Goal: Information Seeking & Learning: Check status

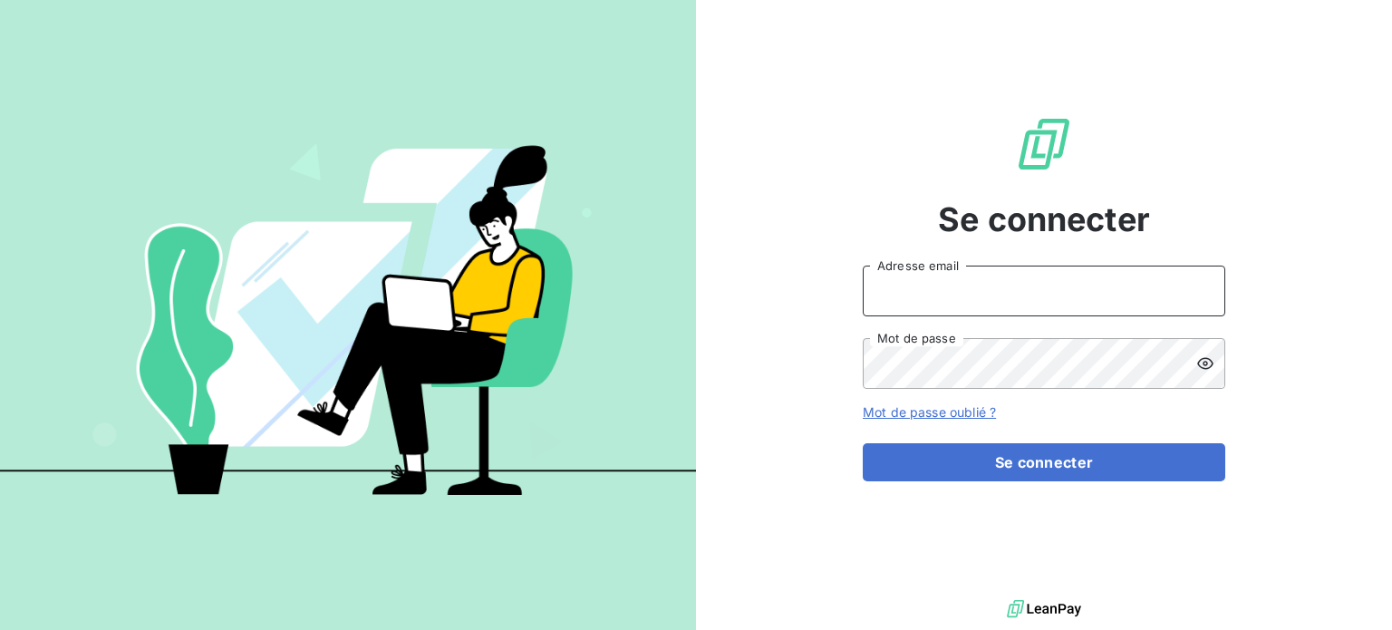
click at [1134, 314] on input "Adresse email" at bounding box center [1044, 290] width 362 height 51
type input "[EMAIL_ADDRESS][DOMAIN_NAME]"
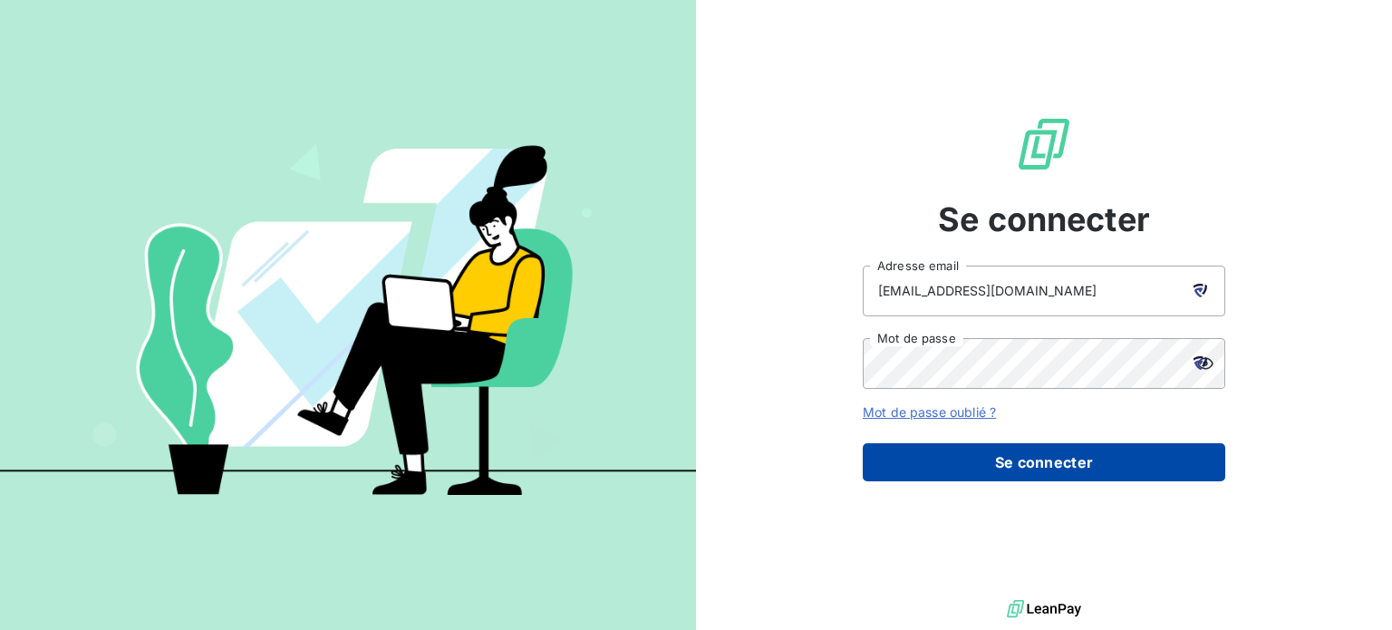
click at [1022, 463] on button "Se connecter" at bounding box center [1044, 462] width 362 height 38
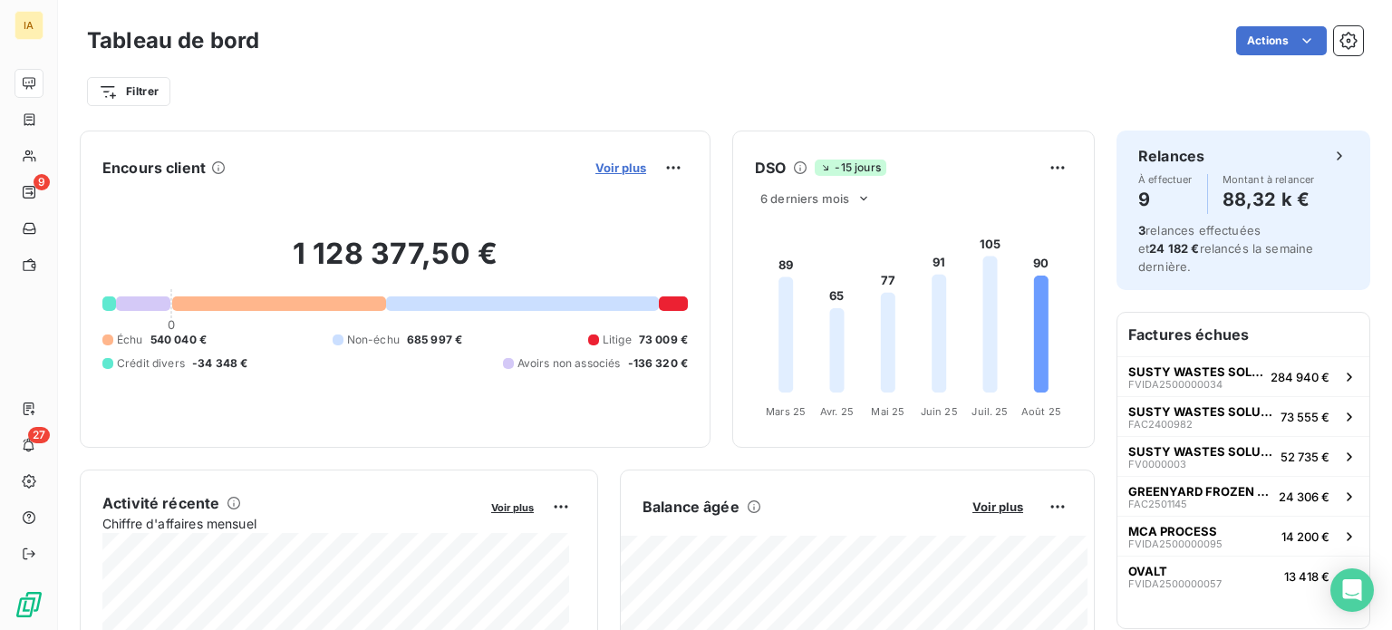
click at [612, 170] on span "Voir plus" at bounding box center [620, 167] width 51 height 14
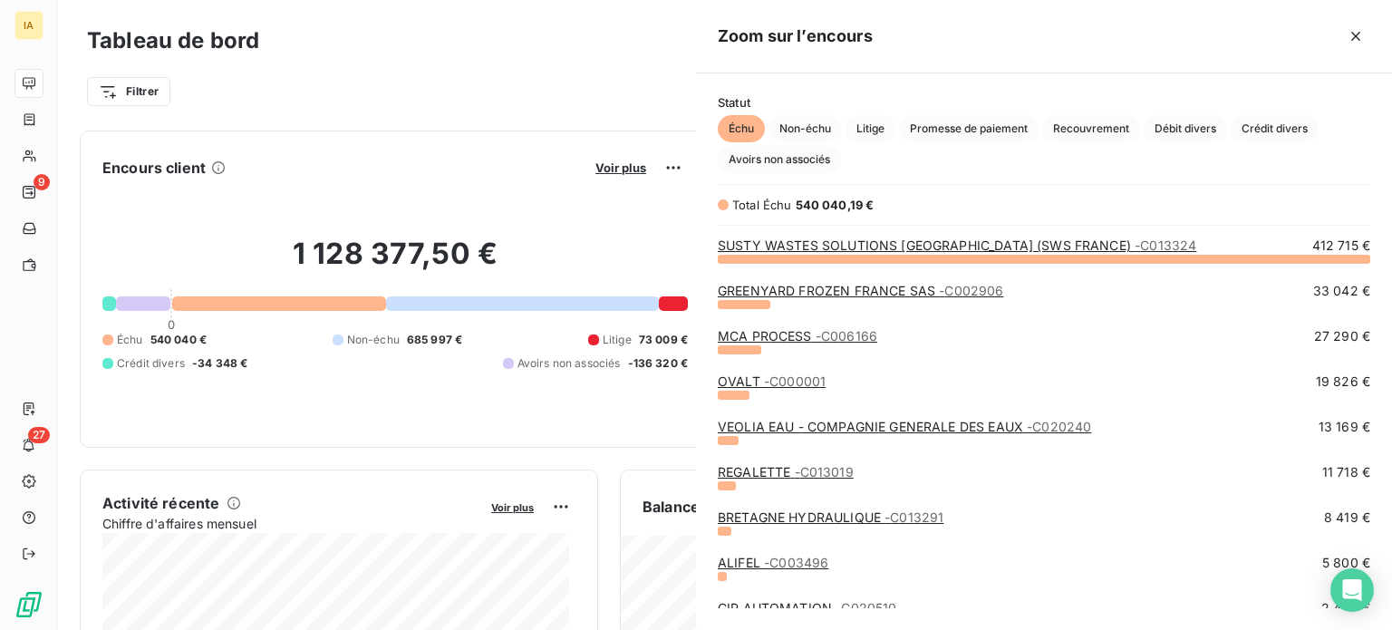
scroll to position [358, 681]
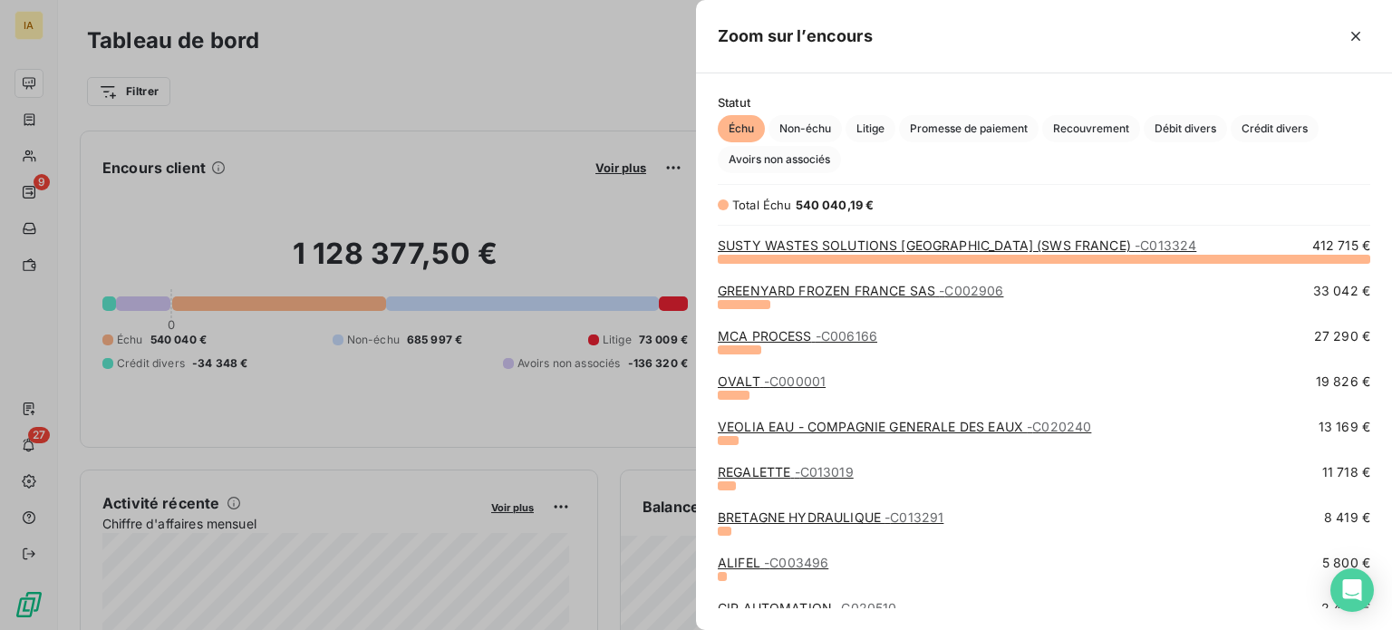
click at [794, 337] on link "MCA PROCESS - C006166" at bounding box center [797, 335] width 159 height 15
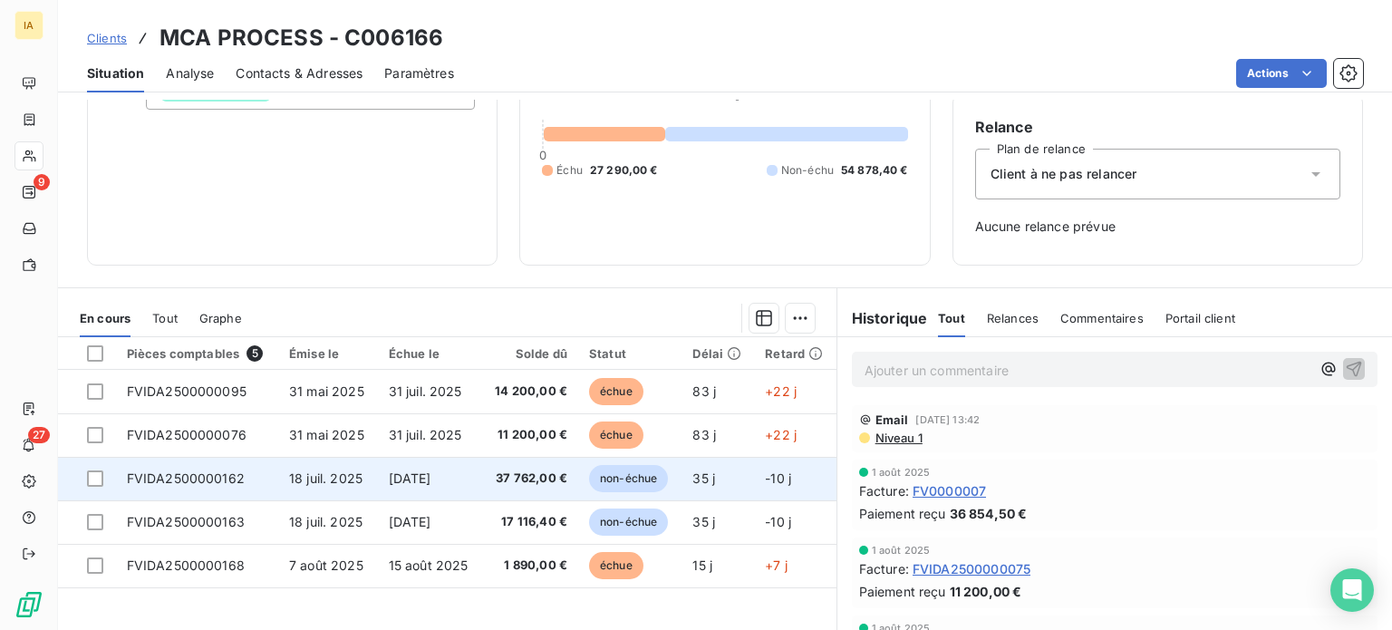
scroll to position [181, 0]
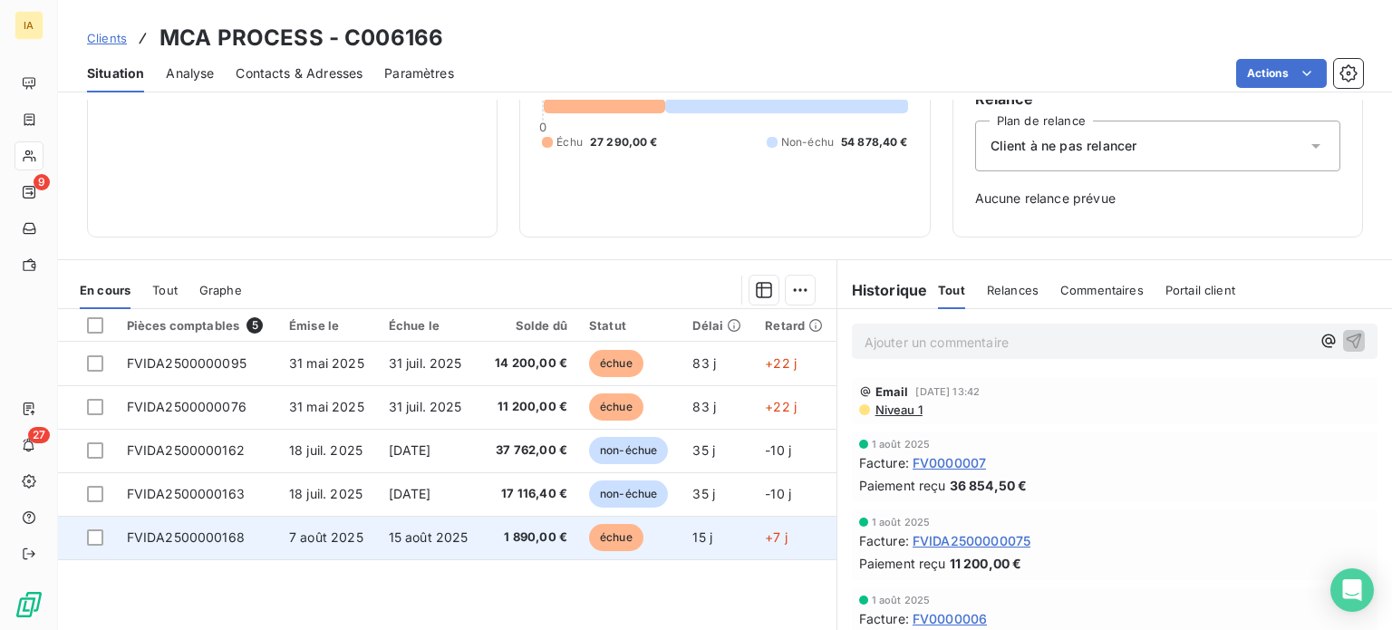
click at [389, 536] on span "15 août 2025" at bounding box center [429, 536] width 80 height 15
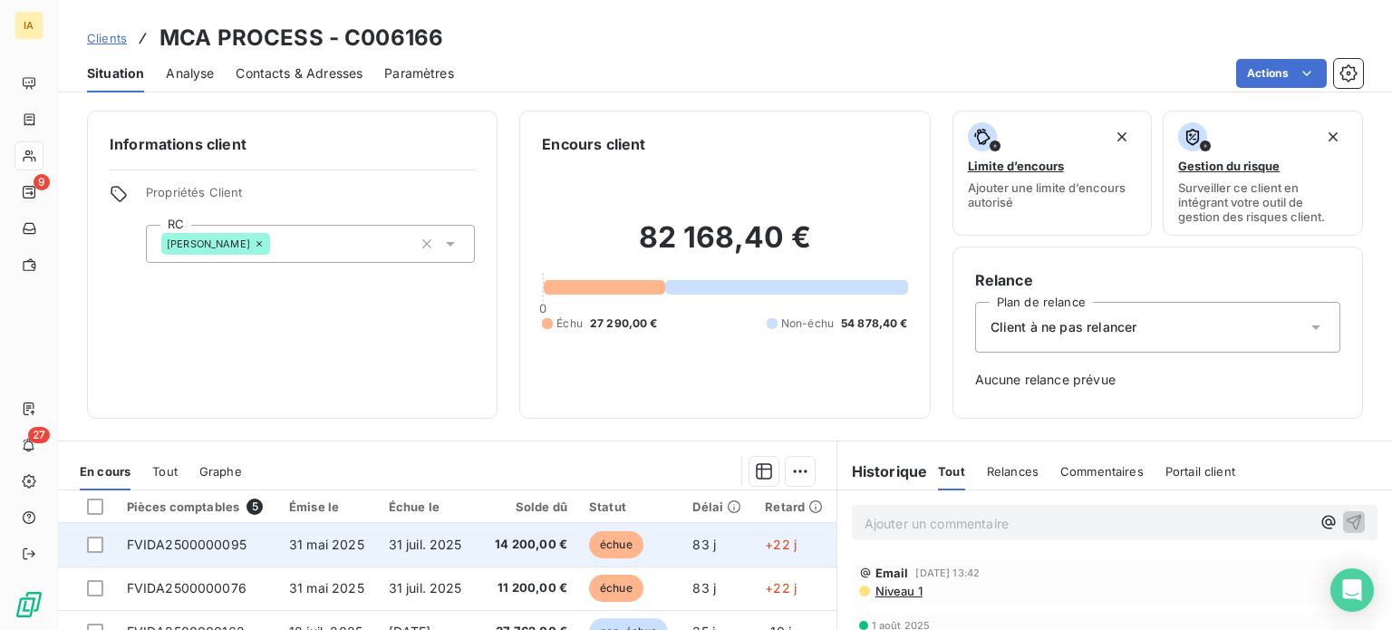
click at [410, 543] on span "31 juil. 2025" at bounding box center [425, 543] width 73 height 15
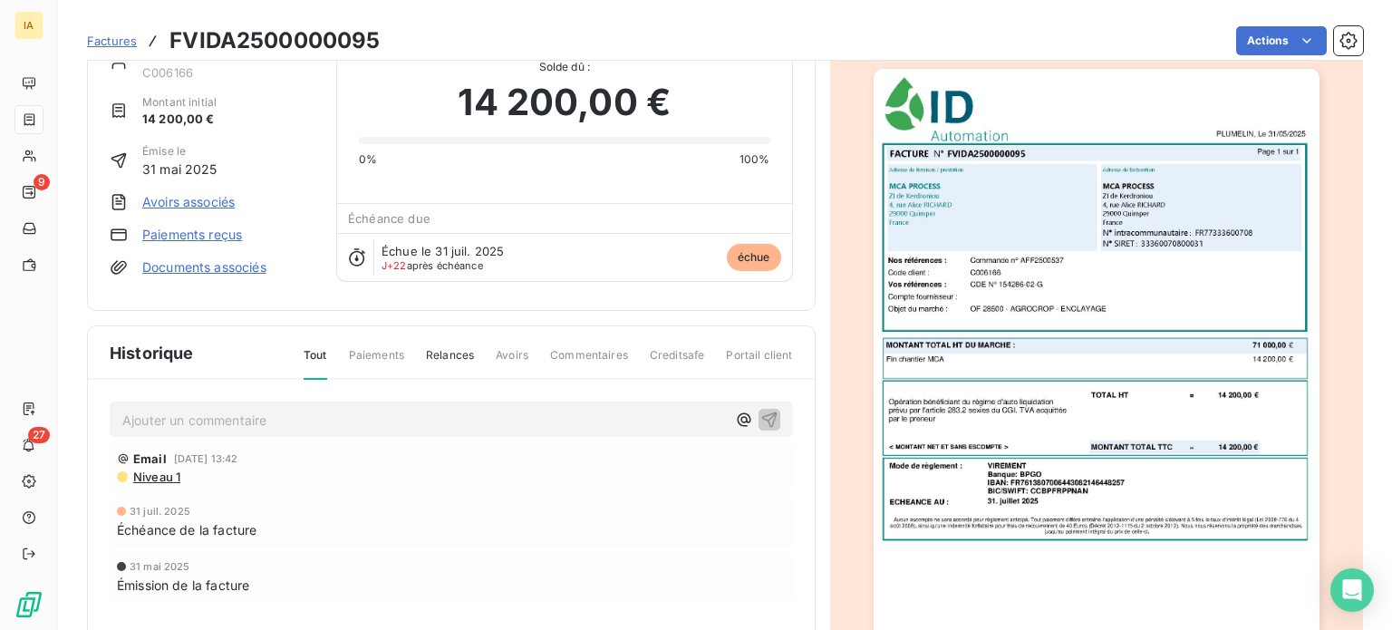
scroll to position [7, 0]
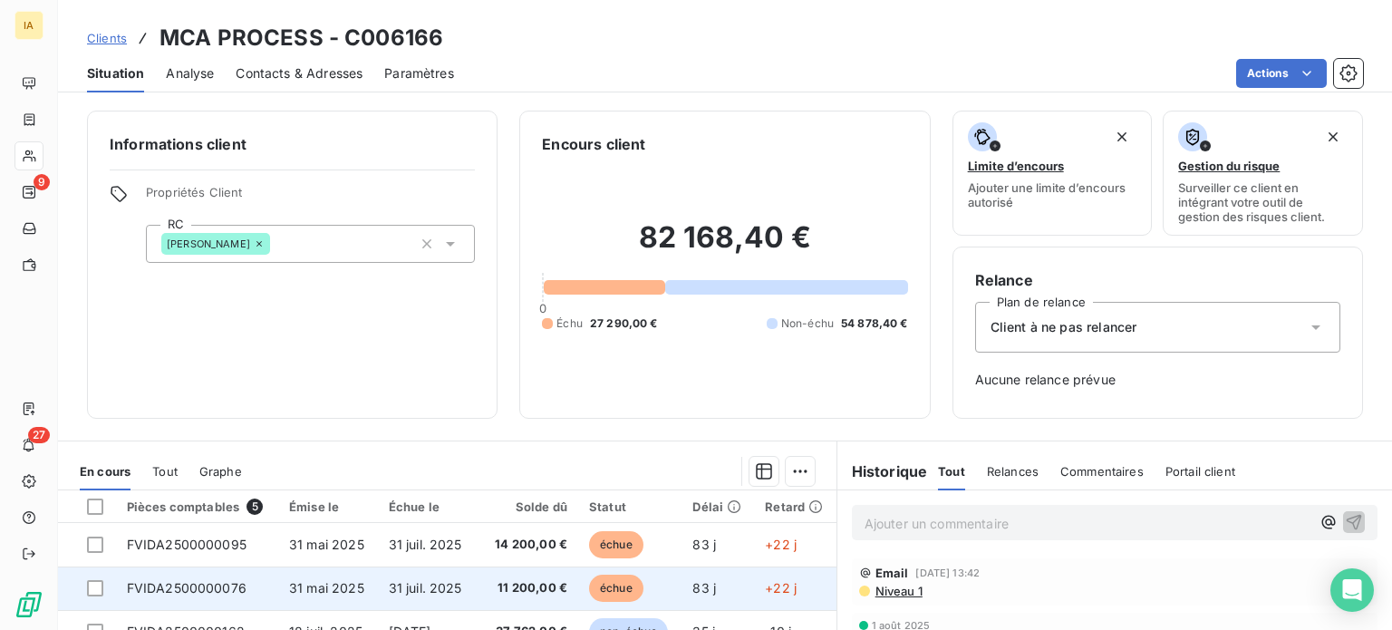
click at [337, 580] on span "31 mai 2025" at bounding box center [326, 587] width 75 height 15
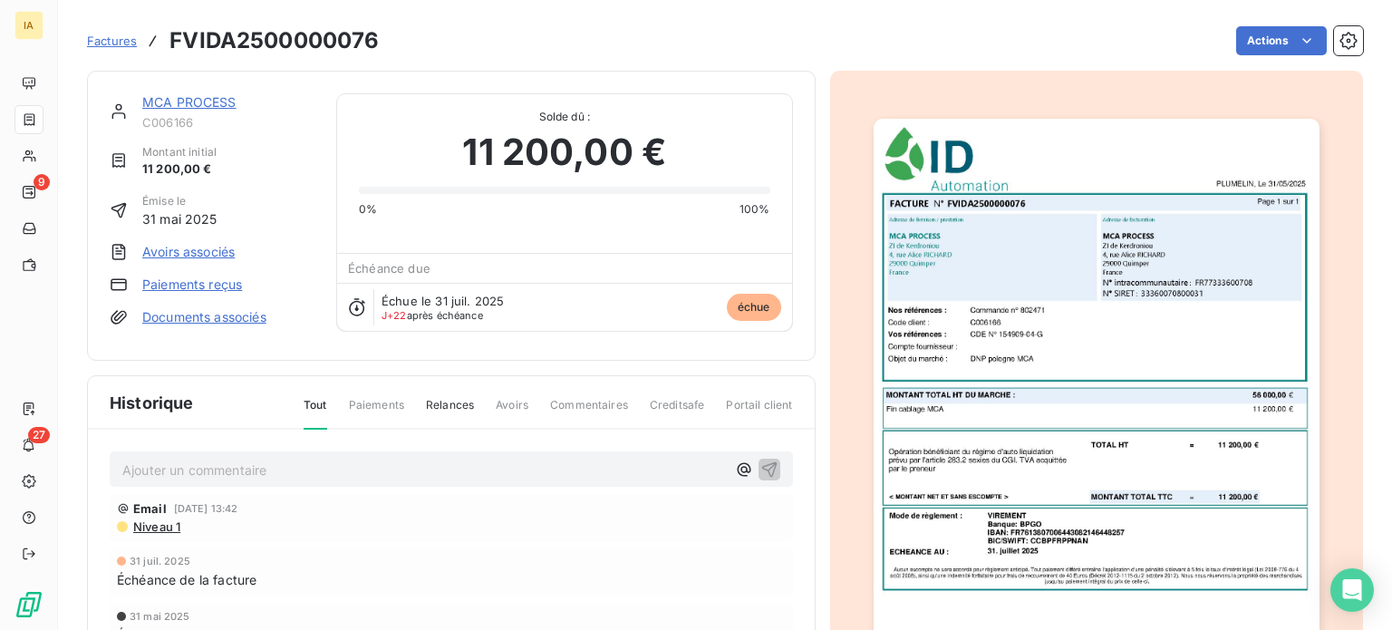
click at [290, 459] on p "Ajouter un commentaire ﻿" at bounding box center [423, 469] width 603 height 23
click at [763, 461] on icon "button" at bounding box center [769, 468] width 18 height 18
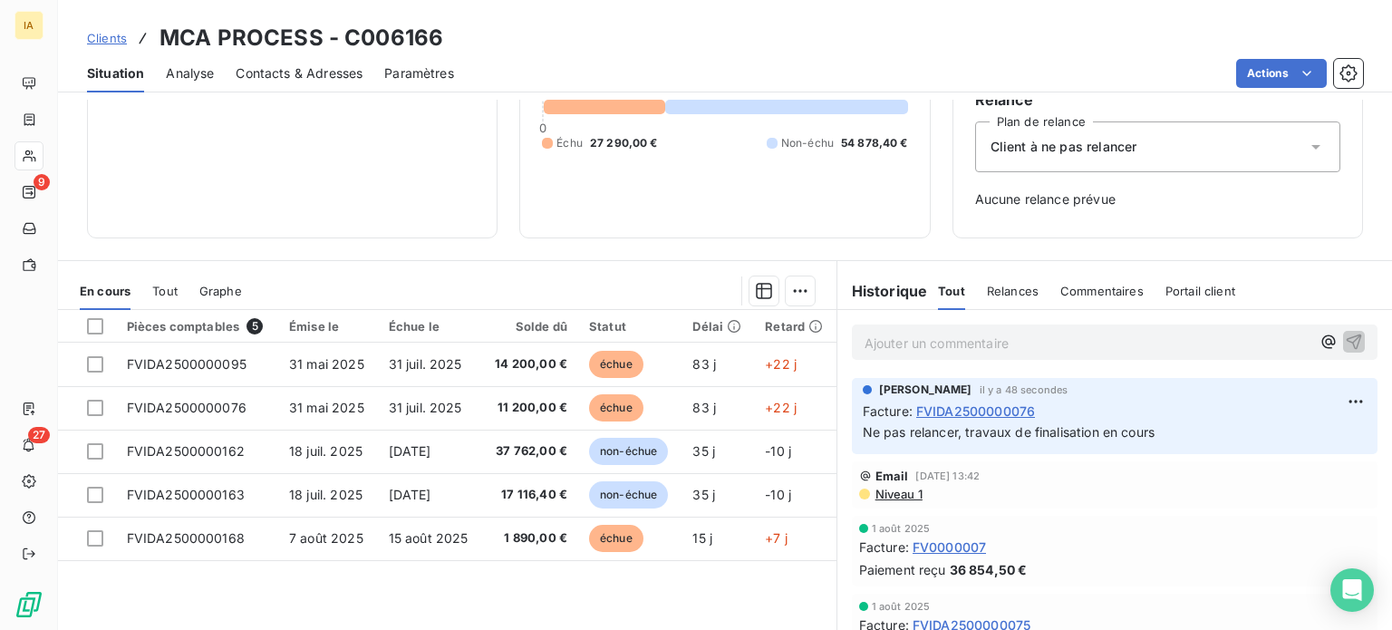
scroll to position [262, 0]
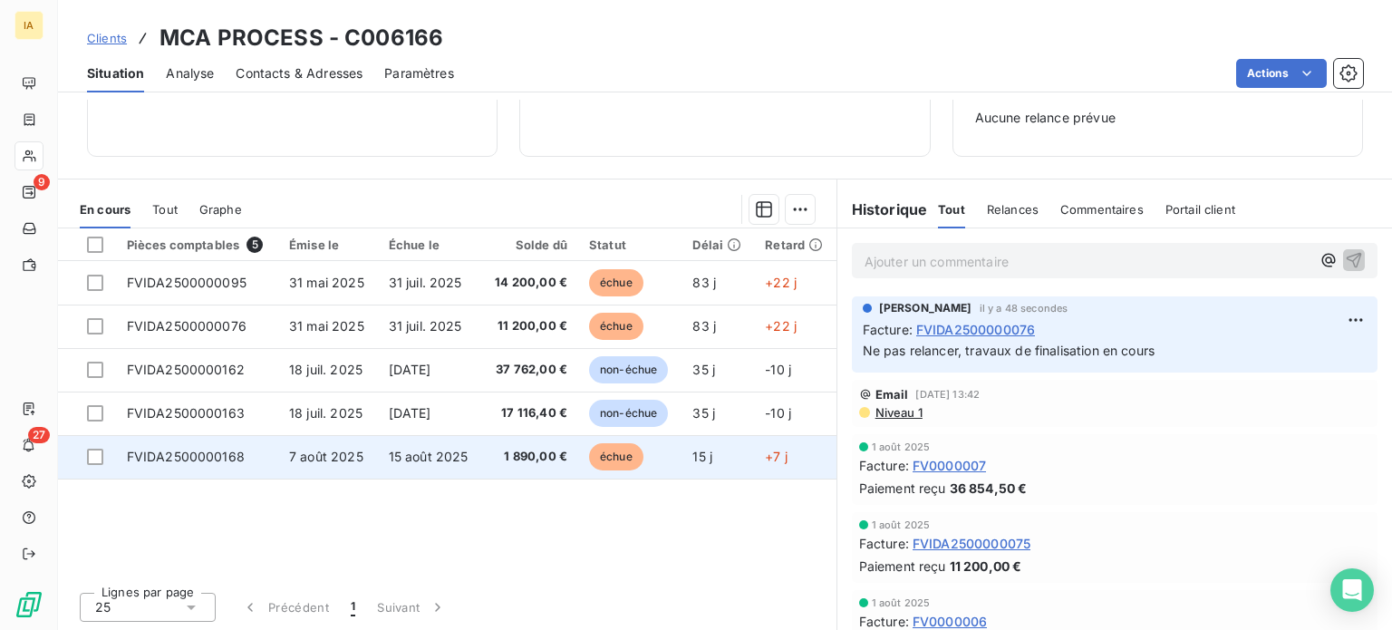
click at [361, 460] on td "7 août 2025" at bounding box center [328, 456] width 100 height 43
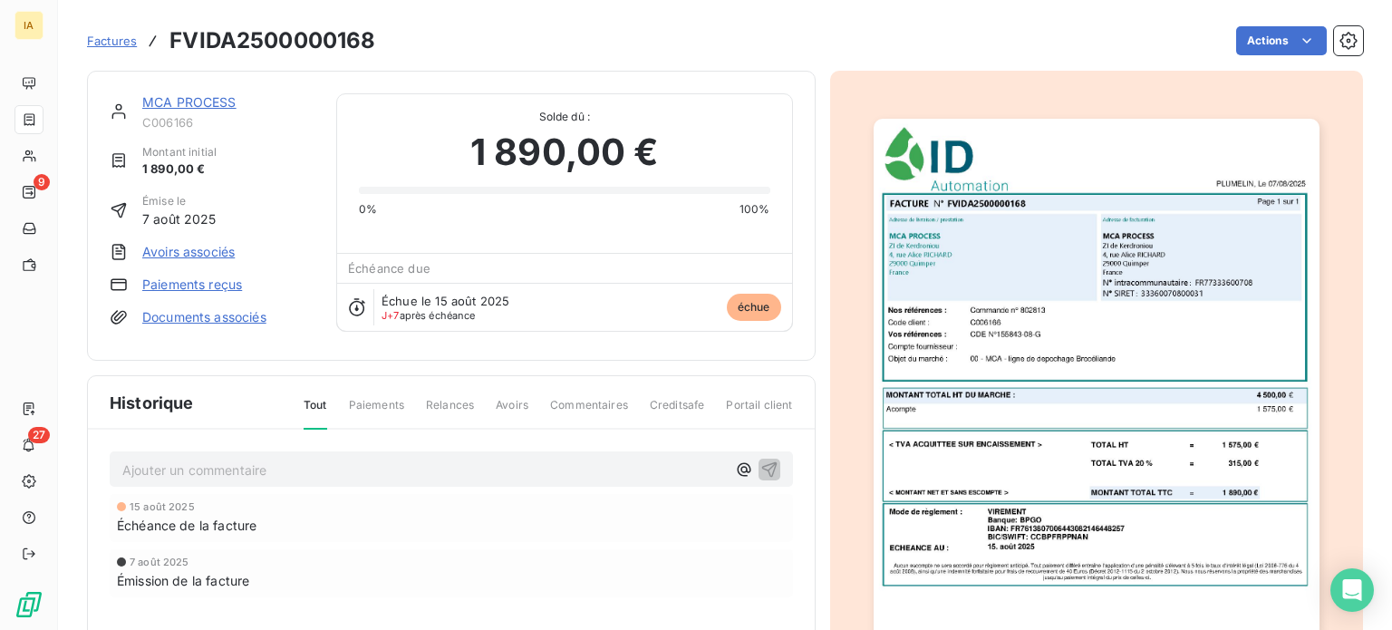
click at [391, 451] on div "Ajouter un commentaire ﻿" at bounding box center [451, 468] width 683 height 35
click at [332, 457] on div "Ajouter un commentaire ﻿" at bounding box center [423, 469] width 603 height 24
click at [349, 464] on p "Ajouter un commentaire ﻿" at bounding box center [423, 469] width 603 height 23
click at [765, 460] on icon "button" at bounding box center [769, 468] width 18 height 18
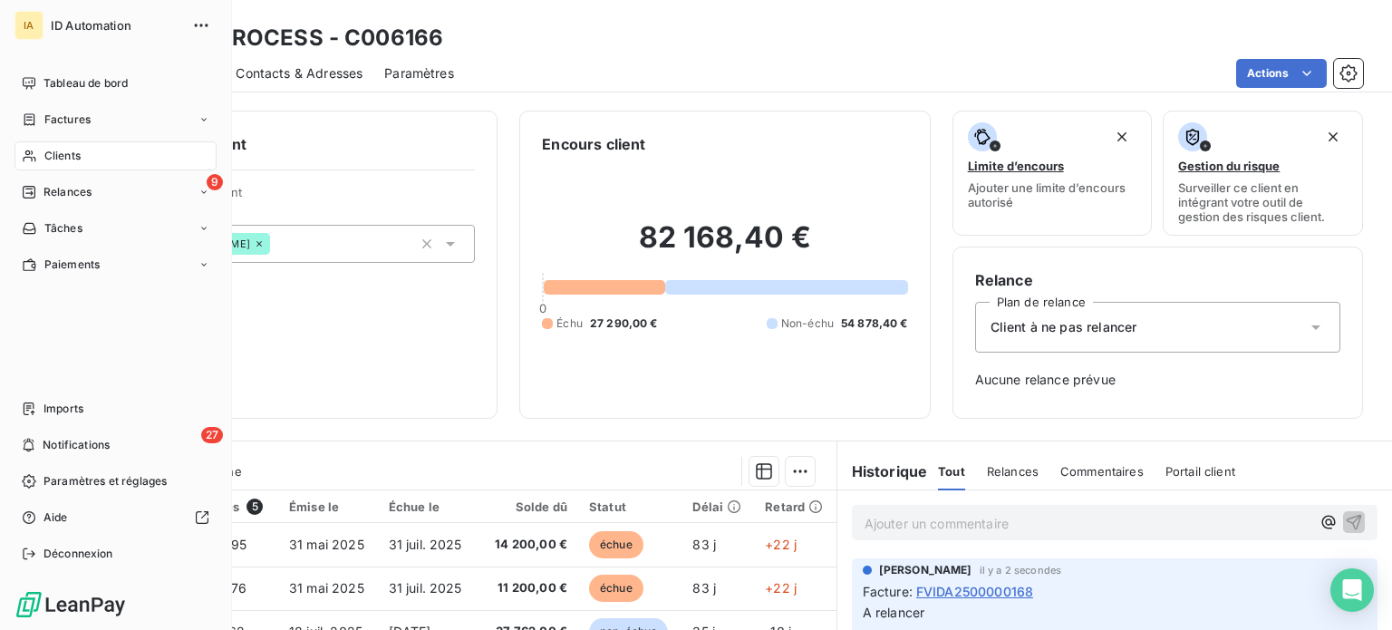
drag, startPoint x: 101, startPoint y: 72, endPoint x: 227, endPoint y: 47, distance: 128.3
click at [101, 72] on div "Tableau de bord" at bounding box center [115, 83] width 202 height 29
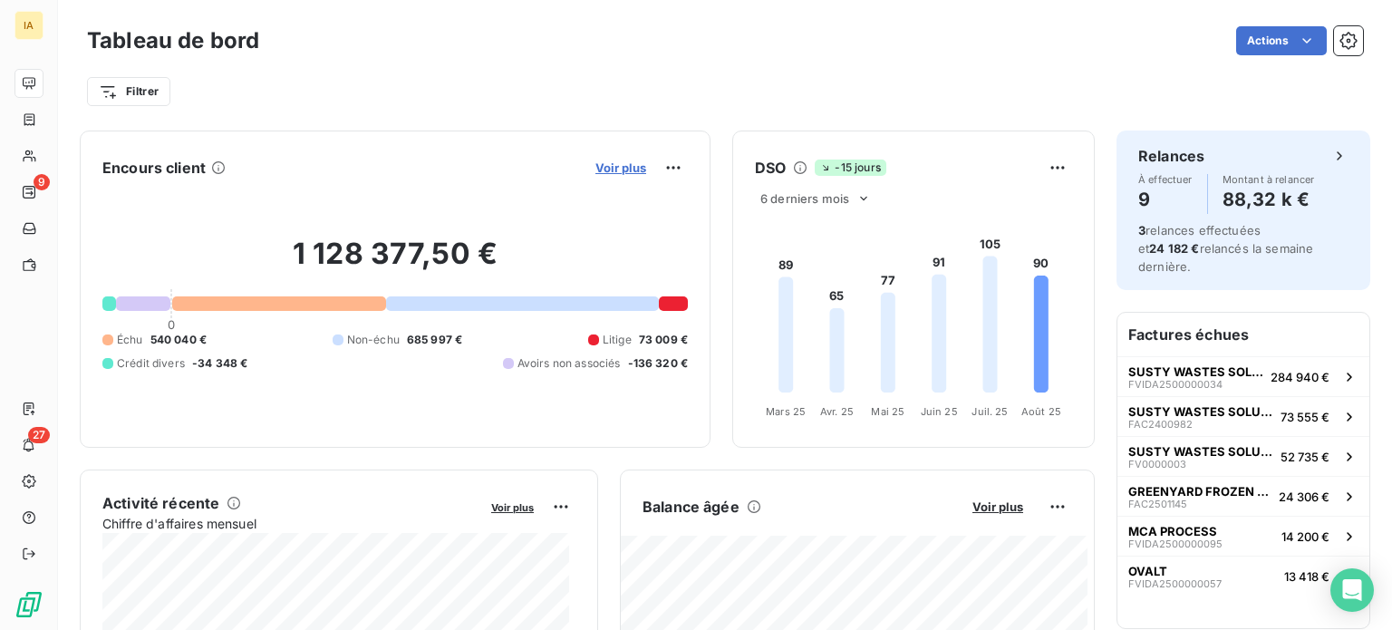
click at [611, 169] on span "Voir plus" at bounding box center [620, 167] width 51 height 14
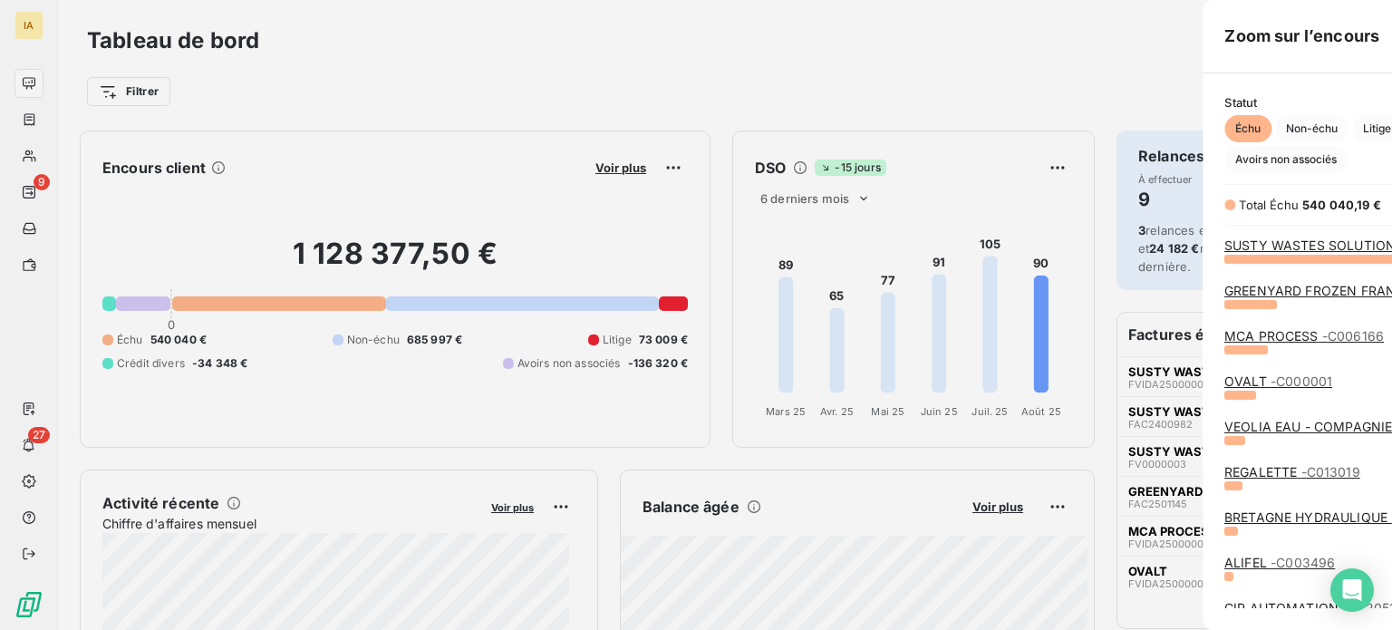
scroll to position [616, 681]
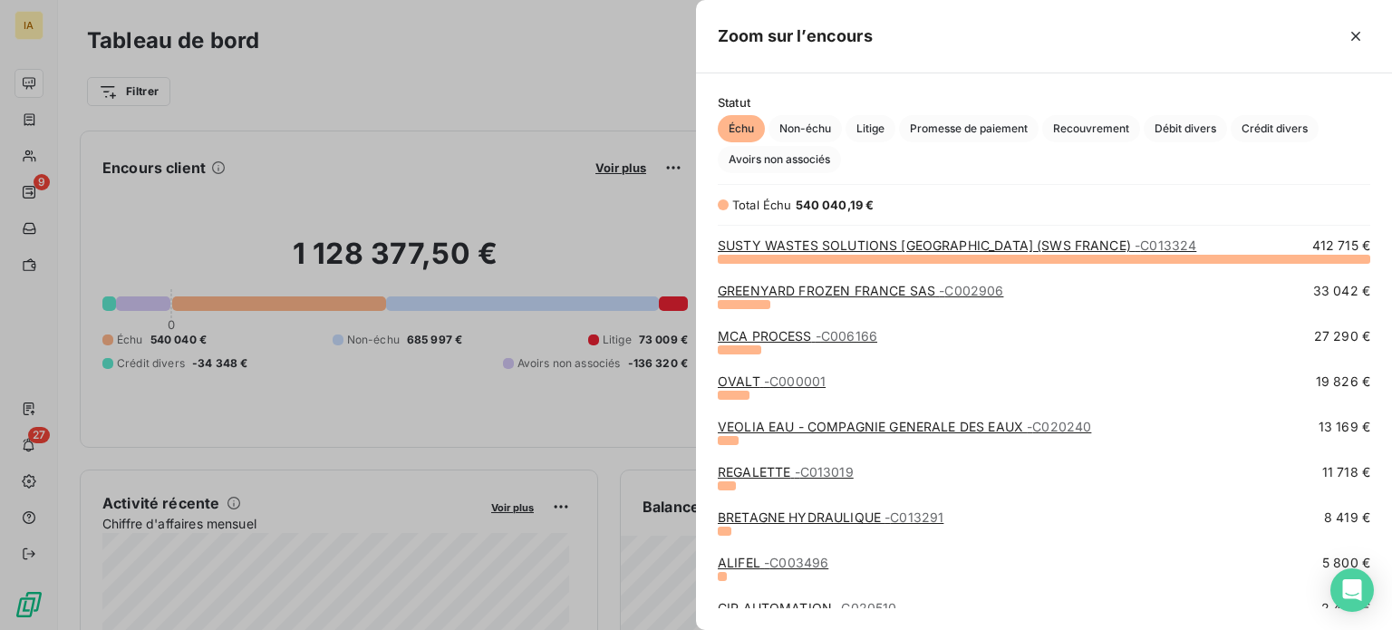
click at [274, 198] on div at bounding box center [696, 315] width 1392 height 630
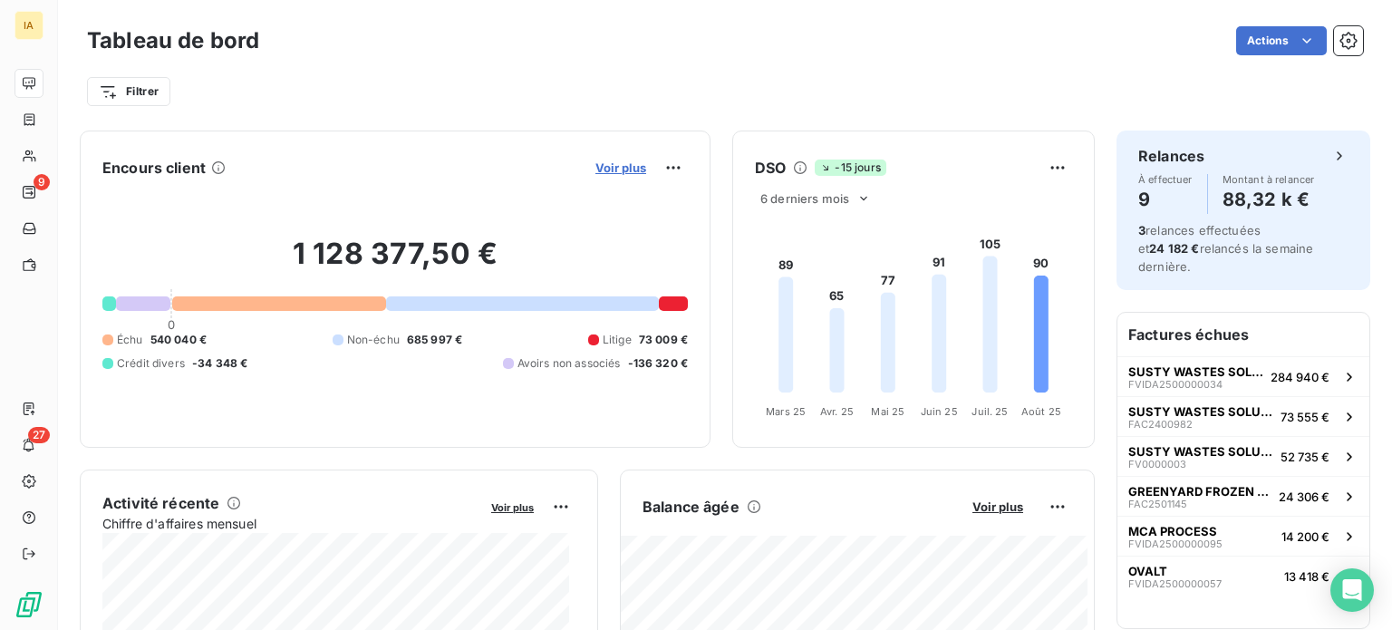
click at [603, 166] on span "Voir plus" at bounding box center [620, 167] width 51 height 14
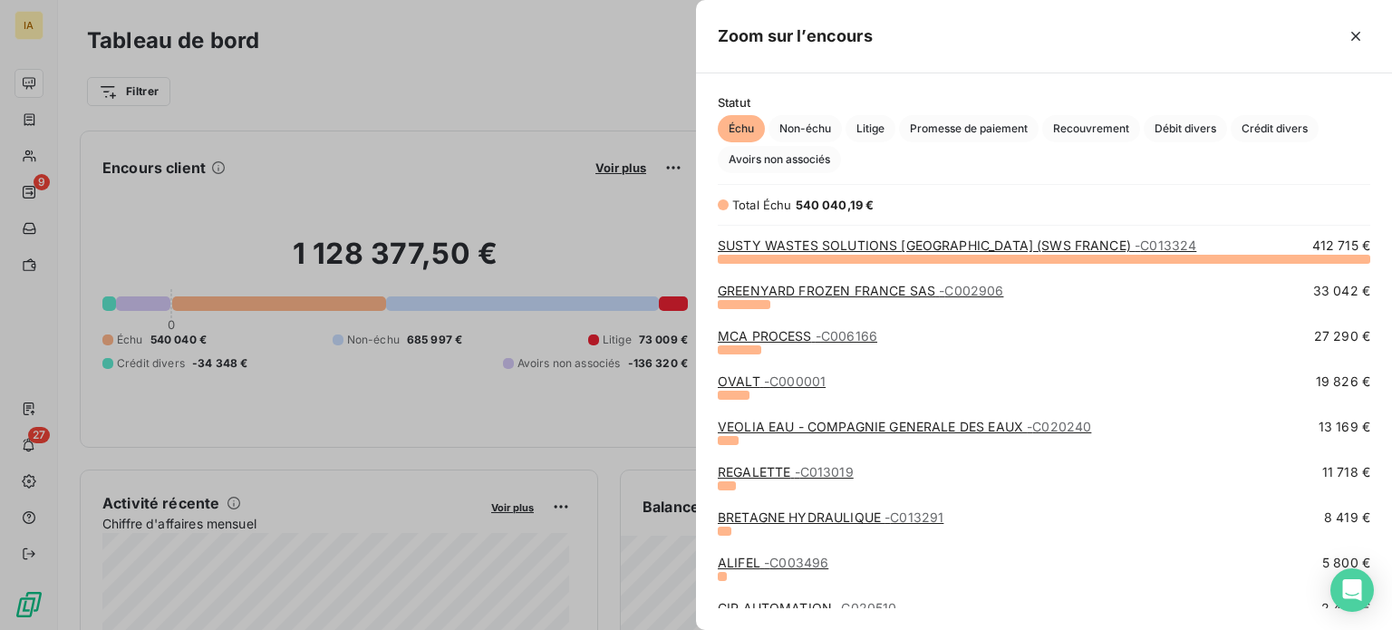
click at [755, 337] on link "MCA PROCESS - C006166" at bounding box center [797, 335] width 159 height 15
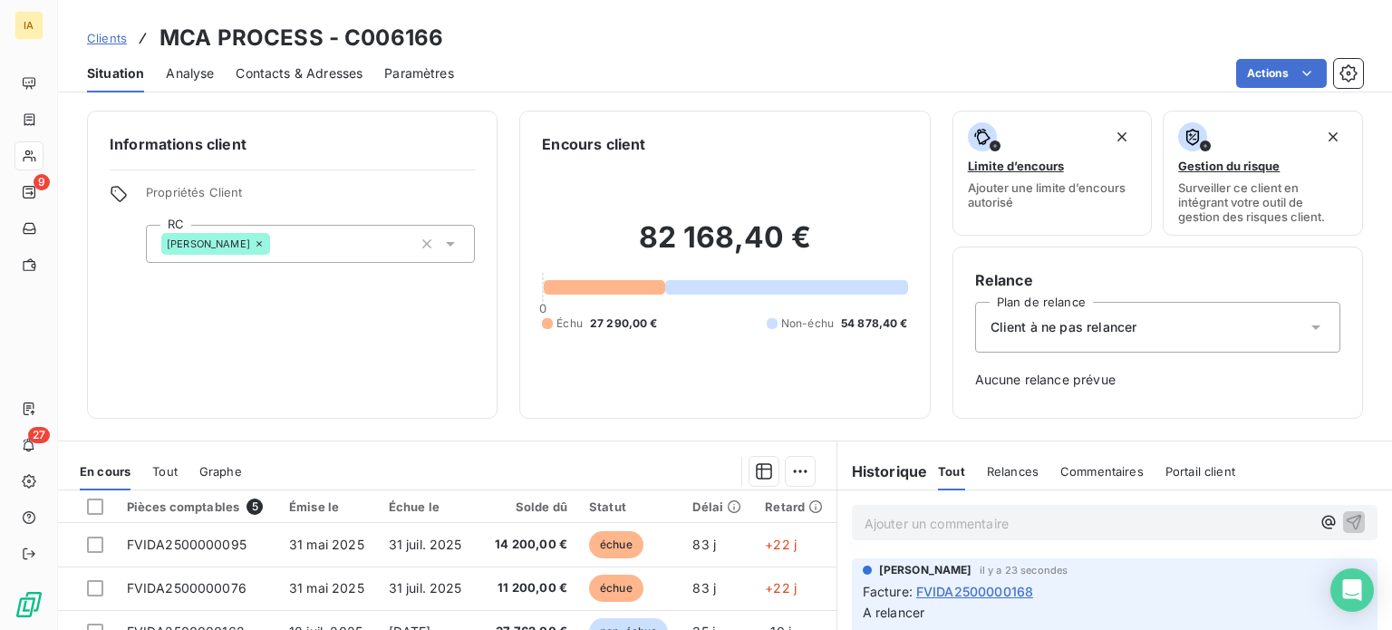
scroll to position [262, 0]
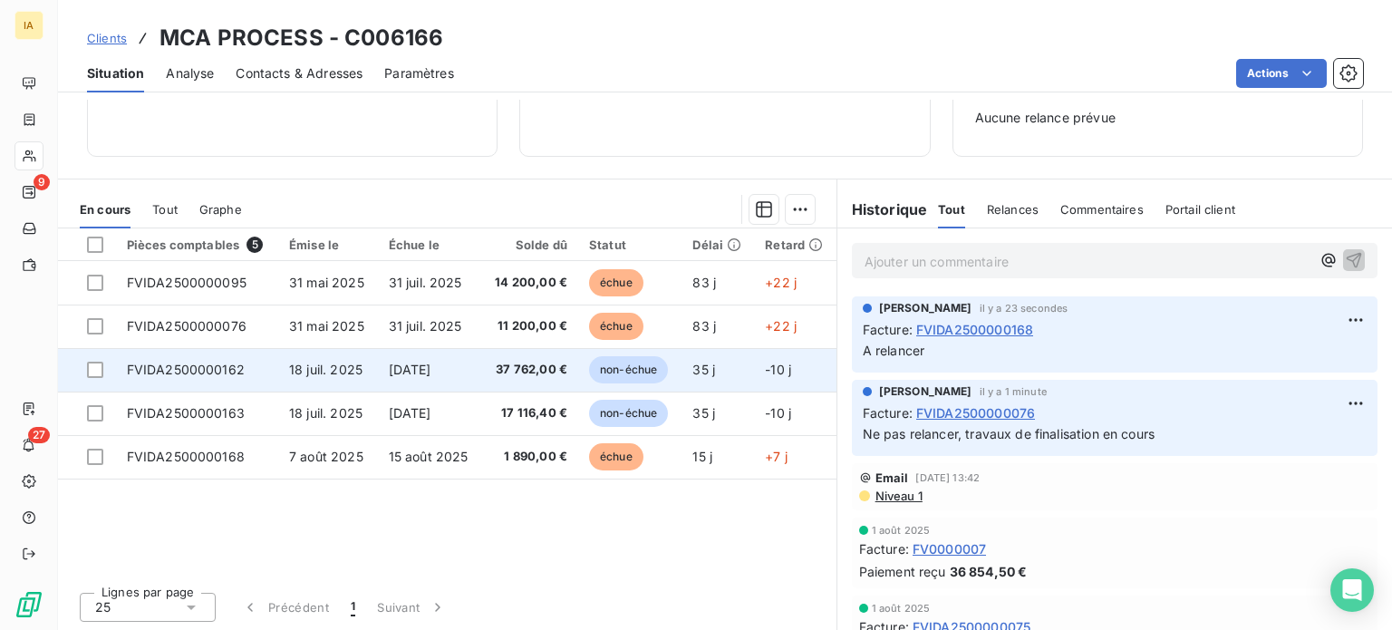
click at [420, 381] on td "1 sept. 2025" at bounding box center [430, 369] width 104 height 43
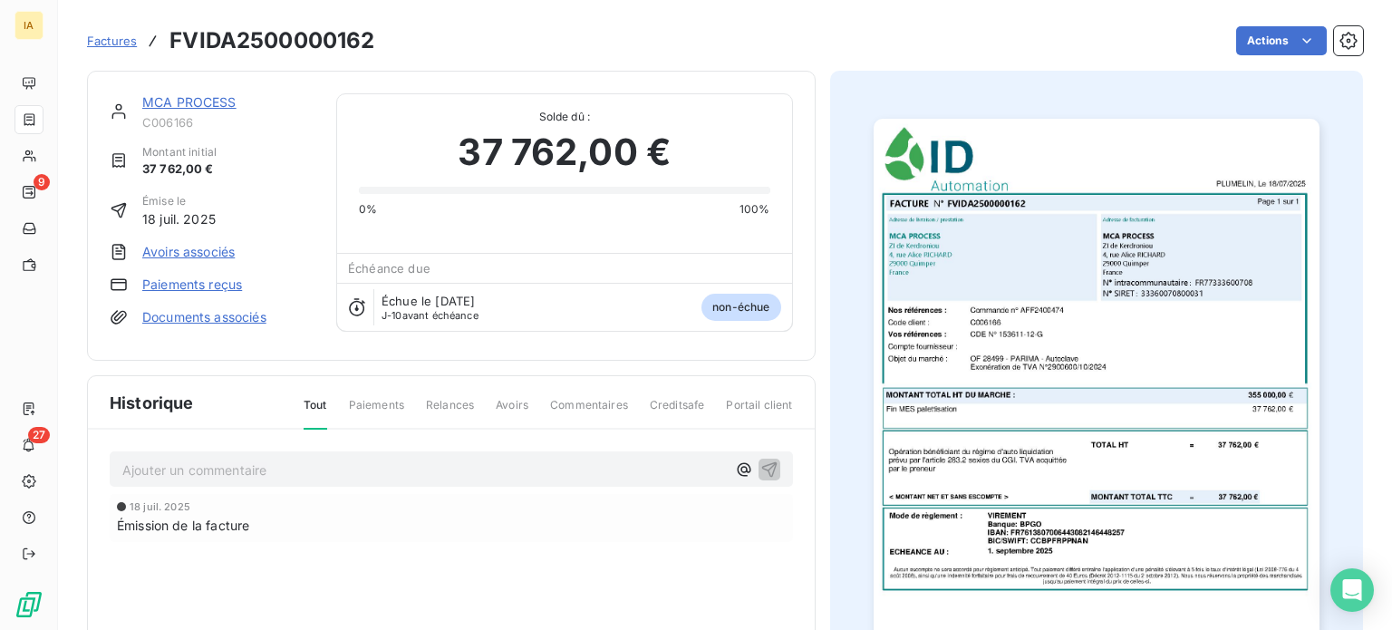
click at [566, 458] on p "Ajouter un commentaire ﻿" at bounding box center [423, 469] width 603 height 23
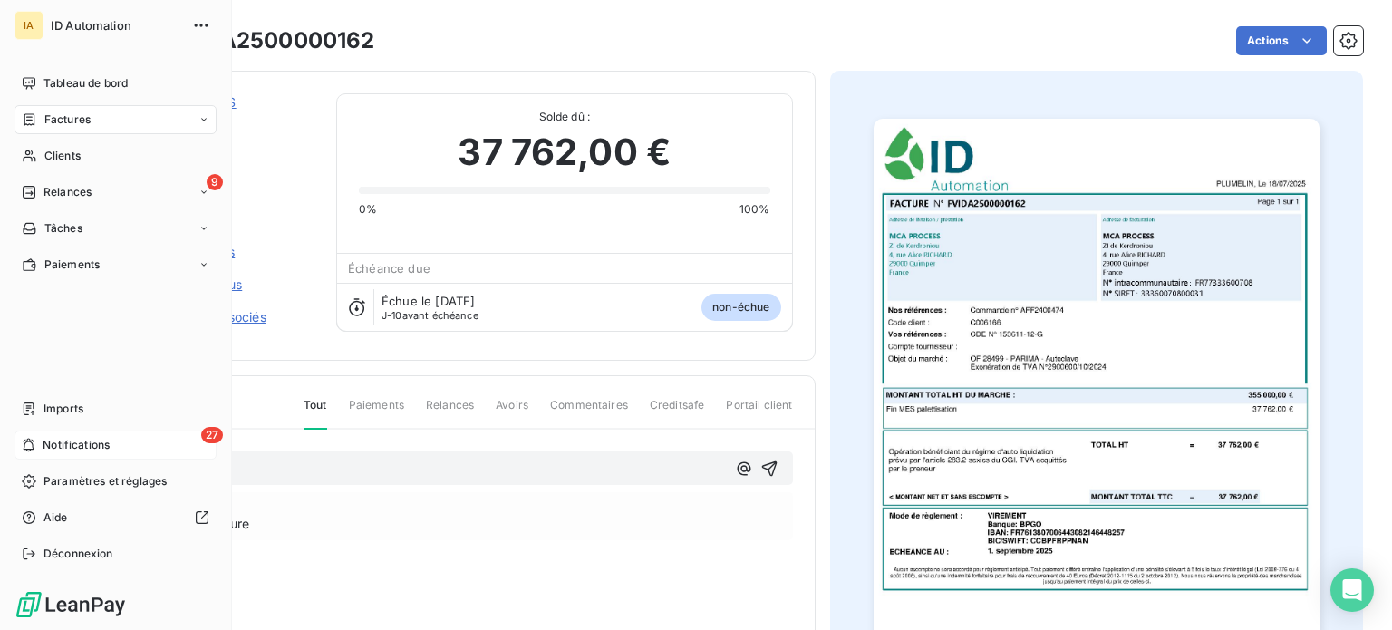
drag, startPoint x: 429, startPoint y: 463, endPoint x: 25, endPoint y: 451, distance: 403.4
click at [25, 451] on div "IA ID Automation Tableau de bord Factures Clients 9 Relances Tâches Paiements I…" at bounding box center [696, 315] width 1392 height 630
copy span "Travaux terminés"
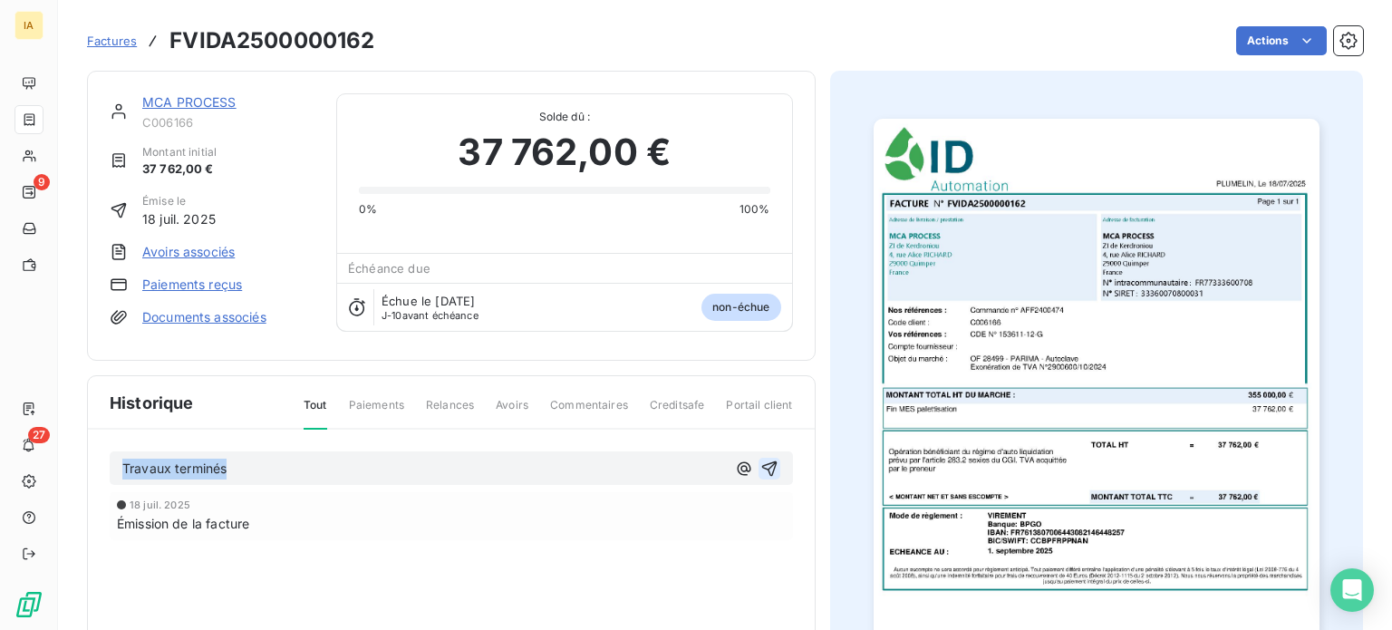
click at [764, 459] on icon "button" at bounding box center [769, 468] width 18 height 18
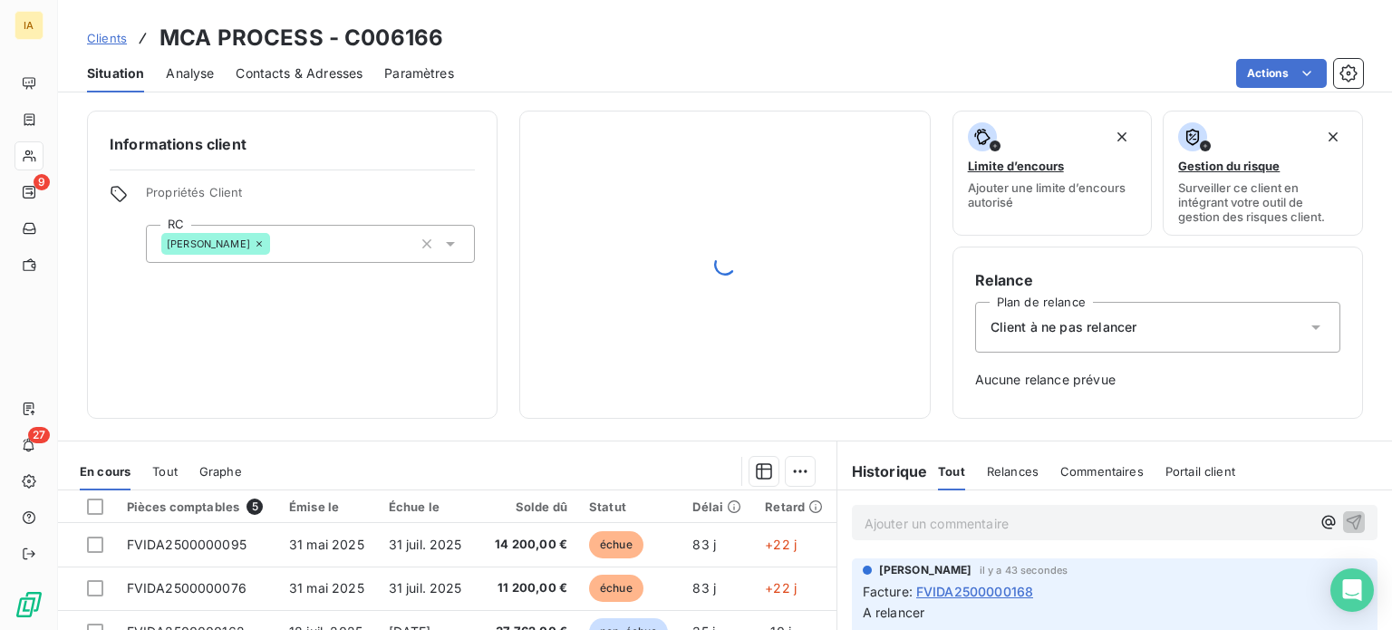
scroll to position [262, 0]
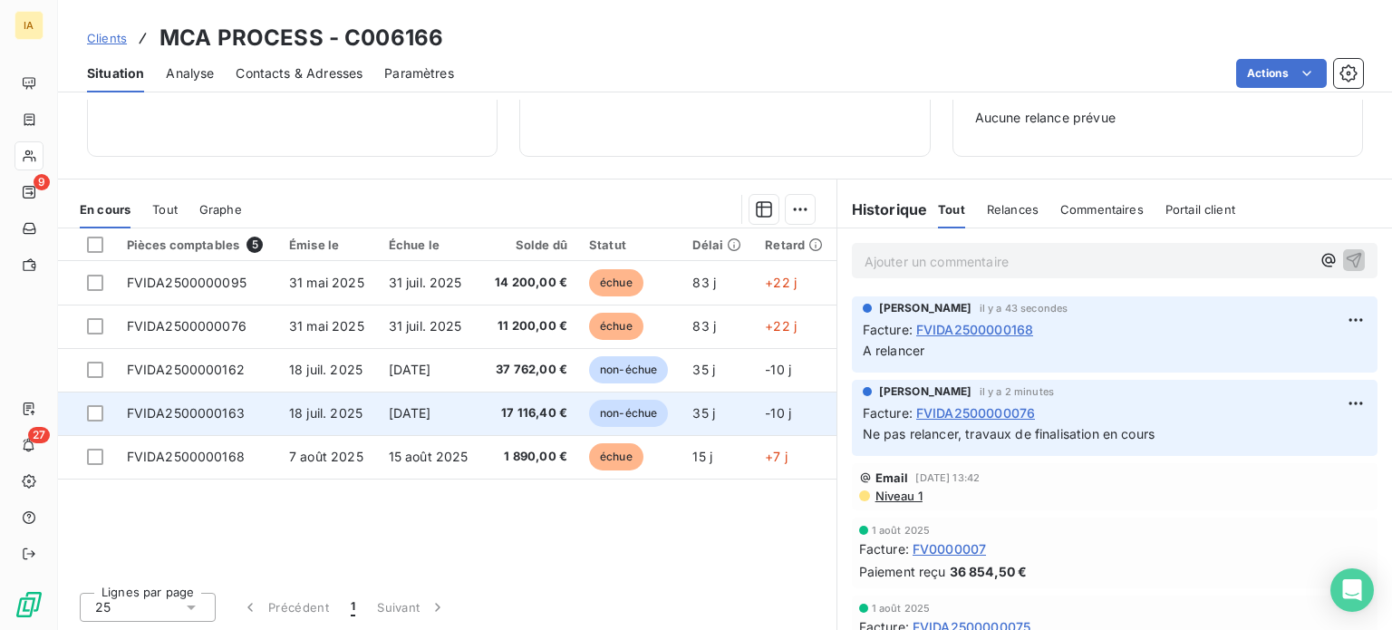
click at [281, 415] on td "18 juil. 2025" at bounding box center [328, 412] width 100 height 43
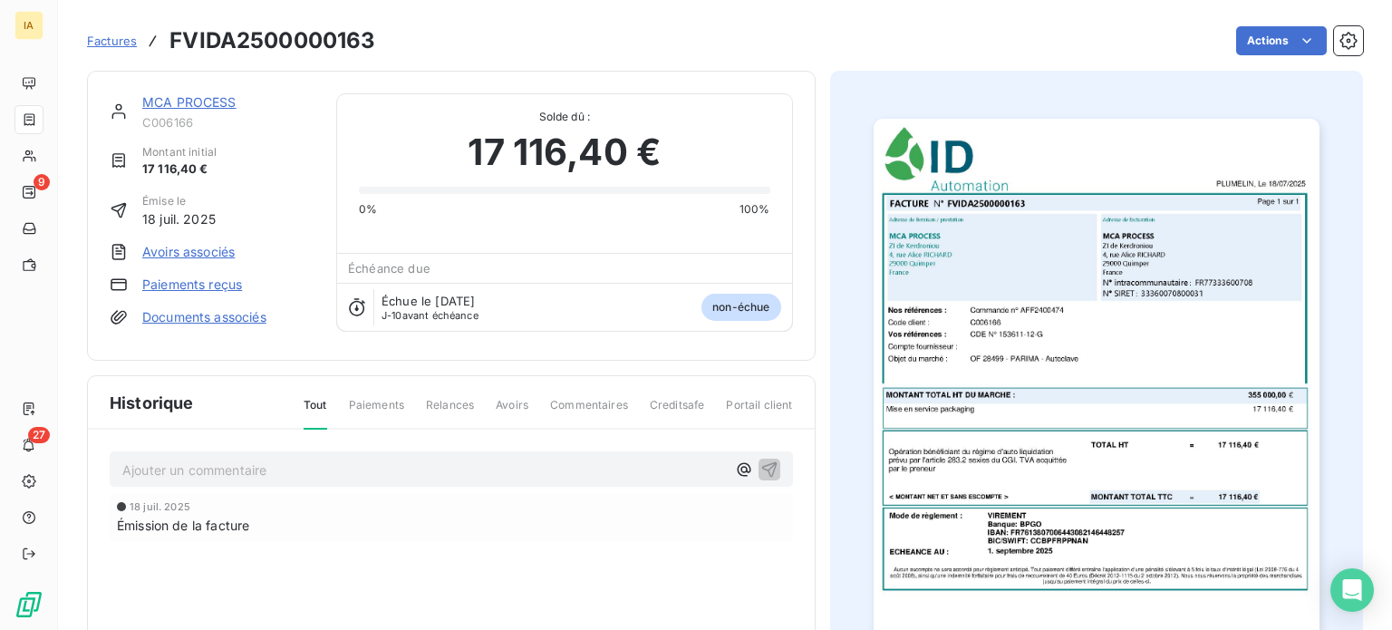
click at [267, 467] on p "Ajouter un commentaire ﻿" at bounding box center [423, 469] width 603 height 23
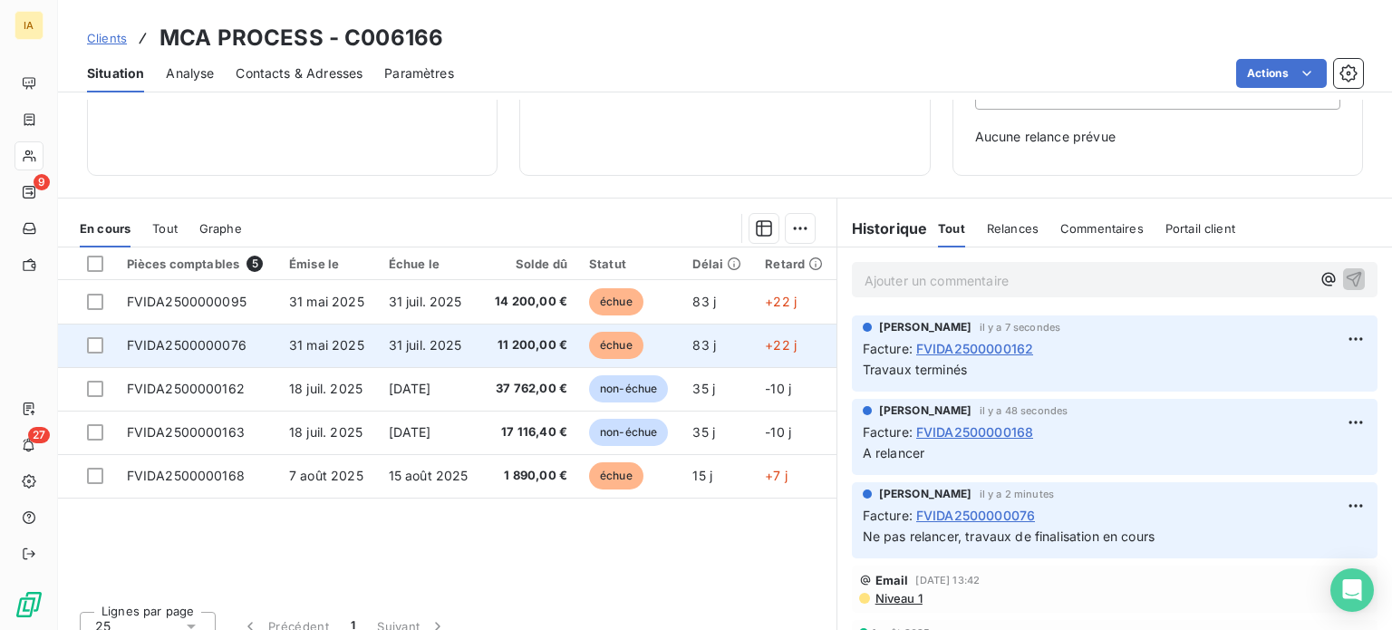
scroll to position [262, 0]
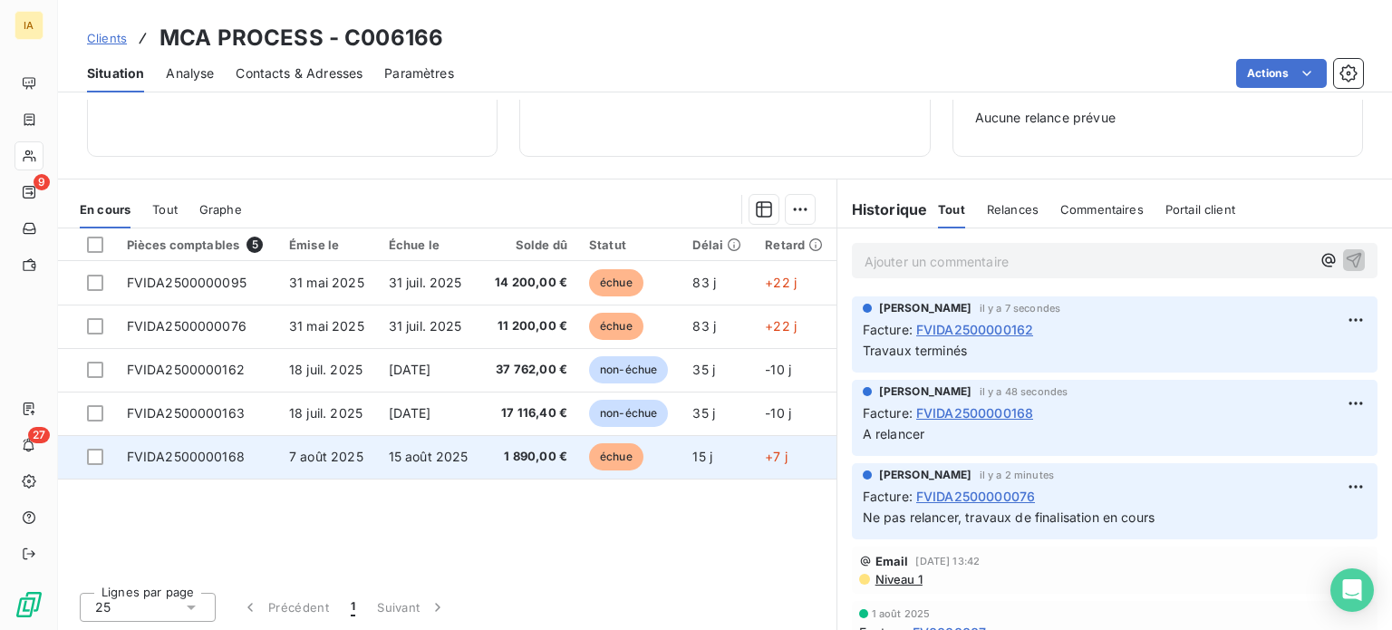
click at [230, 449] on span "FVIDA2500000168" at bounding box center [186, 456] width 118 height 15
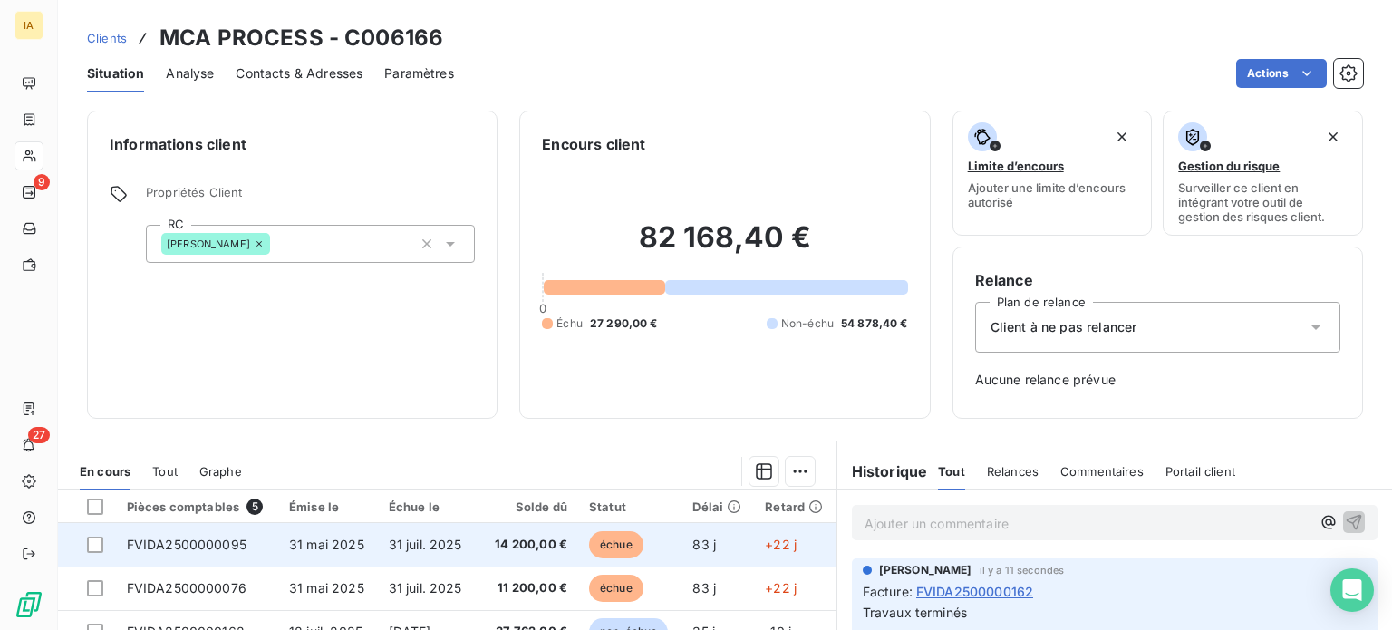
click at [225, 543] on span "FVIDA2500000095" at bounding box center [187, 543] width 120 height 15
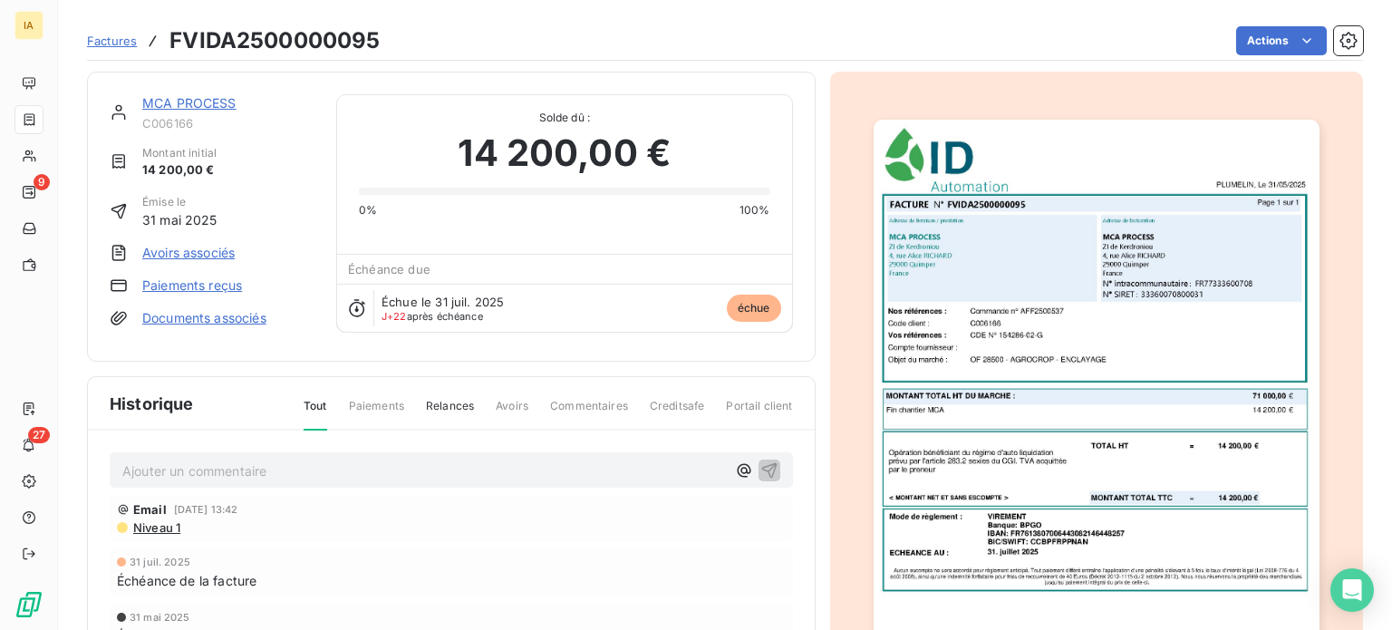
scroll to position [2, 0]
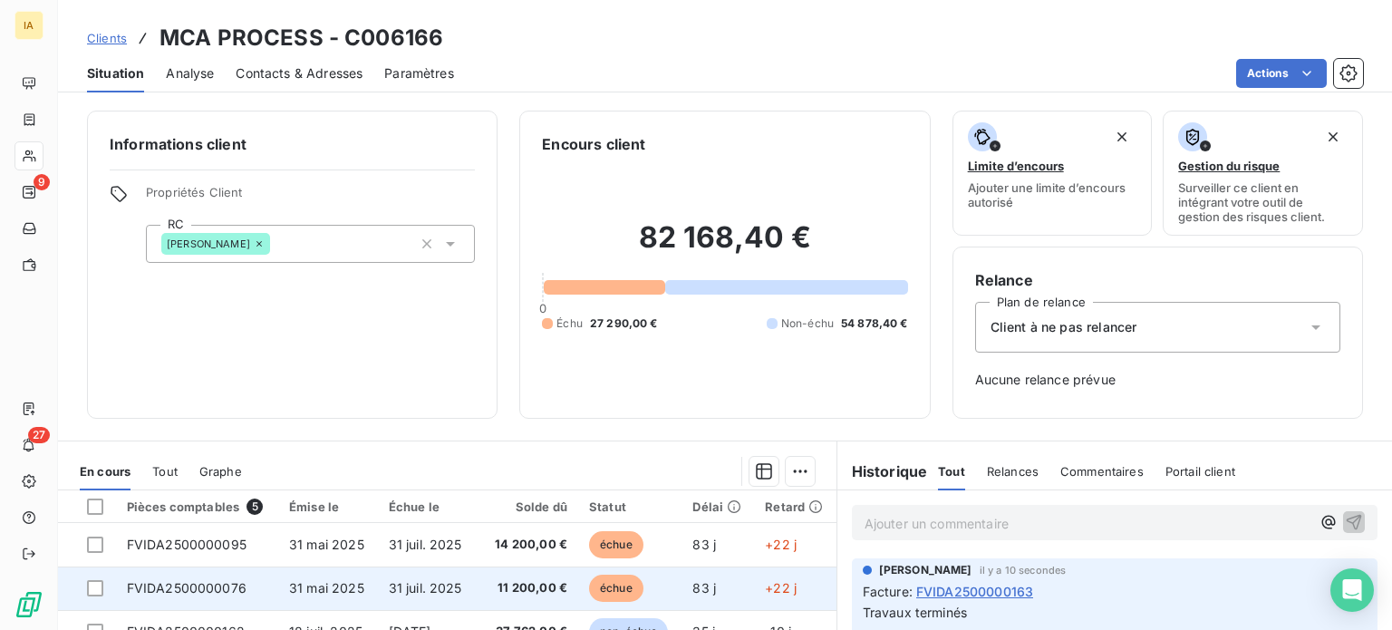
click at [217, 580] on span "FVIDA2500000076" at bounding box center [187, 587] width 120 height 15
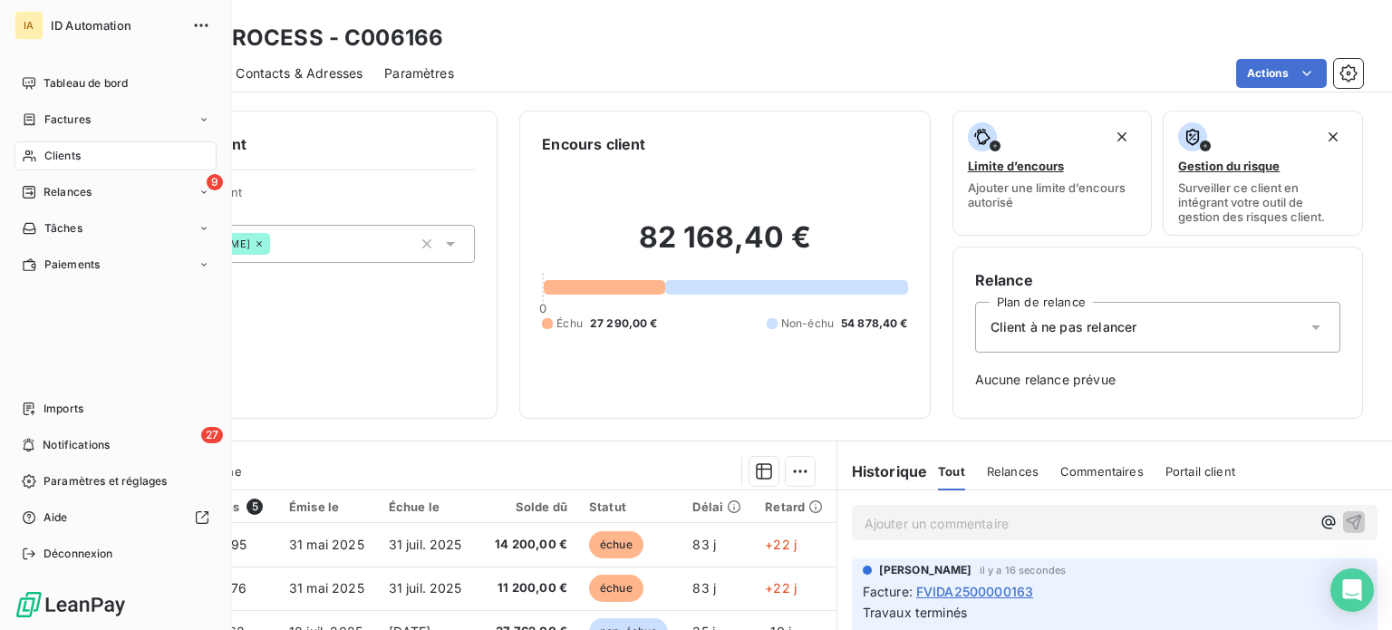
click at [39, 28] on div "IA" at bounding box center [28, 25] width 29 height 29
click at [69, 95] on div "Tableau de bord" at bounding box center [115, 83] width 202 height 29
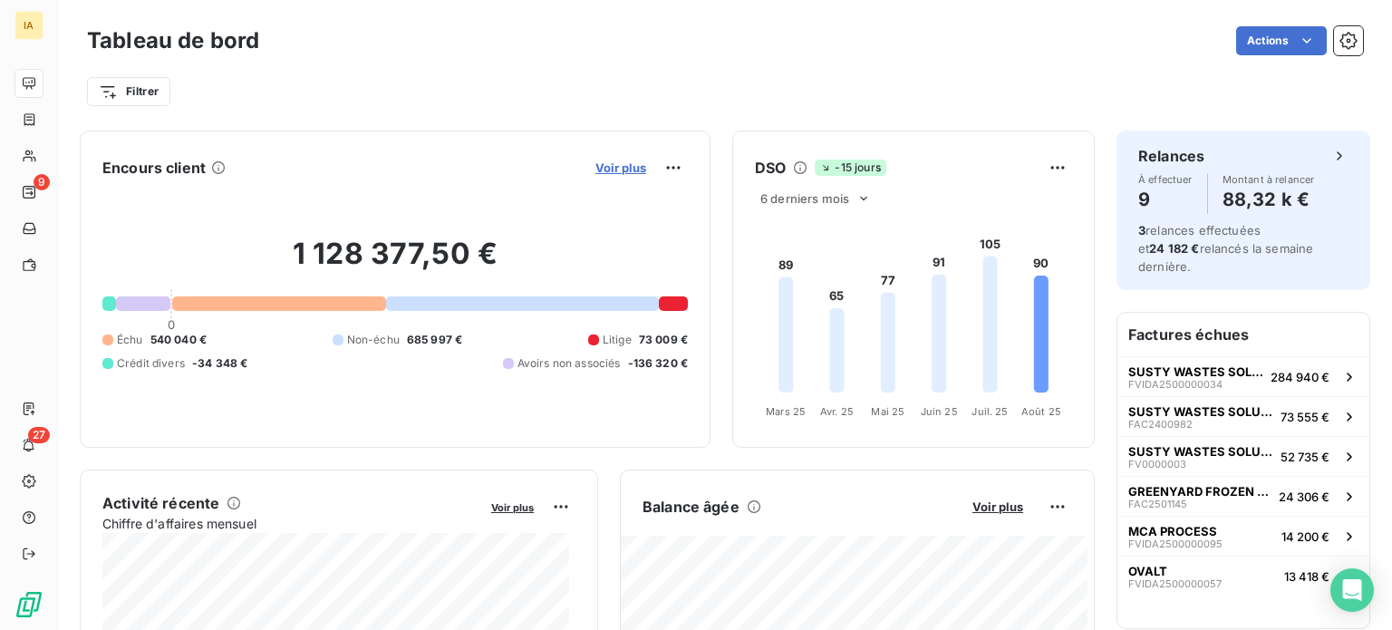
click at [595, 163] on span "Voir plus" at bounding box center [620, 167] width 51 height 14
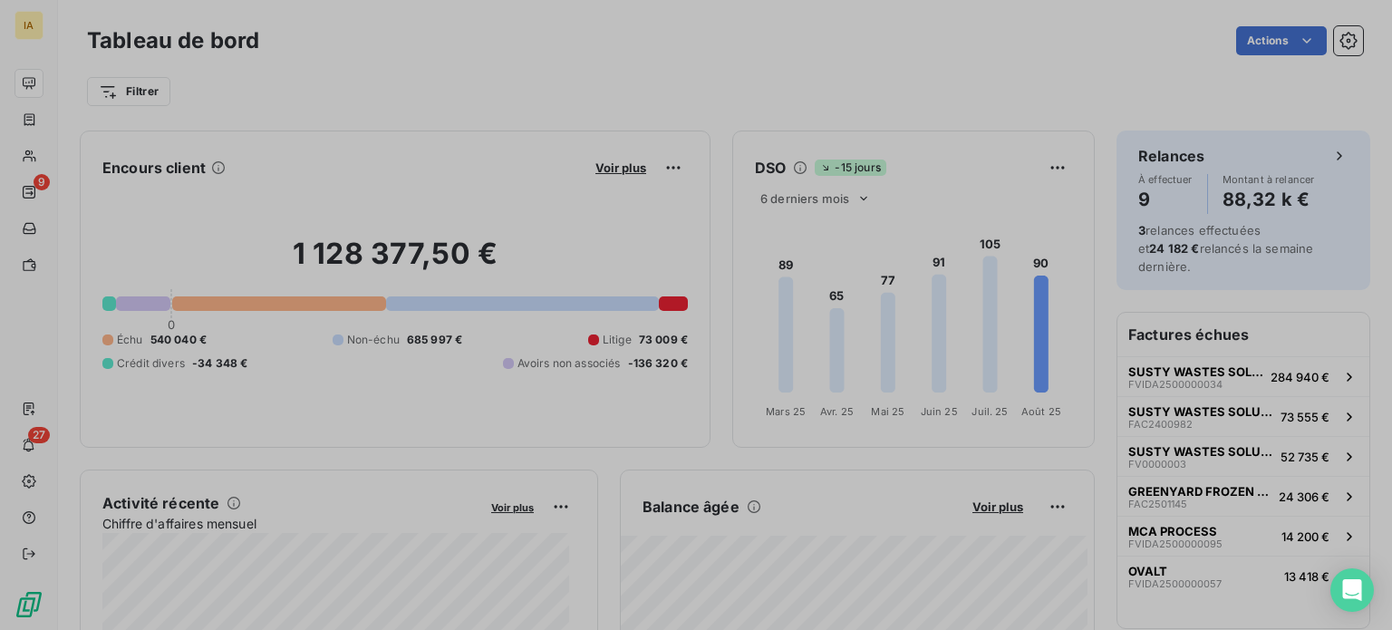
scroll to position [616, 681]
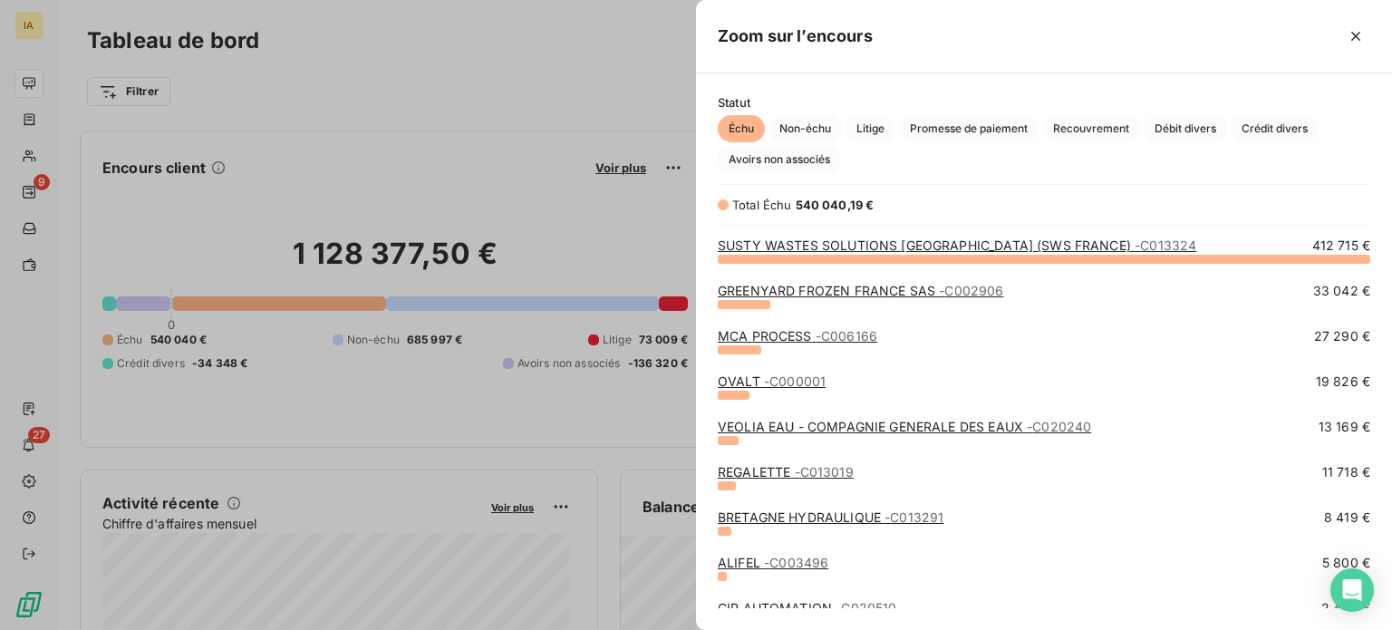
click at [812, 472] on span "- C013019" at bounding box center [824, 471] width 59 height 15
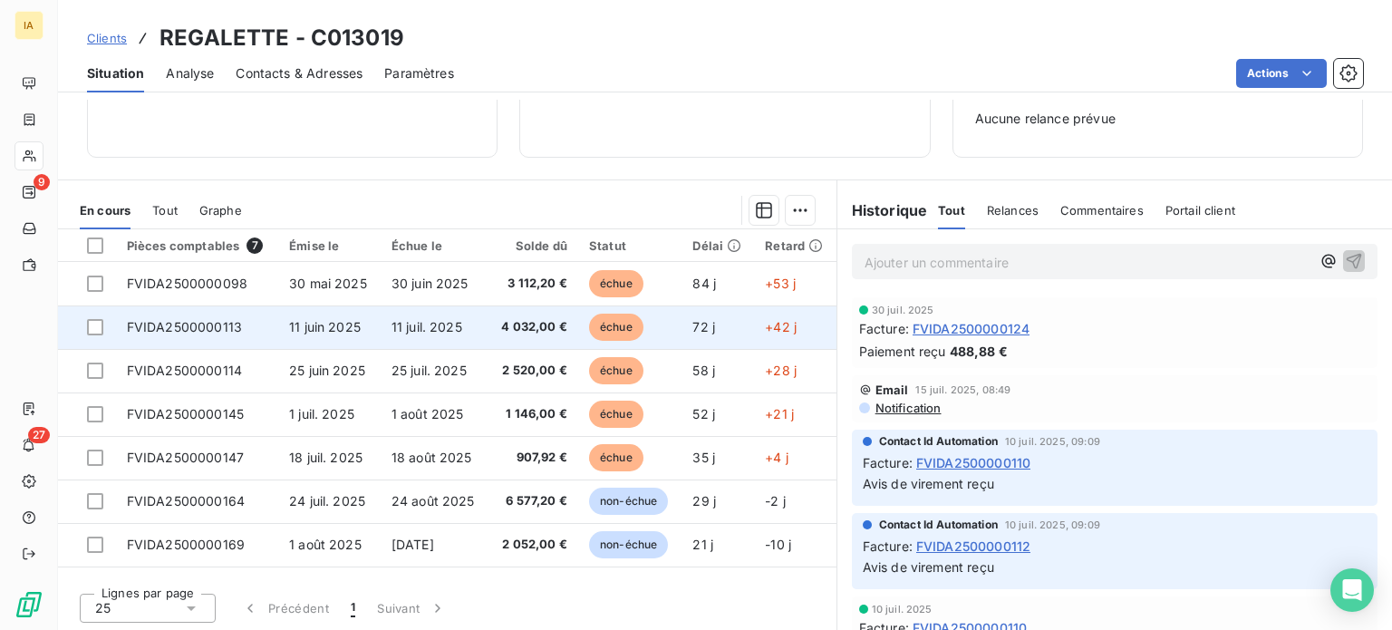
scroll to position [262, 0]
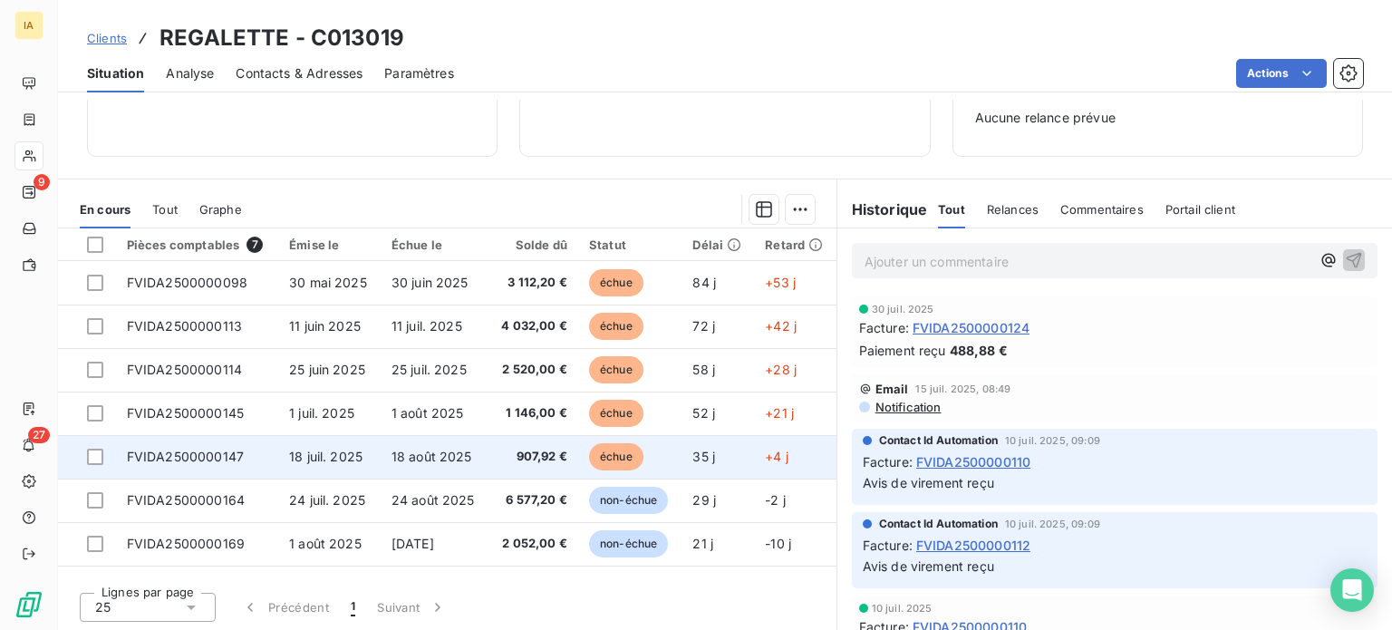
click at [304, 464] on td "18 juil. 2025" at bounding box center [329, 456] width 102 height 43
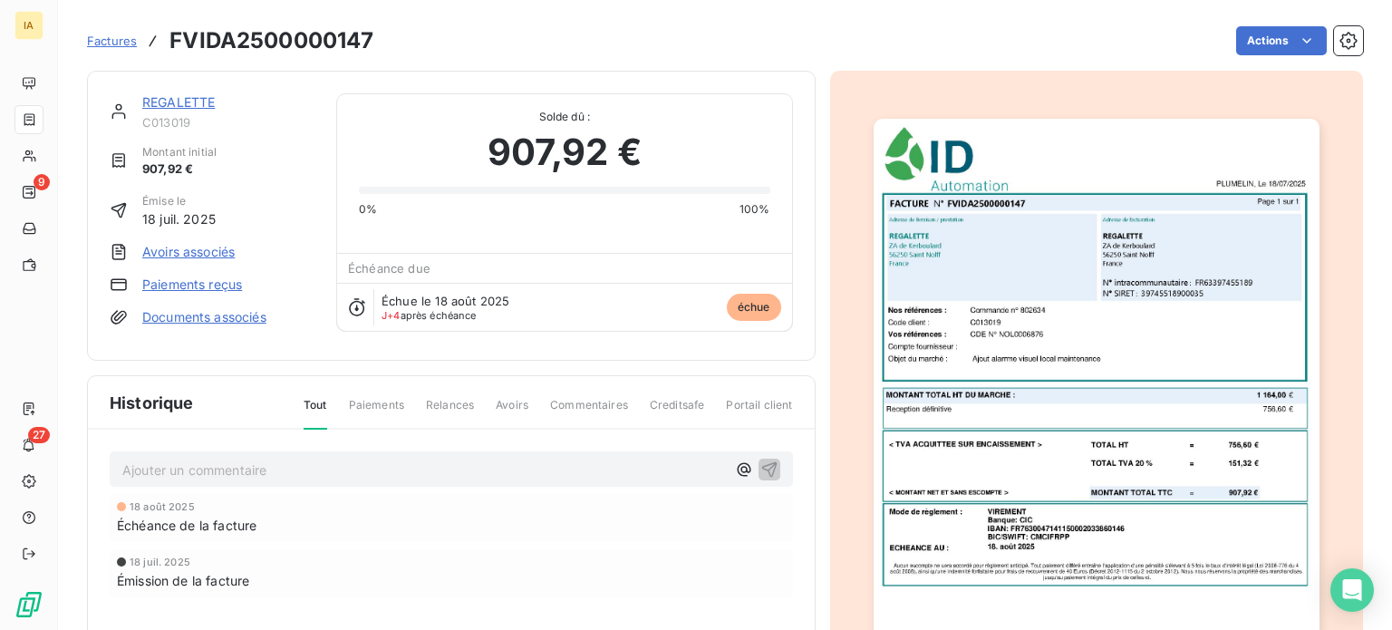
click at [188, 101] on link "REGALETTE" at bounding box center [178, 101] width 72 height 15
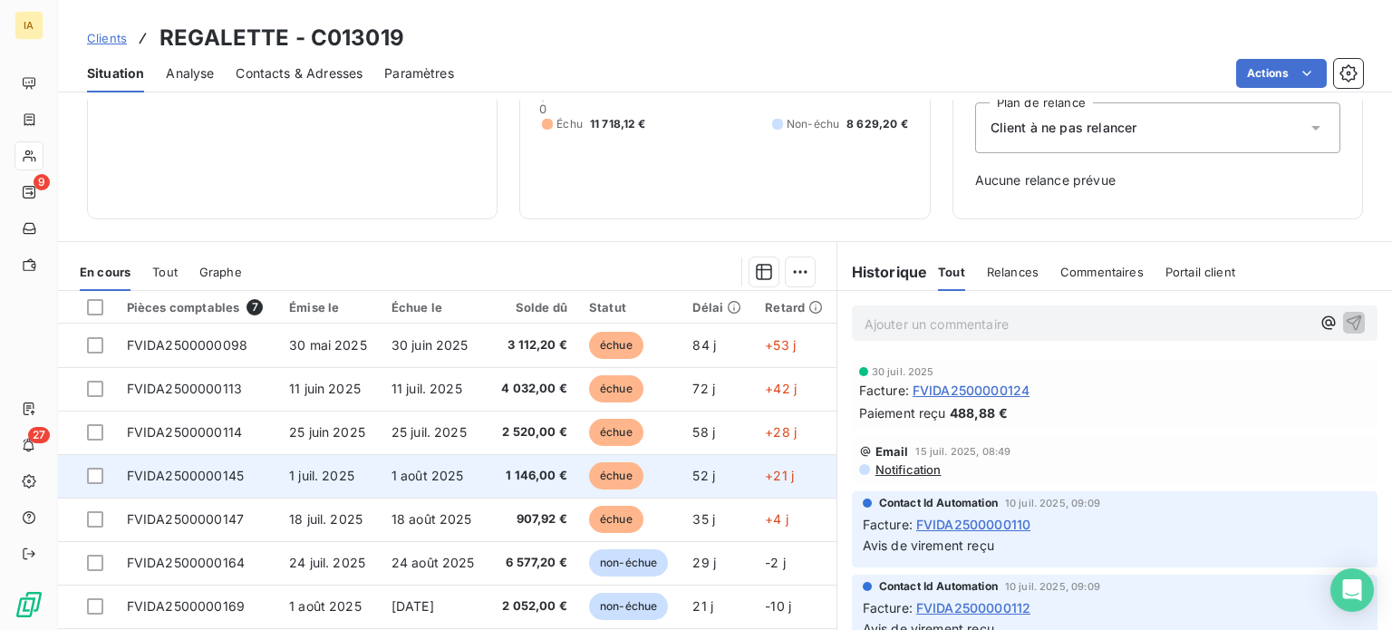
scroll to position [171, 0]
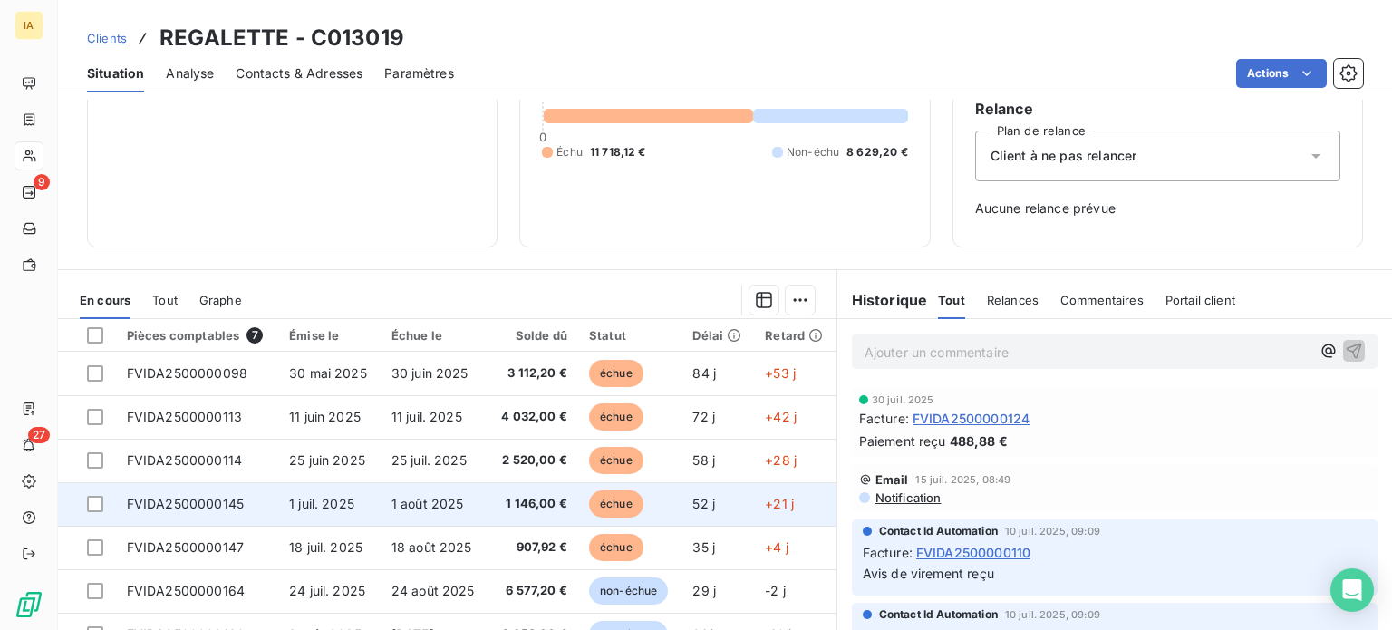
click at [221, 514] on td "FVIDA2500000145" at bounding box center [197, 503] width 162 height 43
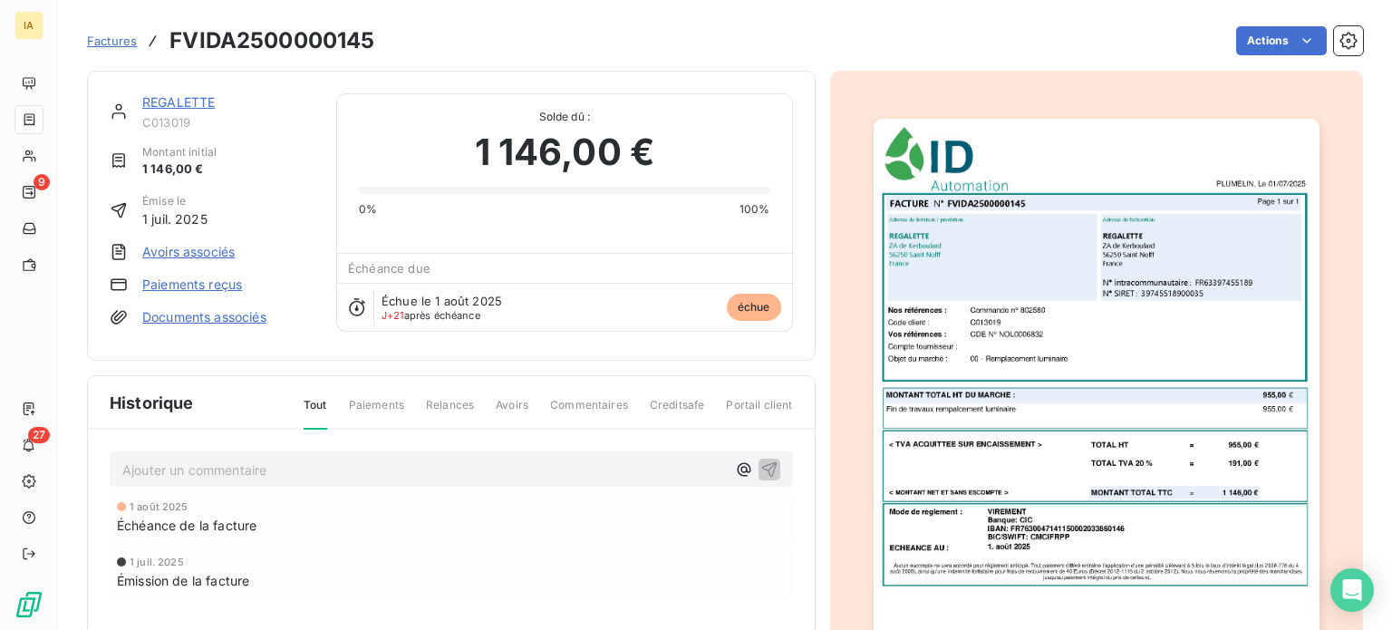
click at [410, 468] on p "Ajouter un commentaire ﻿" at bounding box center [423, 469] width 603 height 23
click at [761, 460] on icon "button" at bounding box center [768, 467] width 15 height 15
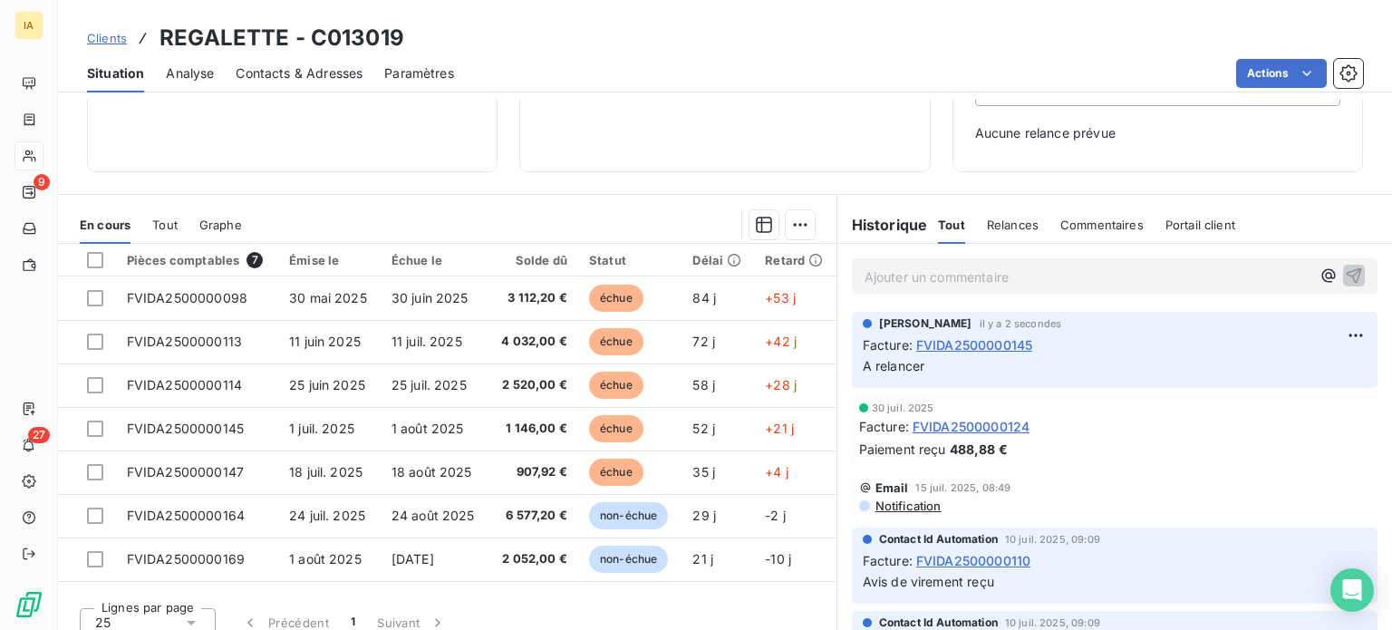
scroll to position [262, 0]
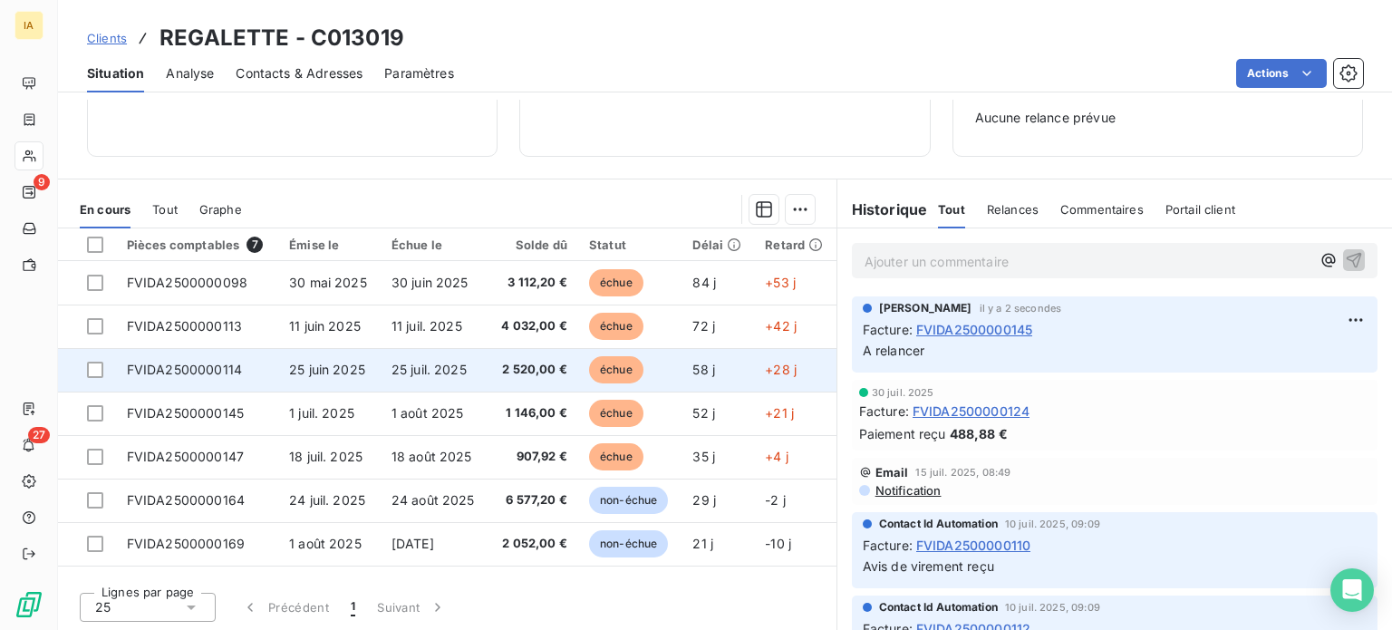
click at [297, 384] on td "25 juin 2025" at bounding box center [329, 369] width 102 height 43
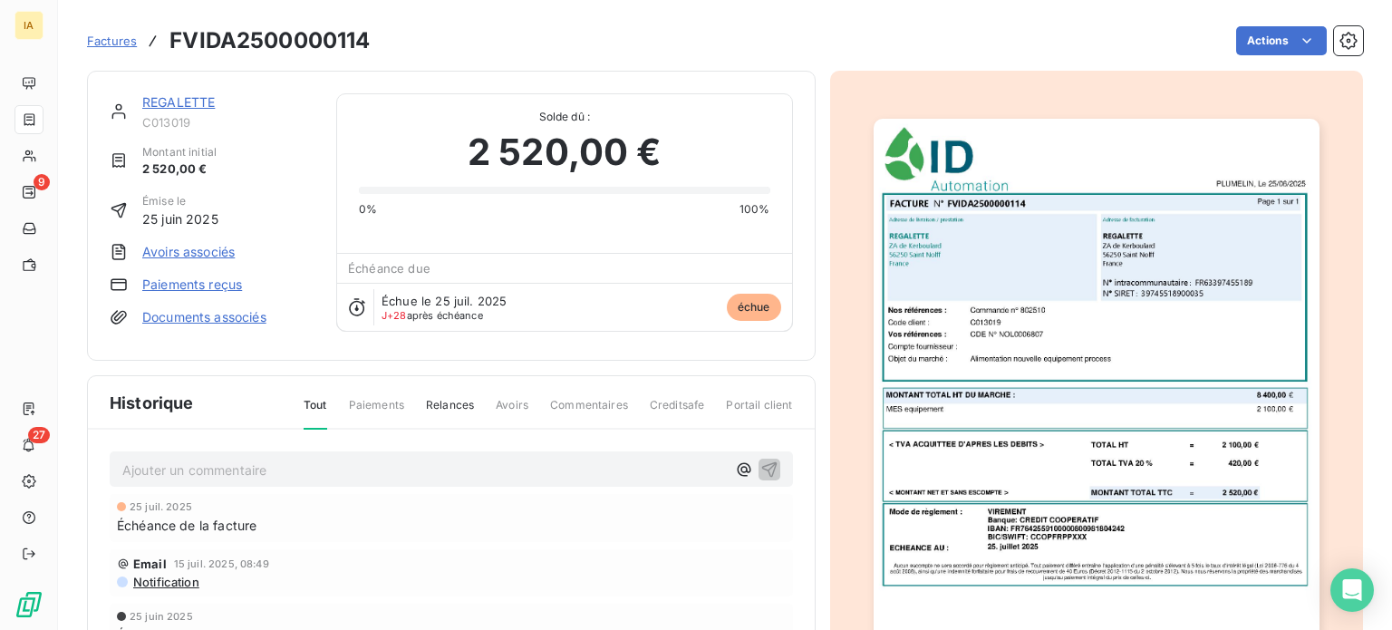
click at [421, 463] on p "Ajouter un commentaire ﻿" at bounding box center [423, 469] width 603 height 23
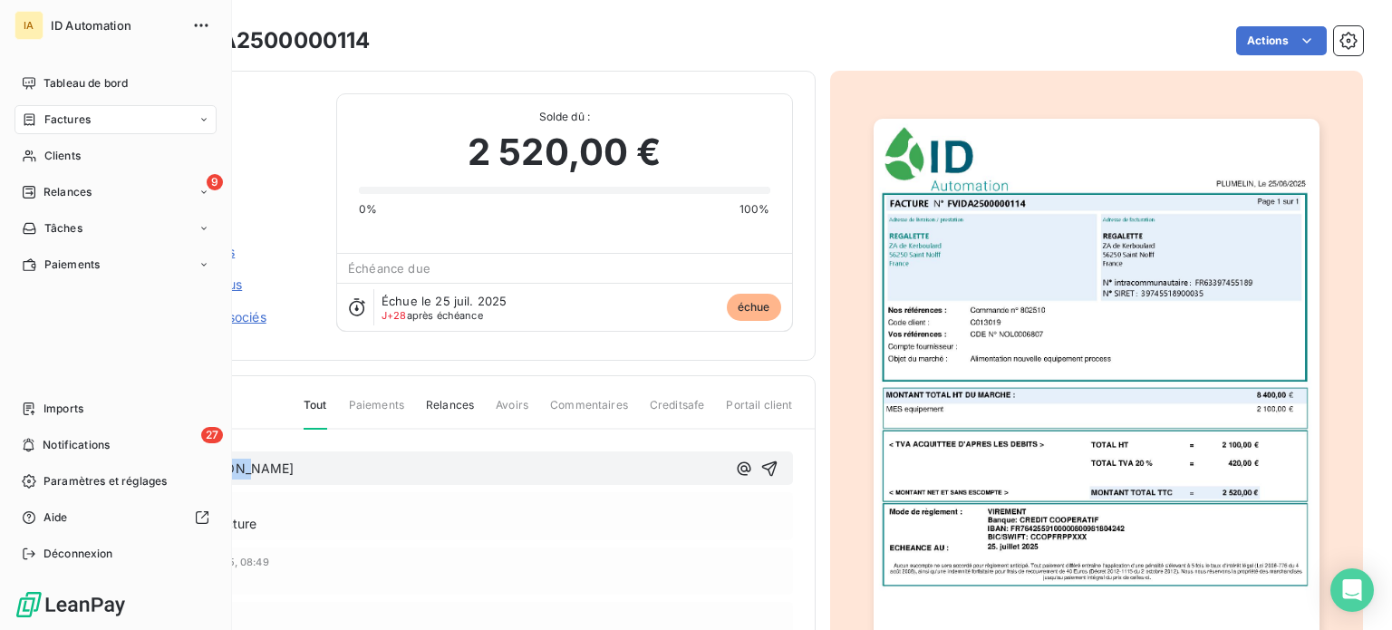
drag, startPoint x: 275, startPoint y: 467, endPoint x: 0, endPoint y: 465, distance: 275.5
click at [0, 465] on div "IA ID Automation Tableau de bord Factures Clients 9 Relances Tâches Paiements I…" at bounding box center [696, 315] width 1392 height 630
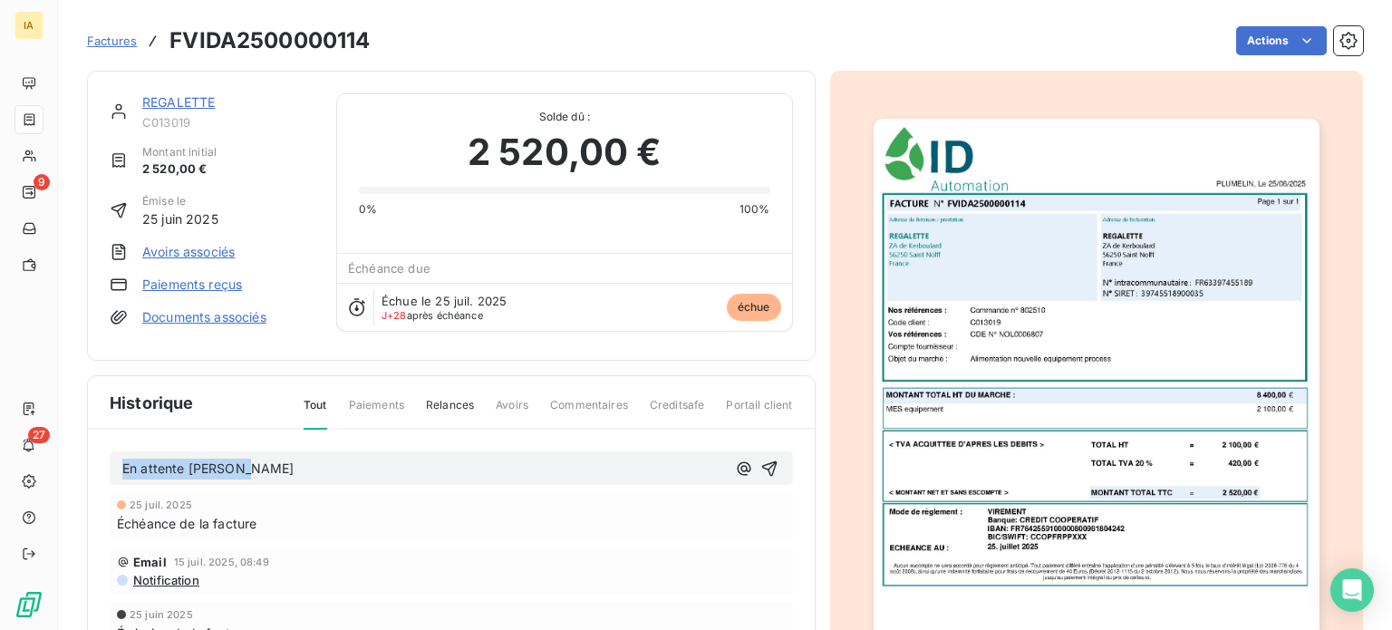
copy span "En attente David A."
click at [764, 459] on icon "button" at bounding box center [769, 468] width 18 height 18
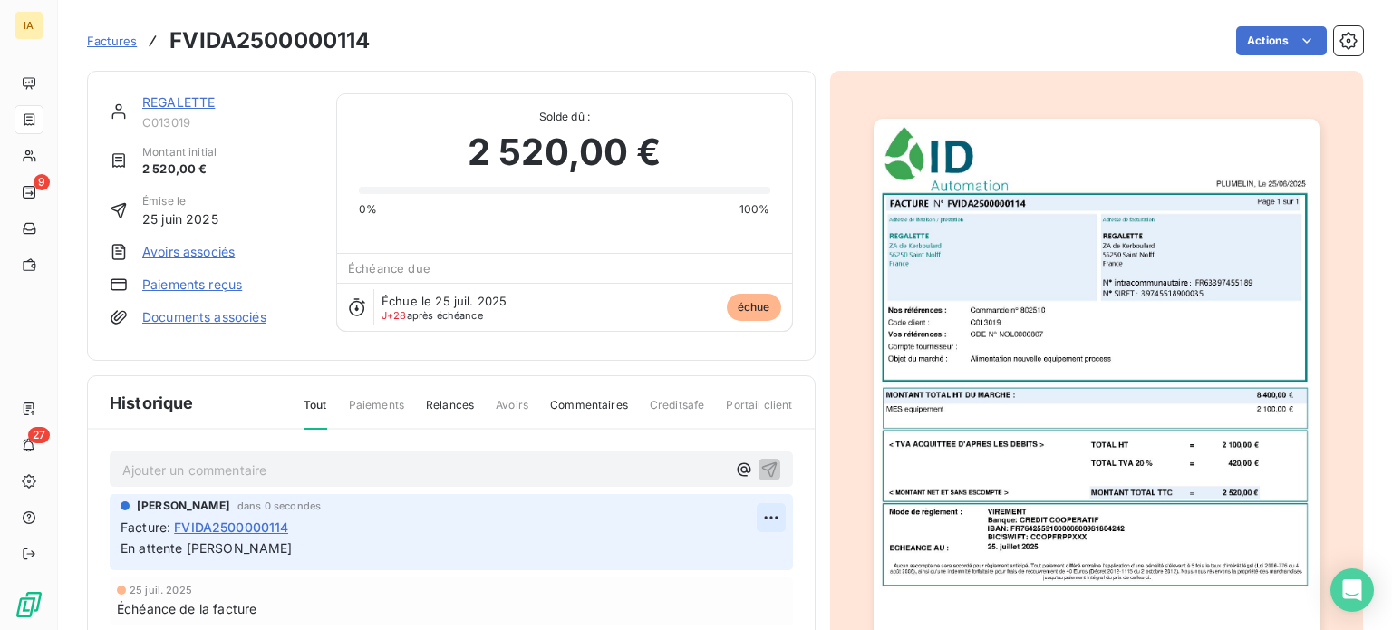
click at [758, 513] on html "IA 9 27 Factures FVIDA2500000114 Actions REGALETTE C013019 Montant initial 2 52…" at bounding box center [696, 315] width 1392 height 630
click at [727, 545] on div "Editer" at bounding box center [720, 549] width 101 height 29
drag, startPoint x: 261, startPoint y: 543, endPoint x: 2, endPoint y: 539, distance: 259.2
click at [0, 539] on div "IA 9 27 Factures FVIDA2500000114 Actions REGALETTE C013019 Montant initial 2 52…" at bounding box center [696, 315] width 1392 height 630
copy span "En attente Alexis B."
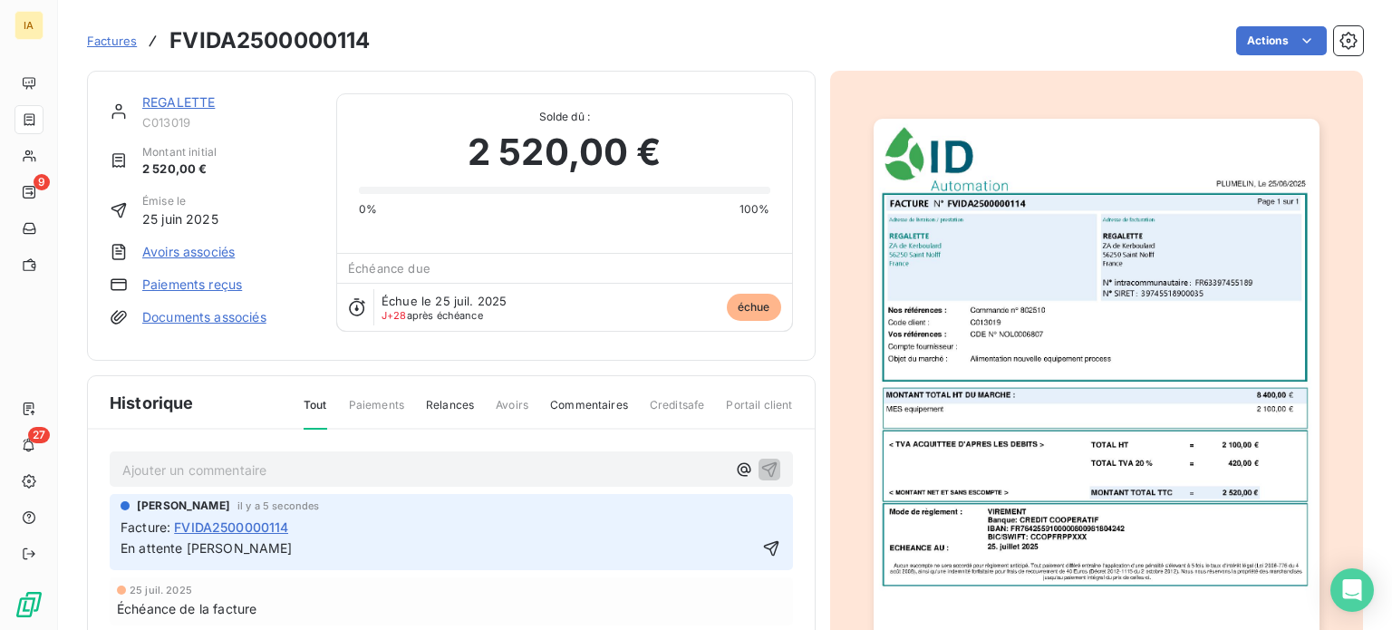
click at [746, 525] on div "Facture : FVIDA2500000114" at bounding box center [451, 526] width 661 height 19
click at [762, 544] on icon "button" at bounding box center [771, 548] width 18 height 18
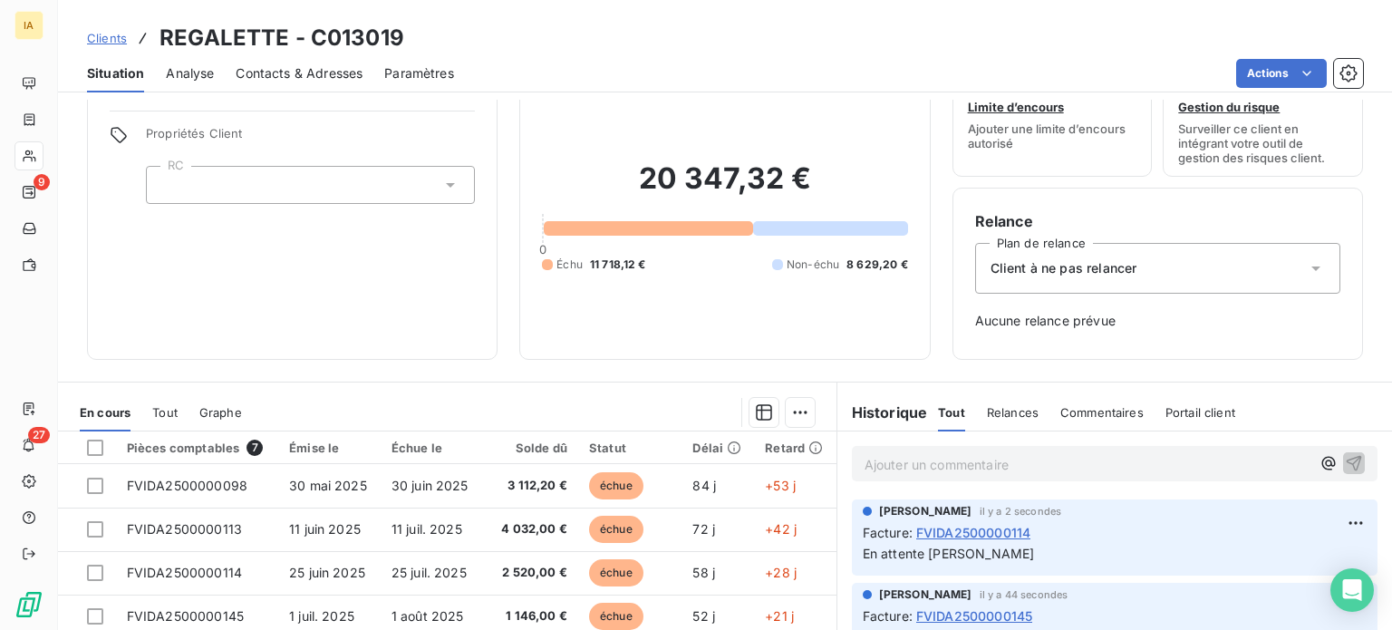
scroll to position [91, 0]
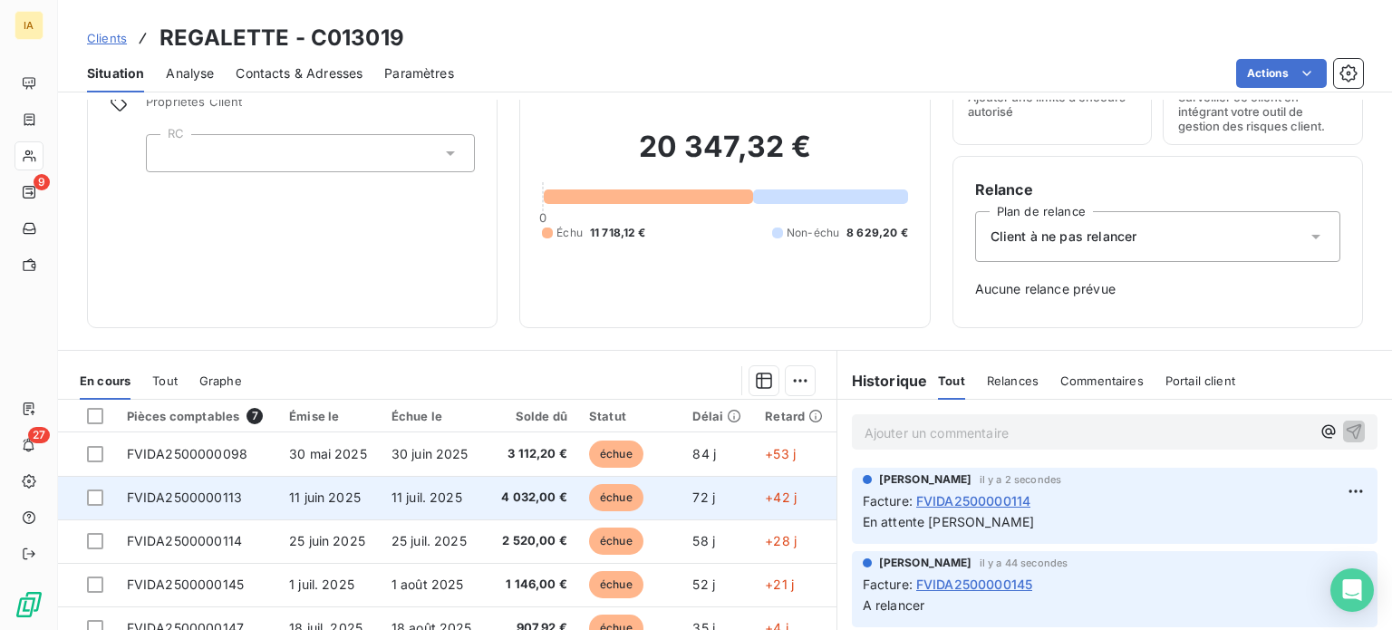
click at [249, 504] on td "FVIDA2500000113" at bounding box center [197, 497] width 162 height 43
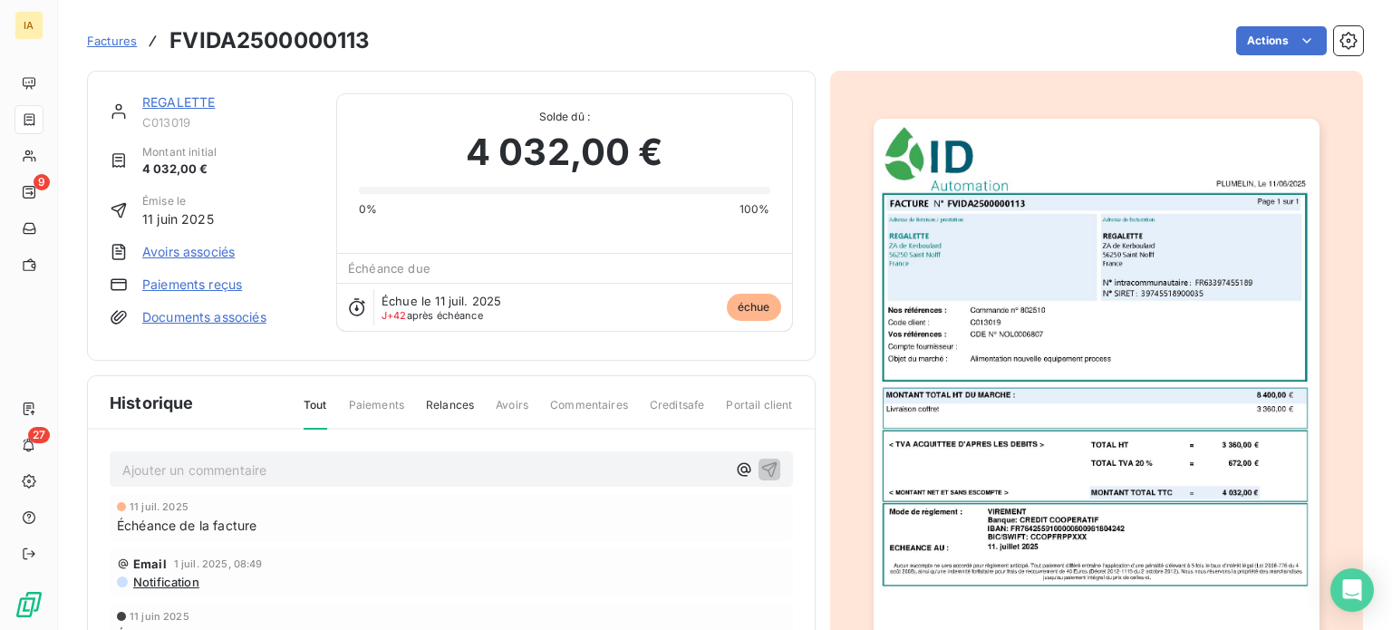
click at [307, 470] on div "Ajouter un commentaire ﻿" at bounding box center [451, 468] width 683 height 35
click at [306, 467] on p "Ajouter un commentaire ﻿" at bounding box center [423, 469] width 603 height 23
click at [761, 460] on icon "button" at bounding box center [768, 467] width 15 height 15
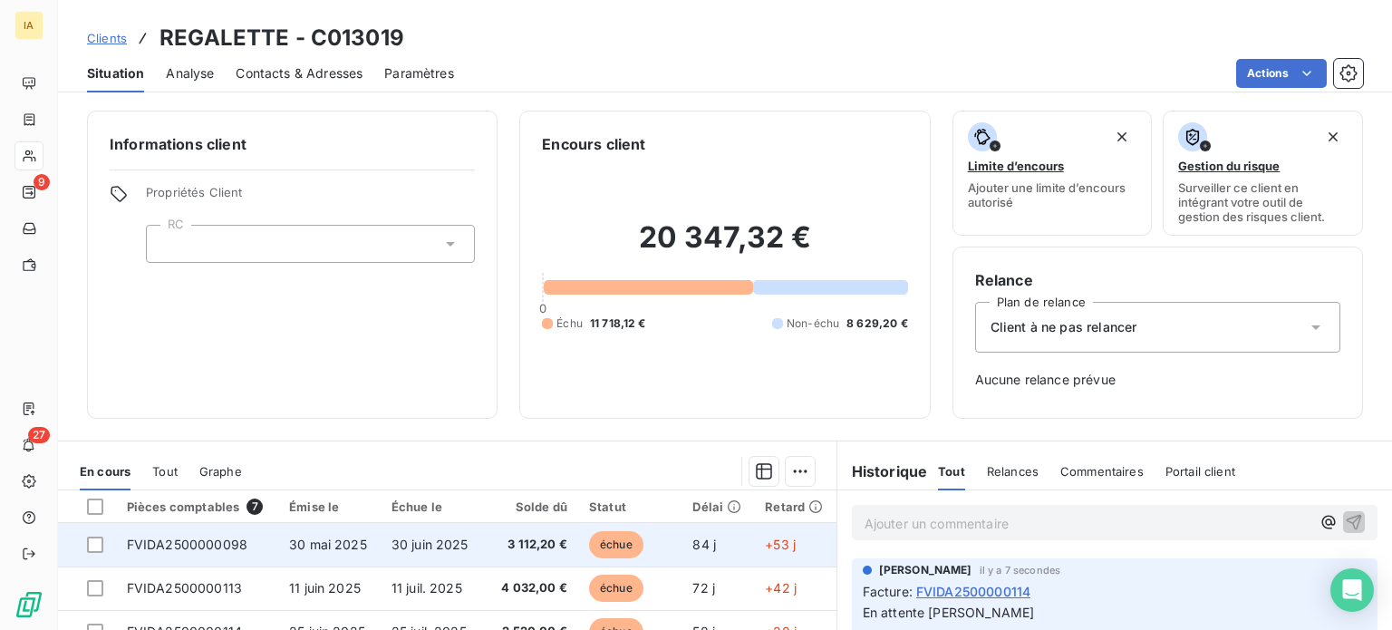
click at [273, 545] on td "FVIDA2500000098" at bounding box center [197, 544] width 162 height 43
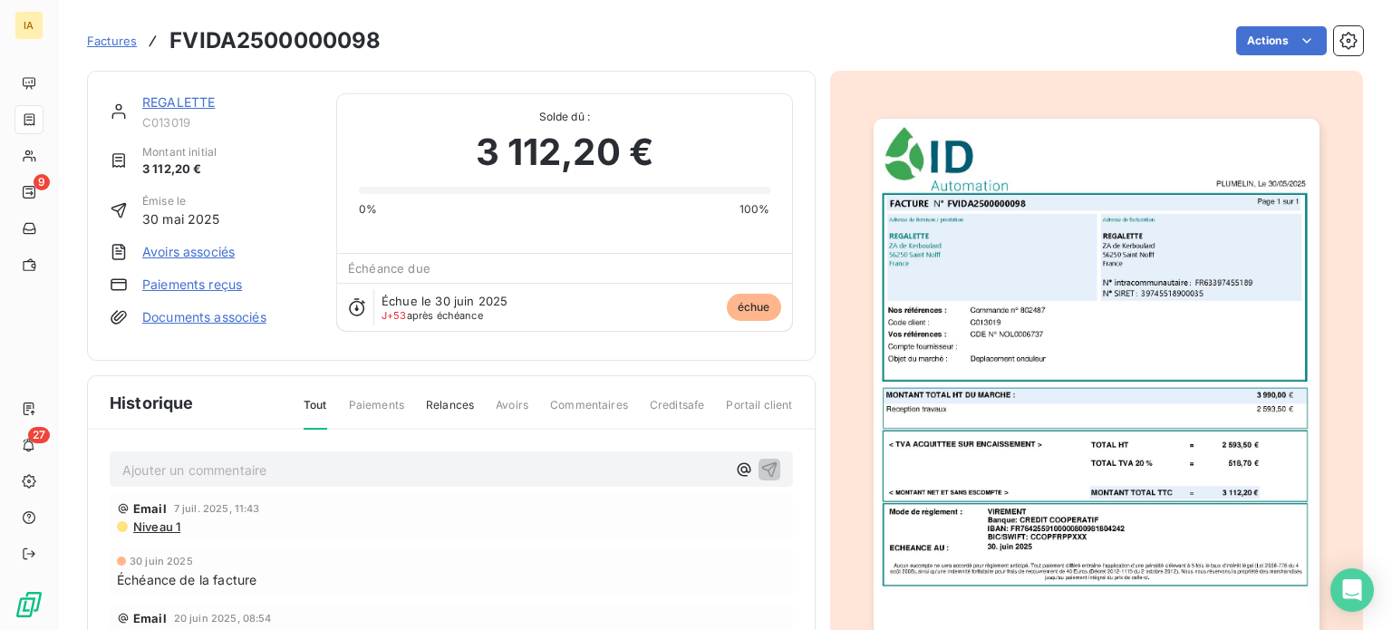
click at [343, 458] on p "Ajouter un commentaire ﻿" at bounding box center [423, 469] width 603 height 23
click at [769, 464] on icon "button" at bounding box center [769, 468] width 18 height 18
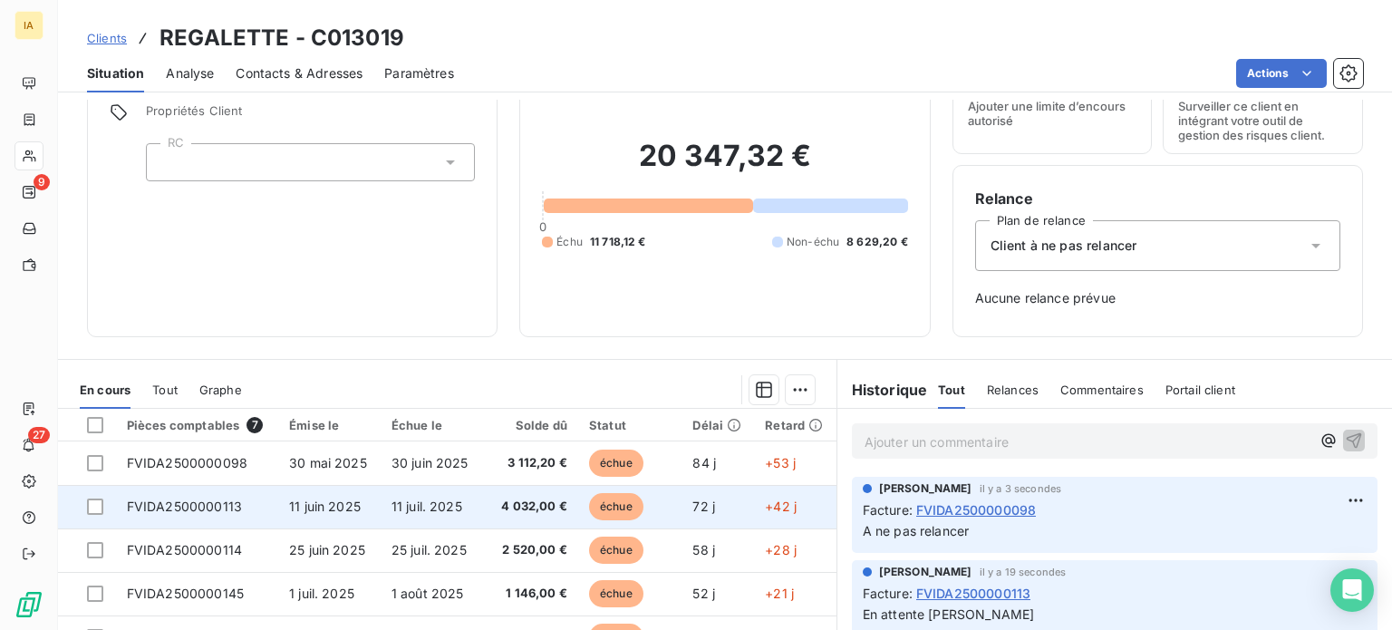
scroll to position [172, 0]
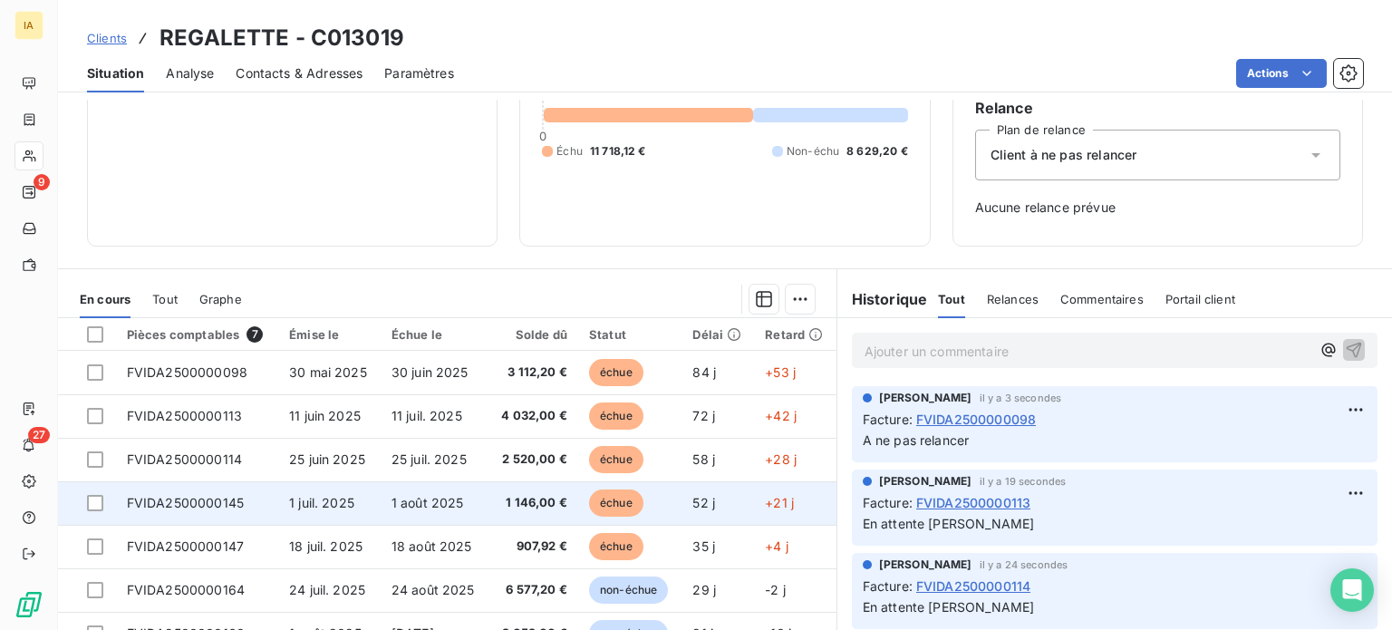
click at [239, 511] on td "FVIDA2500000145" at bounding box center [197, 502] width 162 height 43
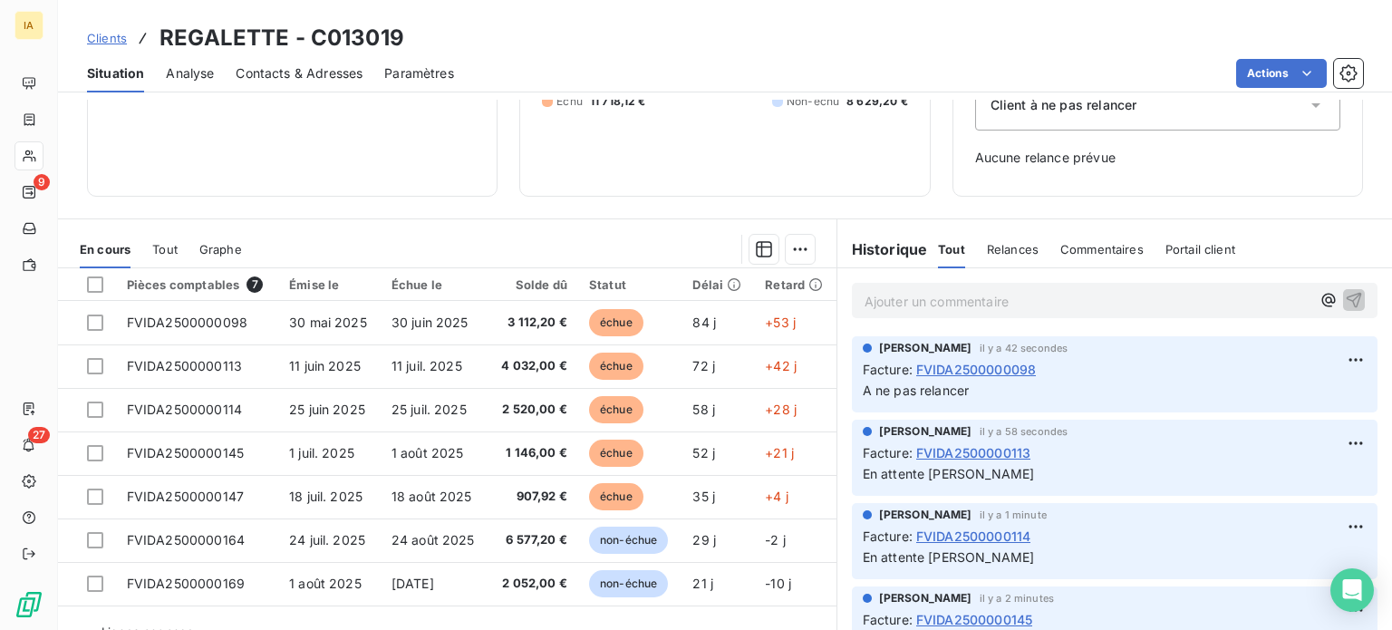
scroll to position [262, 0]
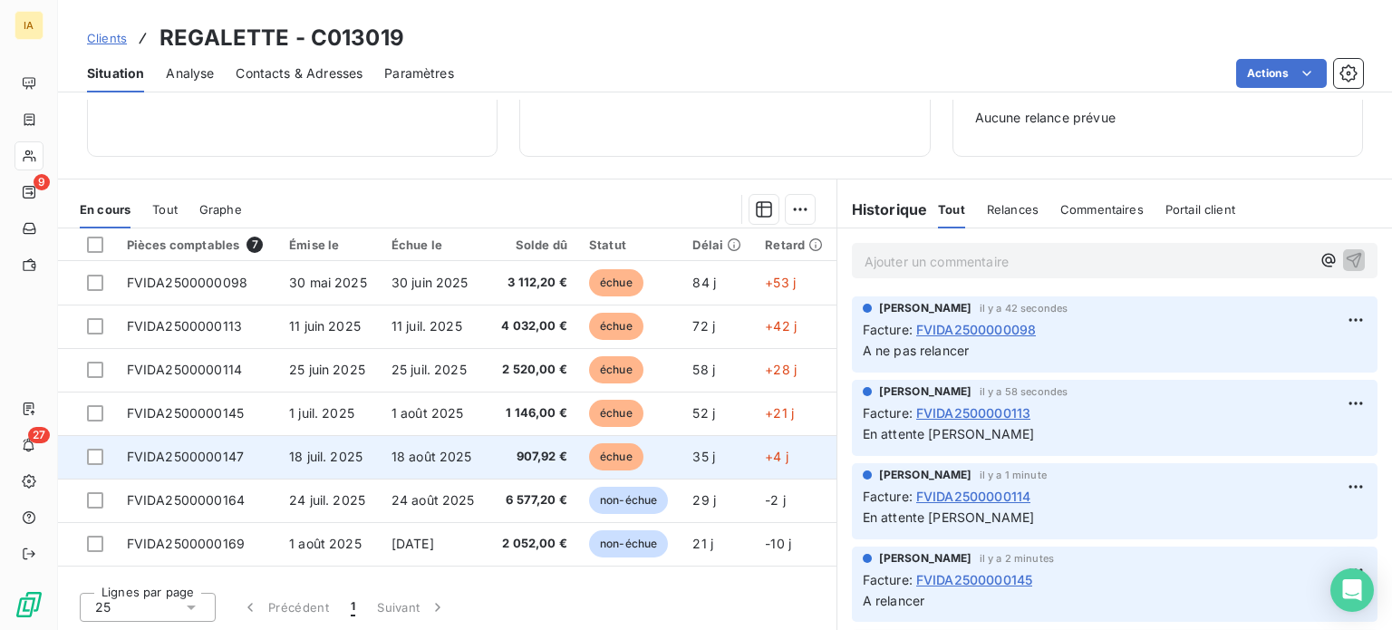
click at [234, 461] on span "FVIDA2500000147" at bounding box center [185, 456] width 117 height 15
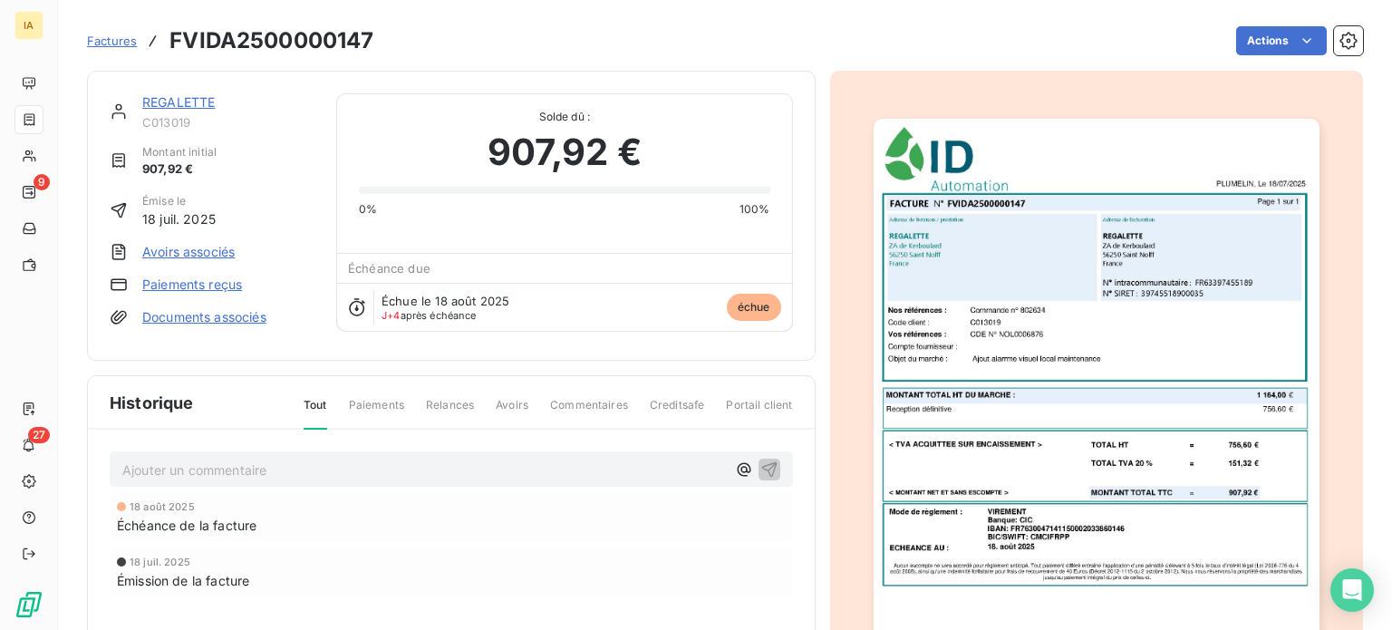
click at [386, 465] on p "Ajouter un commentaire ﻿" at bounding box center [423, 469] width 603 height 23
click at [764, 460] on icon "button" at bounding box center [769, 468] width 18 height 18
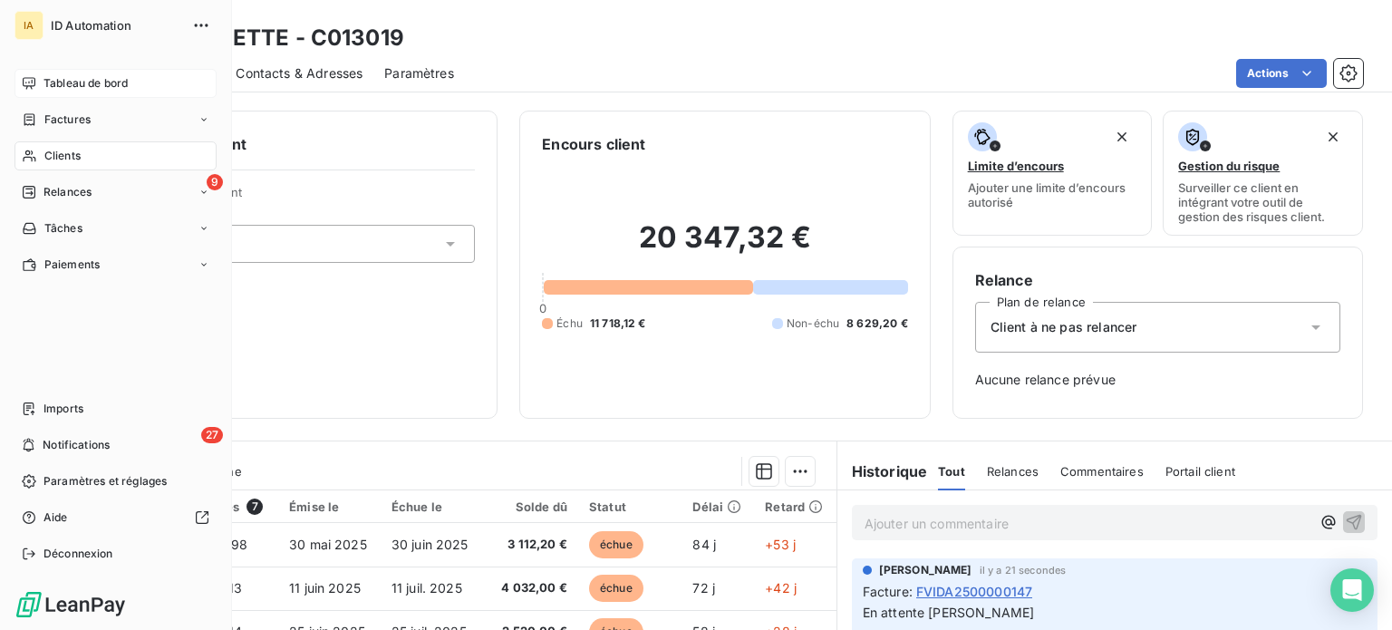
click at [88, 81] on span "Tableau de bord" at bounding box center [85, 83] width 84 height 16
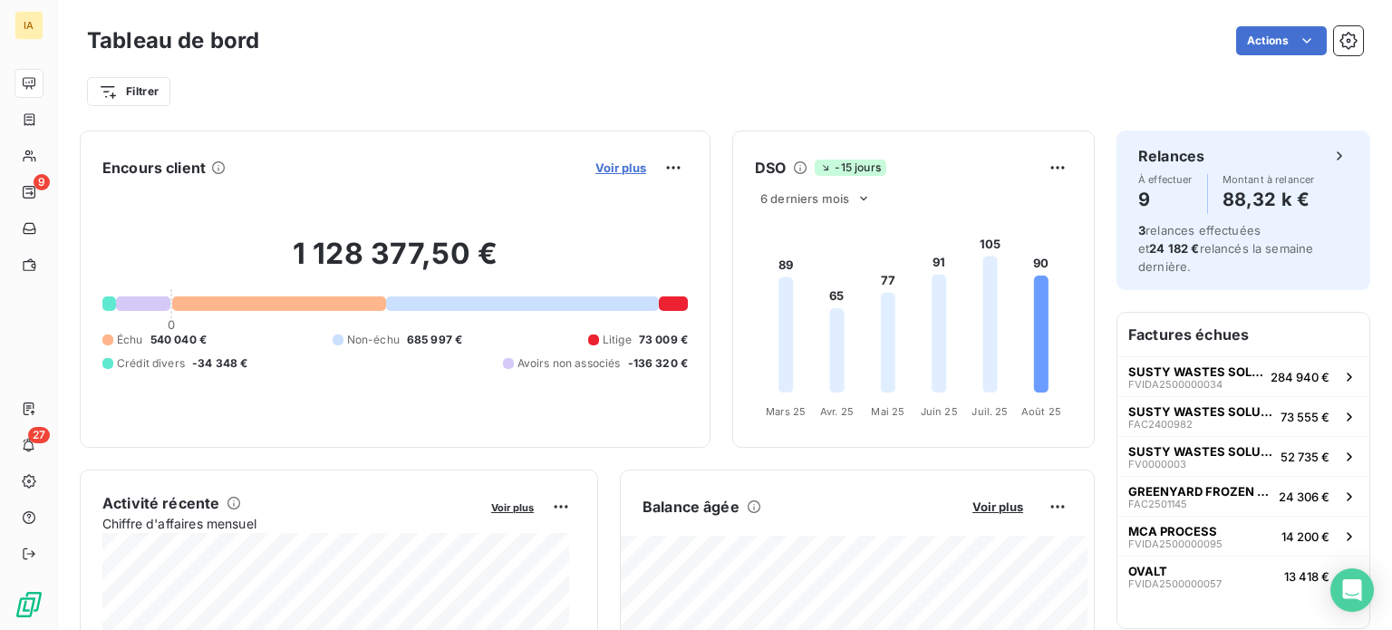
click at [601, 169] on span "Voir plus" at bounding box center [620, 167] width 51 height 14
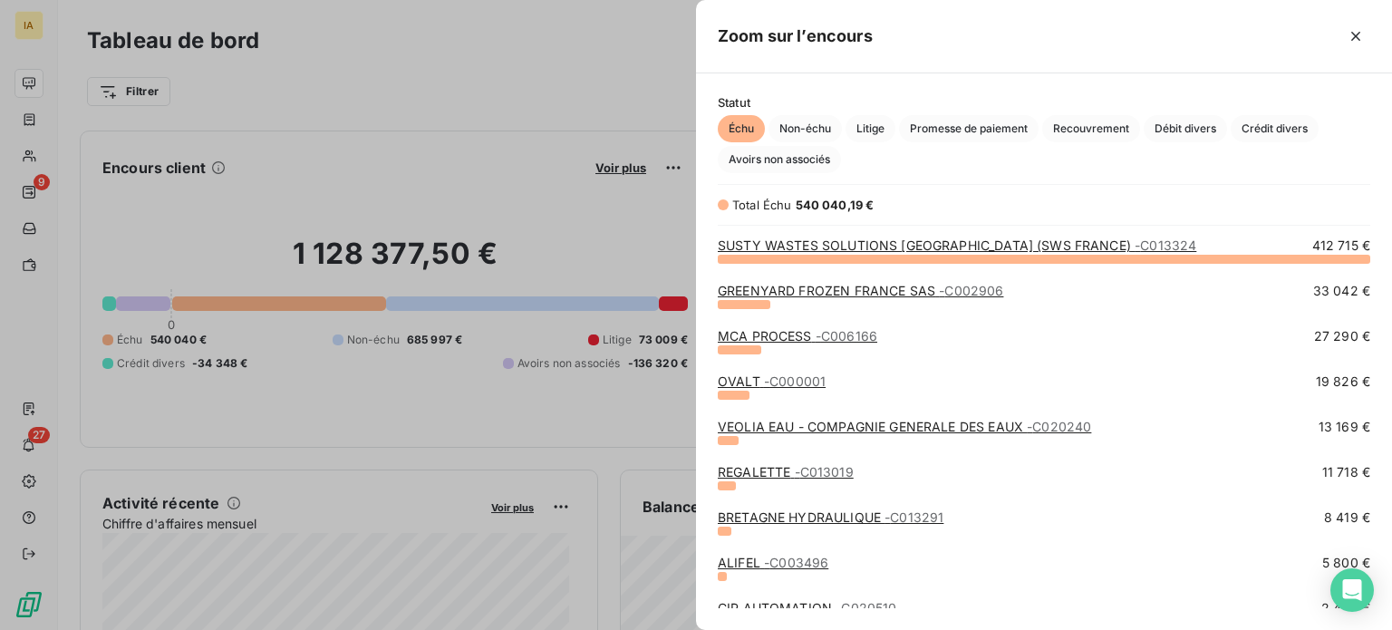
scroll to position [193, 0]
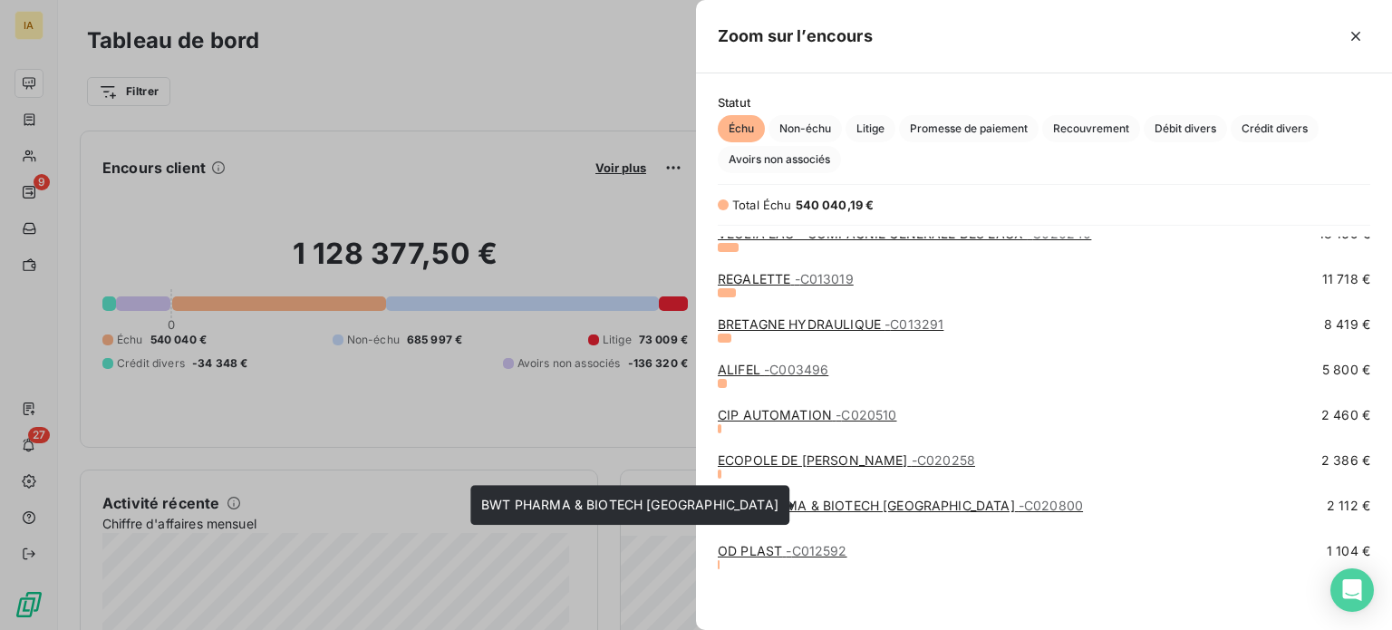
click at [809, 511] on link "BWT PHARMA & BIOTECH FRANCE - C020800" at bounding box center [900, 504] width 365 height 15
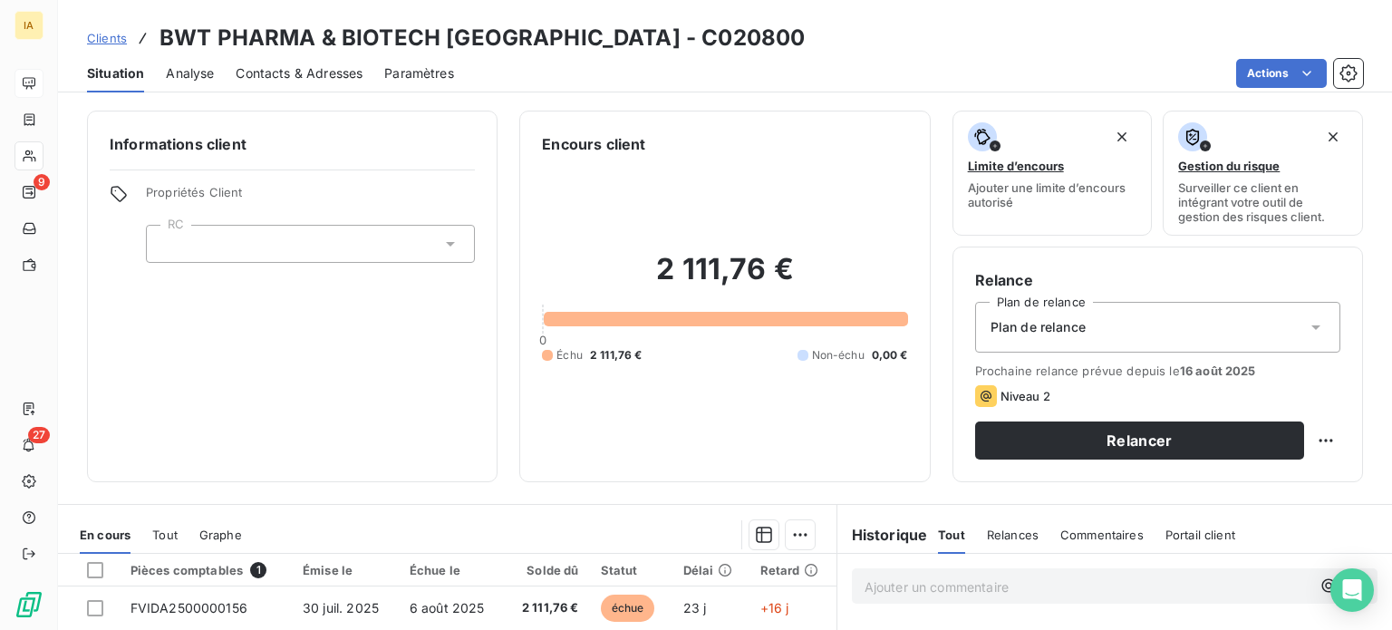
scroll to position [272, 0]
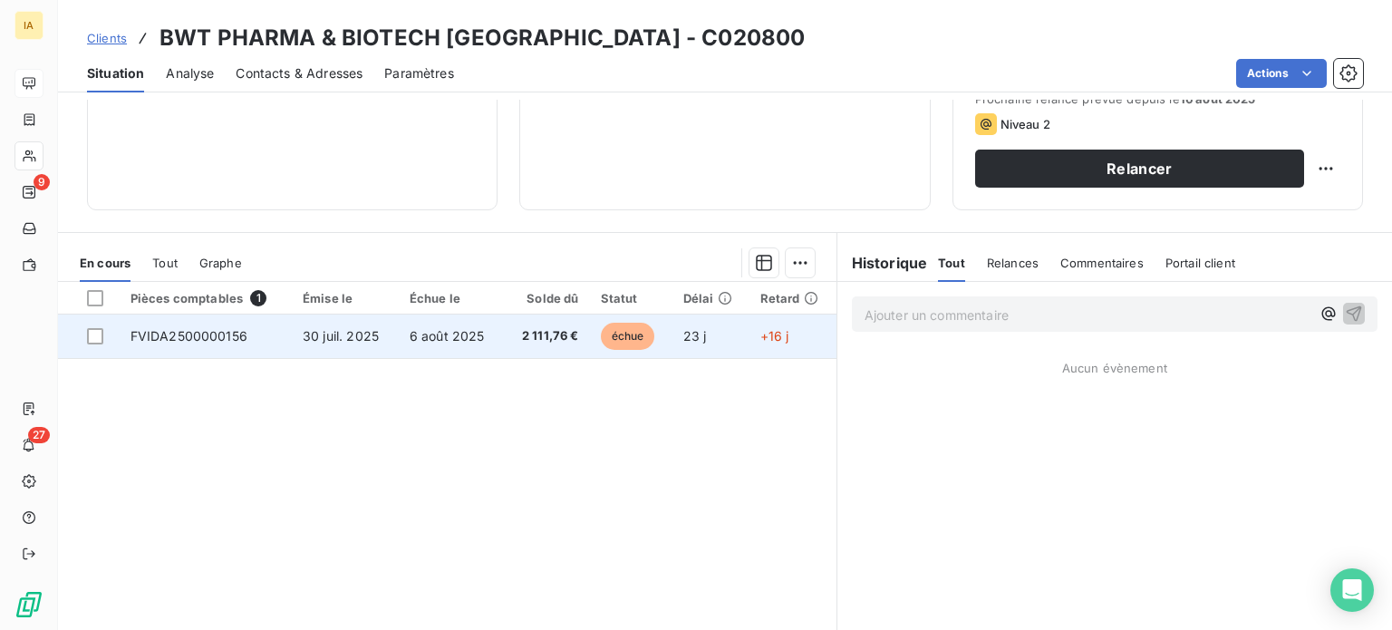
click at [504, 346] on td "2 111,76 €" at bounding box center [546, 335] width 85 height 43
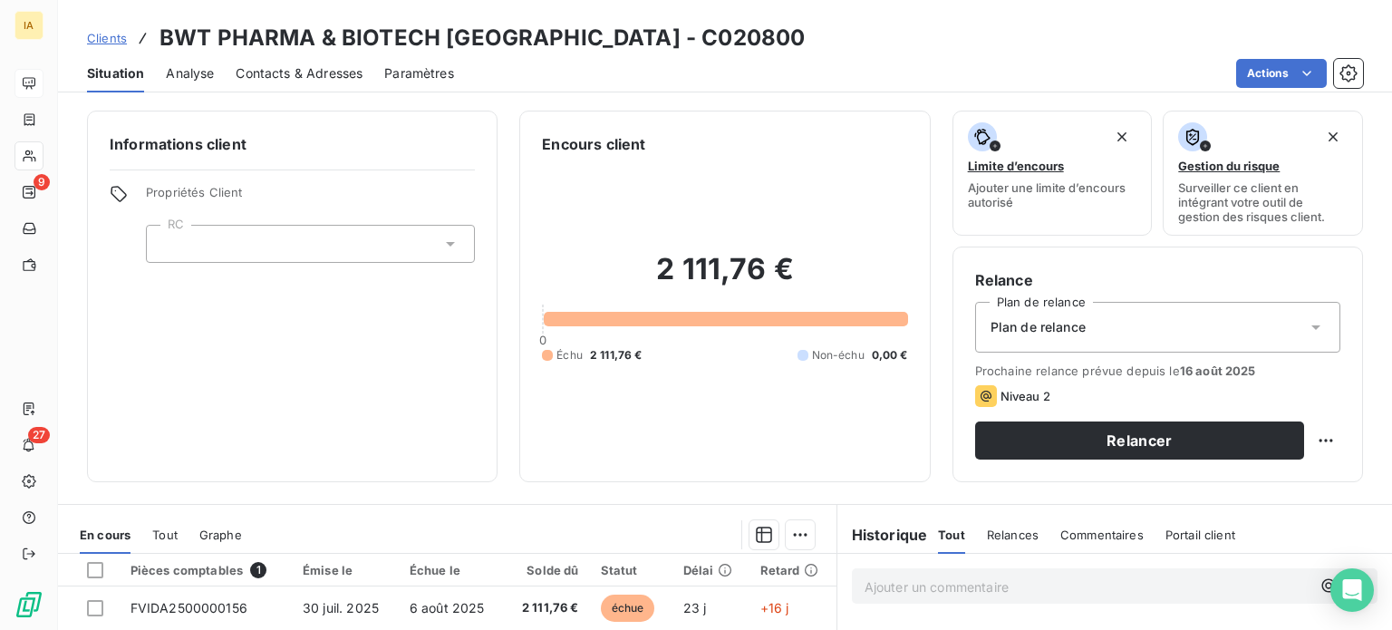
scroll to position [181, 0]
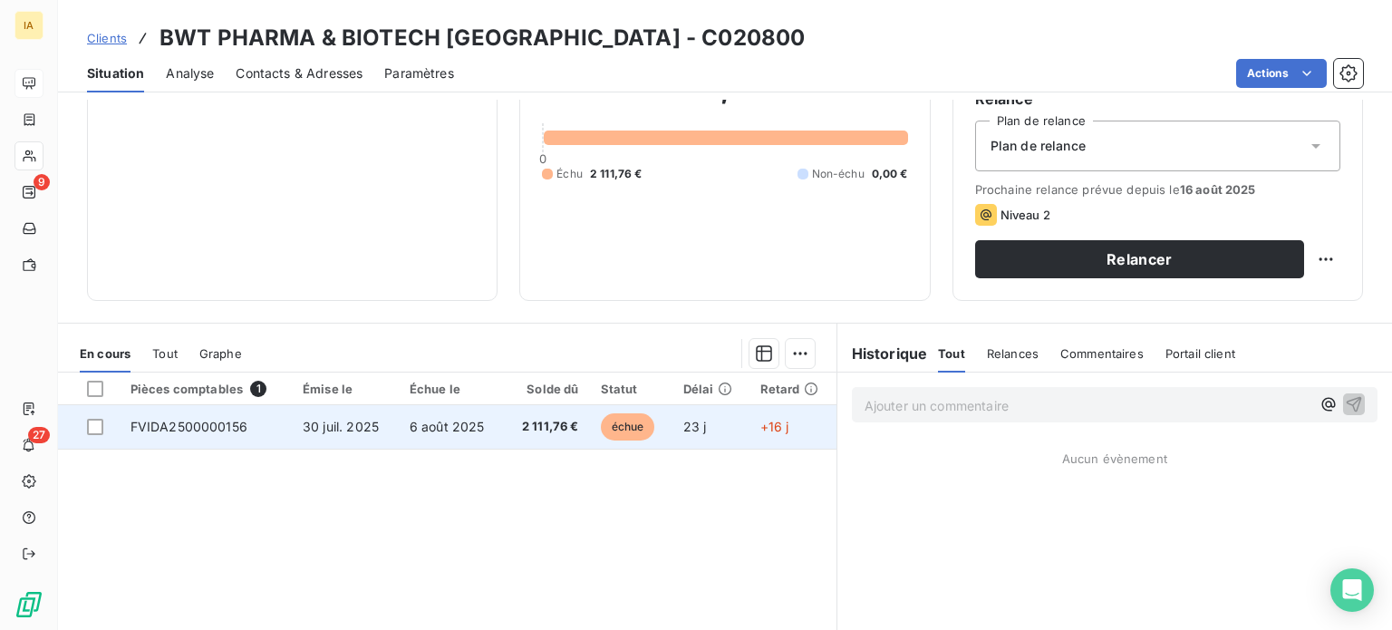
click at [377, 430] on td "30 juil. 2025" at bounding box center [345, 426] width 107 height 43
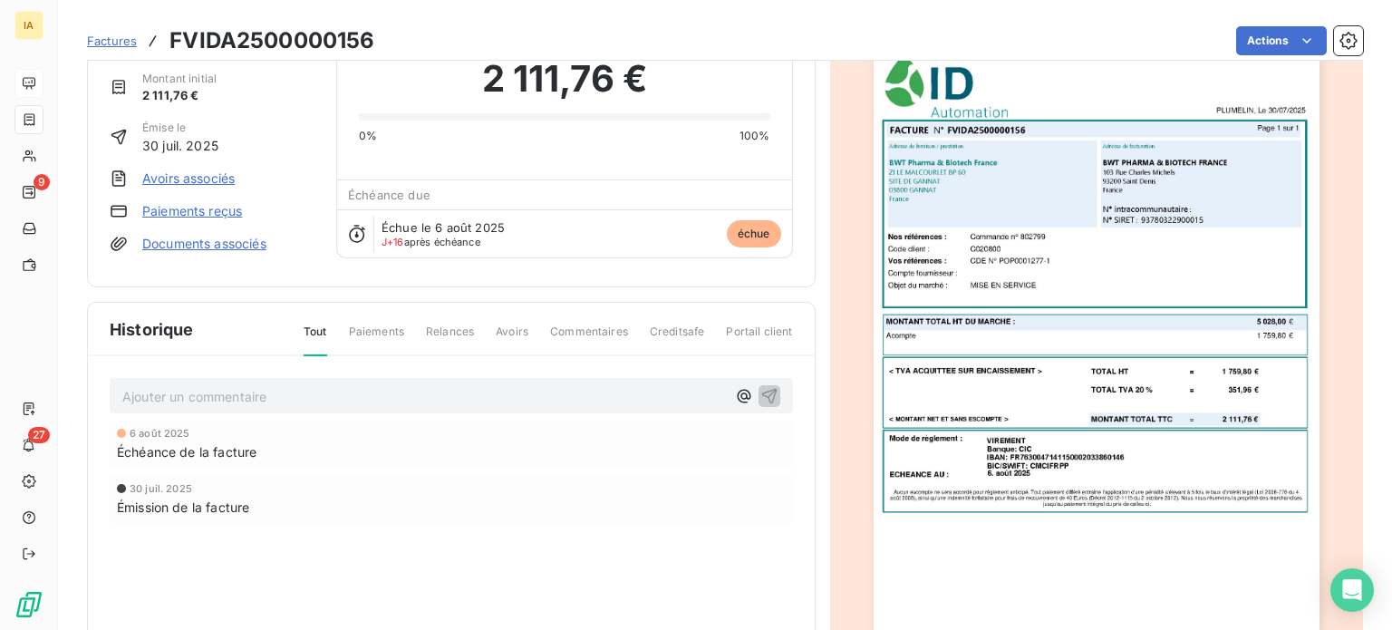
scroll to position [91, 0]
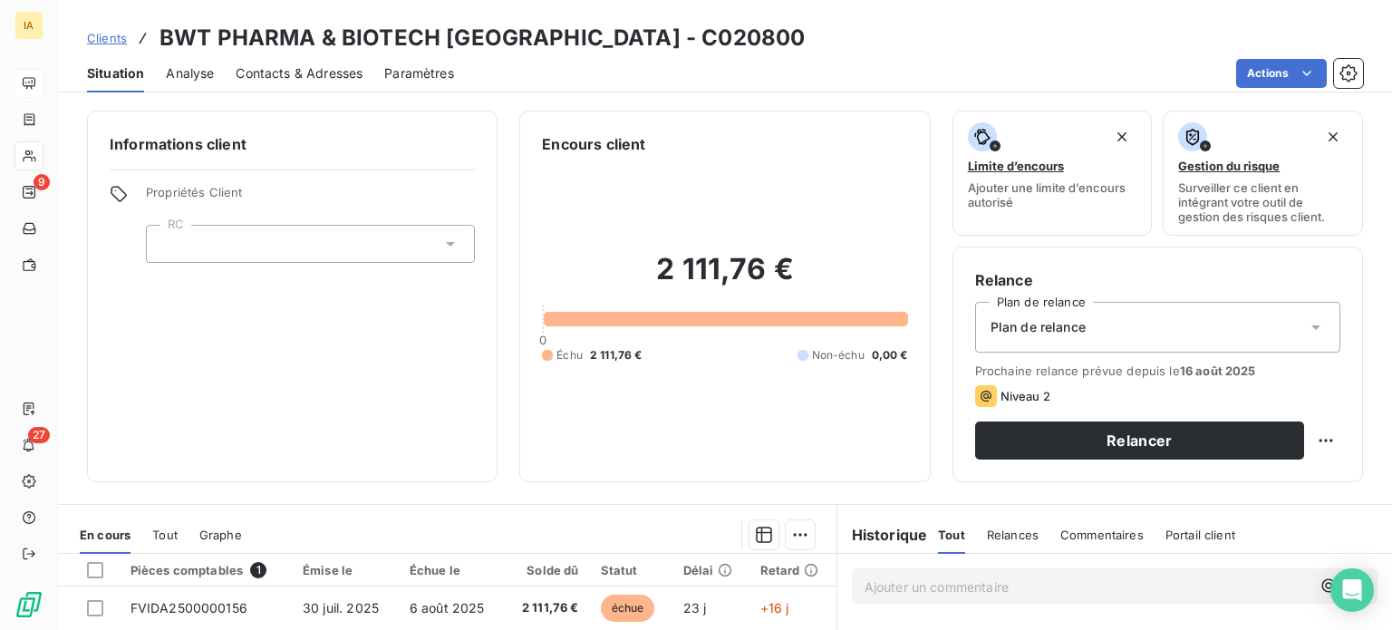
scroll to position [181, 0]
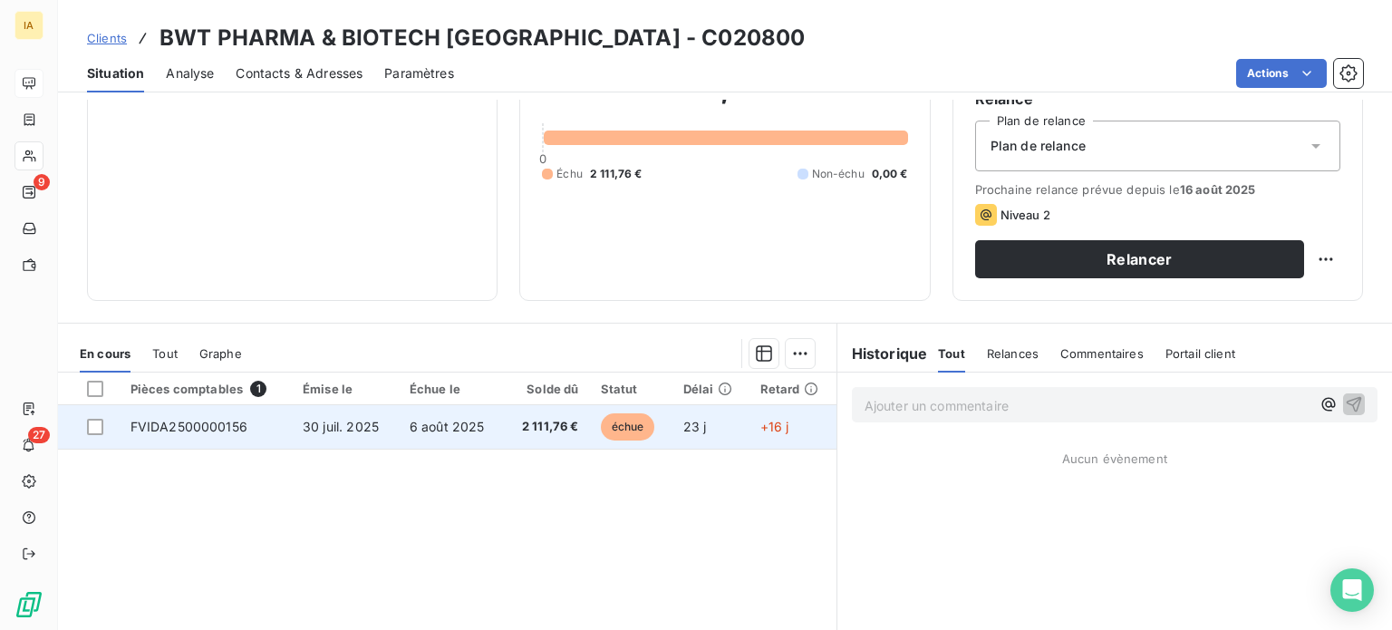
click at [265, 432] on td "FVIDA2500000156" at bounding box center [206, 426] width 172 height 43
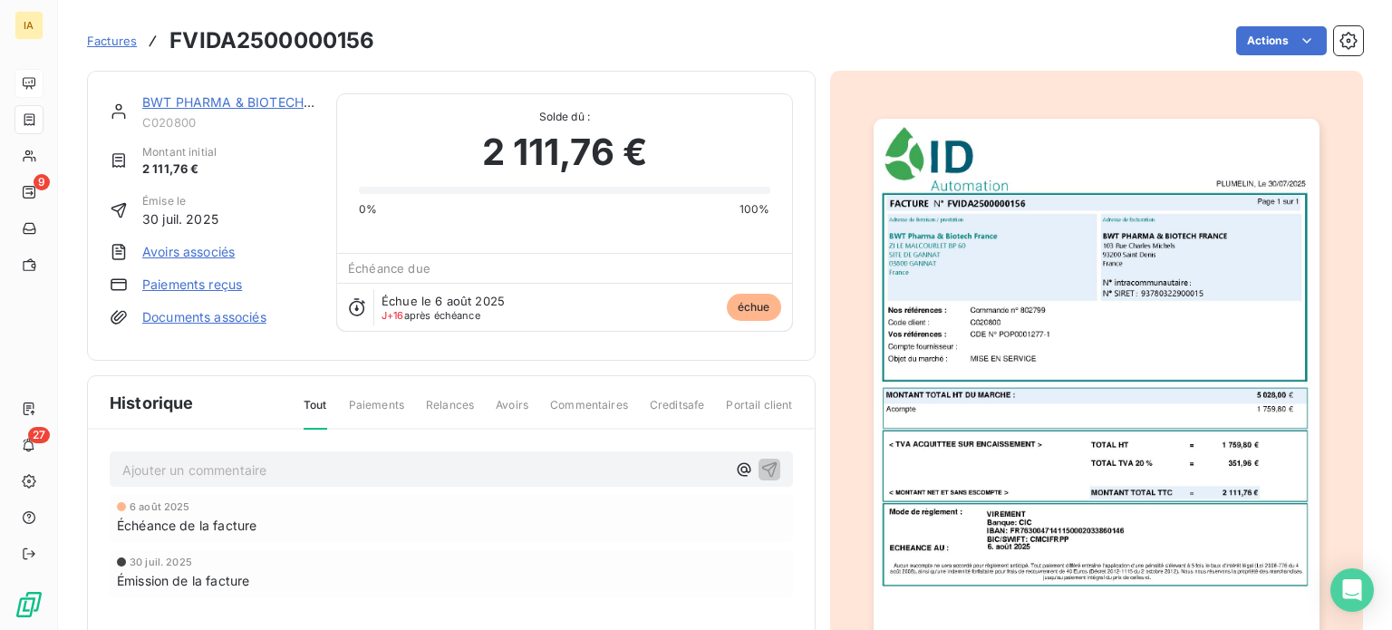
click at [272, 459] on p "Ajouter un commentaire ﻿" at bounding box center [423, 469] width 603 height 23
click at [760, 459] on icon "button" at bounding box center [769, 468] width 18 height 18
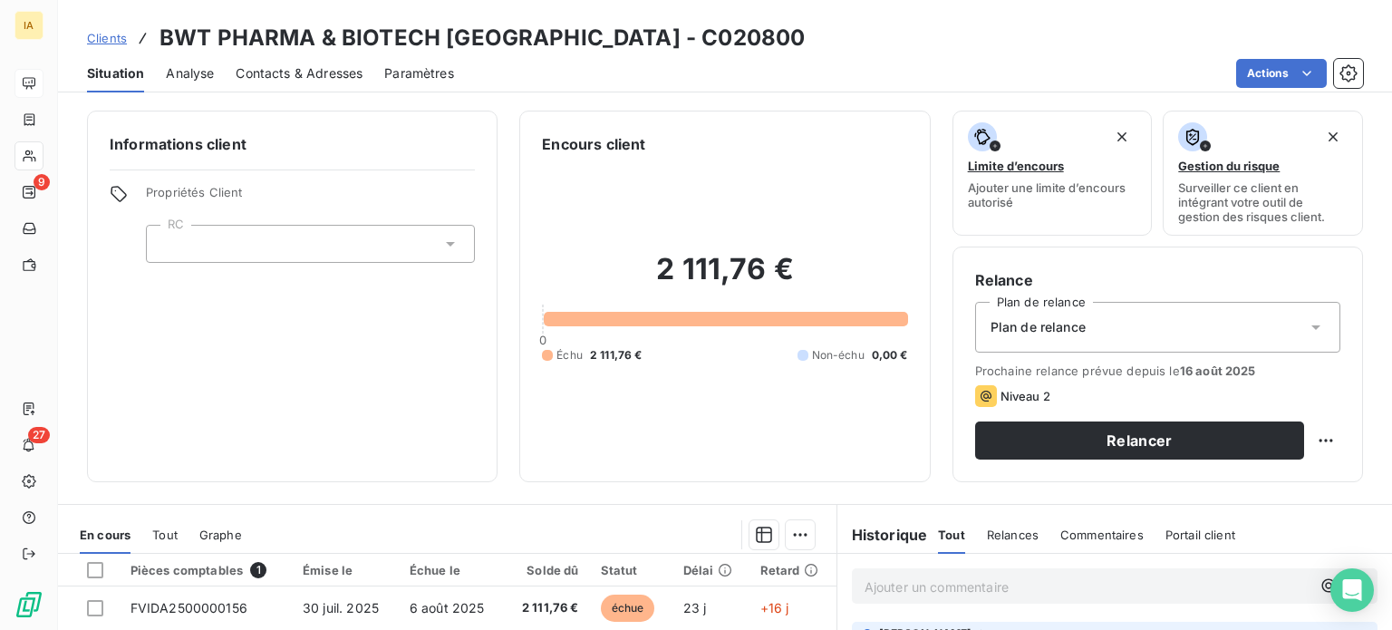
click at [340, 67] on span "Contacts & Adresses" at bounding box center [299, 73] width 127 height 18
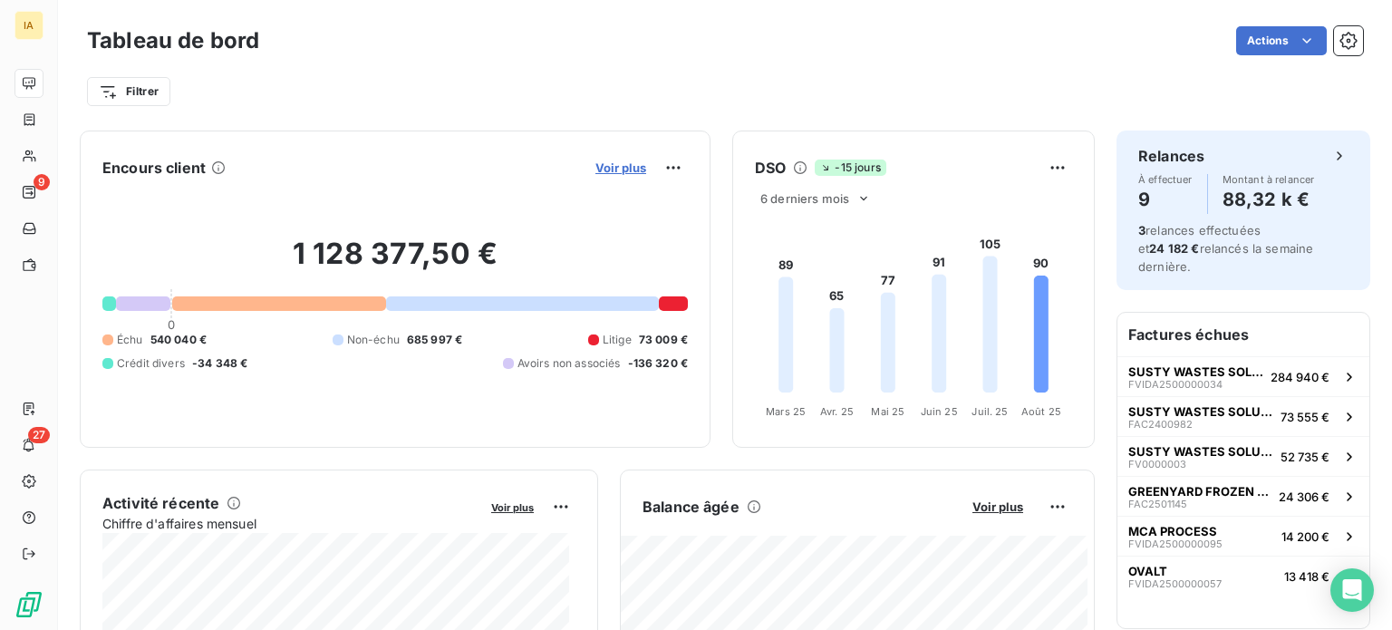
click at [612, 162] on span "Voir plus" at bounding box center [620, 167] width 51 height 14
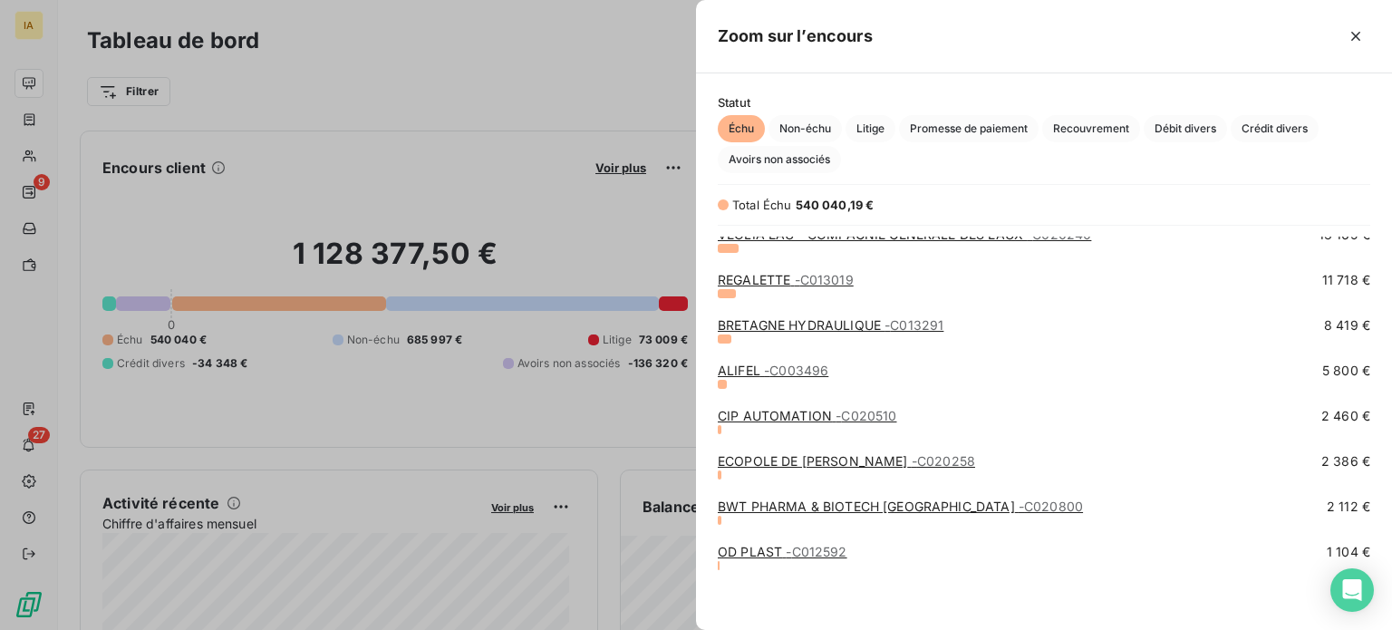
scroll to position [193, 0]
click at [739, 502] on link "BWT PHARMA & BIOTECH FRANCE - C020800" at bounding box center [900, 504] width 365 height 15
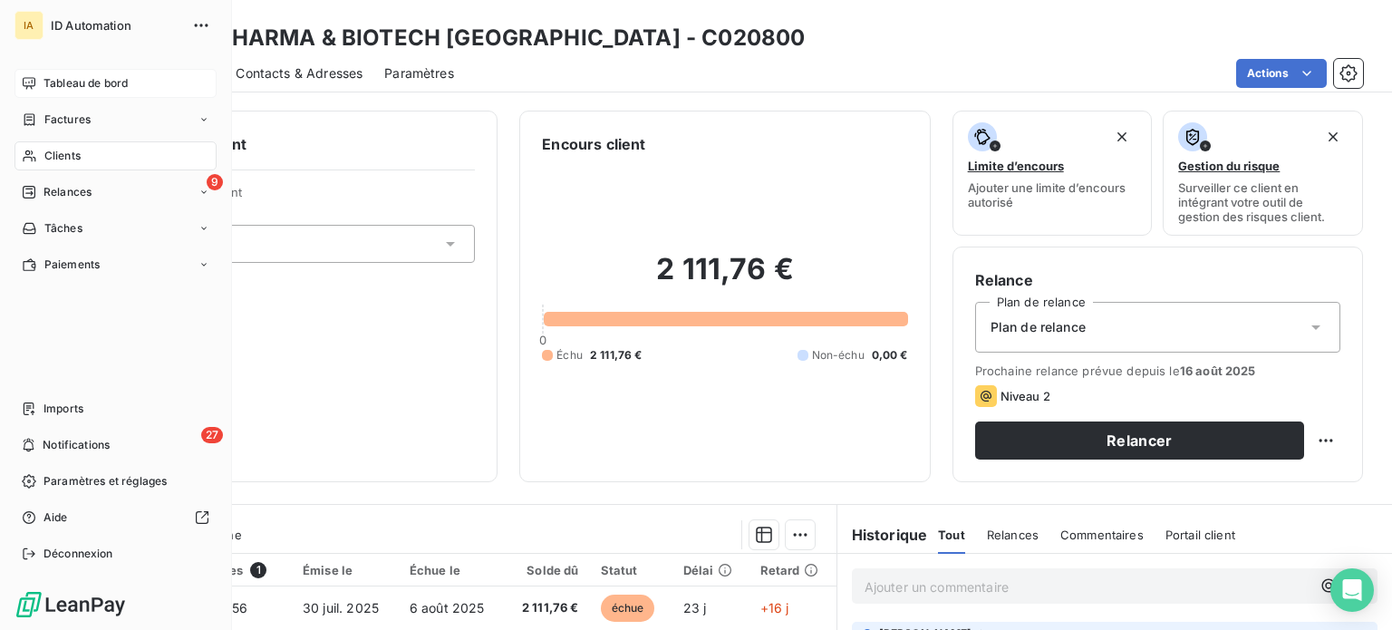
click at [88, 81] on span "Tableau de bord" at bounding box center [85, 83] width 84 height 16
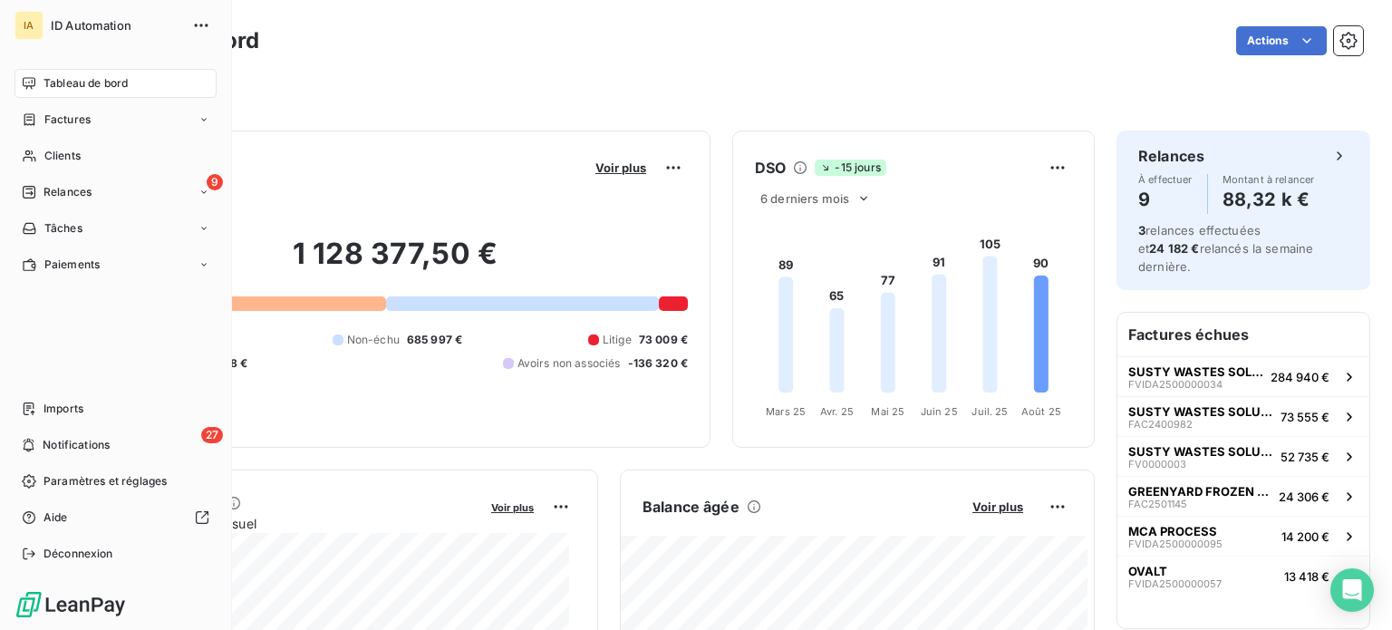
click at [625, 157] on div "Voir plus" at bounding box center [639, 167] width 98 height 29
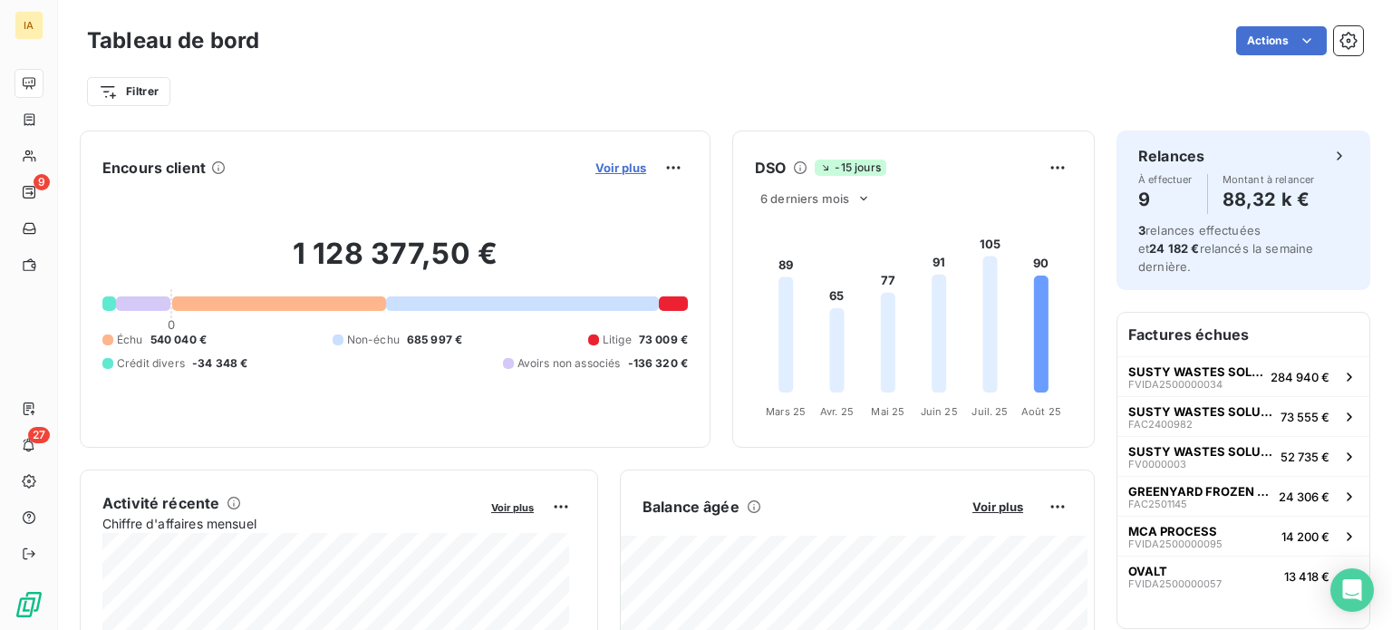
click at [612, 165] on span "Voir plus" at bounding box center [620, 167] width 51 height 14
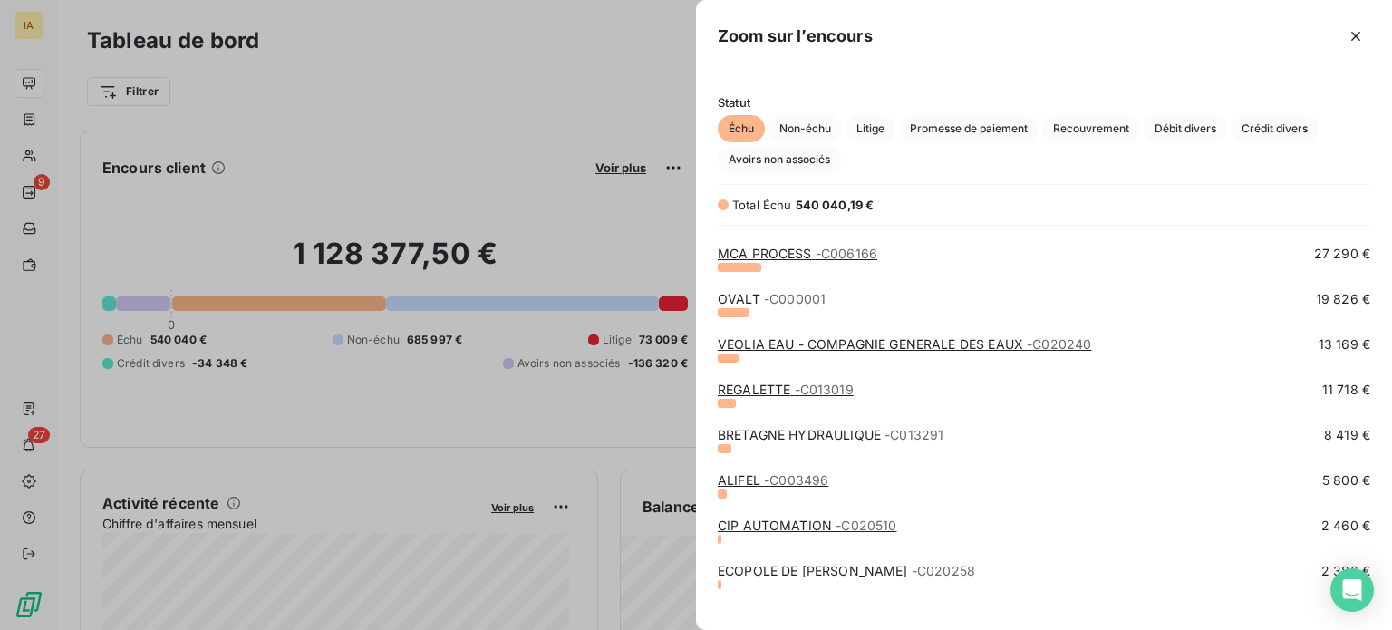
scroll to position [181, 0]
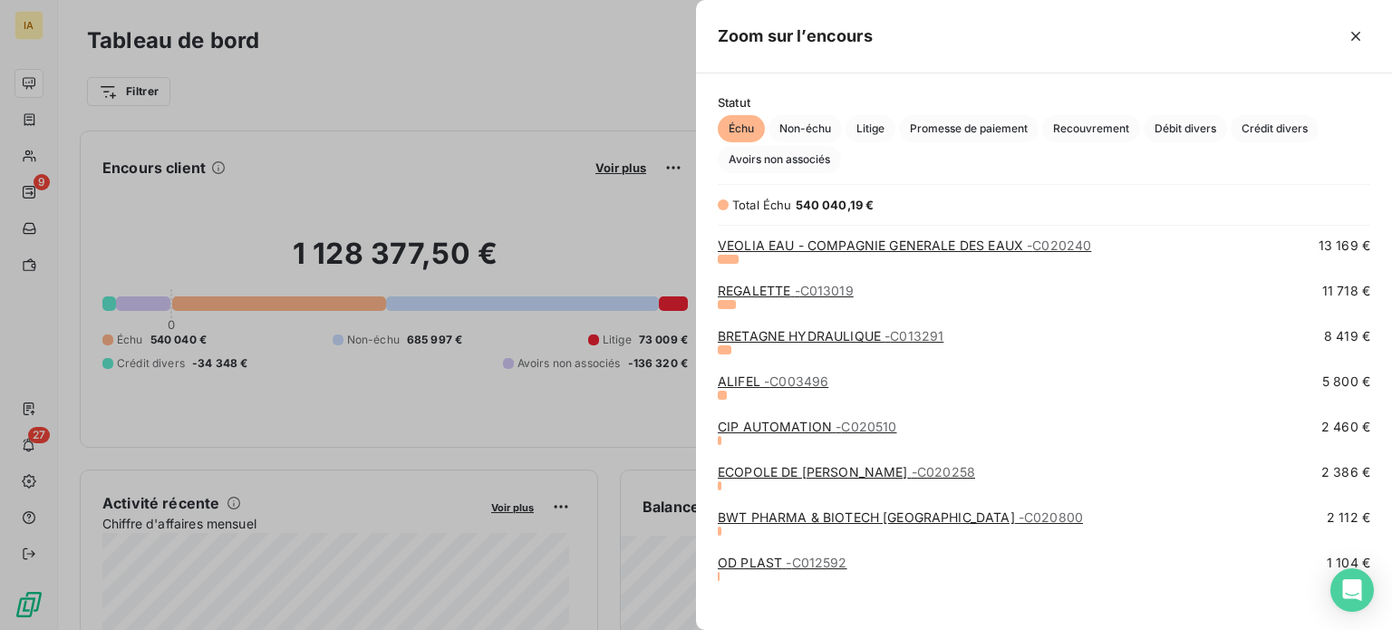
click at [870, 372] on div "ALIFEL - C003496 5 800 €" at bounding box center [1044, 381] width 652 height 18
click at [859, 384] on div "ALIFEL - C003496 5 800 €" at bounding box center [1044, 381] width 652 height 18
click at [779, 383] on span "- C003496" at bounding box center [796, 380] width 64 height 15
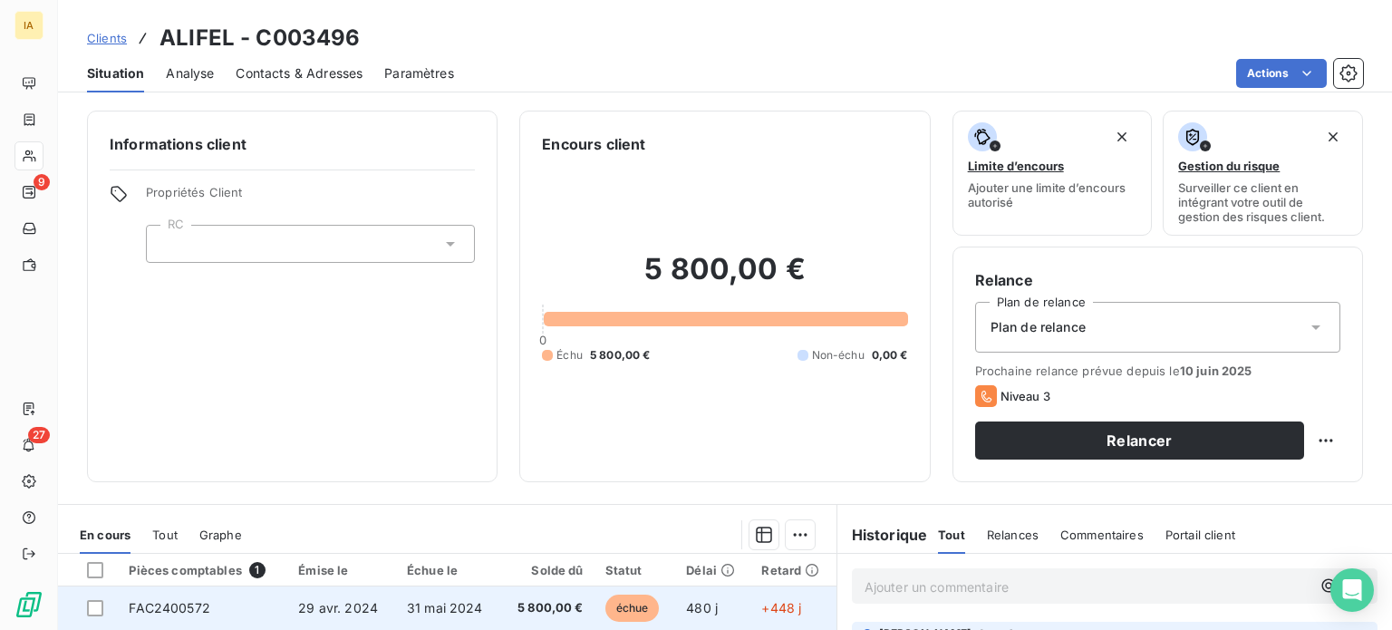
scroll to position [181, 0]
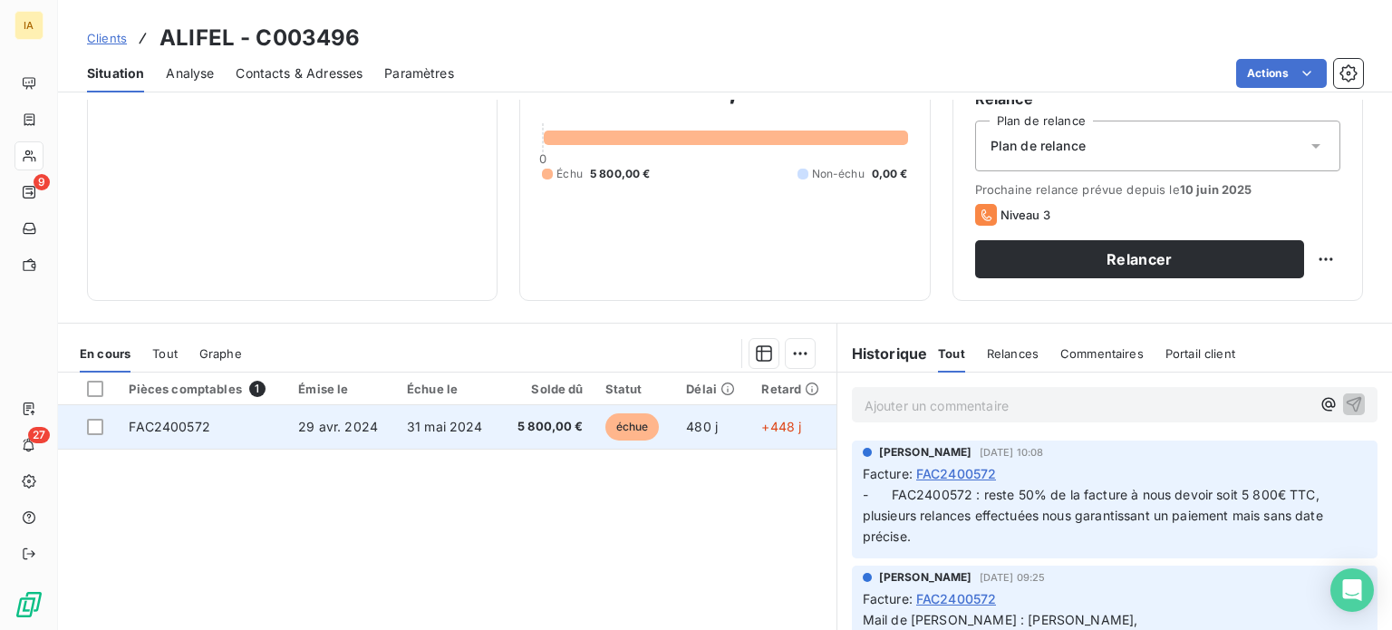
click at [470, 439] on td "31 mai 2024" at bounding box center [448, 426] width 104 height 43
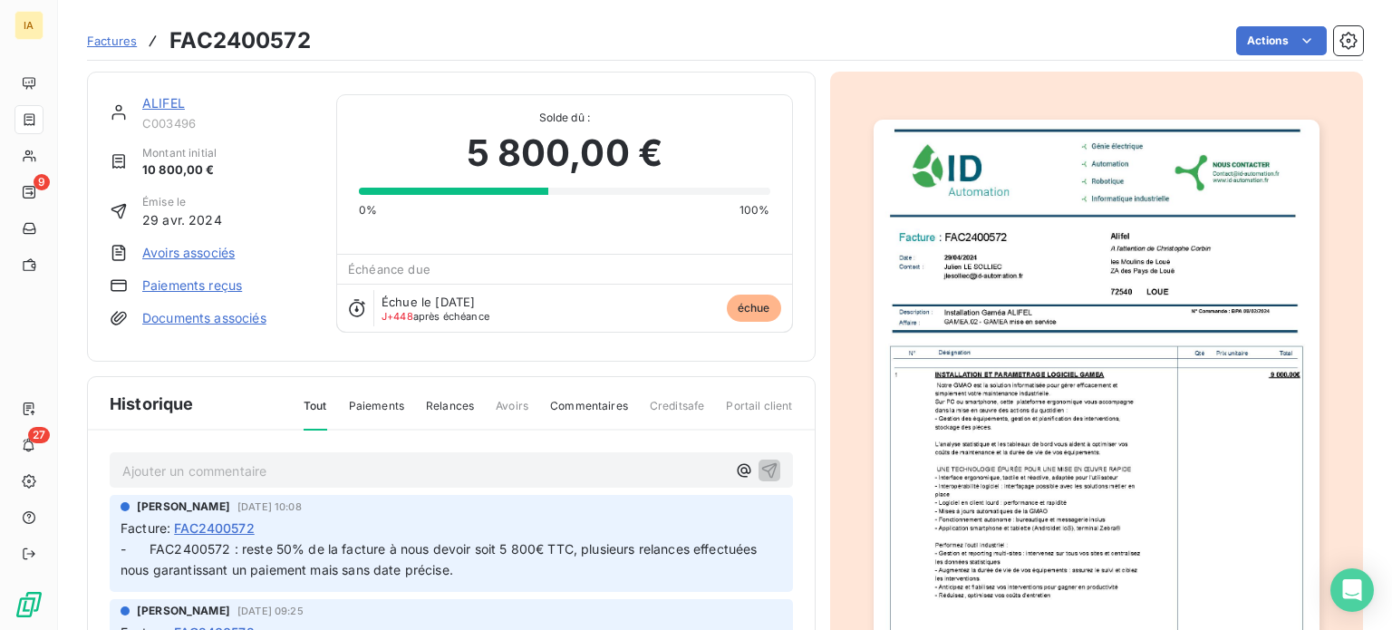
scroll to position [91, 0]
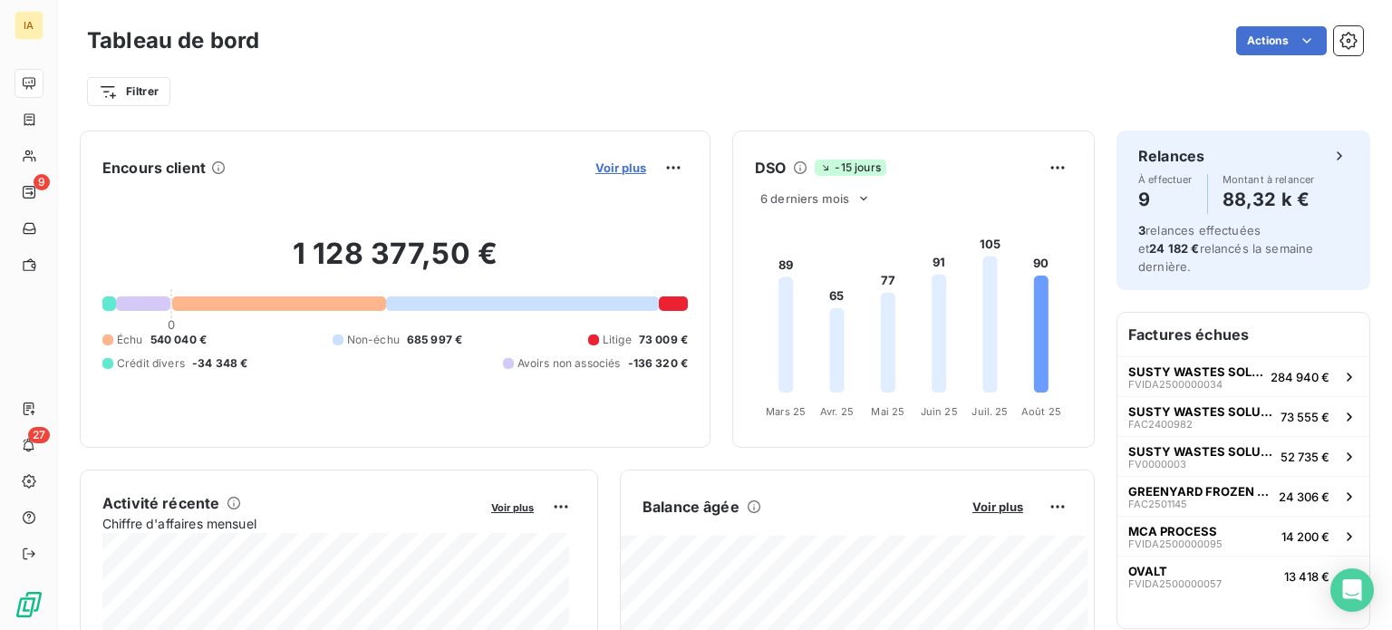
click at [622, 169] on span "Voir plus" at bounding box center [620, 167] width 51 height 14
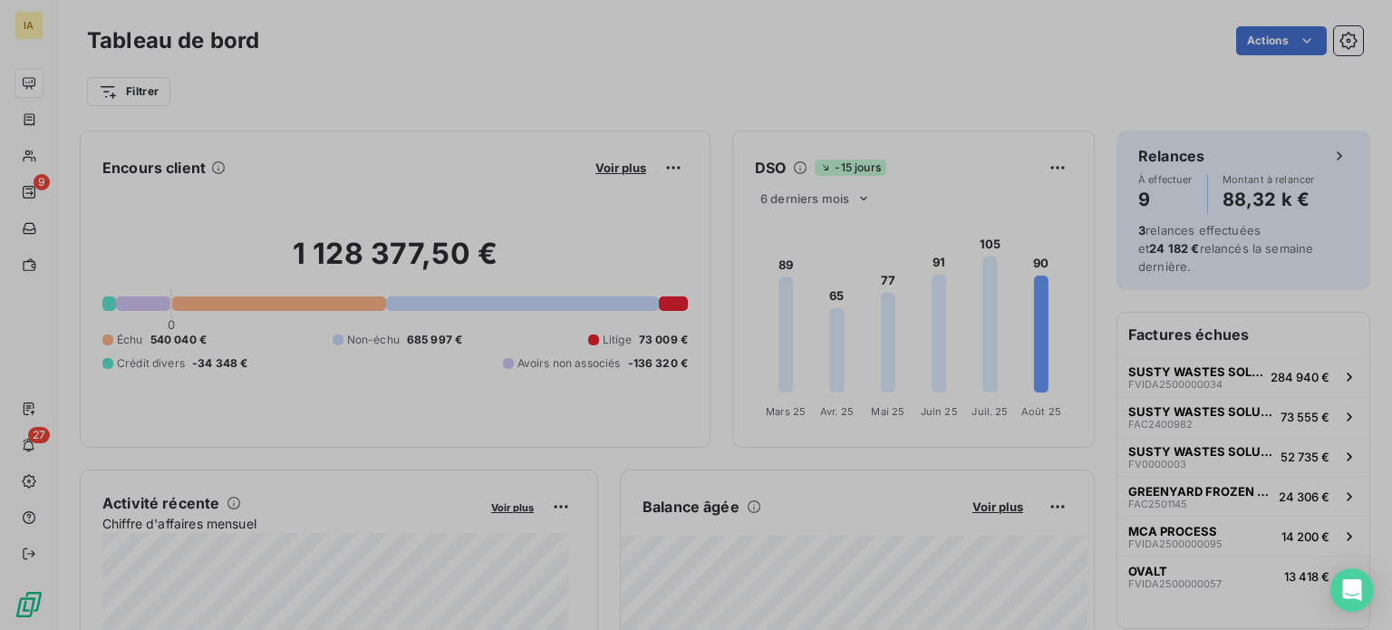
scroll to position [14, 14]
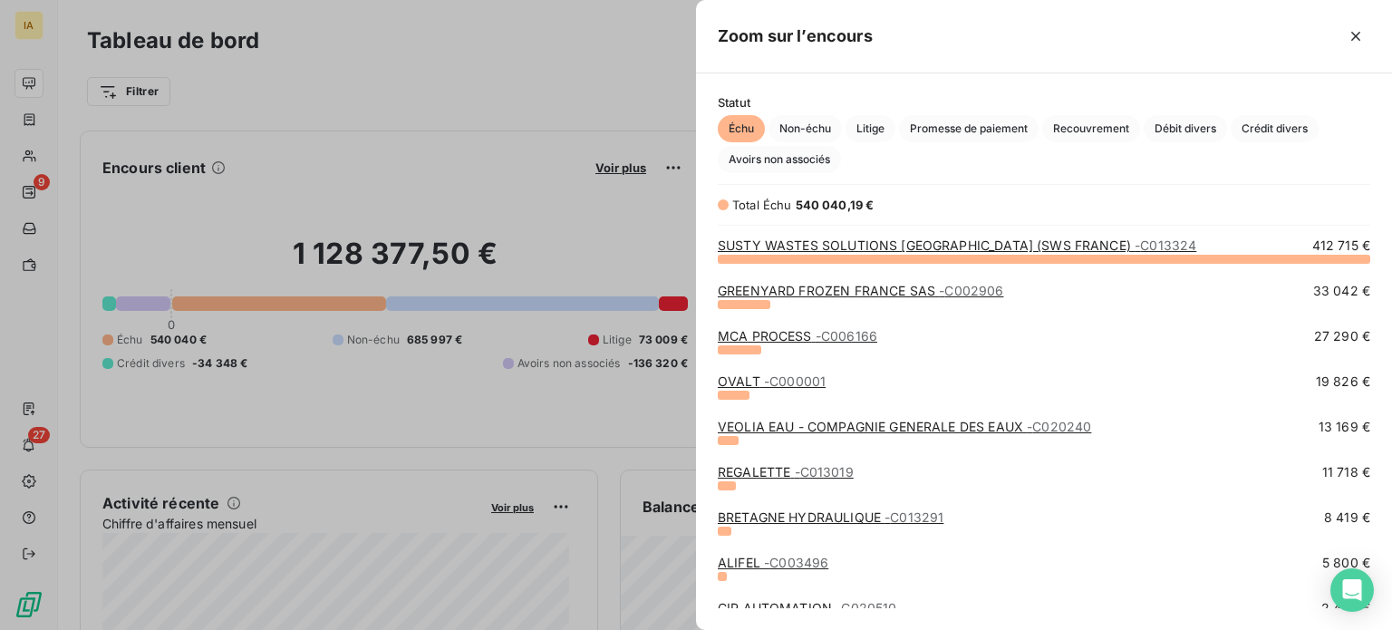
click at [883, 427] on link "VEOLIA EAU - COMPAGNIE GENERALE DES EAUX - C020240" at bounding box center [904, 426] width 373 height 15
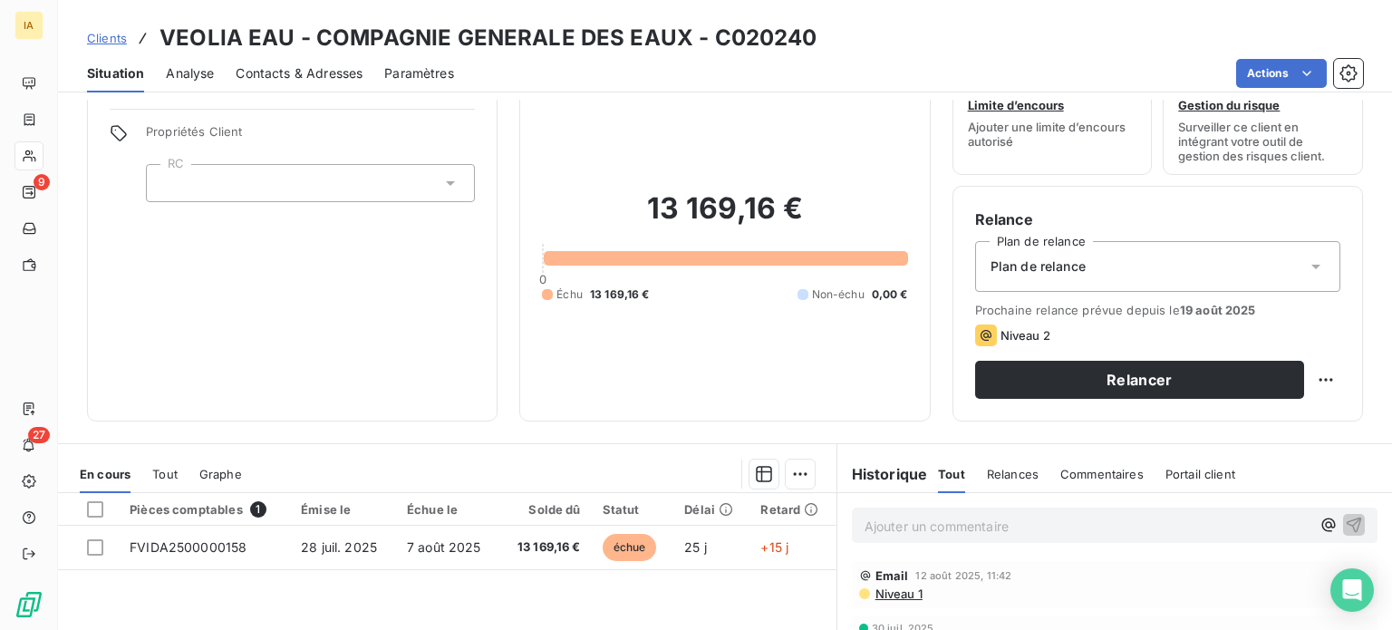
scroll to position [181, 0]
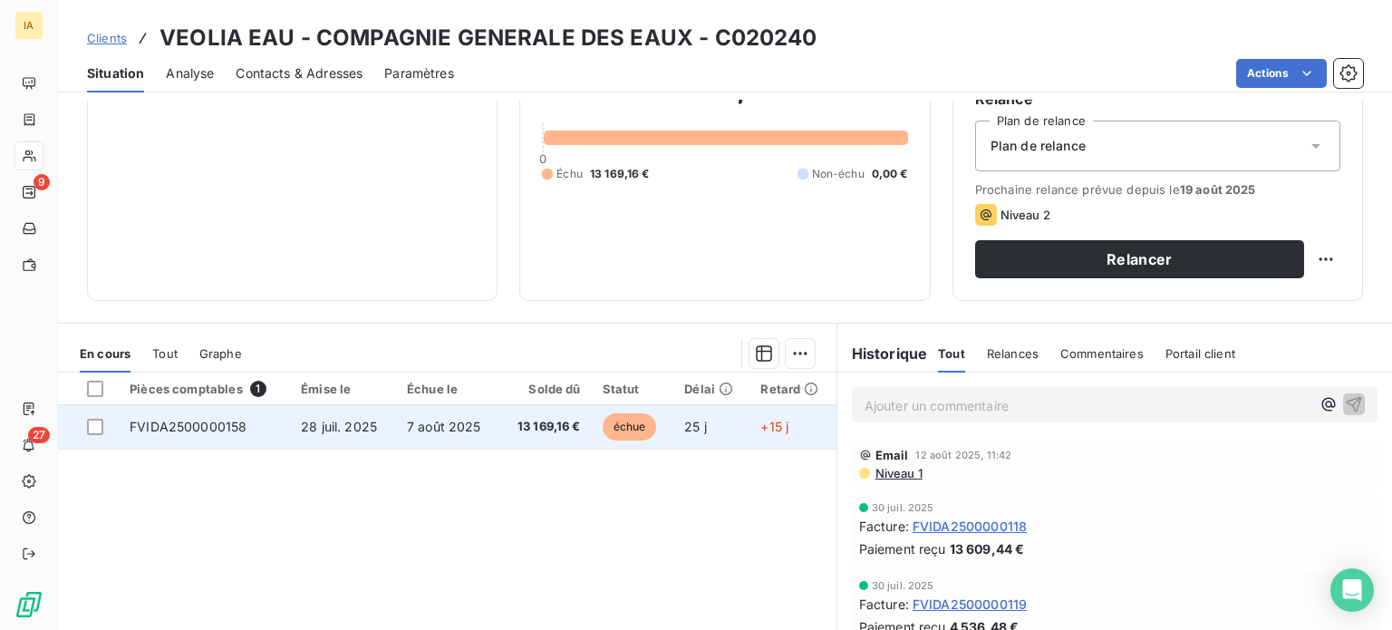
click at [538, 437] on td "13 169,16 €" at bounding box center [545, 426] width 92 height 43
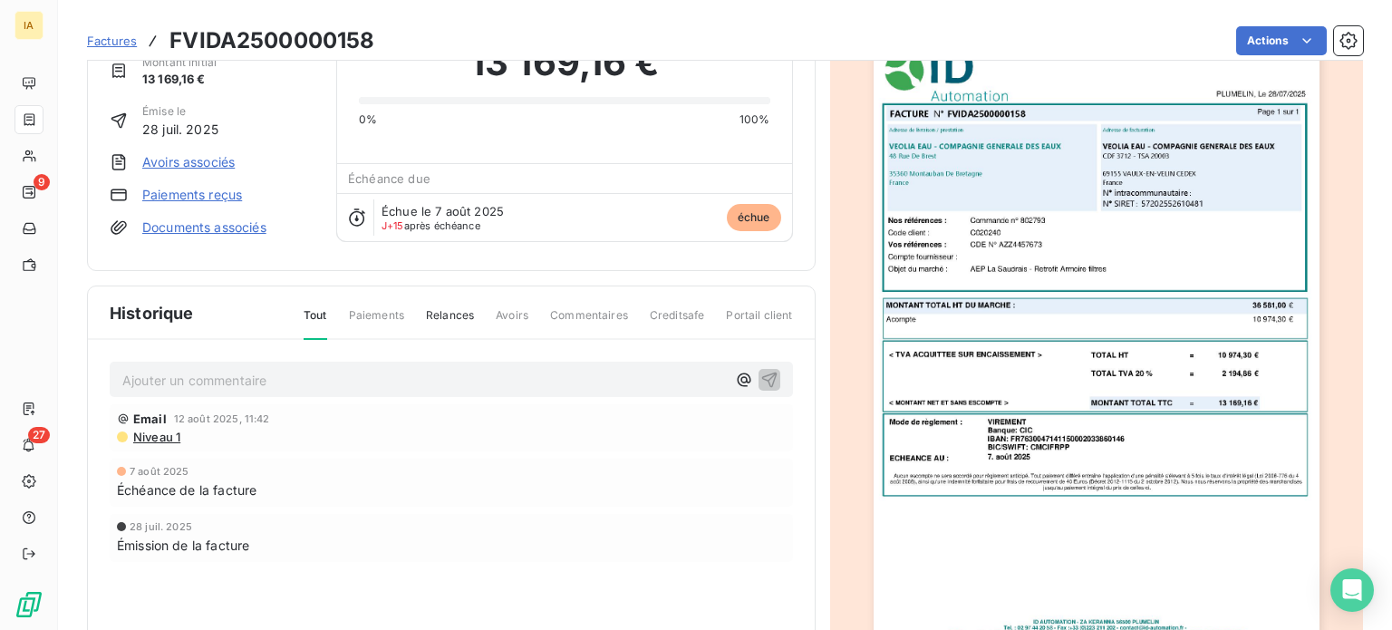
scroll to position [91, 0]
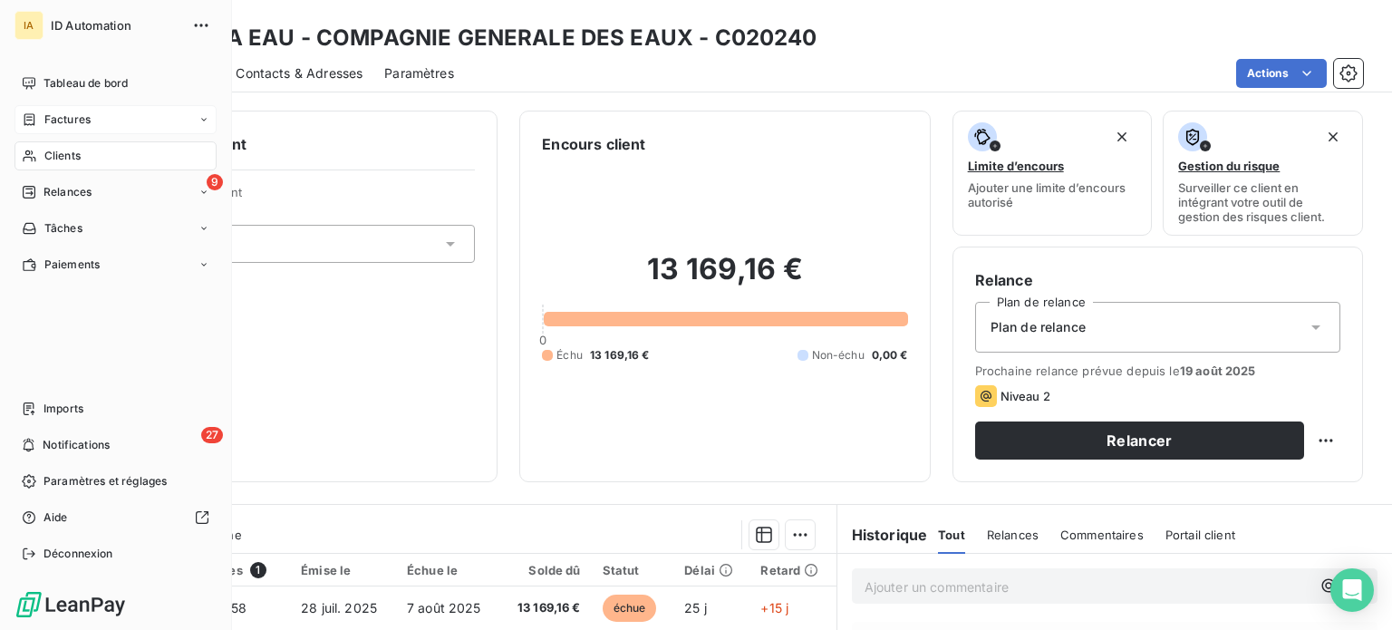
click at [105, 122] on div "Factures" at bounding box center [115, 119] width 202 height 29
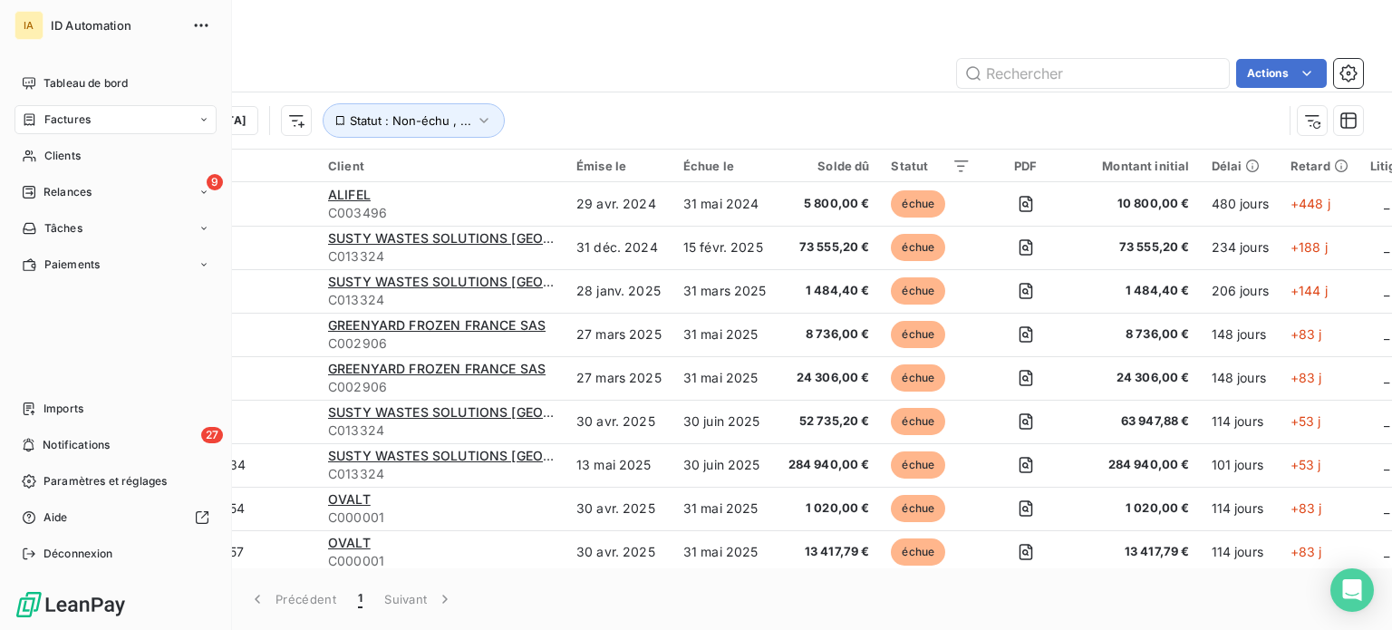
click at [105, 24] on span "ID Automation" at bounding box center [116, 25] width 130 height 14
click at [40, 74] on div "Tableau de bord" at bounding box center [115, 83] width 202 height 29
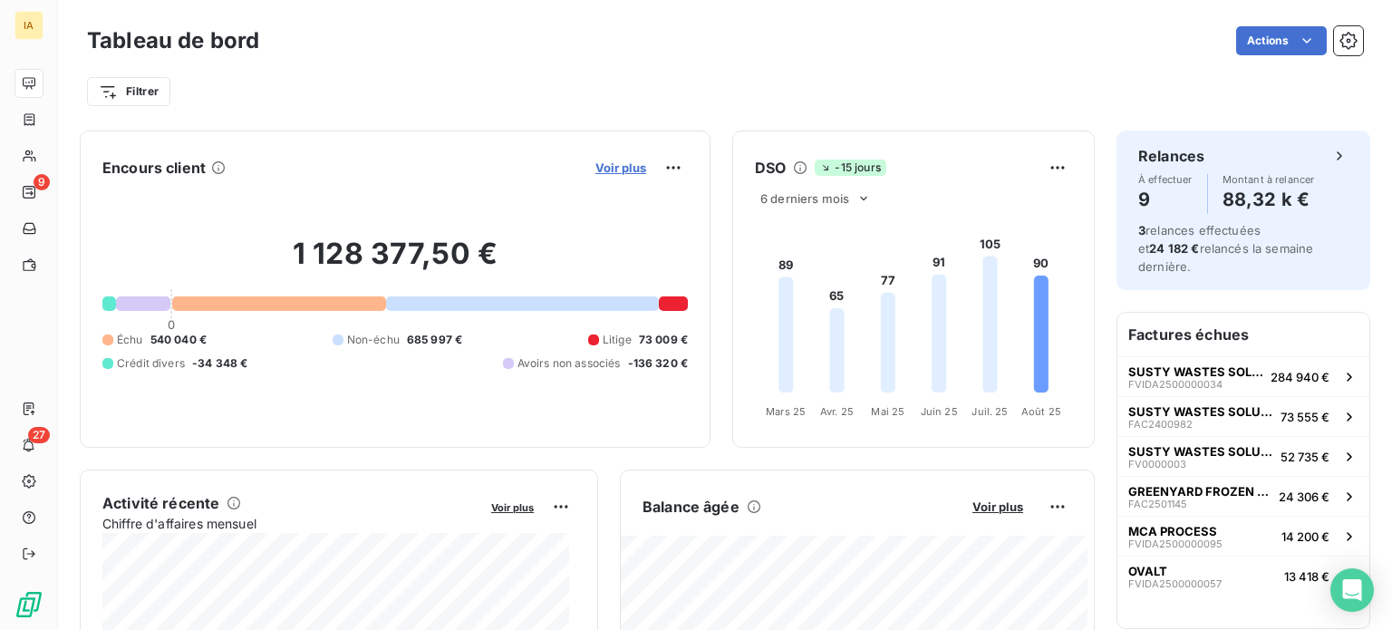
click at [597, 169] on span "Voir plus" at bounding box center [620, 167] width 51 height 14
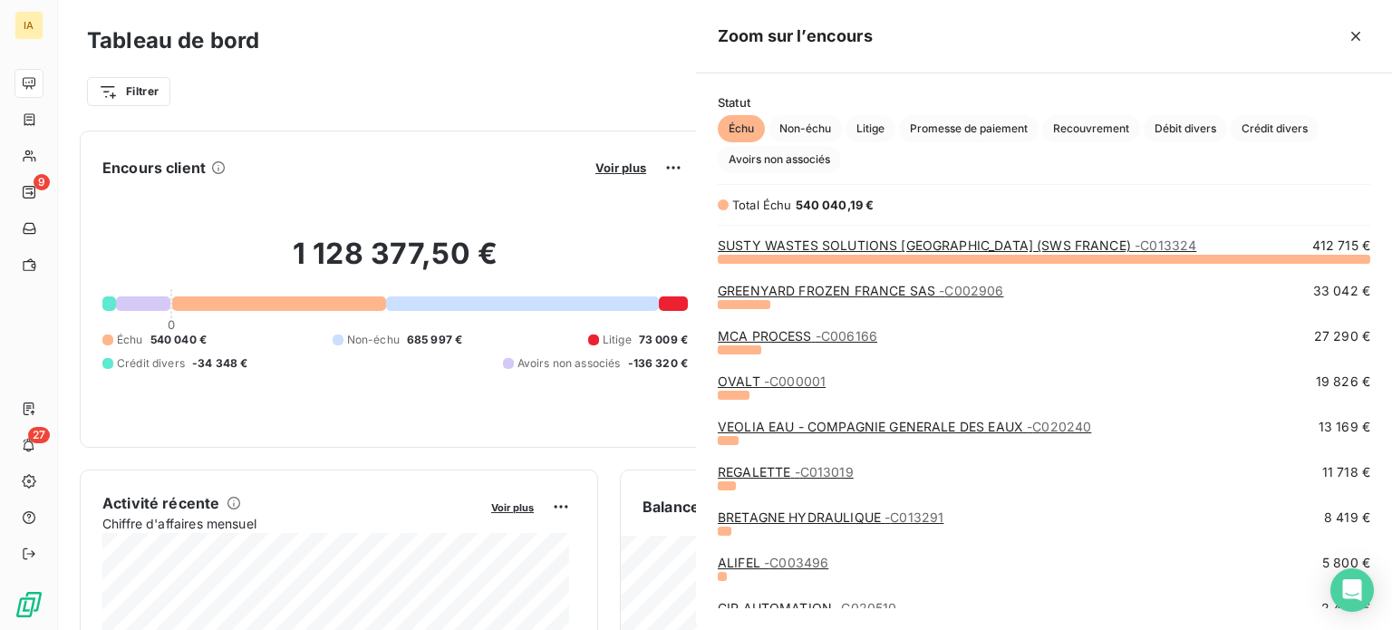
scroll to position [358, 681]
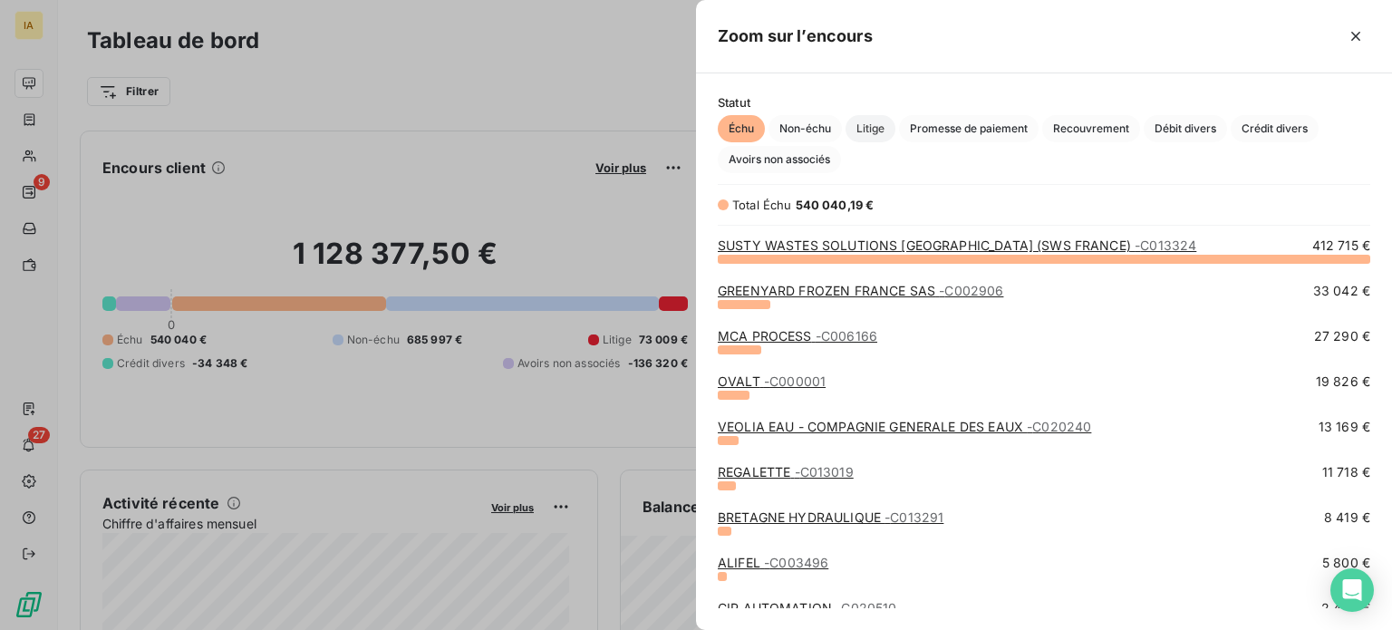
click at [878, 140] on span "Litige" at bounding box center [870, 128] width 50 height 27
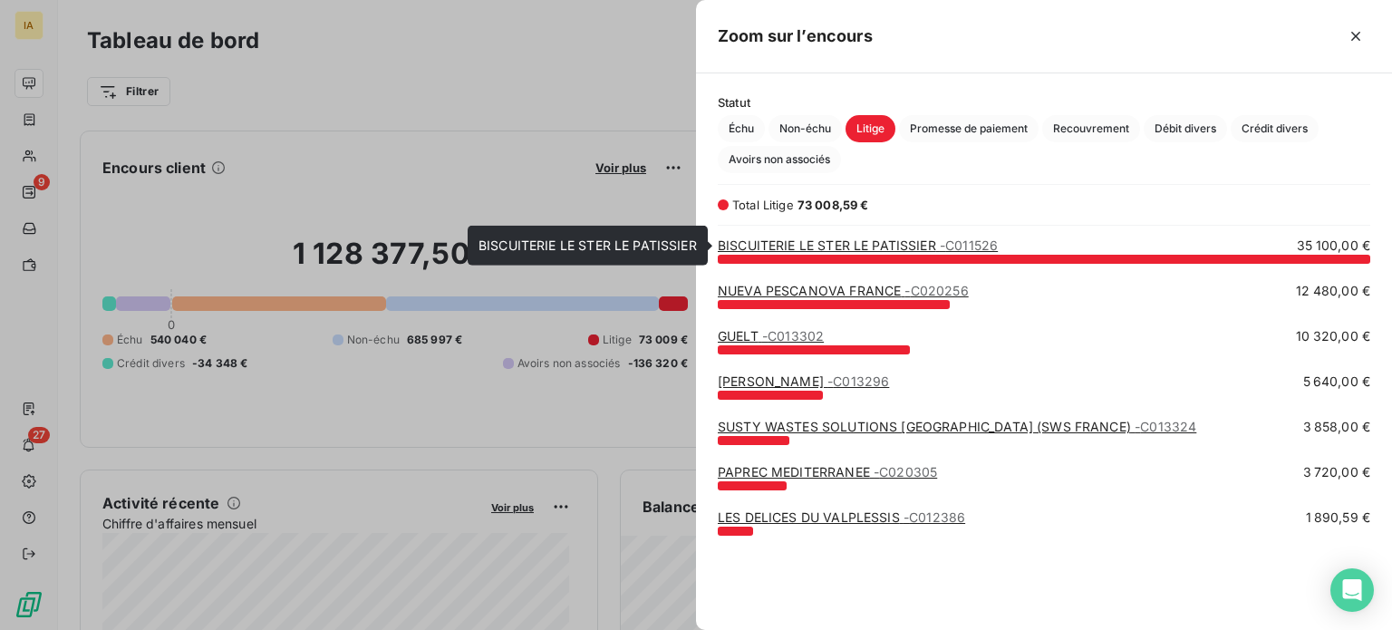
click at [852, 242] on link "BISCUITERIE LE STER LE PATISSIER - C011526" at bounding box center [858, 244] width 280 height 15
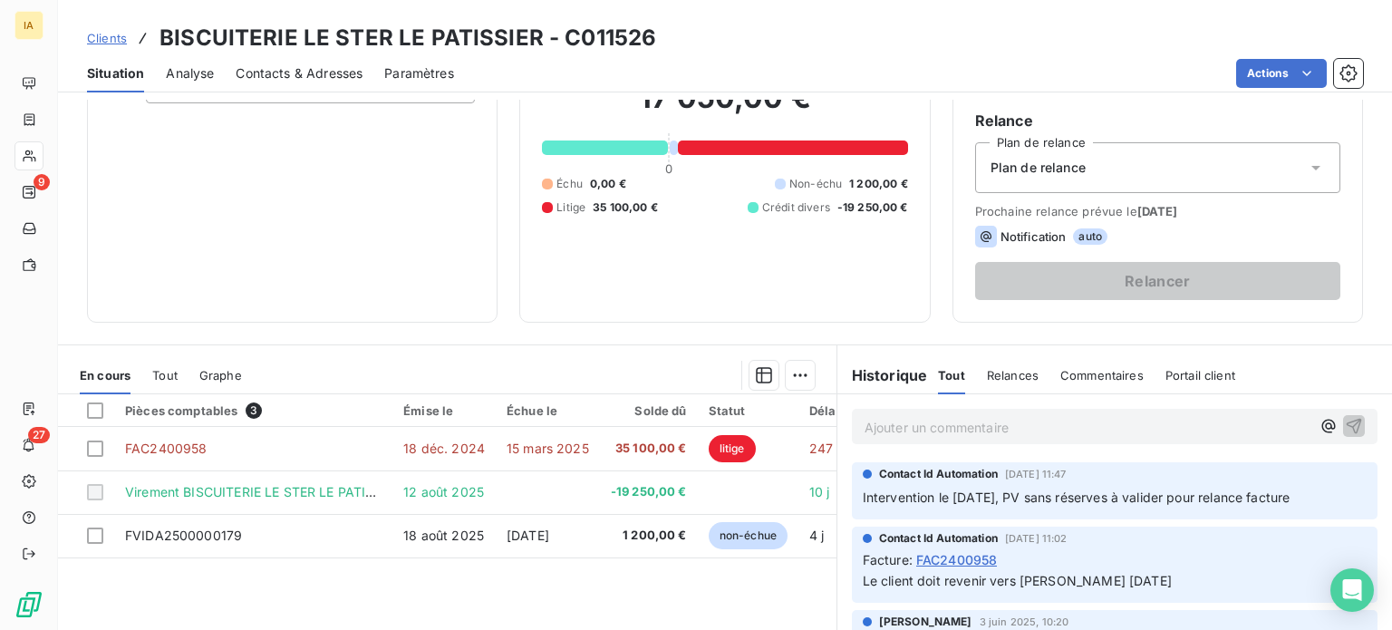
scroll to position [181, 0]
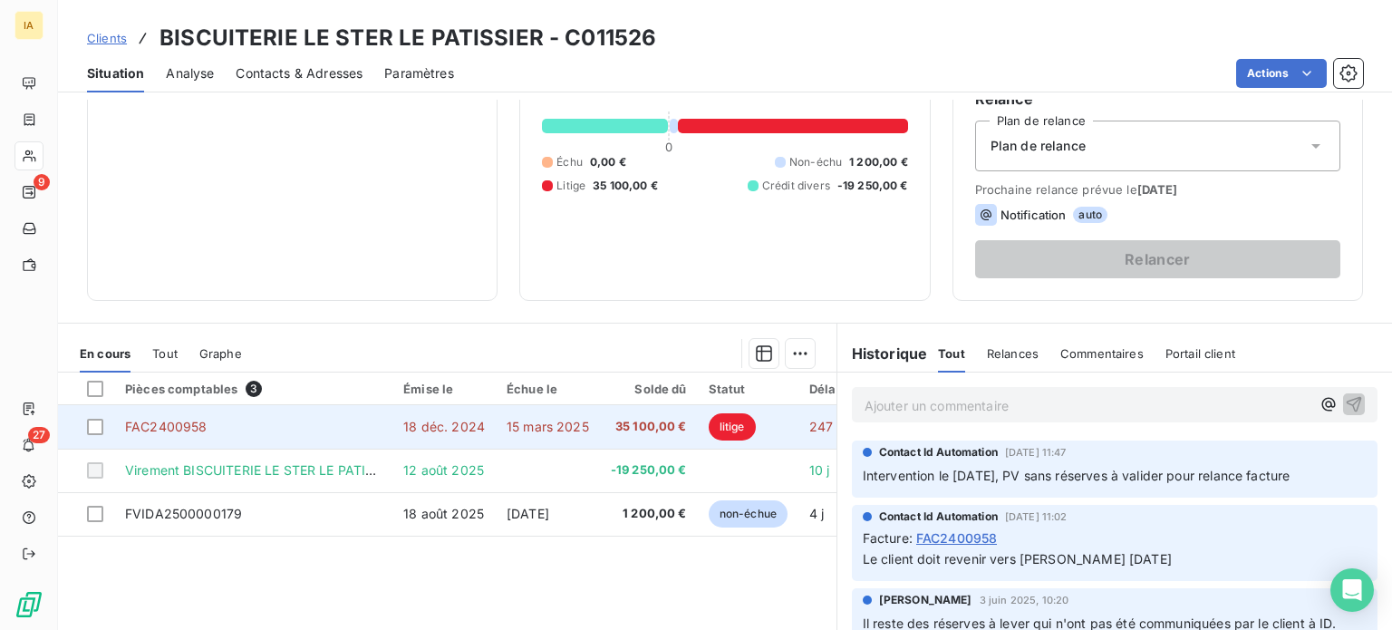
click at [326, 437] on td "FAC2400958" at bounding box center [253, 426] width 278 height 43
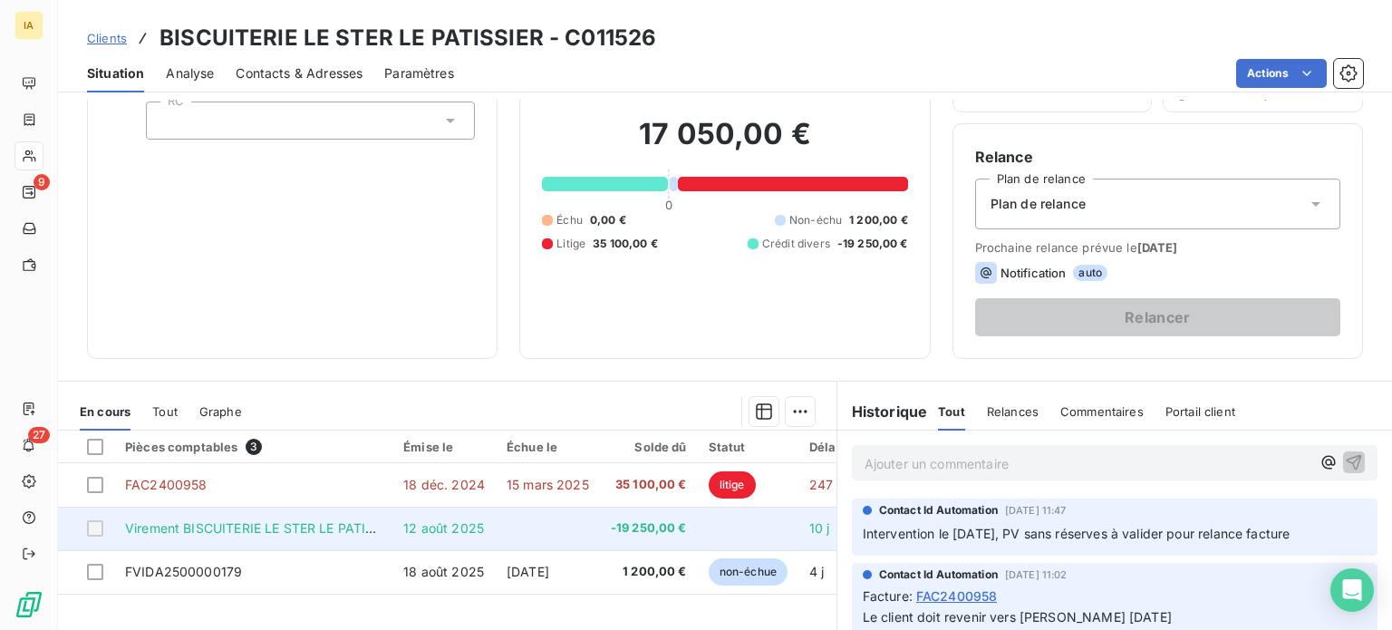
scroll to position [272, 0]
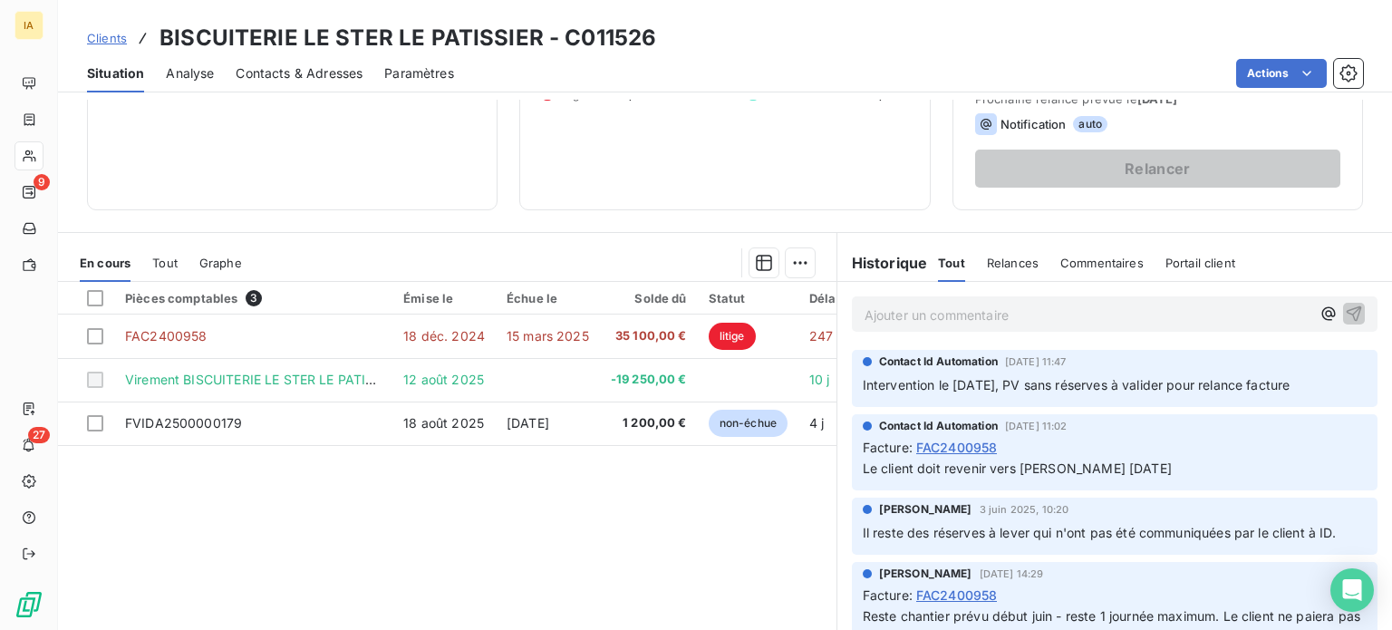
click at [323, 130] on div "Informations client Propriétés Client RC" at bounding box center [292, 25] width 410 height 372
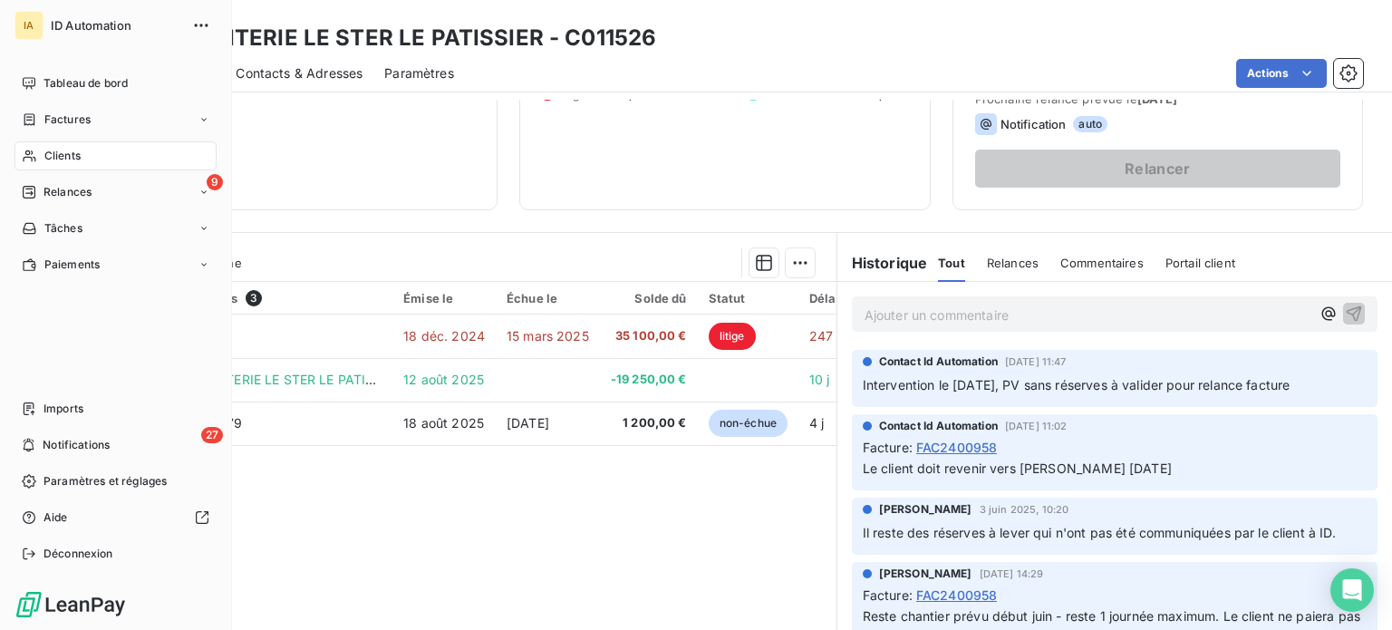
click at [108, 92] on div "Tableau de bord" at bounding box center [115, 83] width 202 height 29
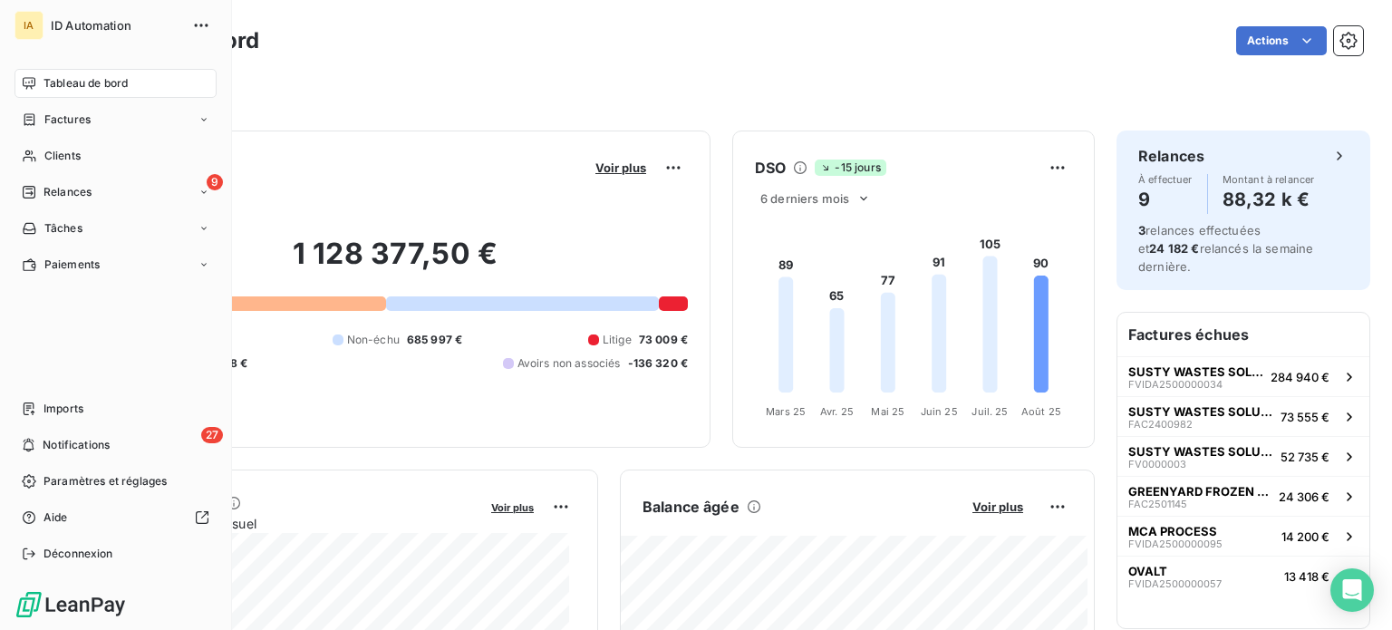
click at [97, 28] on span "ID Automation" at bounding box center [116, 25] width 130 height 14
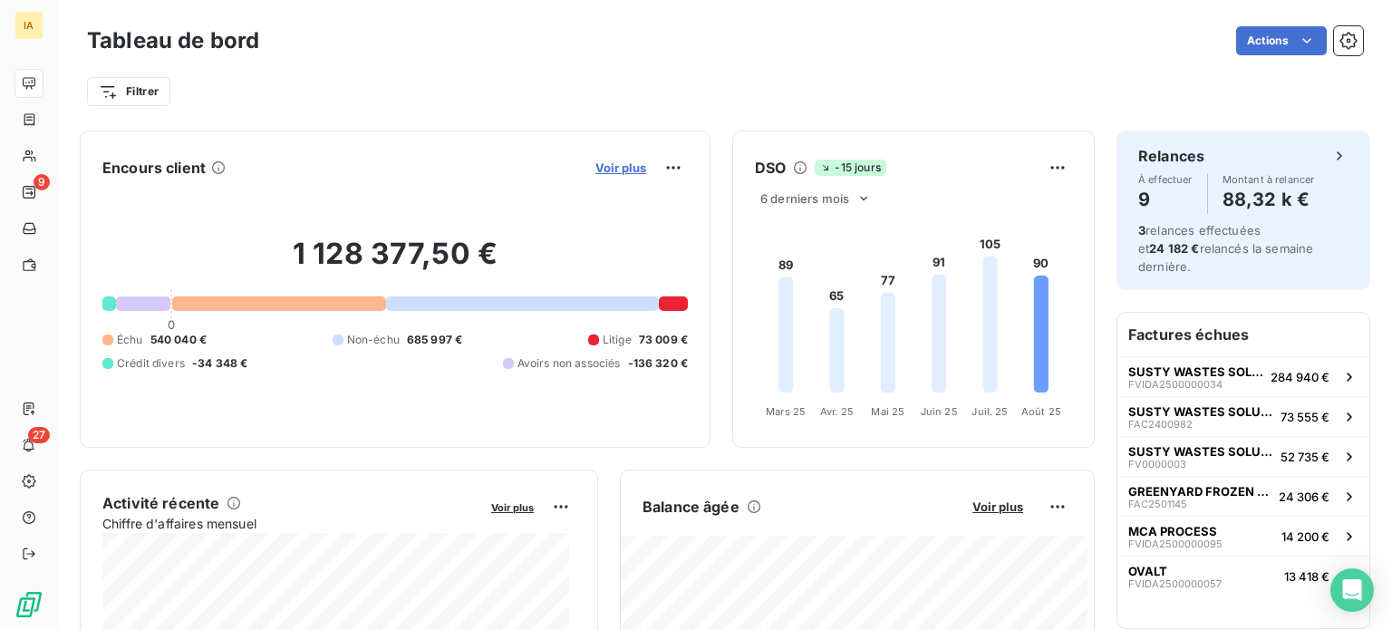
click at [599, 171] on span "Voir plus" at bounding box center [620, 167] width 51 height 14
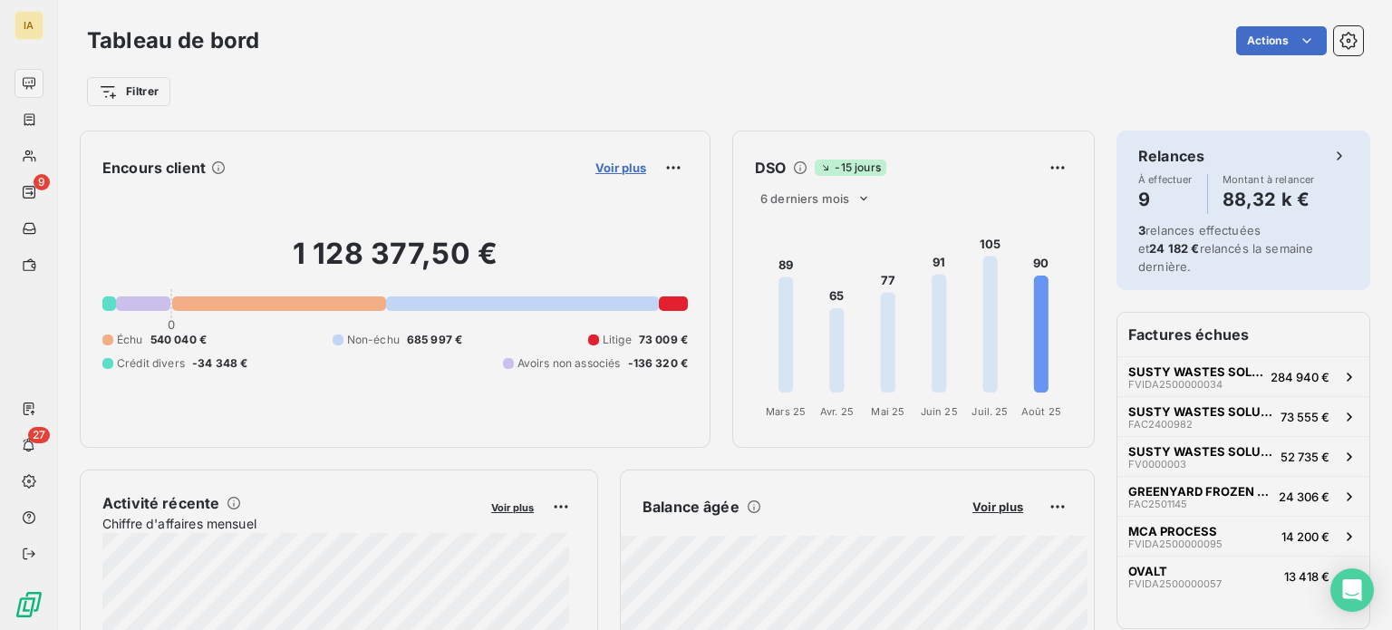
scroll to position [616, 681]
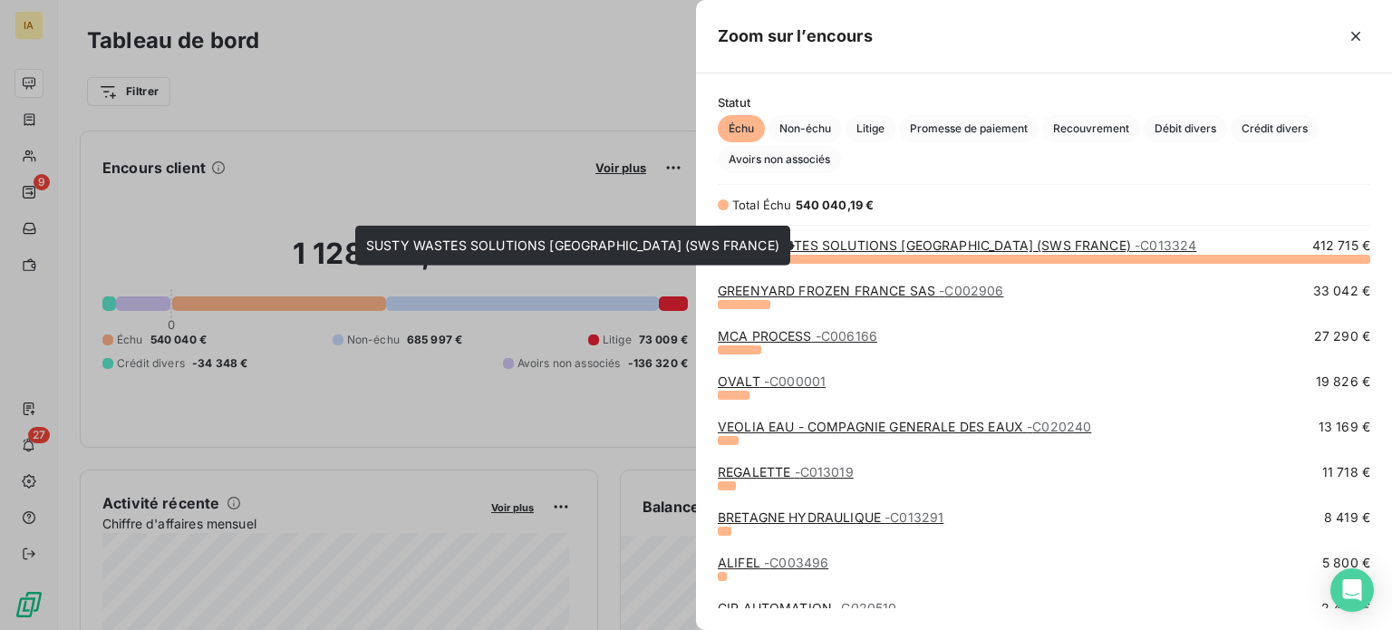
click at [858, 246] on link "SUSTY WASTES SOLUTIONS FRANCE (SWS FRANCE) - C013324" at bounding box center [957, 244] width 478 height 15
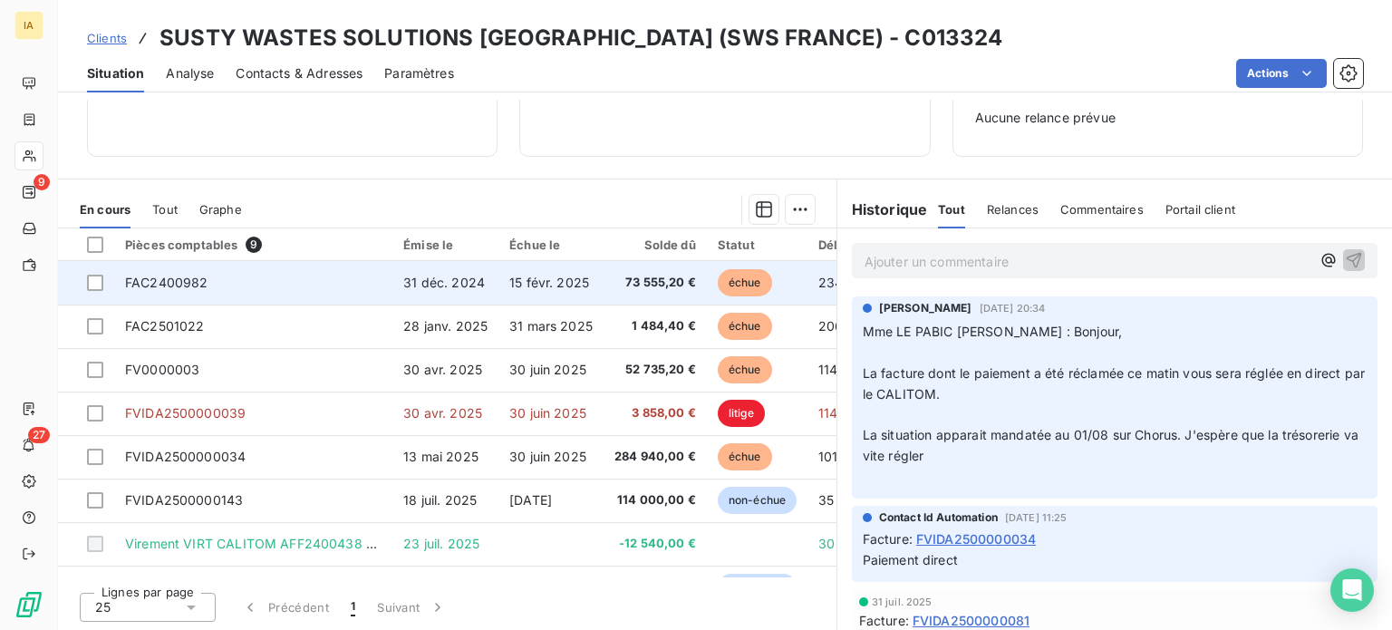
click at [288, 297] on td "FAC2400982" at bounding box center [253, 282] width 278 height 43
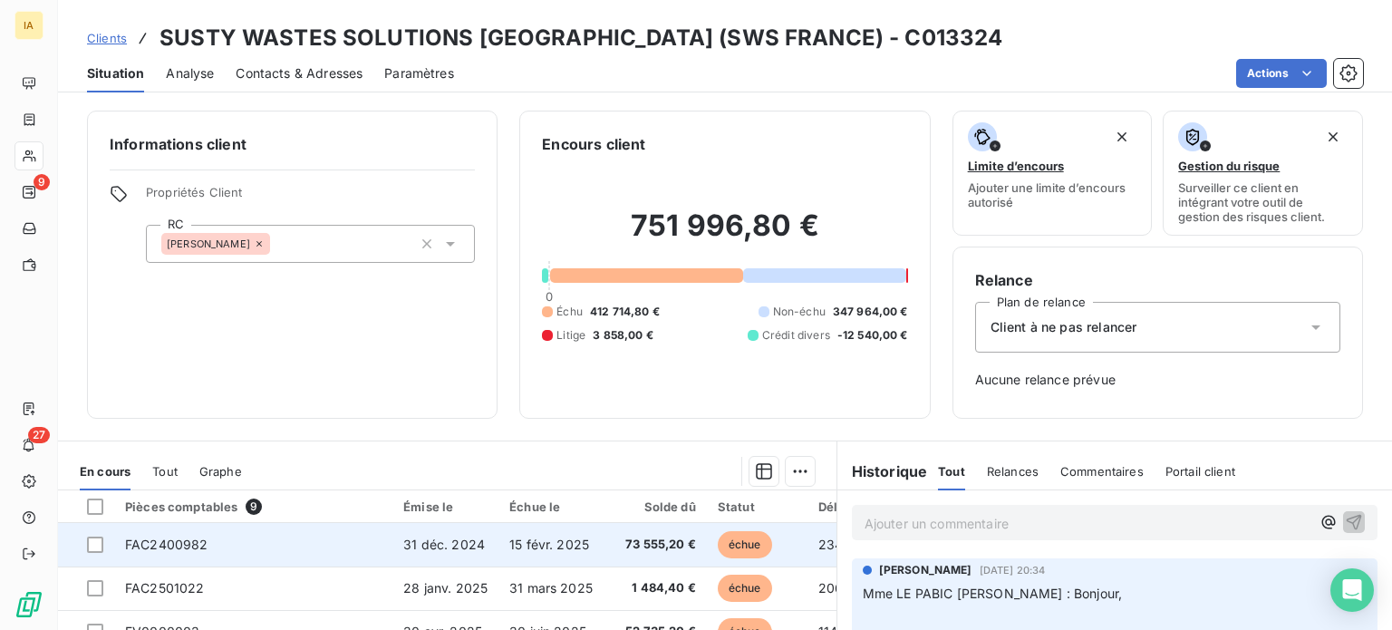
click at [257, 536] on td "FAC2400982" at bounding box center [253, 544] width 278 height 43
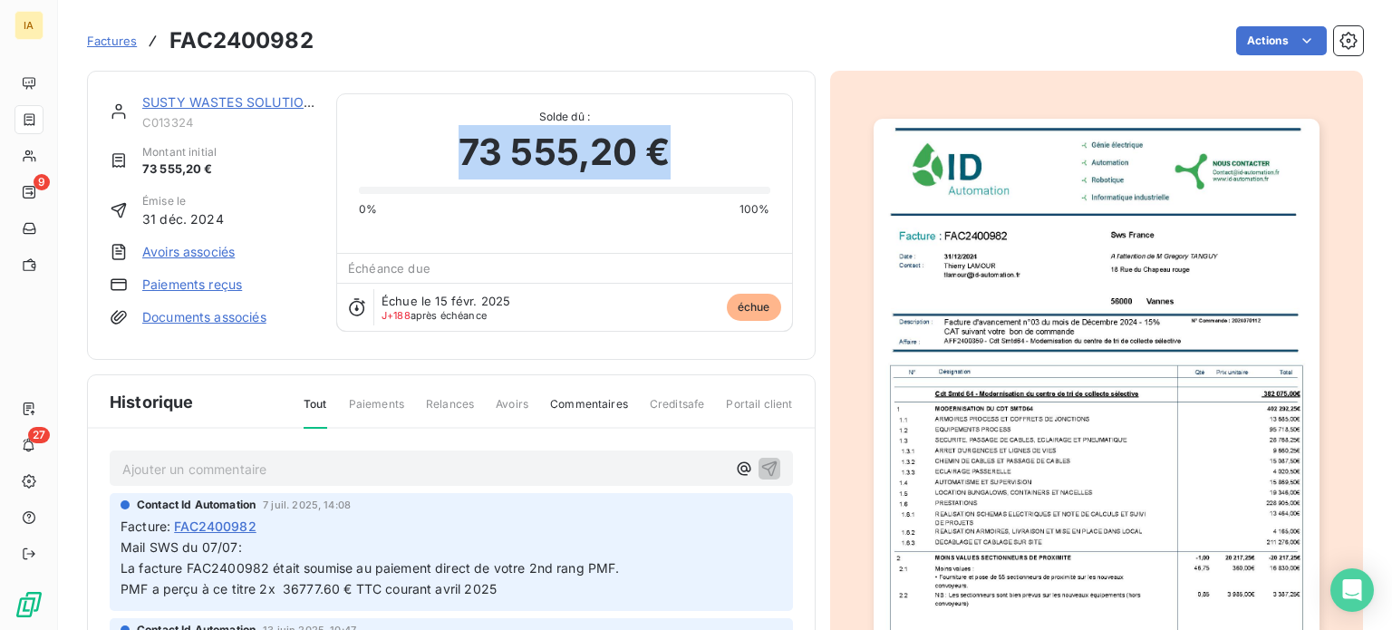
drag, startPoint x: 439, startPoint y: 129, endPoint x: 794, endPoint y: 190, distance: 359.6
click at [794, 190] on div "SUSTY WASTES SOLUTIONS FRANCE (SWS FRANCE) C013324 Montant initial 73 555,20 € …" at bounding box center [451, 215] width 729 height 289
click at [704, 156] on div "73 555,20 €" at bounding box center [564, 152] width 410 height 54
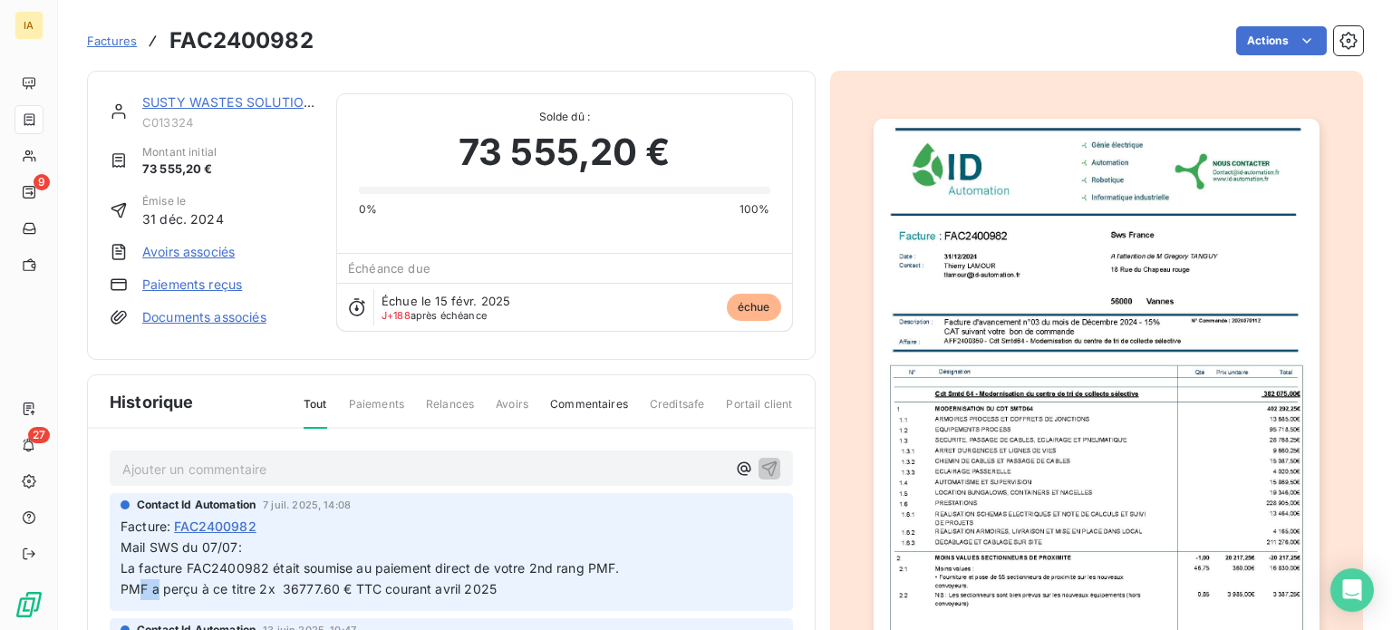
drag, startPoint x: 145, startPoint y: 578, endPoint x: 155, endPoint y: 577, distance: 10.0
click at [155, 581] on span "PMF a perçu à ce titre 2x 36777.60 € TTC courant avril 2025" at bounding box center [309, 588] width 376 height 15
drag, startPoint x: 294, startPoint y: 575, endPoint x: 324, endPoint y: 579, distance: 31.0
click at [324, 581] on span "PMF a perçu à ce titre 2x 36777.60 € TTC courant avril 2025" at bounding box center [309, 588] width 376 height 15
click at [583, 576] on p "Mail SWS du 07/07: La facture FAC2400982 était soumise au paiement direct de vo…" at bounding box center [451, 568] width 661 height 63
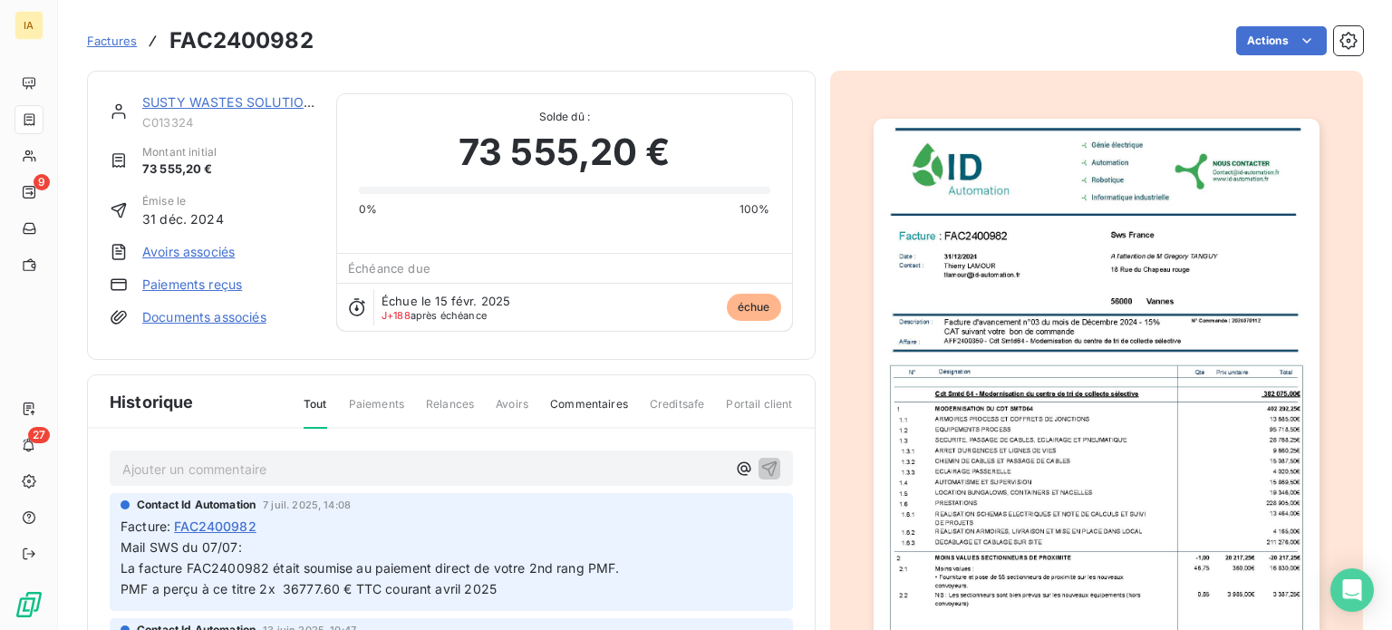
click at [457, 593] on div "Contact Id Automation 7 juil. 2025, 14:08 Facture : FAC2400982 Mail SWS du 07/0…" at bounding box center [451, 552] width 683 height 118
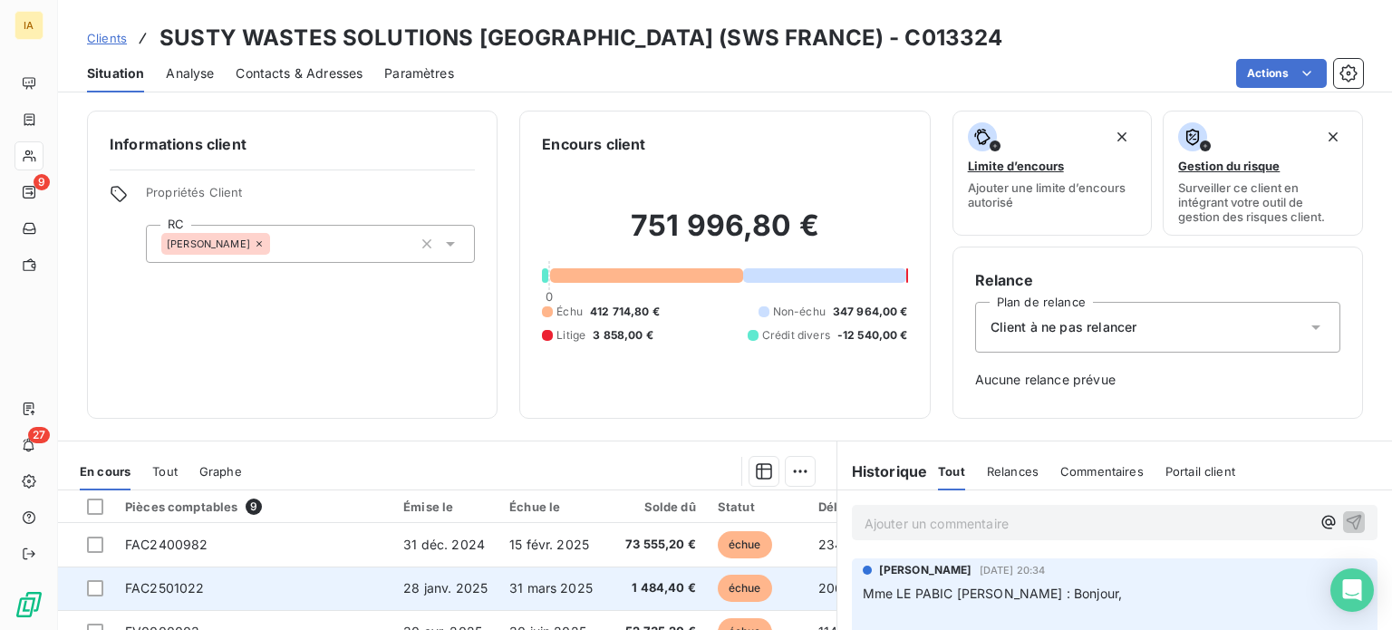
click at [350, 595] on td "FAC2501022" at bounding box center [253, 587] width 278 height 43
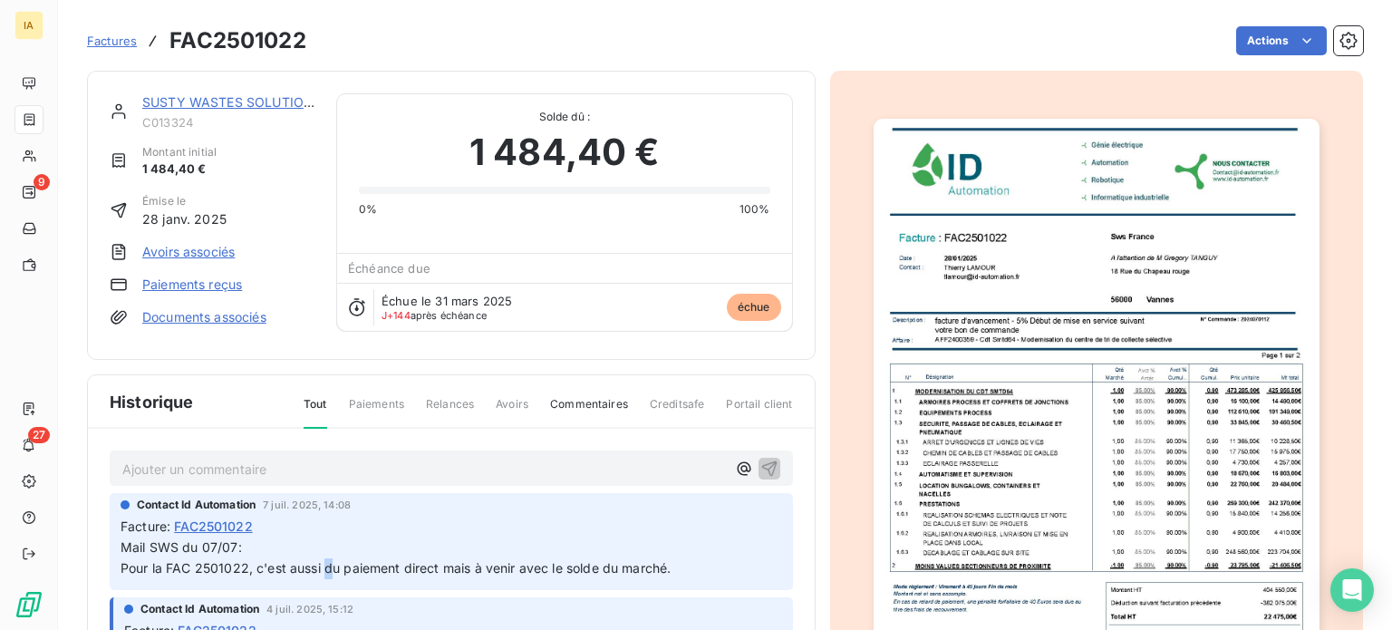
drag, startPoint x: 326, startPoint y: 560, endPoint x: 362, endPoint y: 554, distance: 36.8
click at [350, 556] on span "Mail SWS du 07/07: Pour la FAC 2501022, c'est aussi du paiement direct mais à v…" at bounding box center [396, 557] width 550 height 36
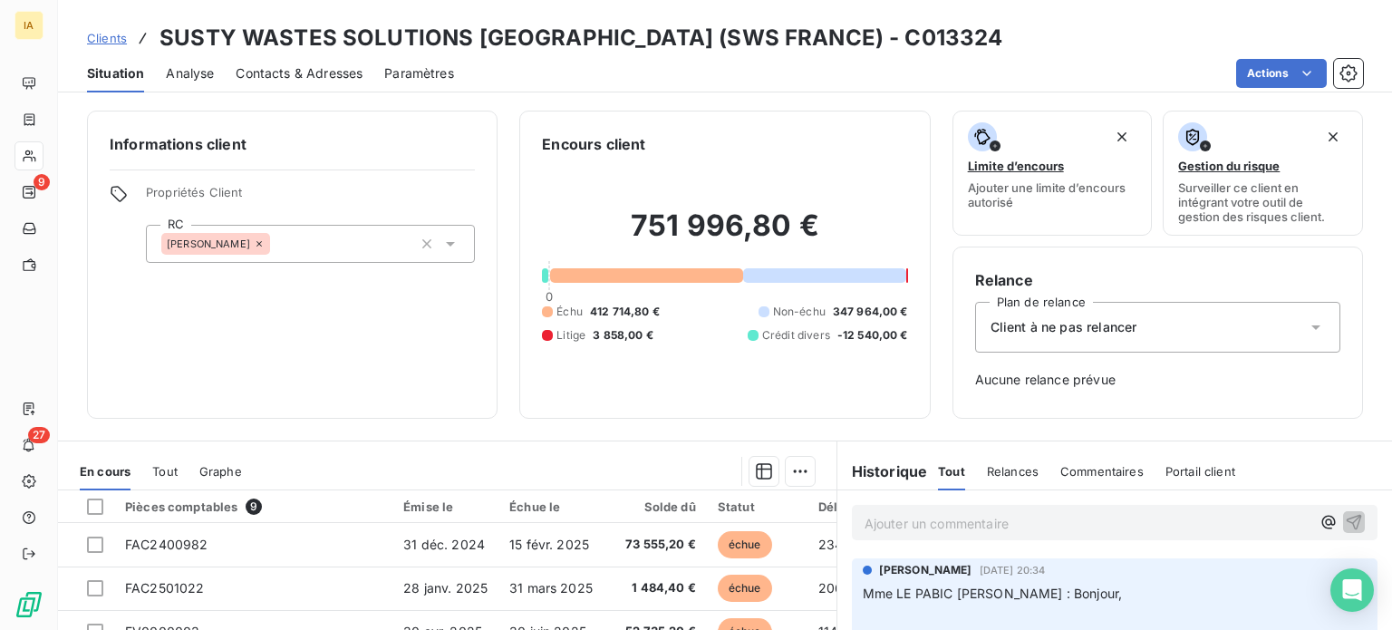
scroll to position [181, 0]
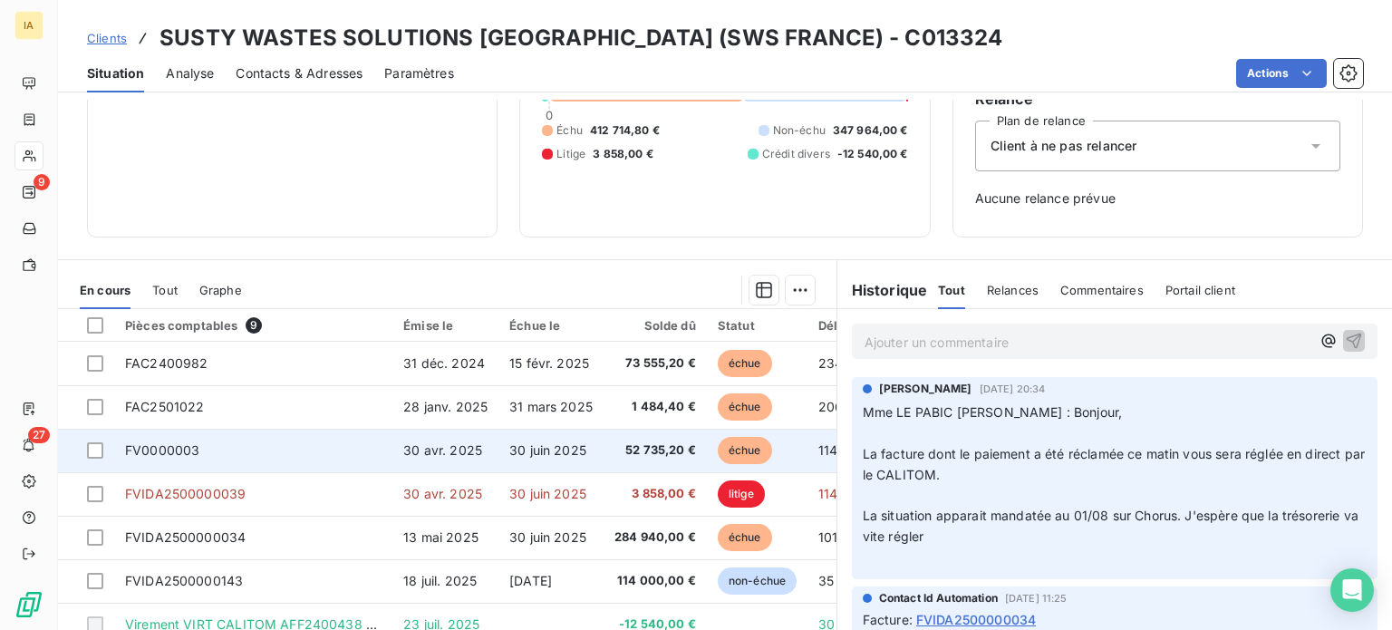
click at [381, 457] on td "FV0000003" at bounding box center [253, 450] width 278 height 43
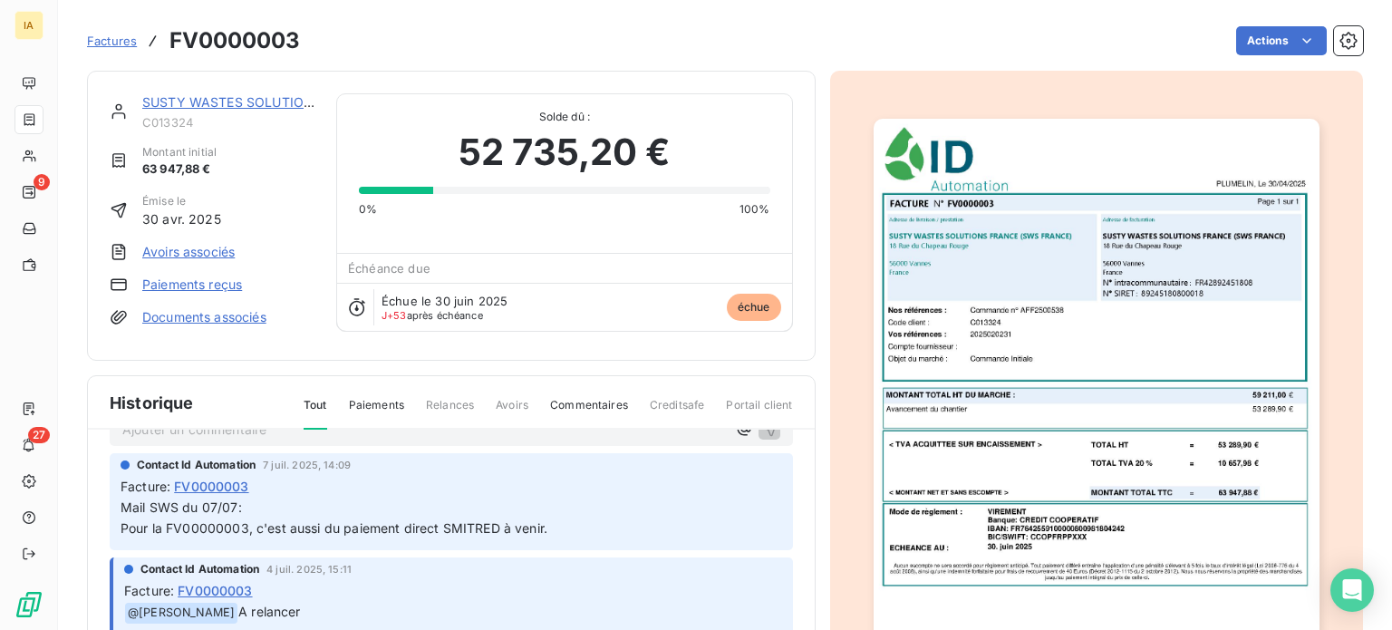
scroll to position [63, 0]
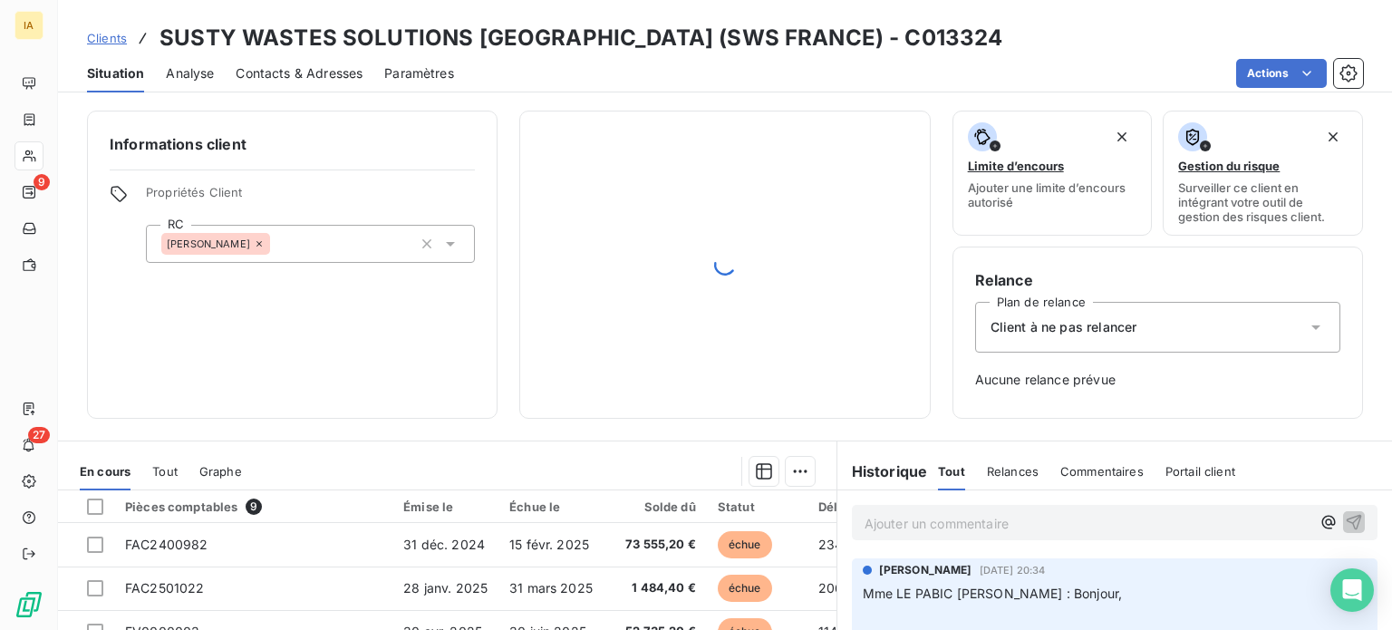
scroll to position [181, 0]
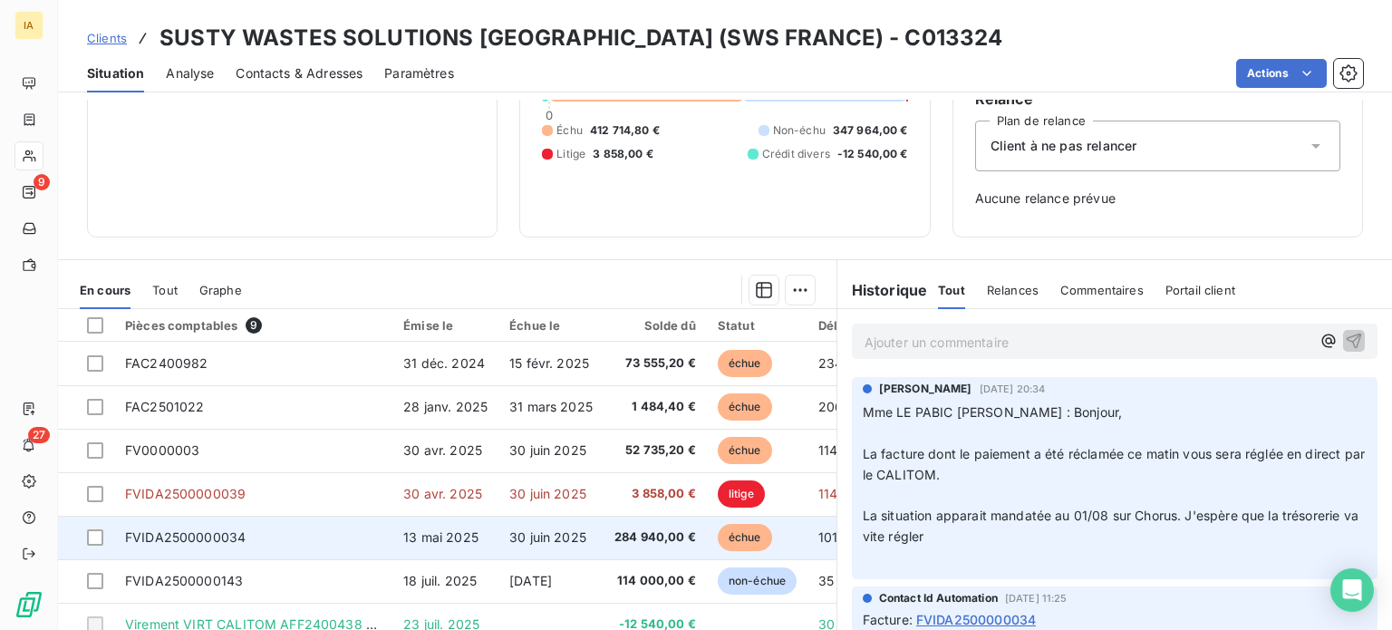
click at [302, 545] on td "FVIDA2500000034" at bounding box center [253, 537] width 278 height 43
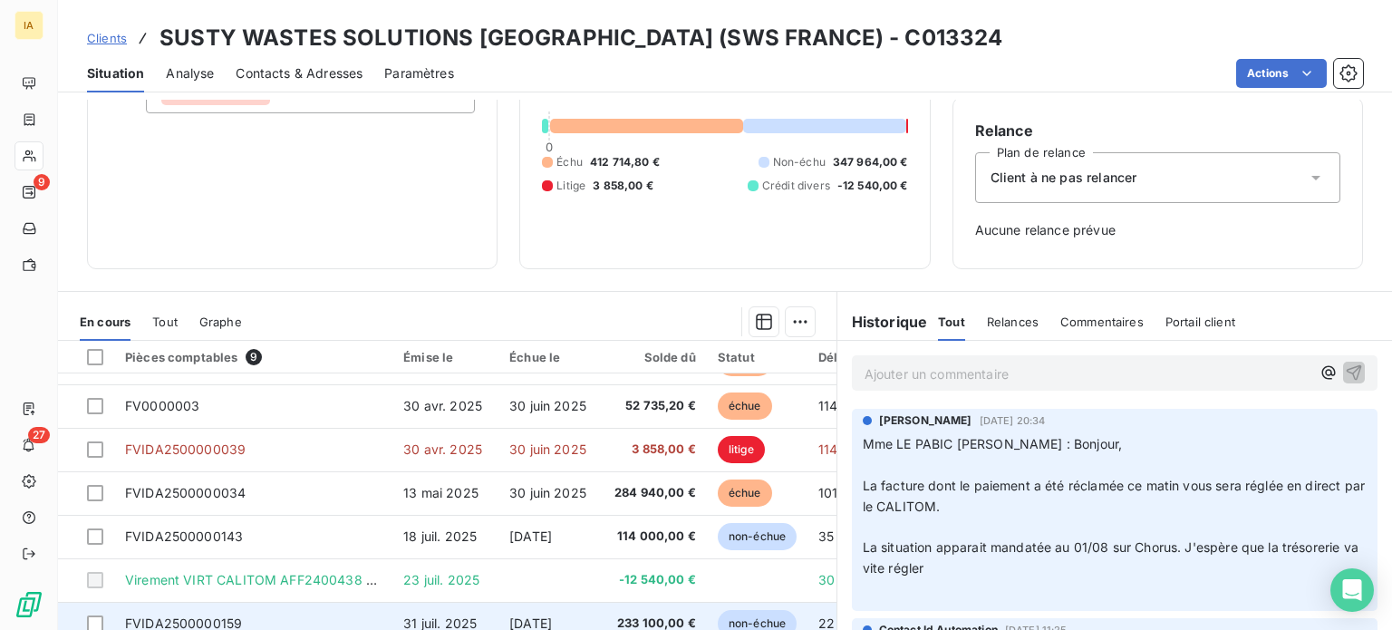
scroll to position [181, 0]
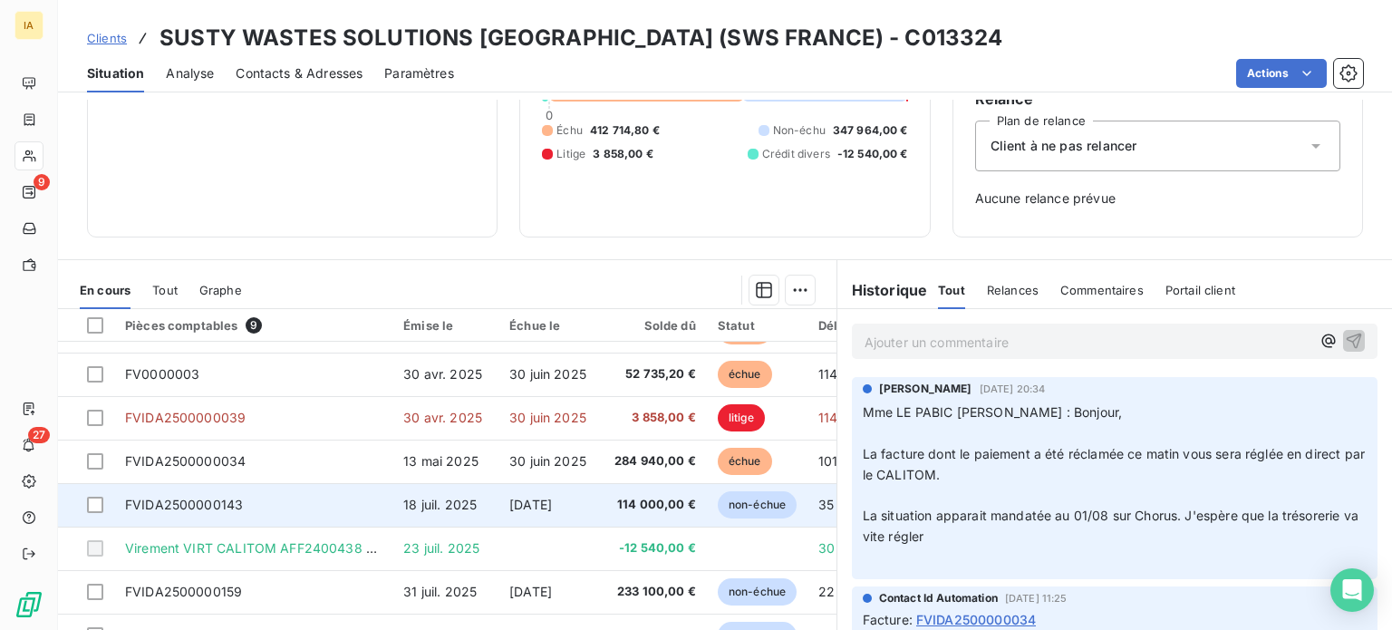
click at [303, 503] on td "FVIDA2500000143" at bounding box center [253, 504] width 278 height 43
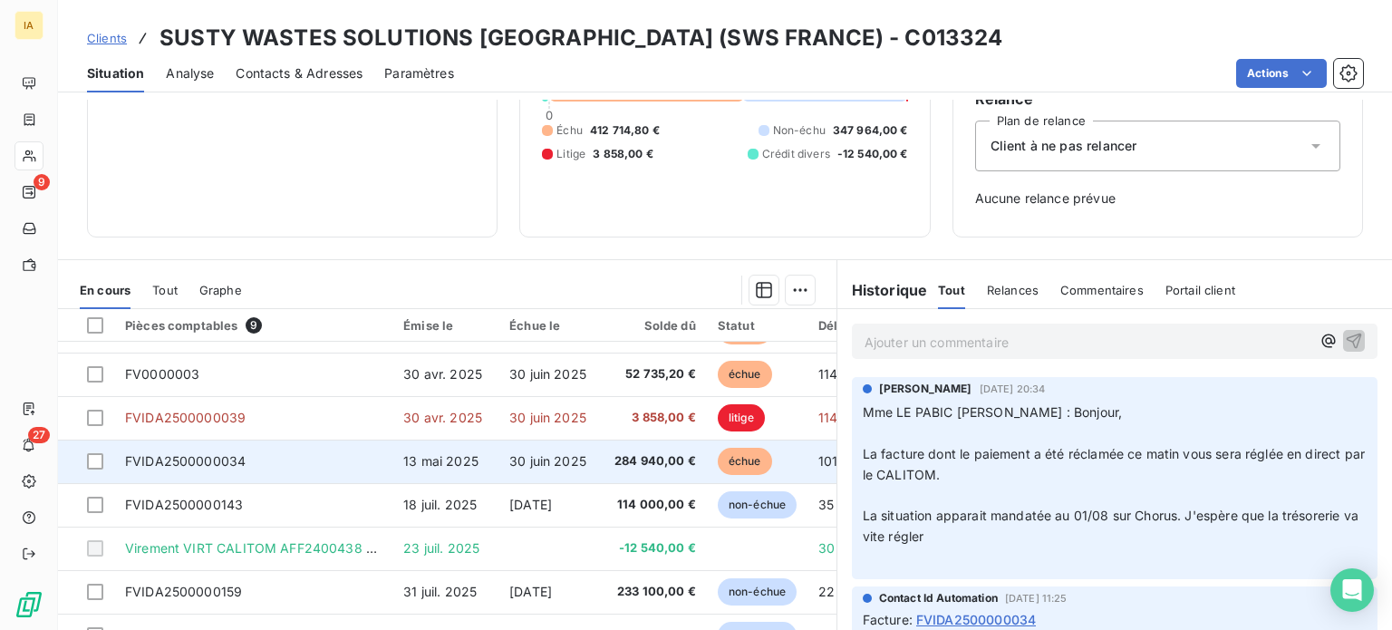
scroll to position [262, 0]
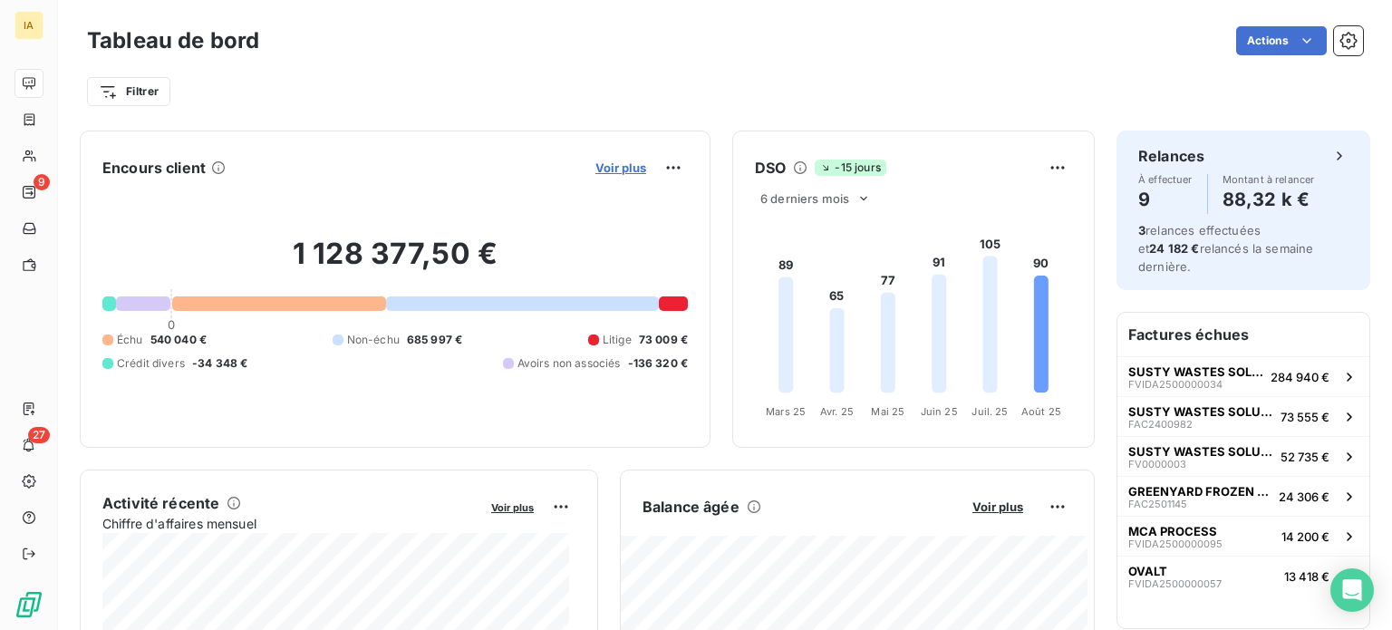
click at [595, 169] on span "Voir plus" at bounding box center [620, 167] width 51 height 14
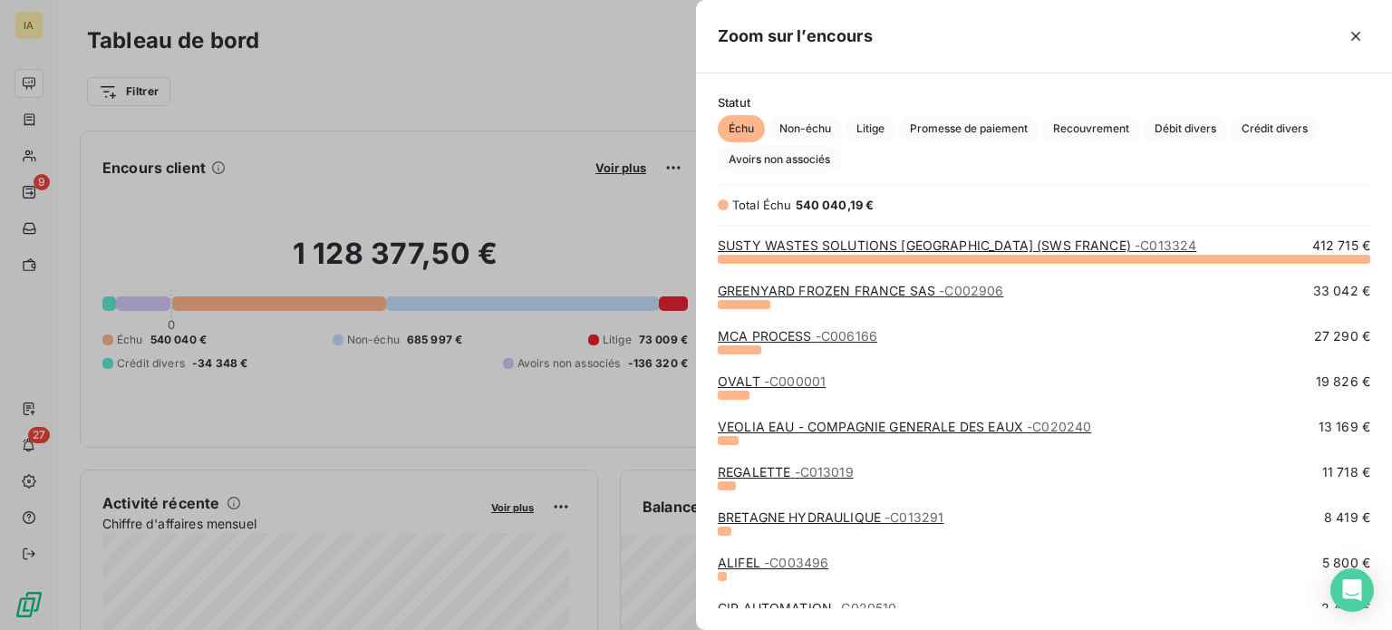
scroll to position [358, 681]
click at [815, 525] on link "BRETAGNE HYDRAULIQUE - C013291" at bounding box center [831, 516] width 226 height 15
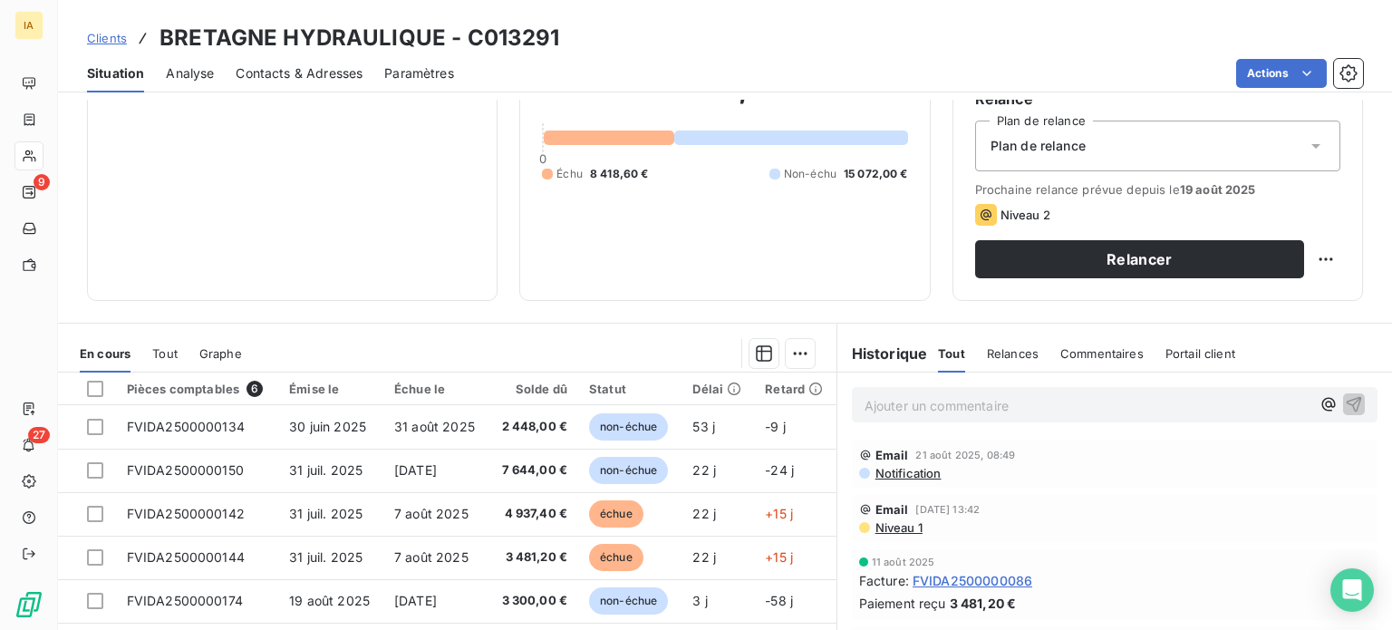
scroll to position [272, 0]
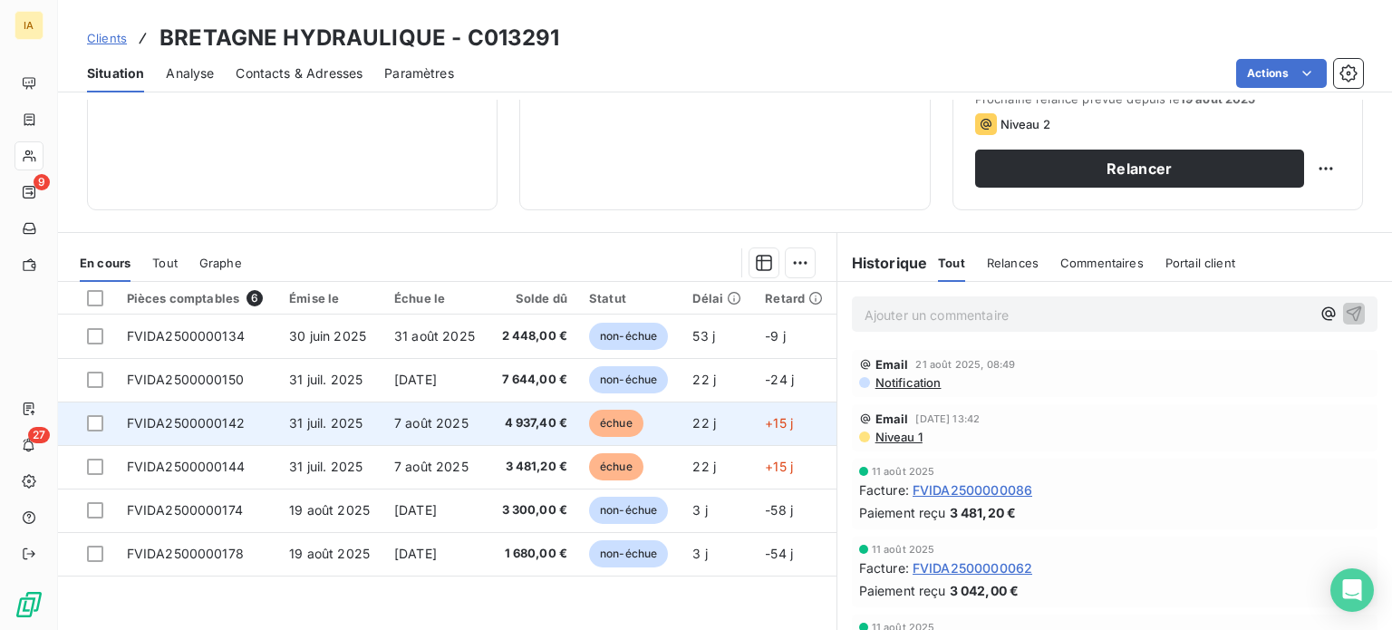
click at [403, 419] on span "7 août 2025" at bounding box center [431, 422] width 74 height 15
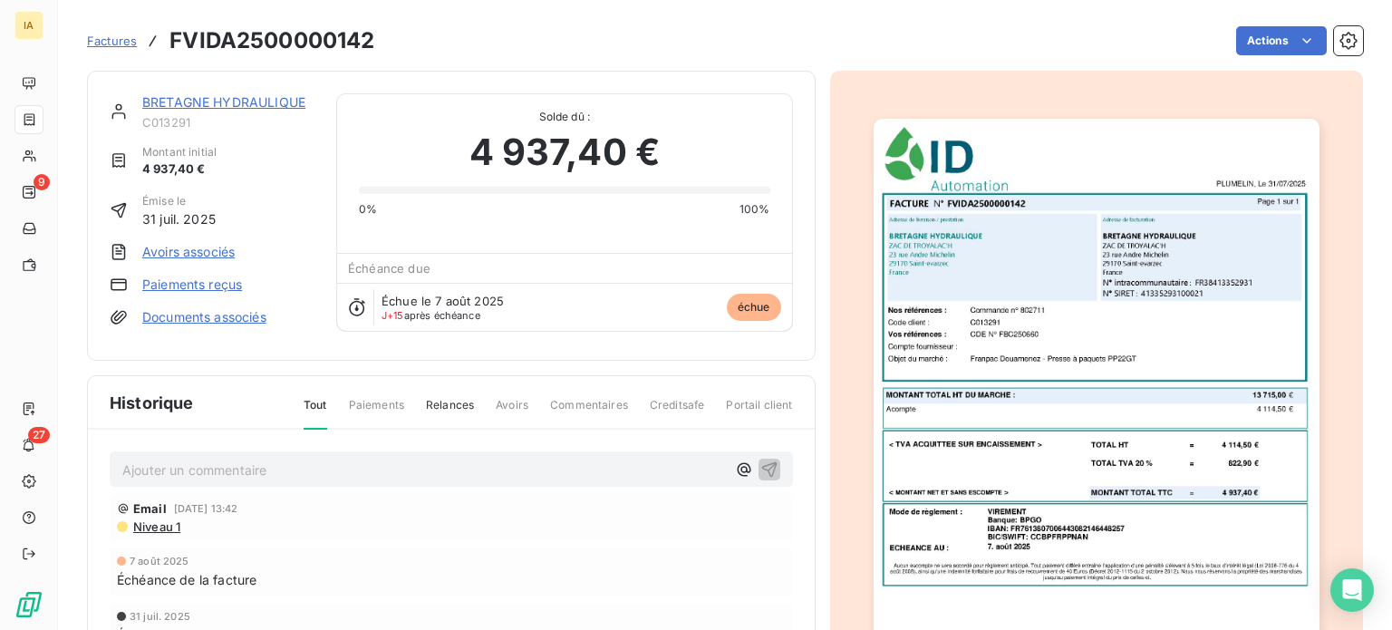
click at [939, 398] on img "button" at bounding box center [1096, 434] width 446 height 630
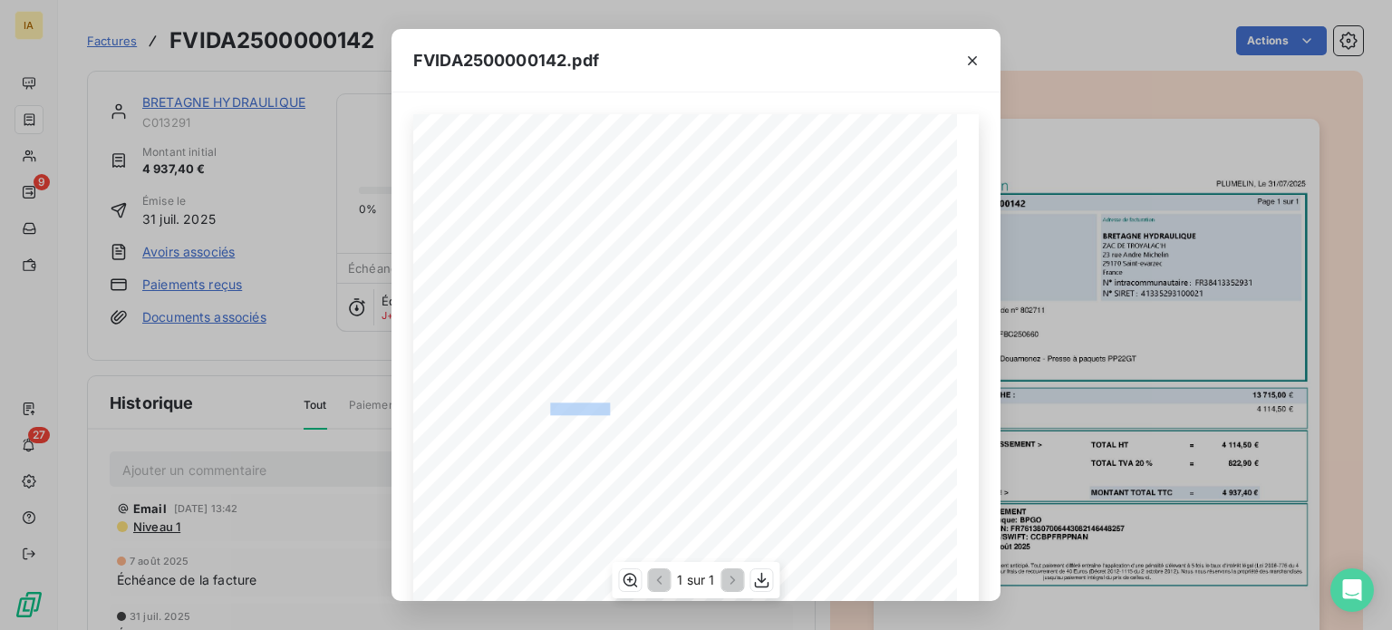
drag, startPoint x: 542, startPoint y: 407, endPoint x: 595, endPoint y: 404, distance: 53.5
click at [595, 404] on span "Franpac Douarnenez - Presse à paquets PP22GT" at bounding box center [636, 407] width 188 height 9
click at [972, 53] on icon "button" at bounding box center [972, 61] width 18 height 18
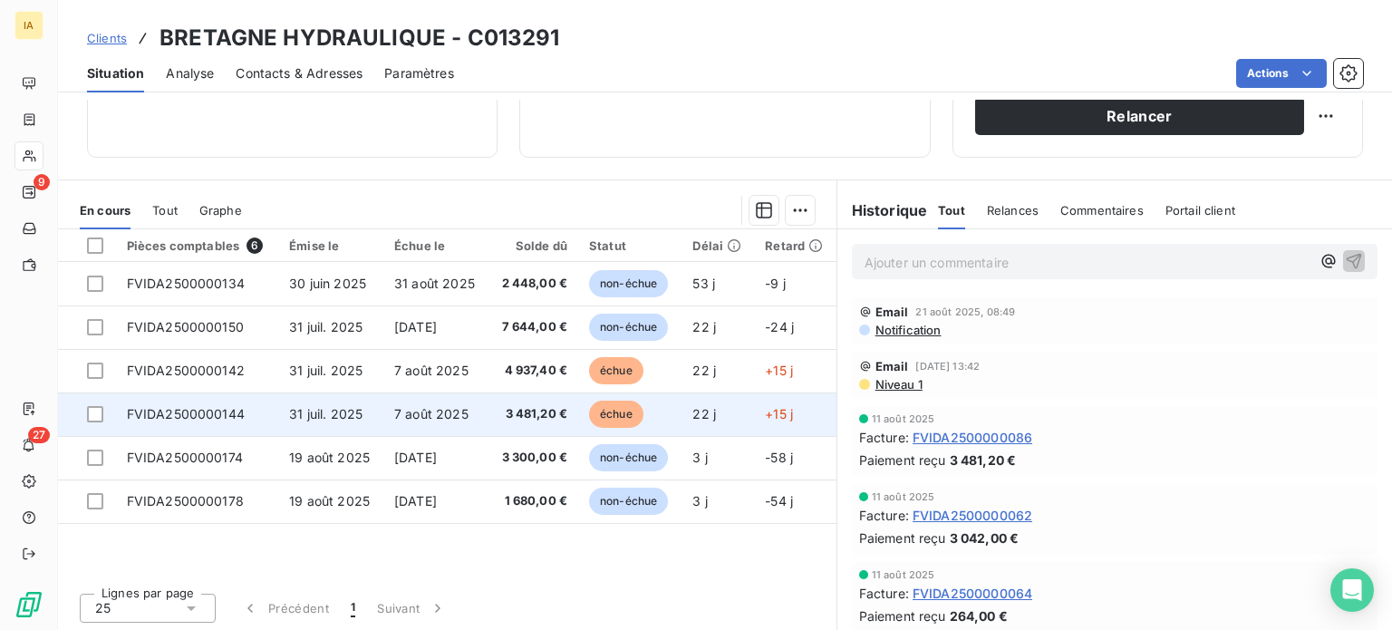
scroll to position [326, 0]
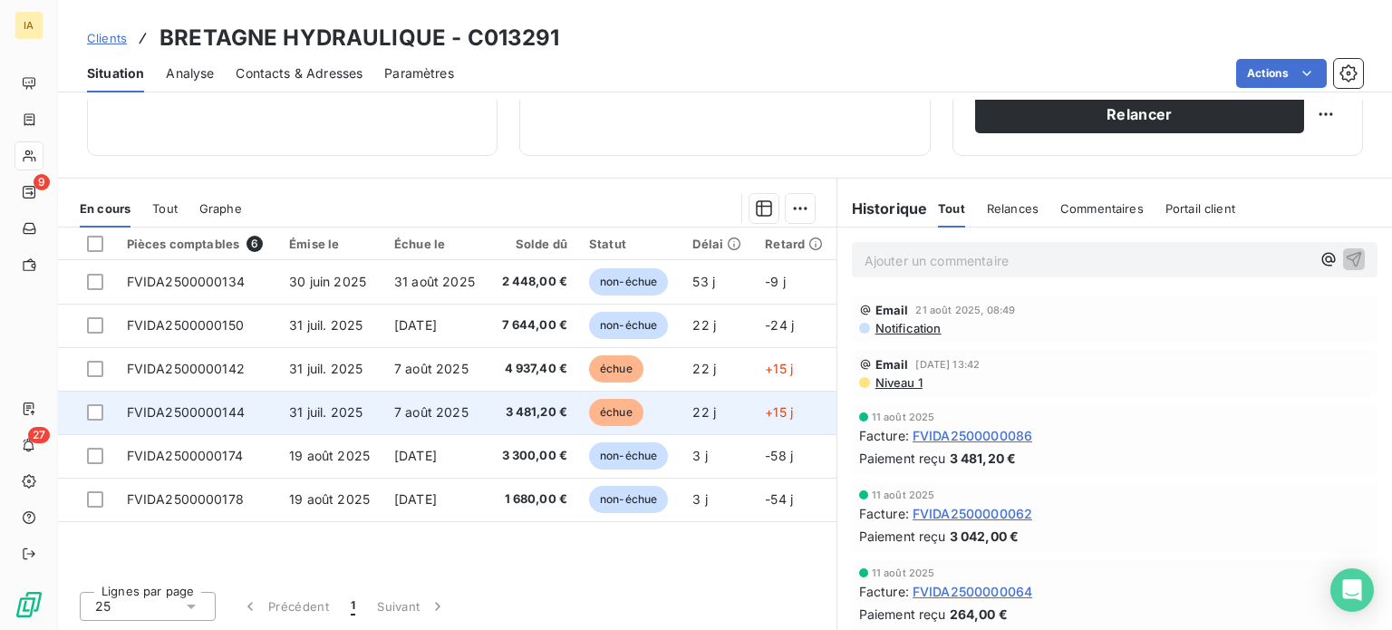
click at [430, 419] on span "7 août 2025" at bounding box center [431, 411] width 74 height 15
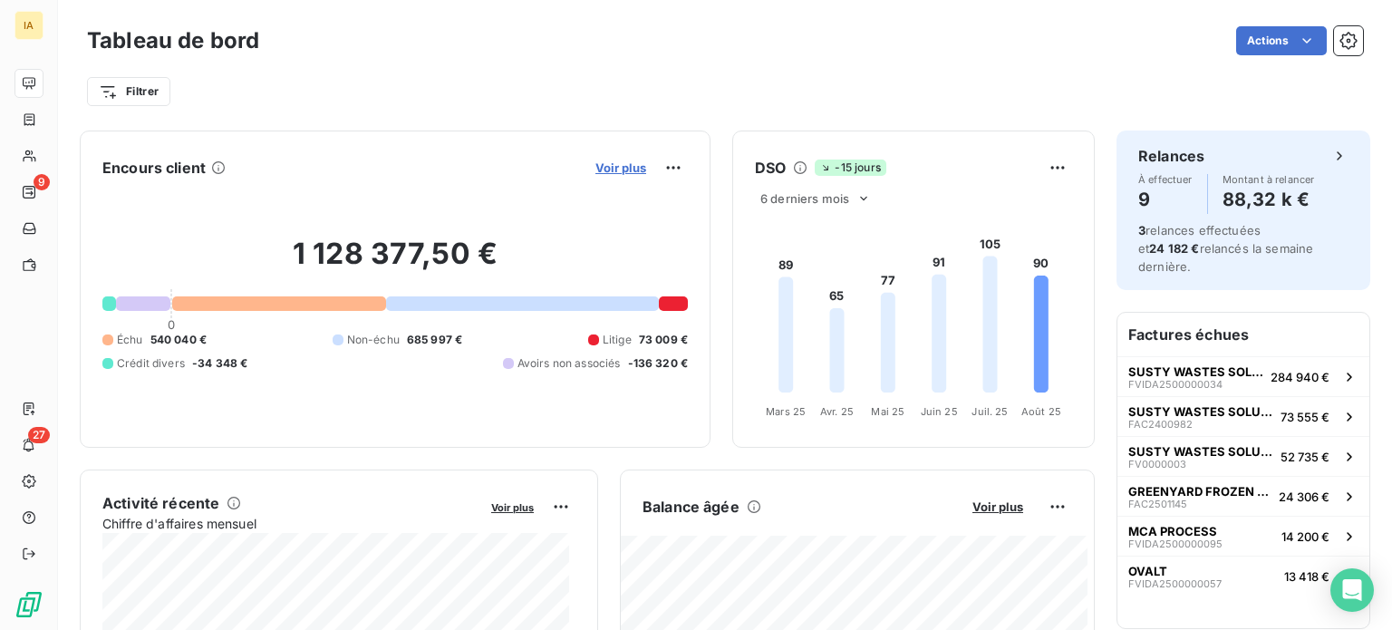
click at [609, 162] on span "Voir plus" at bounding box center [620, 167] width 51 height 14
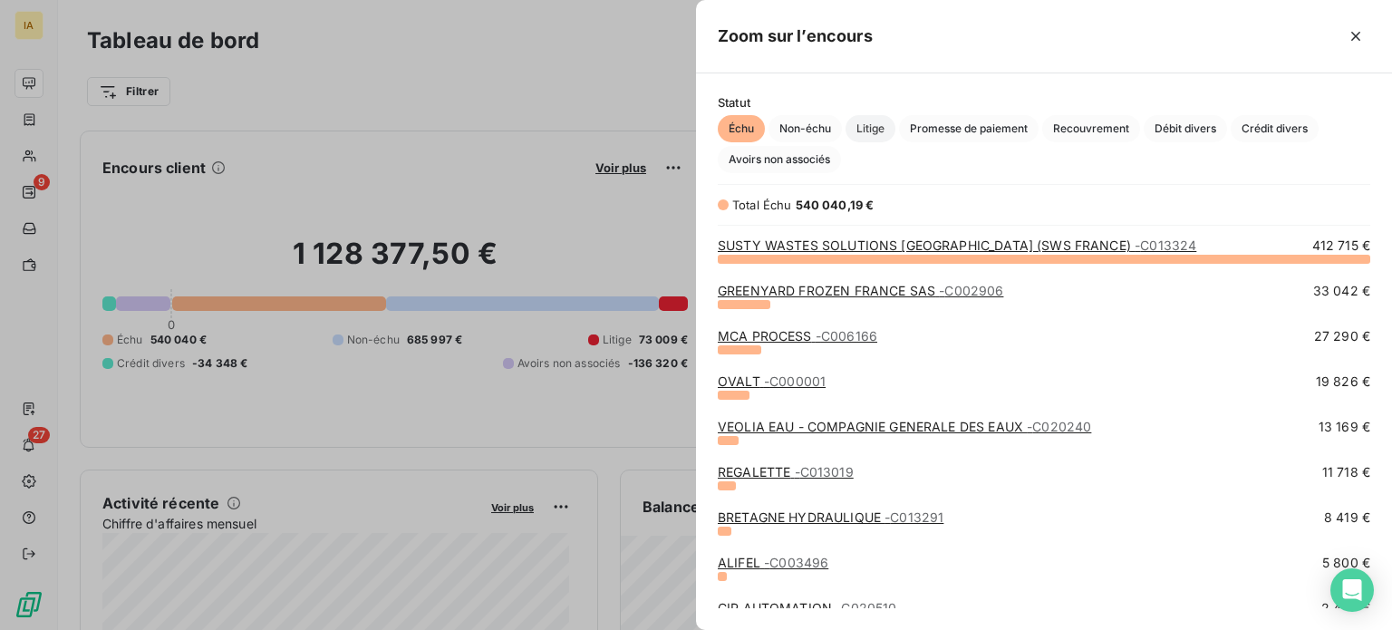
click at [874, 132] on span "Litige" at bounding box center [870, 128] width 50 height 27
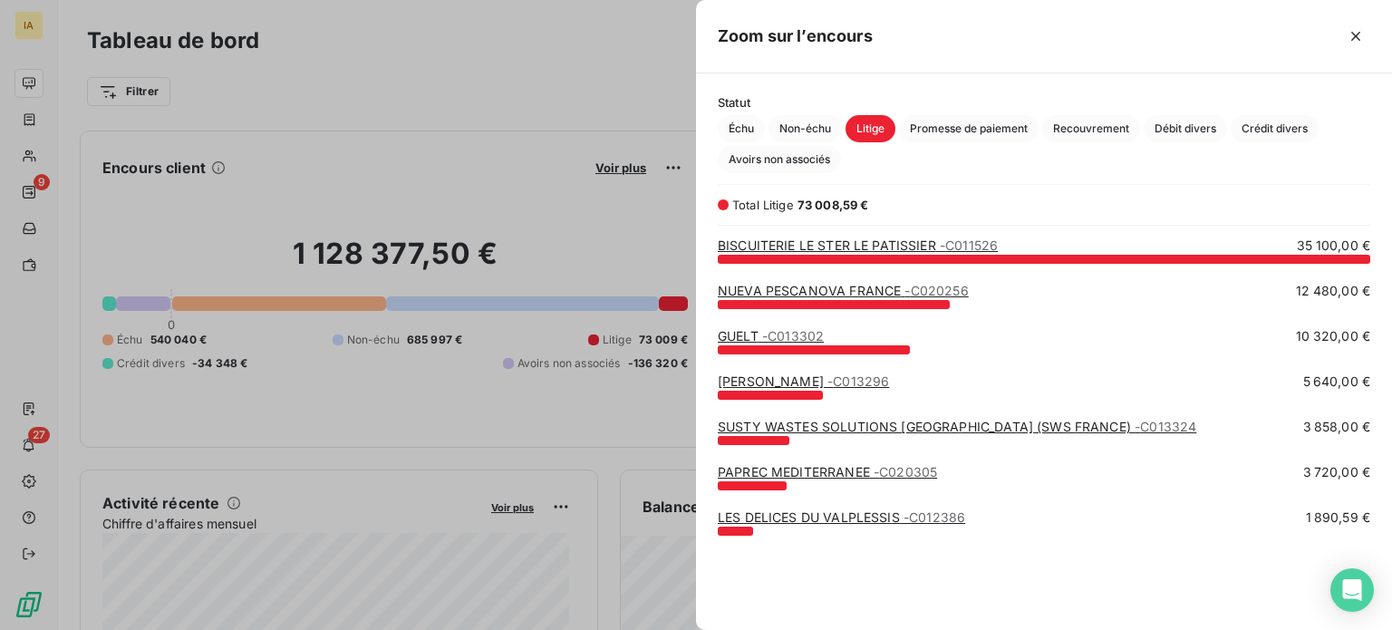
scroll to position [358, 681]
click at [826, 423] on link "SUSTY WASTES SOLUTIONS FRANCE (SWS FRANCE) - C013324" at bounding box center [957, 426] width 478 height 15
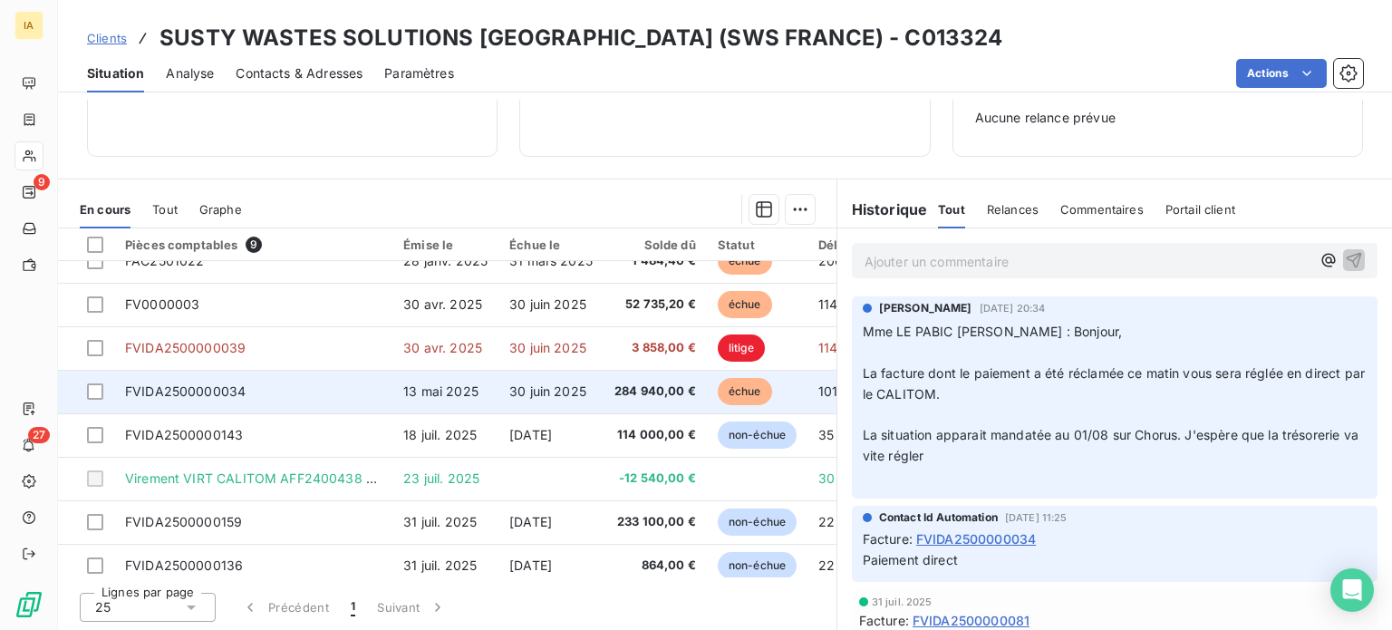
scroll to position [82, 0]
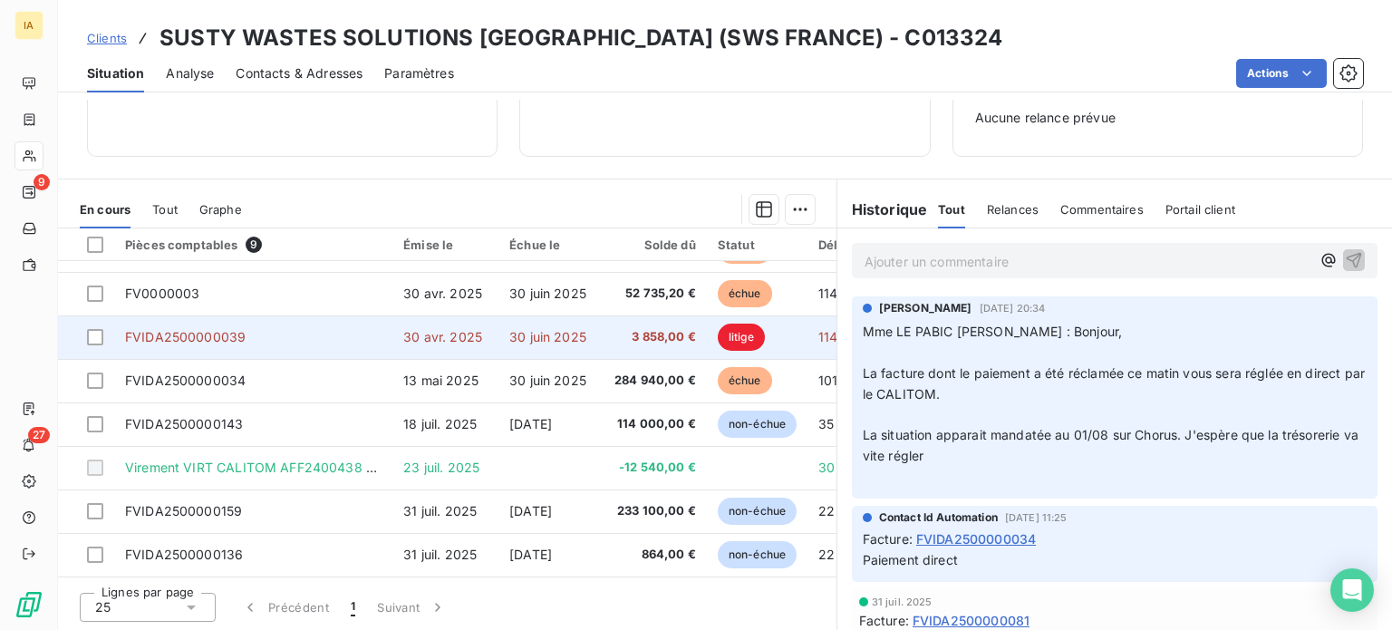
click at [246, 340] on td "FVIDA2500000039" at bounding box center [253, 336] width 278 height 43
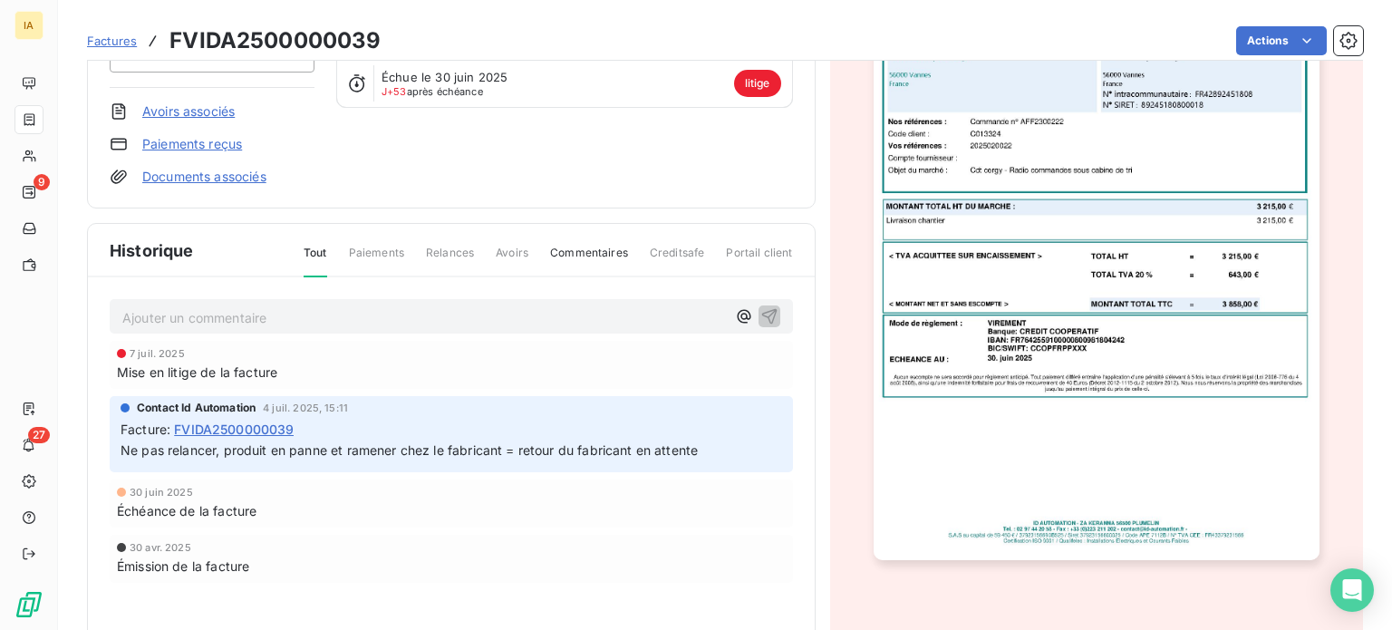
scroll to position [266, 0]
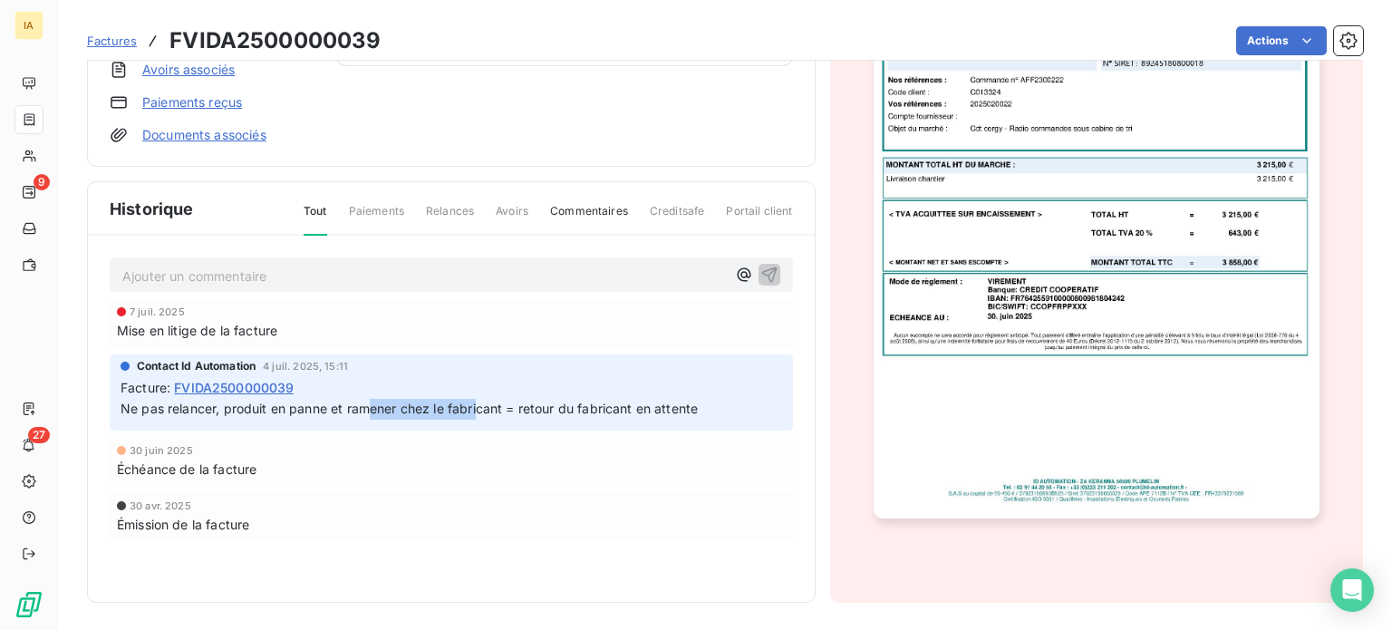
drag, startPoint x: 372, startPoint y: 412, endPoint x: 480, endPoint y: 410, distance: 108.8
click at [480, 410] on span "Ne pas relancer, produit en panne et ramener chez le fabricant = retour du fabr…" at bounding box center [409, 407] width 577 height 15
drag, startPoint x: 592, startPoint y: 401, endPoint x: 694, endPoint y: 401, distance: 102.4
click at [694, 401] on span "Ne pas relancer, produit en panne et ramener chez le fabricant = retour du fabr…" at bounding box center [409, 407] width 577 height 15
drag, startPoint x: 765, startPoint y: 462, endPoint x: 720, endPoint y: 513, distance: 67.4
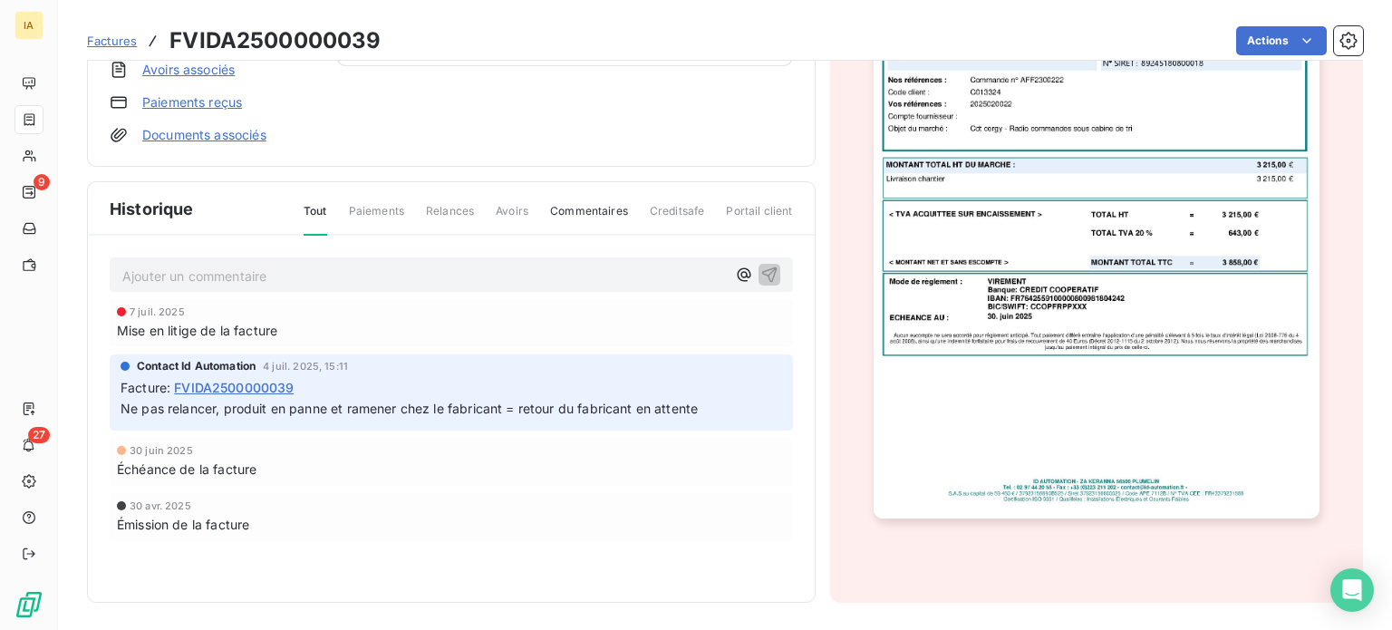
click at [765, 463] on div "Échéance de la facture" at bounding box center [451, 468] width 669 height 19
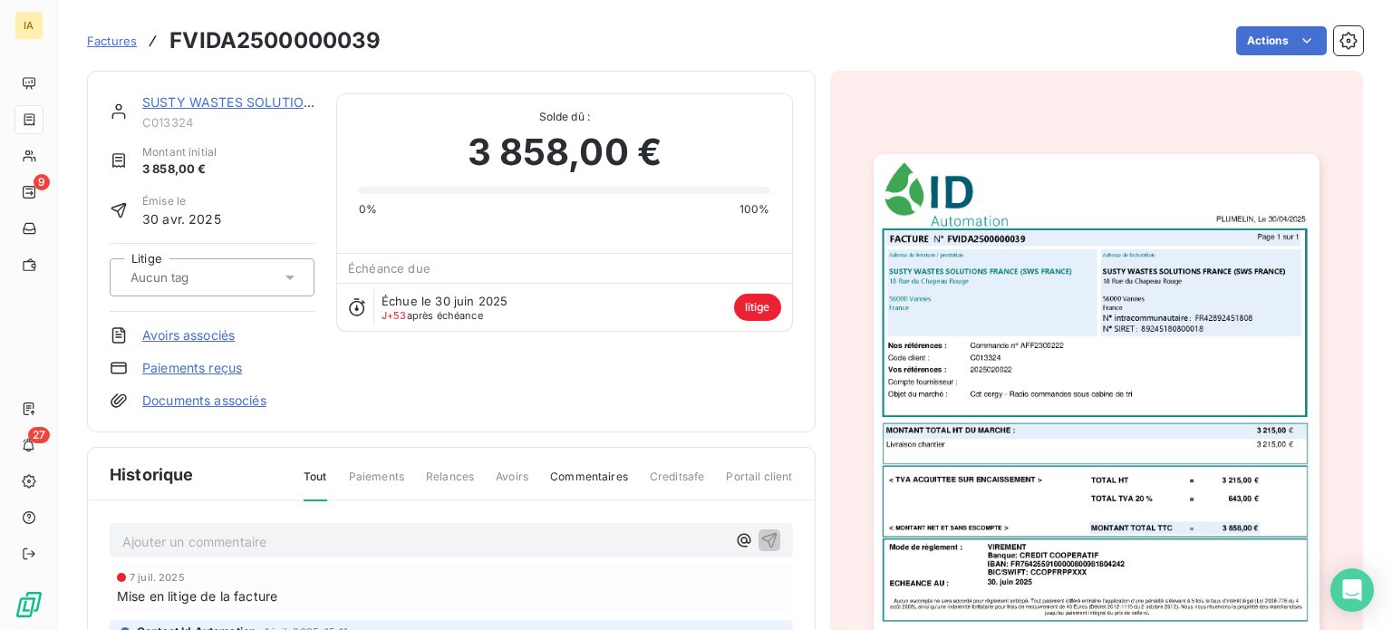
scroll to position [2, 0]
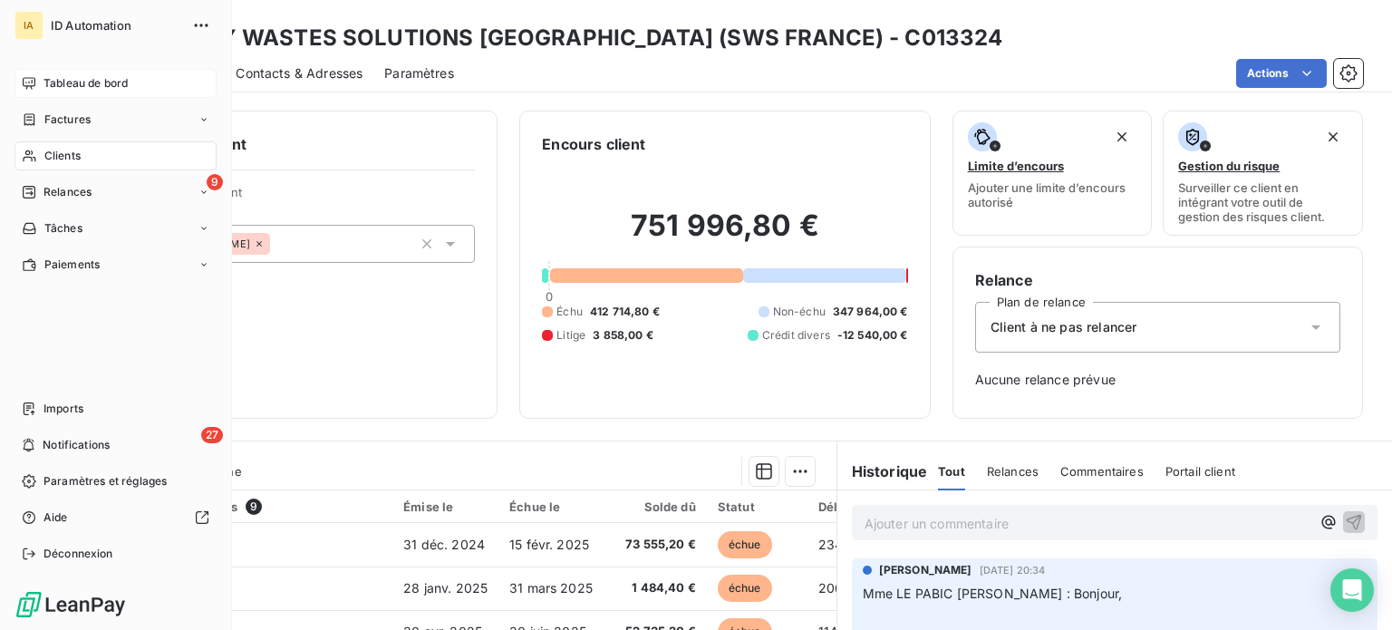
click at [54, 90] on span "Tableau de bord" at bounding box center [85, 83] width 84 height 16
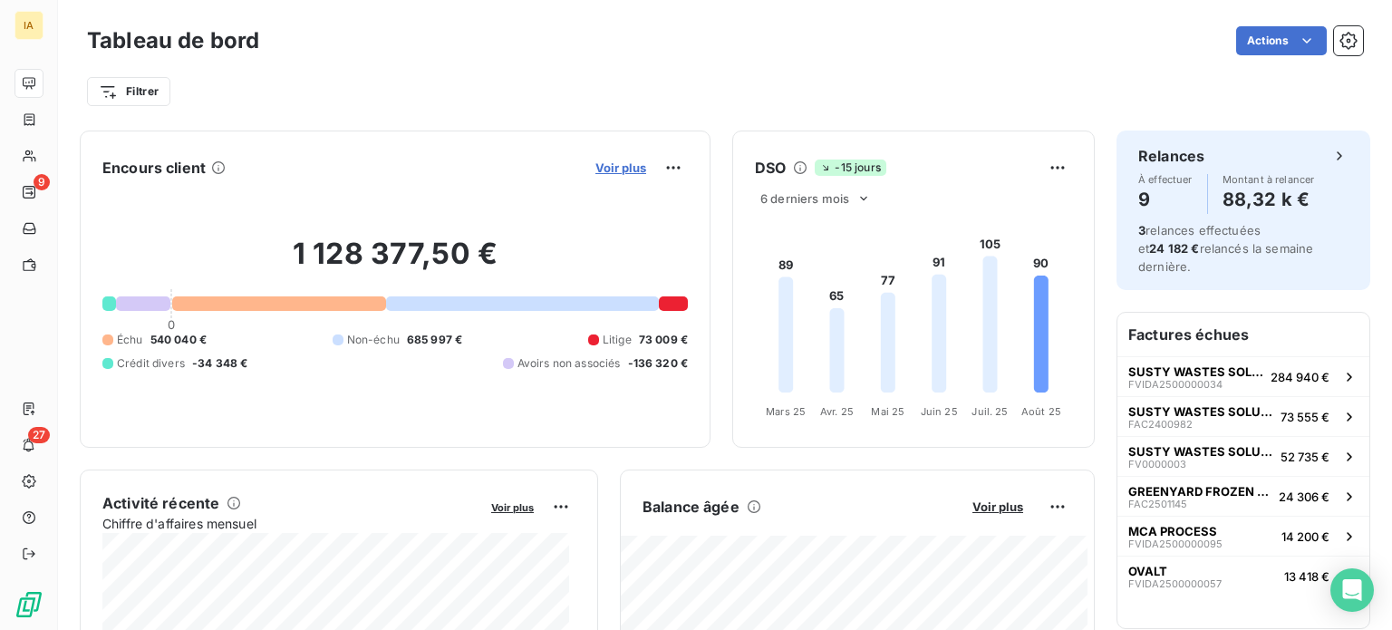
click at [606, 164] on span "Voir plus" at bounding box center [620, 167] width 51 height 14
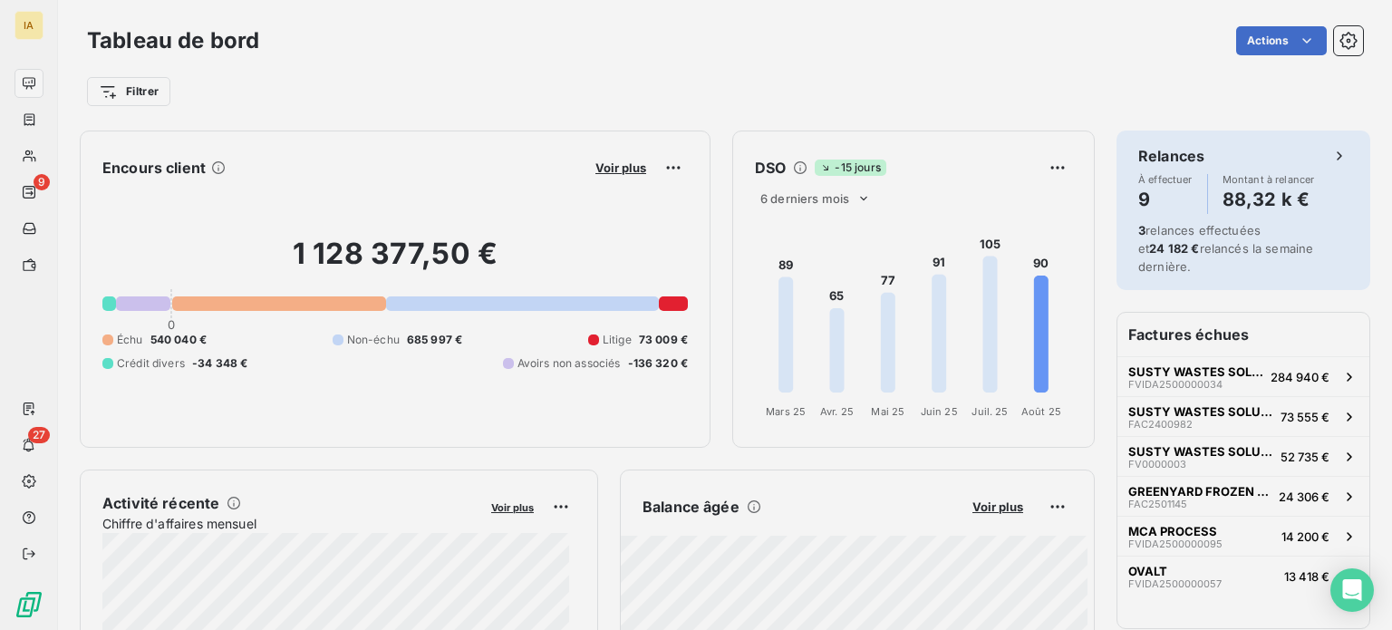
scroll to position [14, 14]
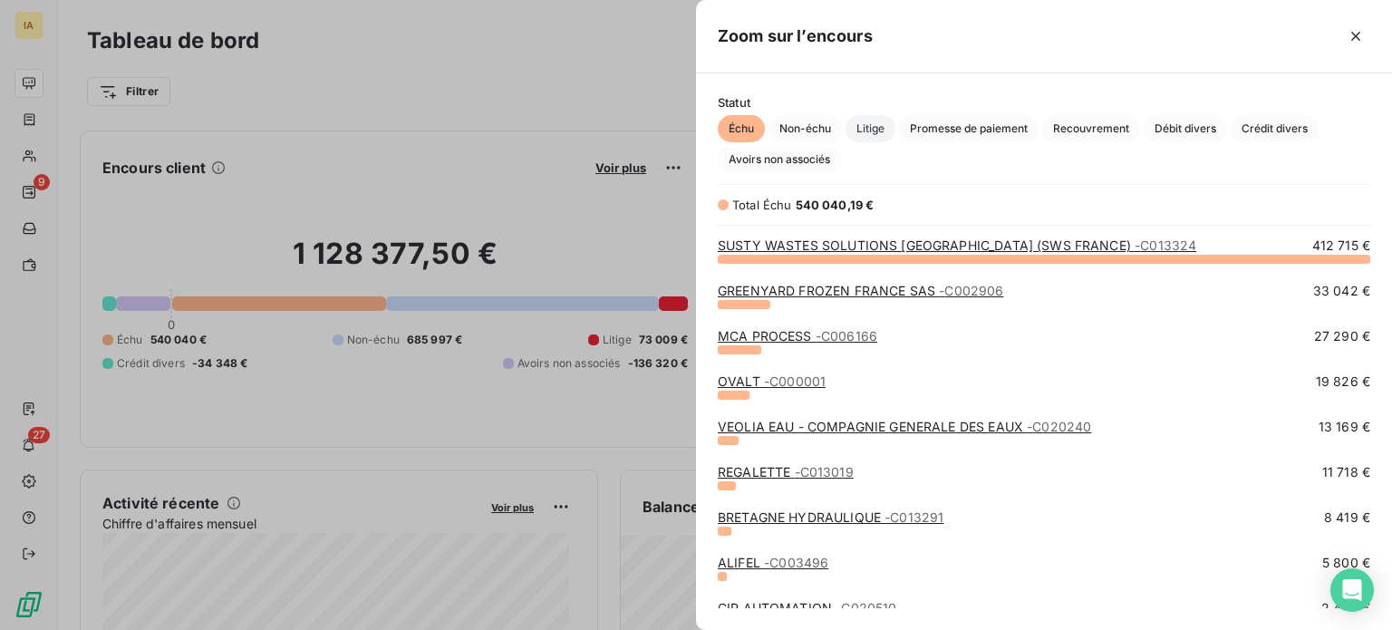
click at [879, 125] on span "Litige" at bounding box center [870, 128] width 50 height 27
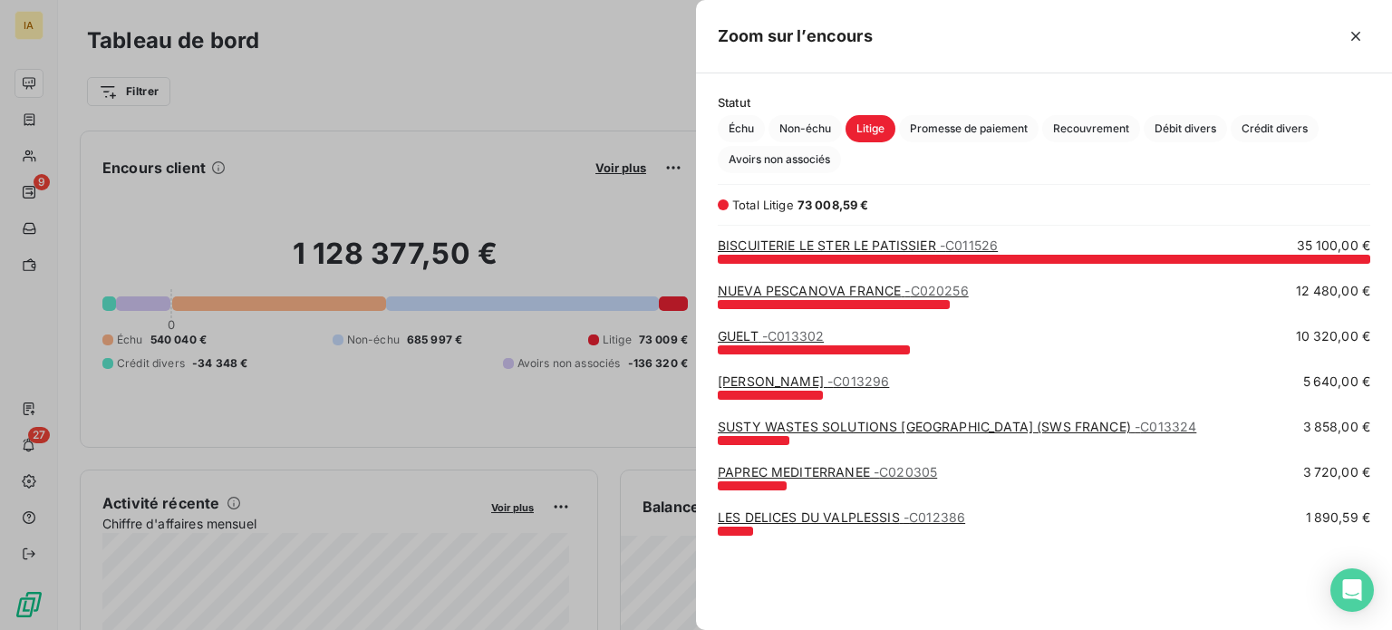
click at [789, 475] on link "PAPREC MEDITERRANEE - C020305" at bounding box center [827, 471] width 219 height 15
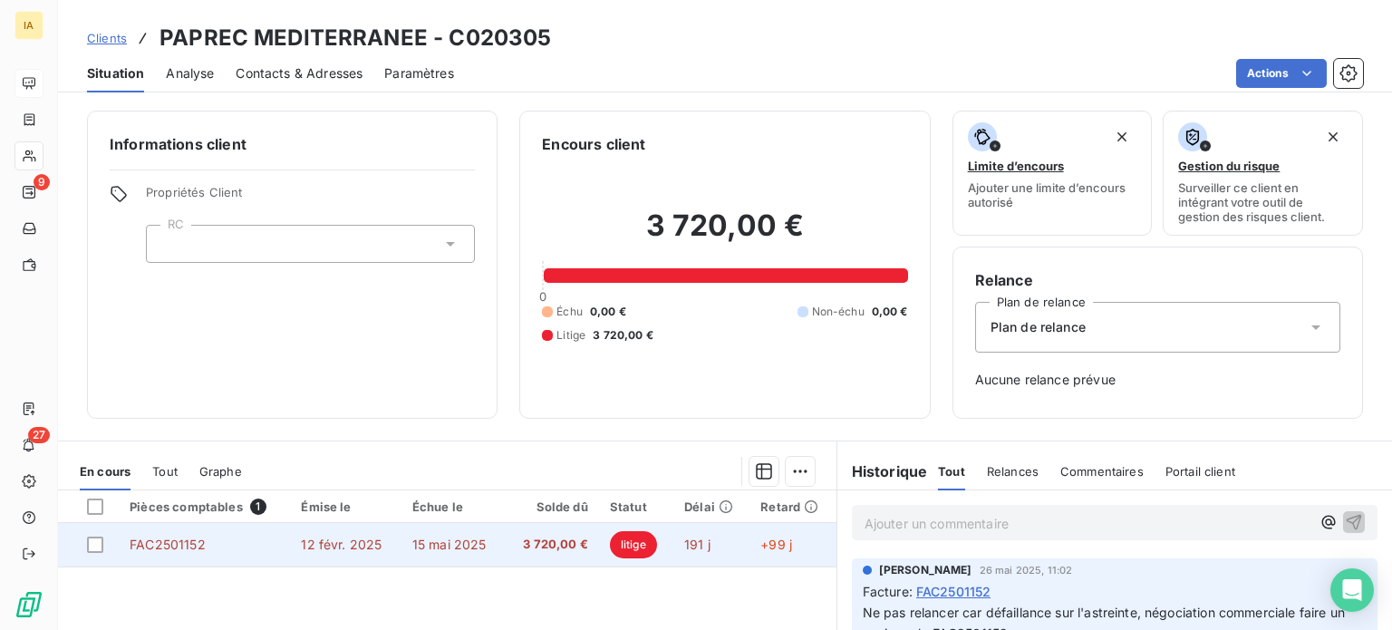
click at [373, 550] on span "12 févr. 2025" at bounding box center [341, 543] width 81 height 15
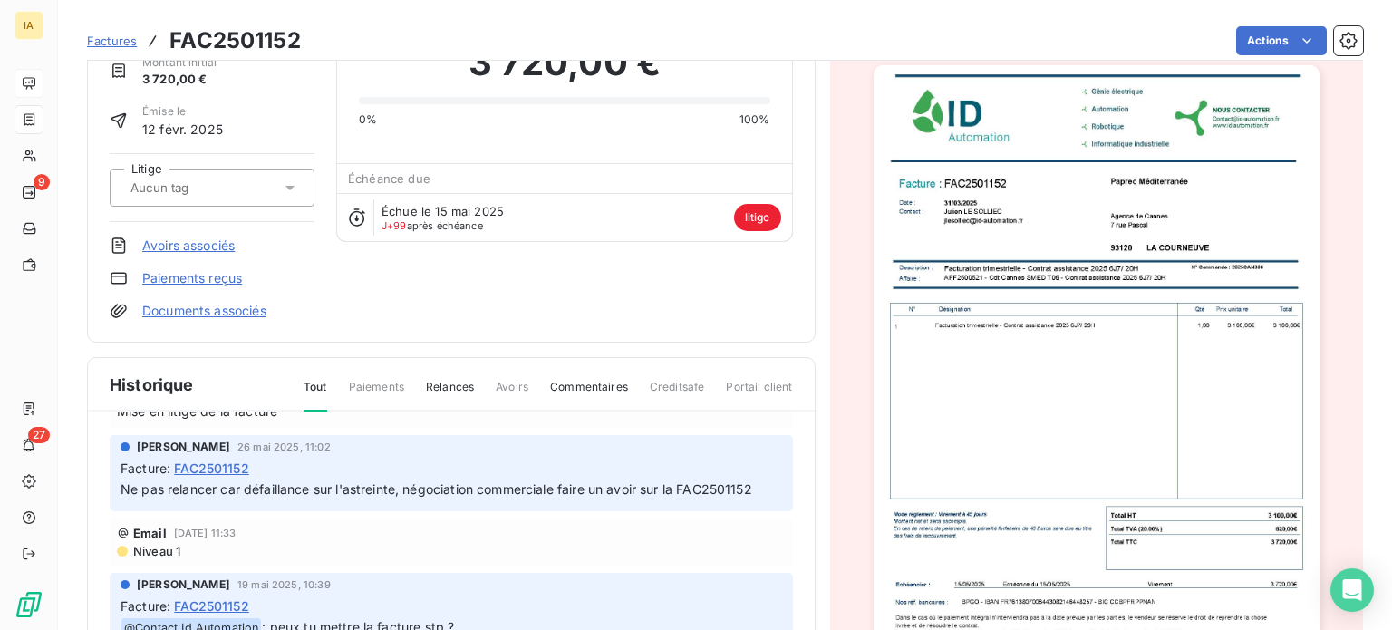
scroll to position [97, 0]
drag, startPoint x: 463, startPoint y: 488, endPoint x: 669, endPoint y: 480, distance: 205.8
click at [669, 480] on span "Ne pas relancer car défaillance sur l'astreinte, négociation commerciale faire …" at bounding box center [437, 486] width 632 height 15
click at [765, 492] on div "CAROLINE MULLER 26 mai 2025, 11:02 Facture : FAC2501152 Ne pas relancer car déf…" at bounding box center [451, 471] width 683 height 76
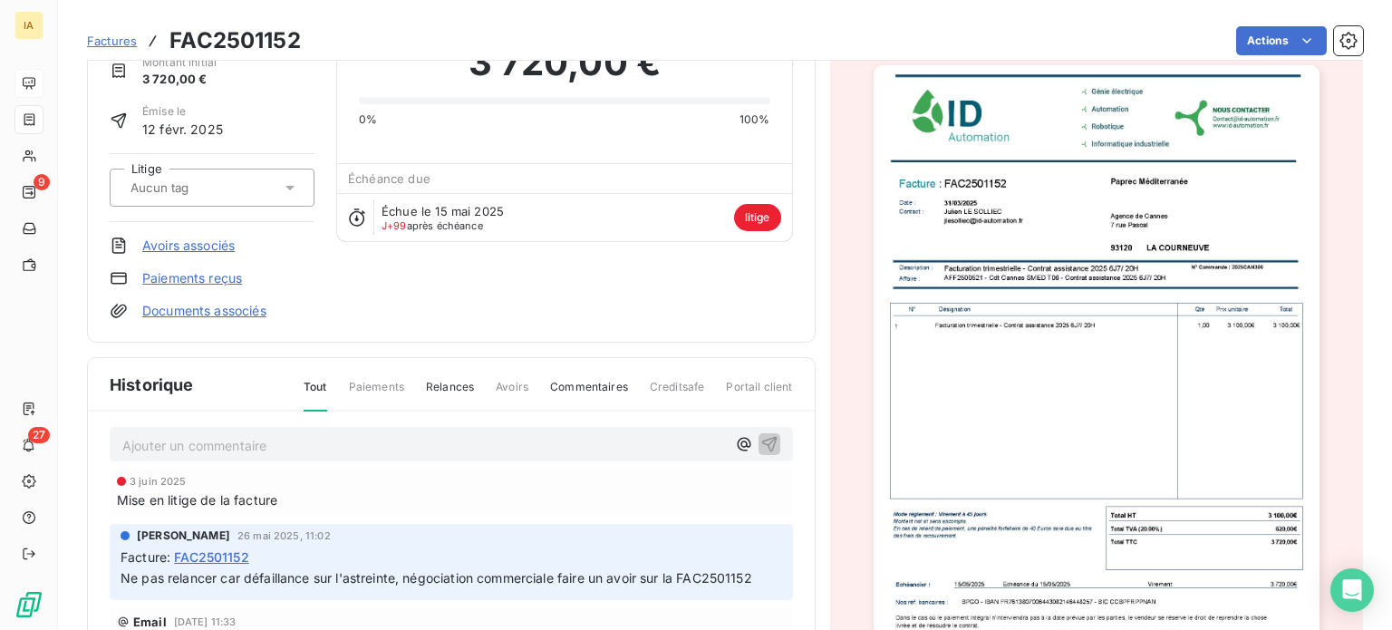
scroll to position [0, 0]
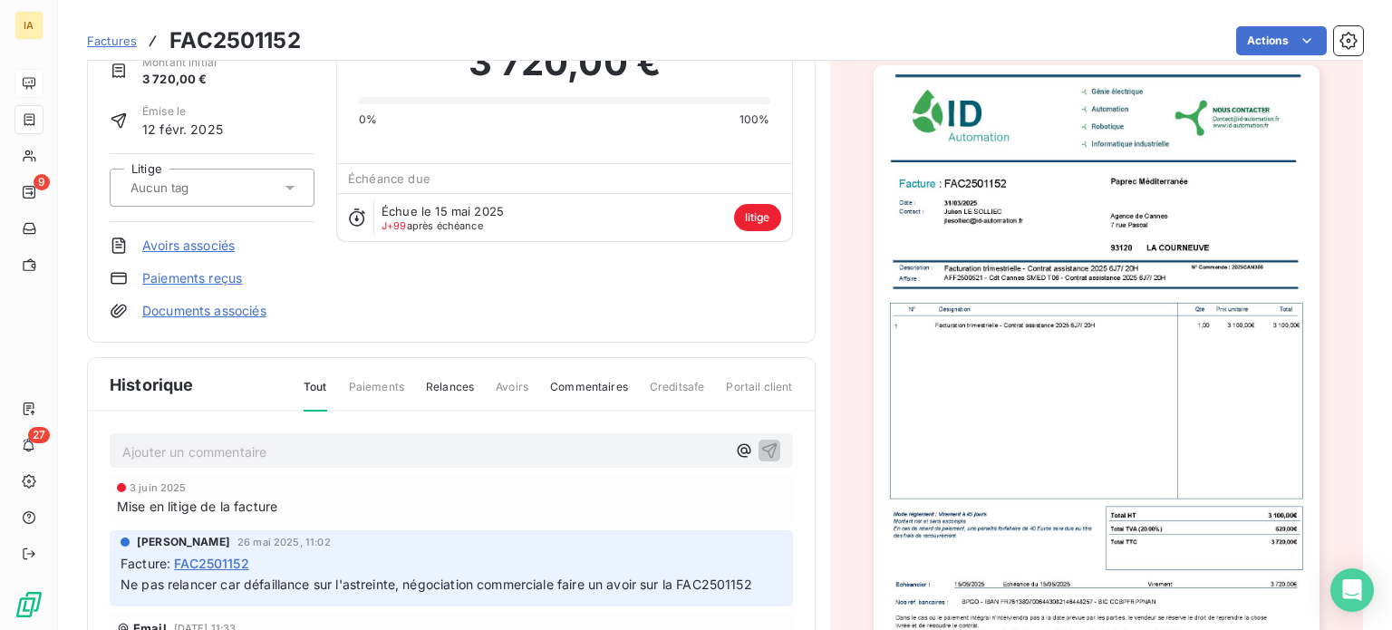
click at [1015, 407] on img "button" at bounding box center [1096, 379] width 446 height 629
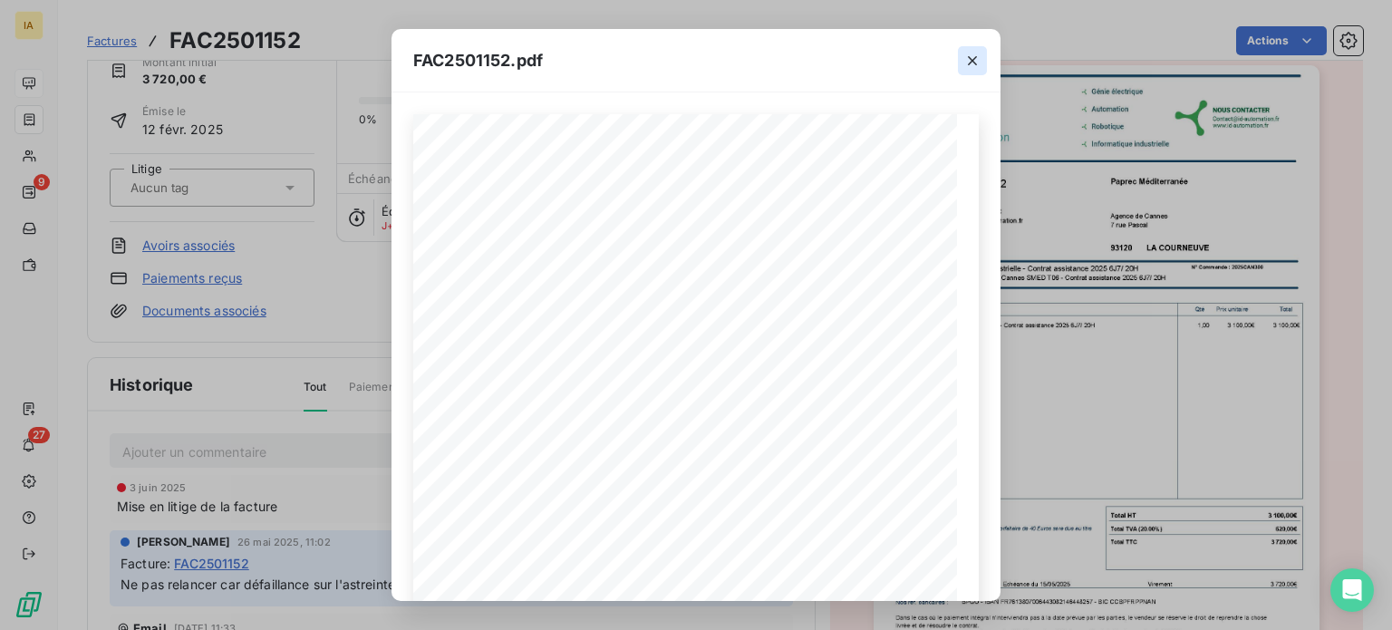
click at [976, 63] on icon "button" at bounding box center [972, 61] width 18 height 18
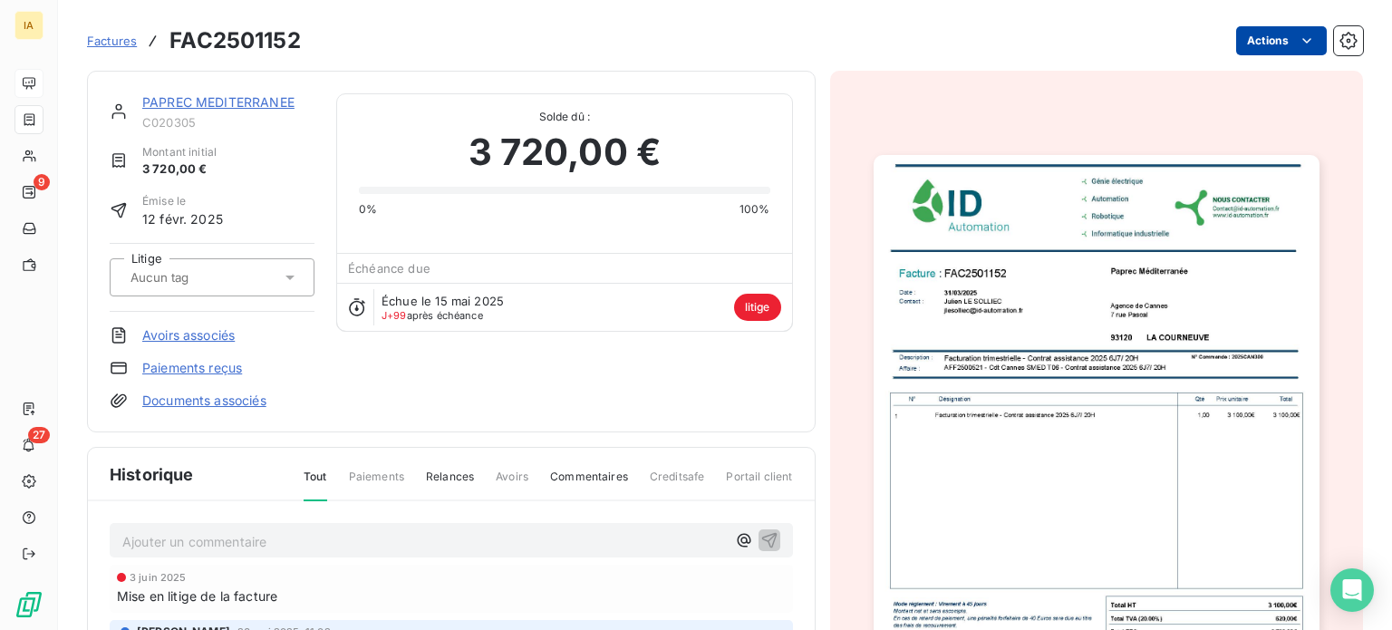
click at [1282, 35] on html "IA 9 27 Factures FAC2501152 Actions PAPREC MEDITERRANEE C020305 Montant initial…" at bounding box center [696, 315] width 1392 height 630
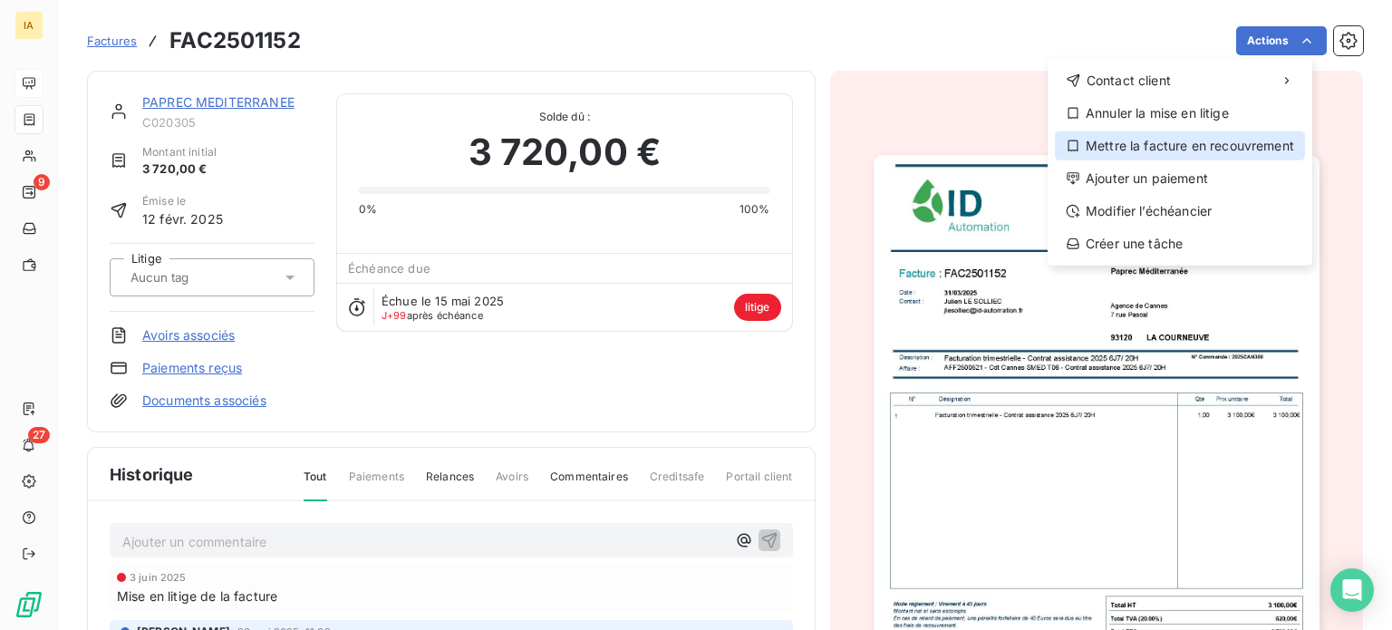
click at [1177, 151] on div "Mettre la facture en recouvrement" at bounding box center [1180, 145] width 250 height 29
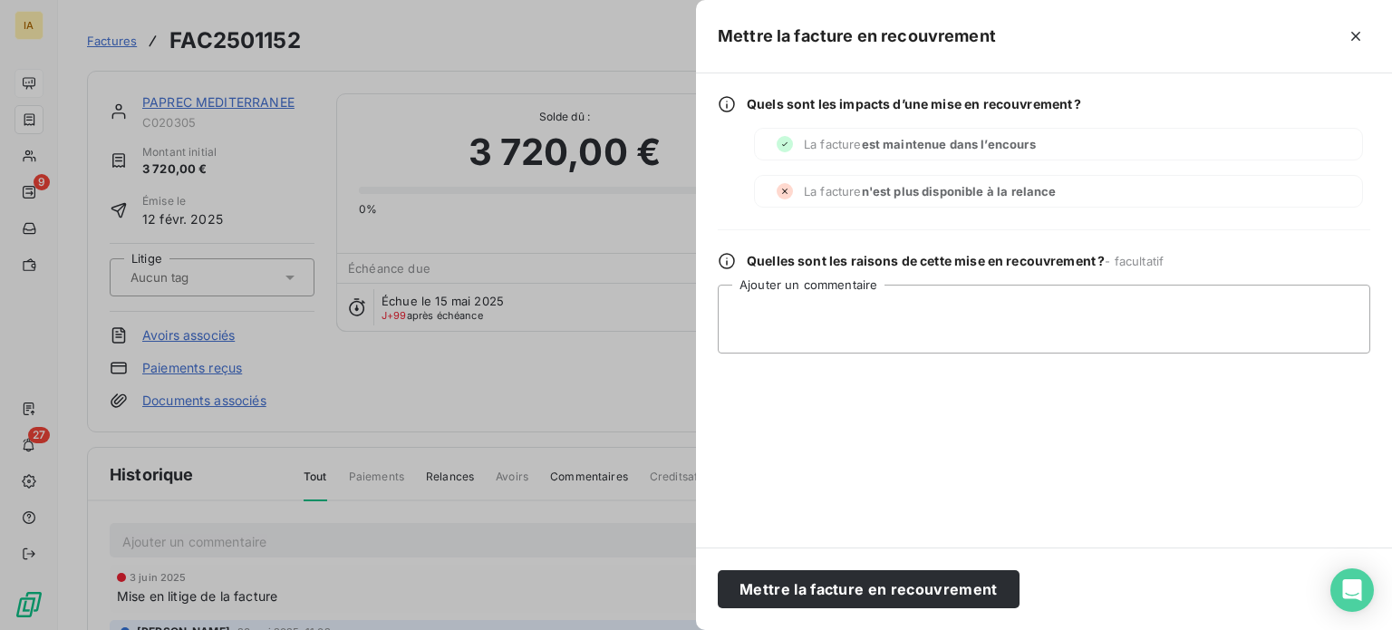
click at [582, 284] on div at bounding box center [696, 315] width 1392 height 630
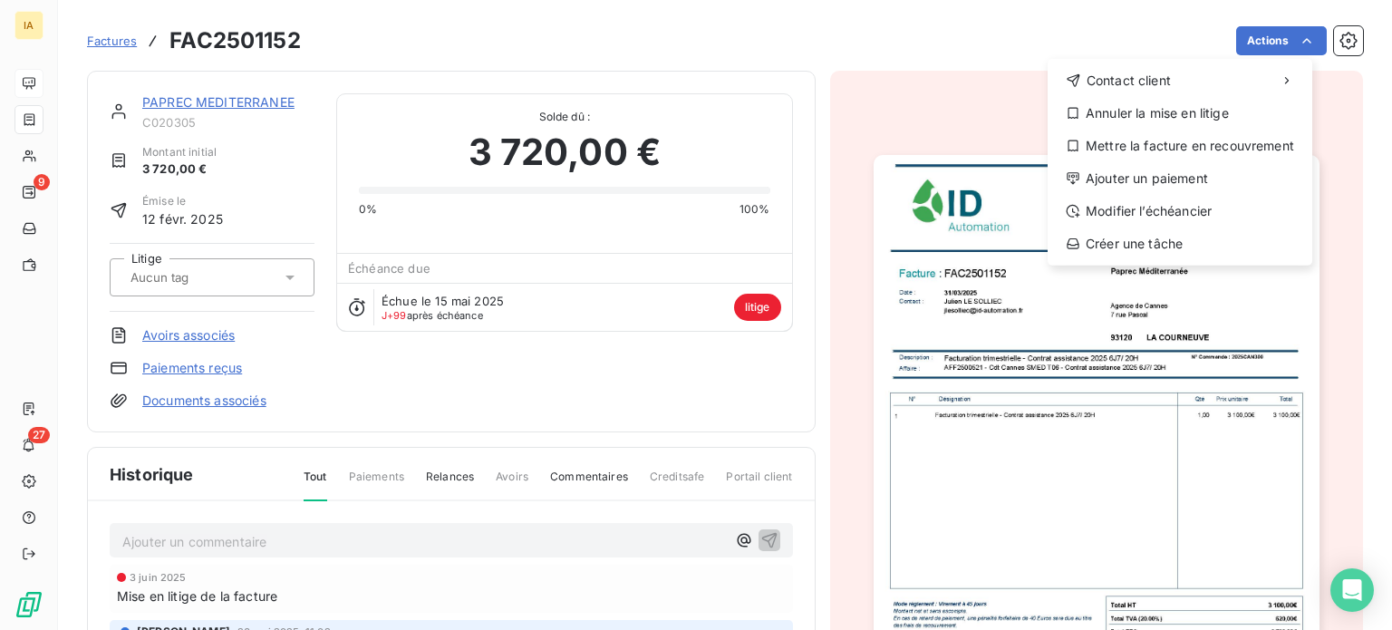
click at [356, 327] on html "IA 9 27 Factures FAC2501152 Actions Contact client Annuler la mise en litige Me…" at bounding box center [696, 315] width 1392 height 630
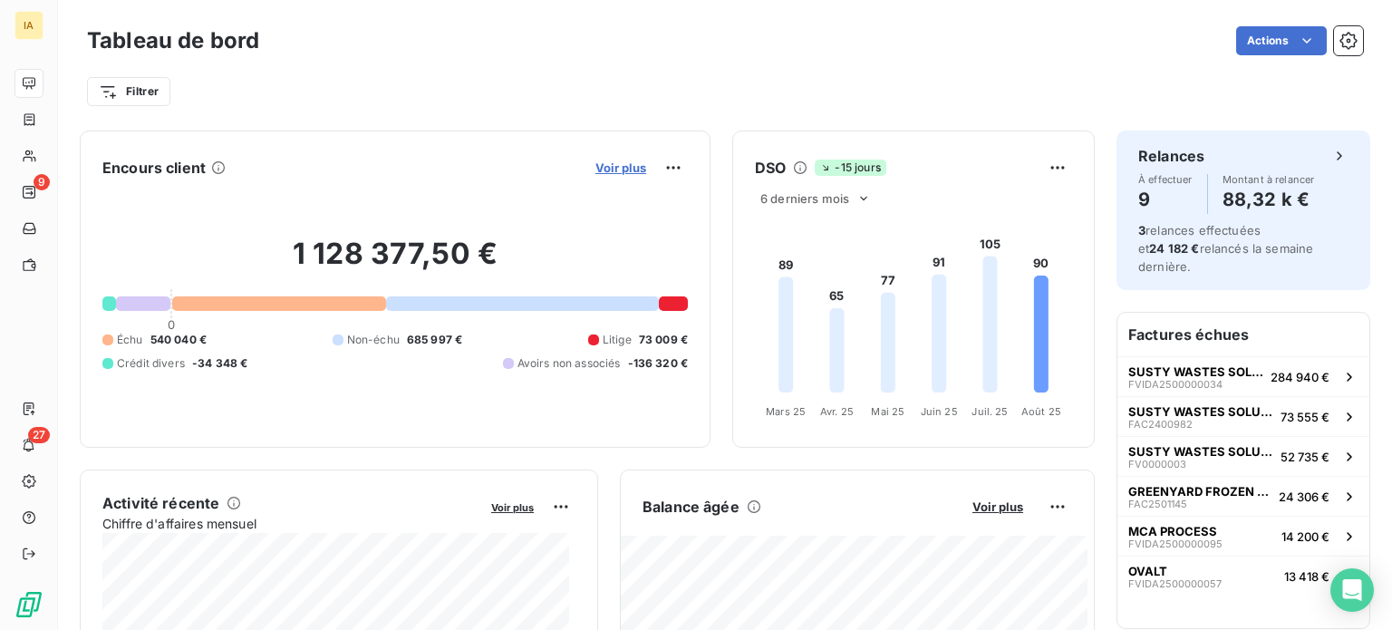
click at [623, 173] on span "Voir plus" at bounding box center [620, 167] width 51 height 14
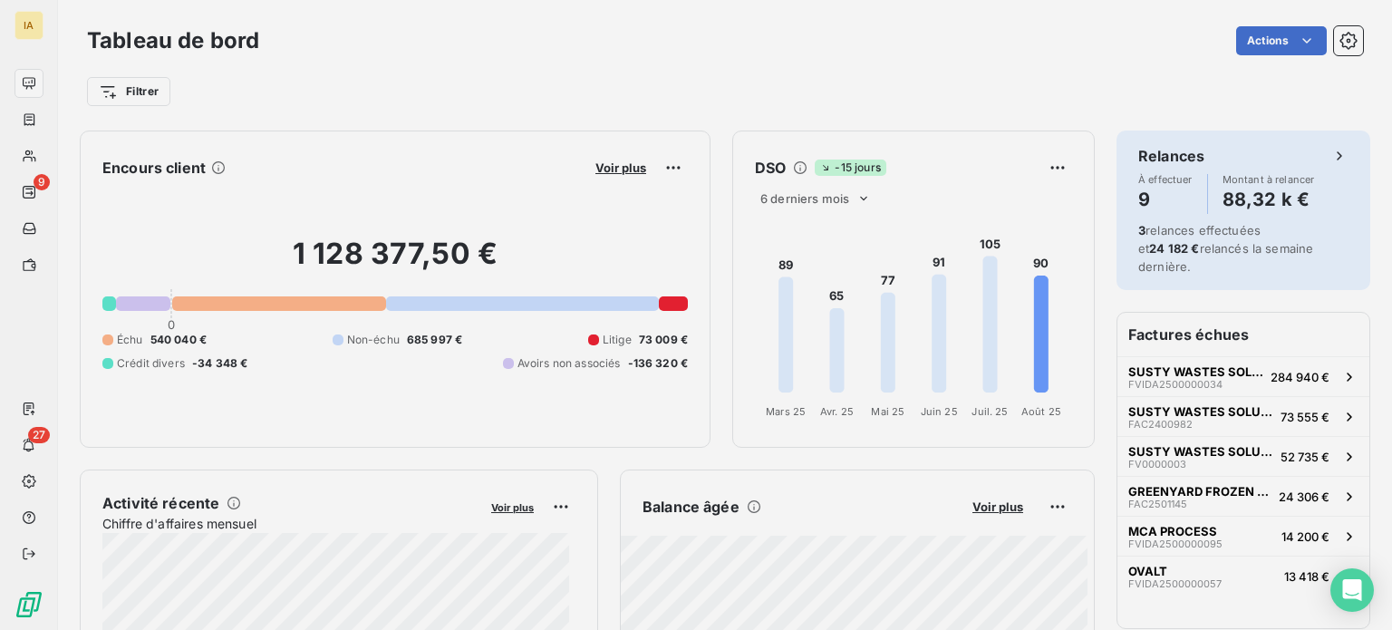
scroll to position [14, 14]
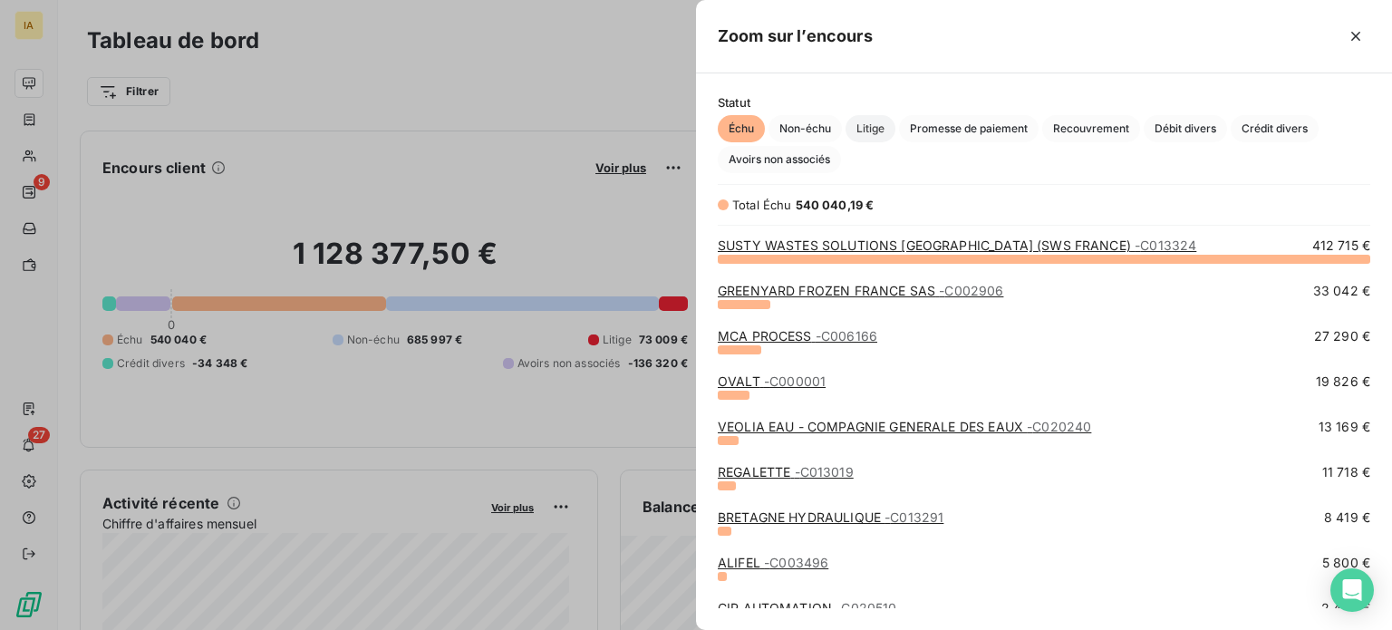
click at [854, 127] on span "Litige" at bounding box center [870, 128] width 50 height 27
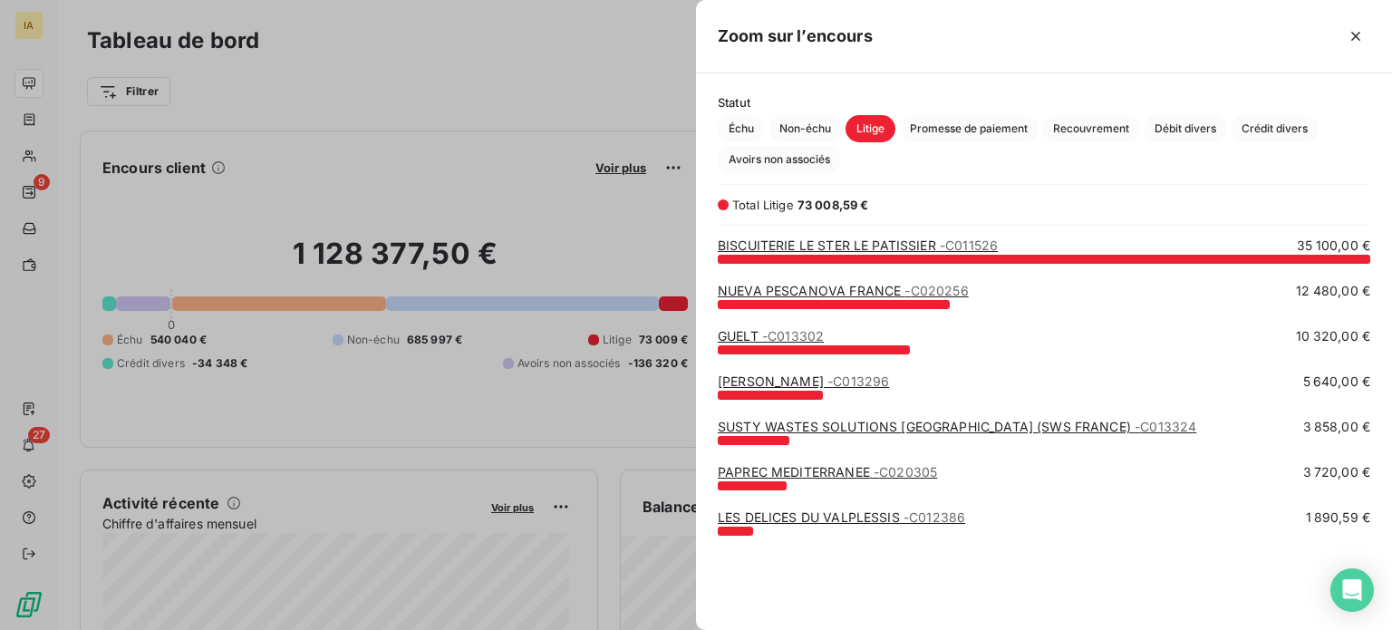
click at [562, 92] on div at bounding box center [696, 315] width 1392 height 630
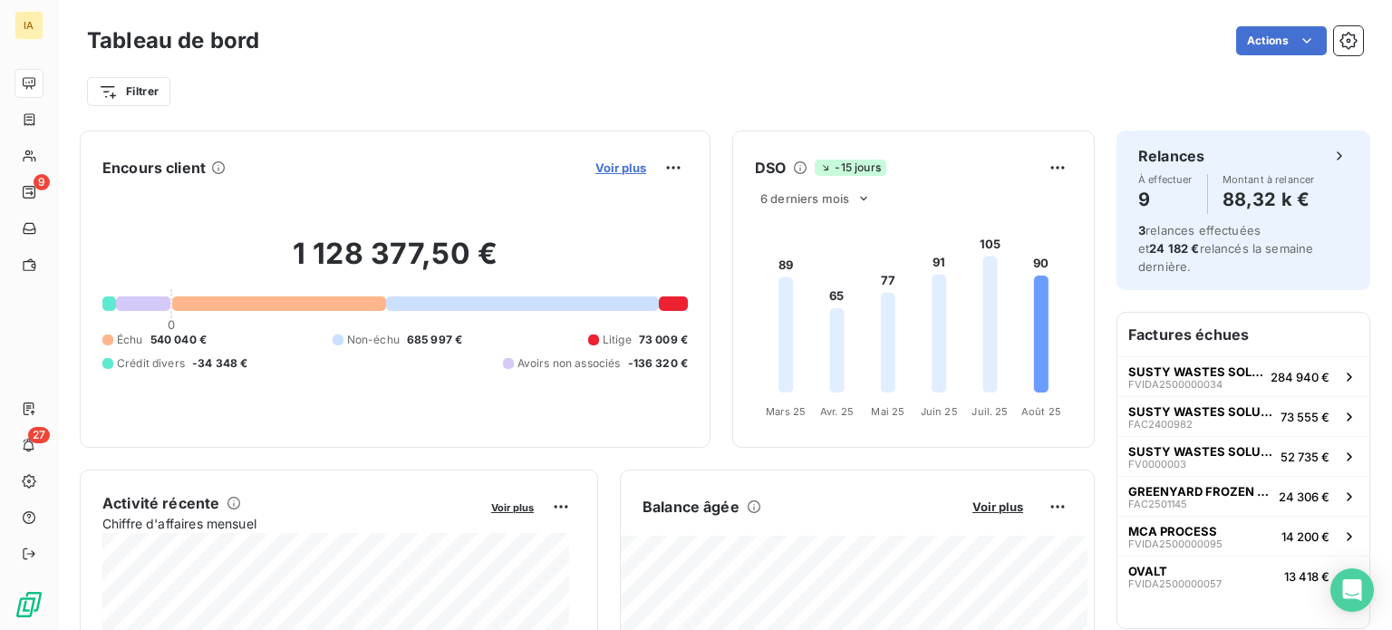
click at [613, 174] on span "Voir plus" at bounding box center [620, 167] width 51 height 14
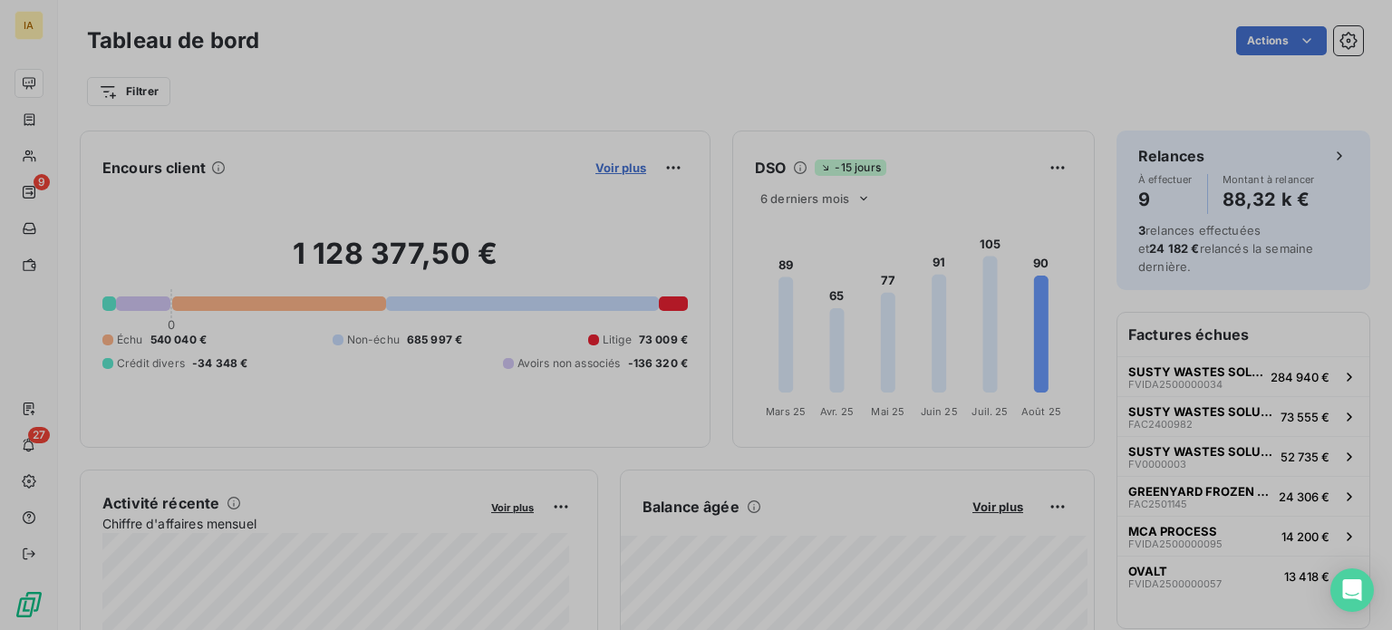
scroll to position [616, 681]
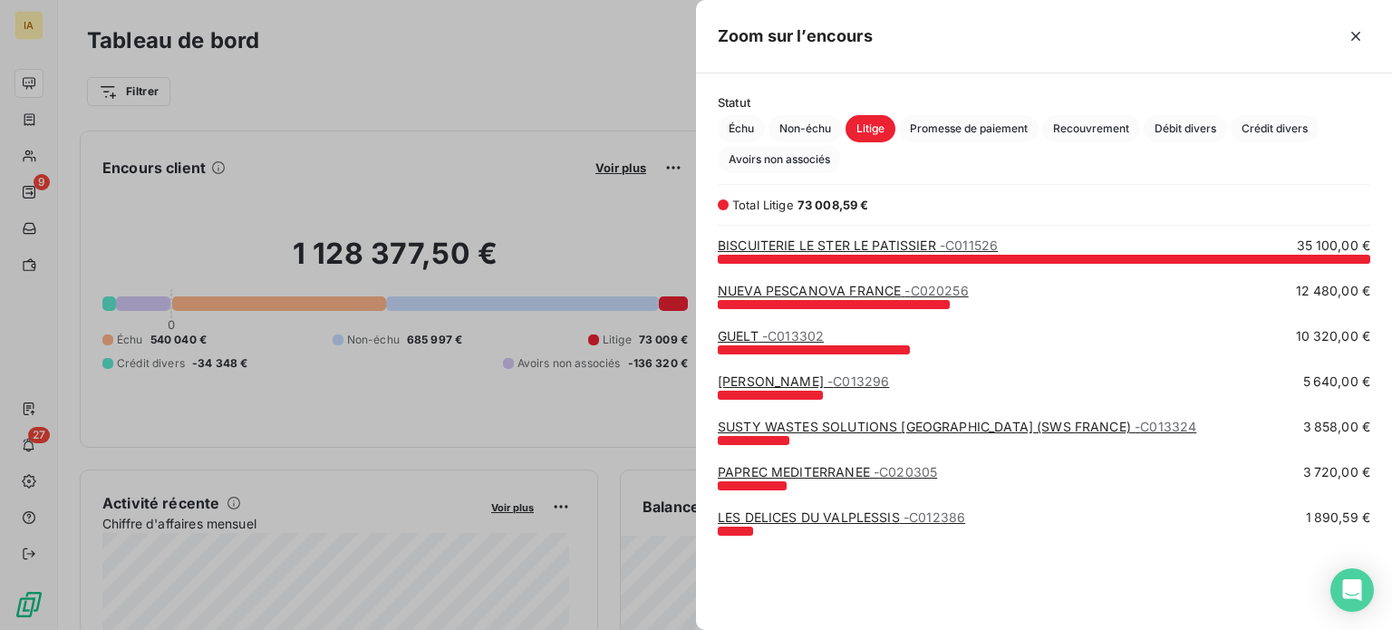
click at [370, 256] on div at bounding box center [696, 315] width 1392 height 630
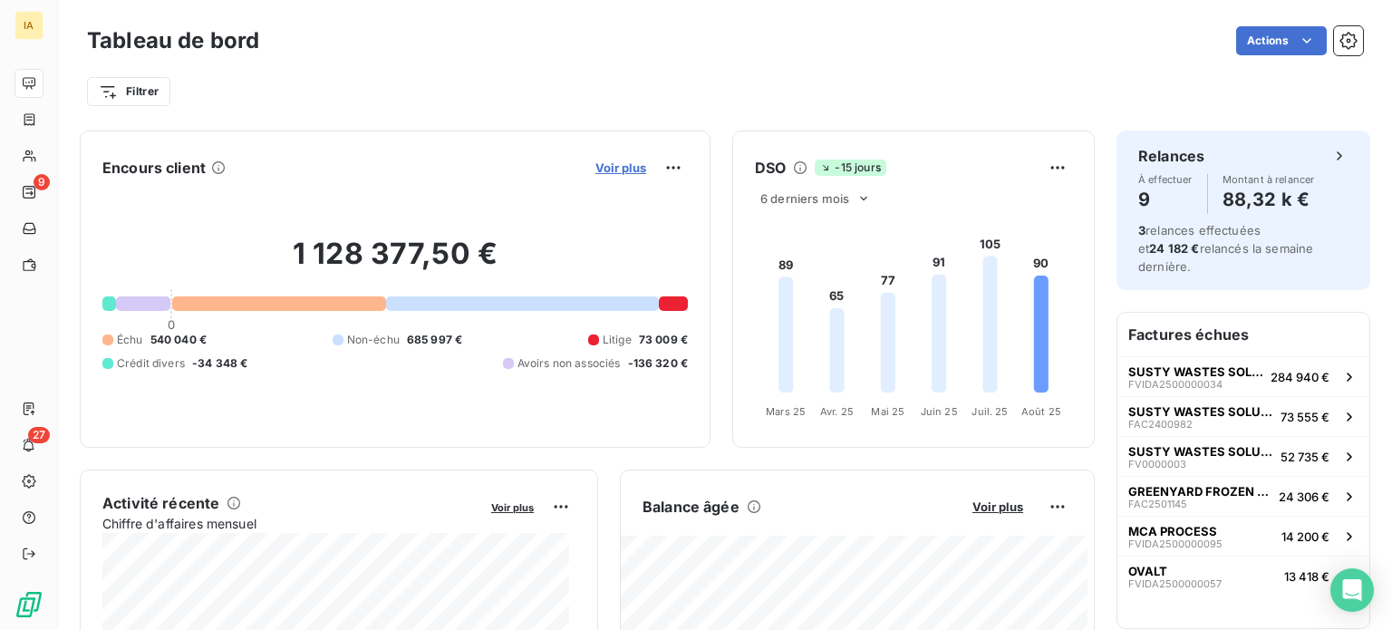
click at [608, 173] on span "Voir plus" at bounding box center [620, 167] width 51 height 14
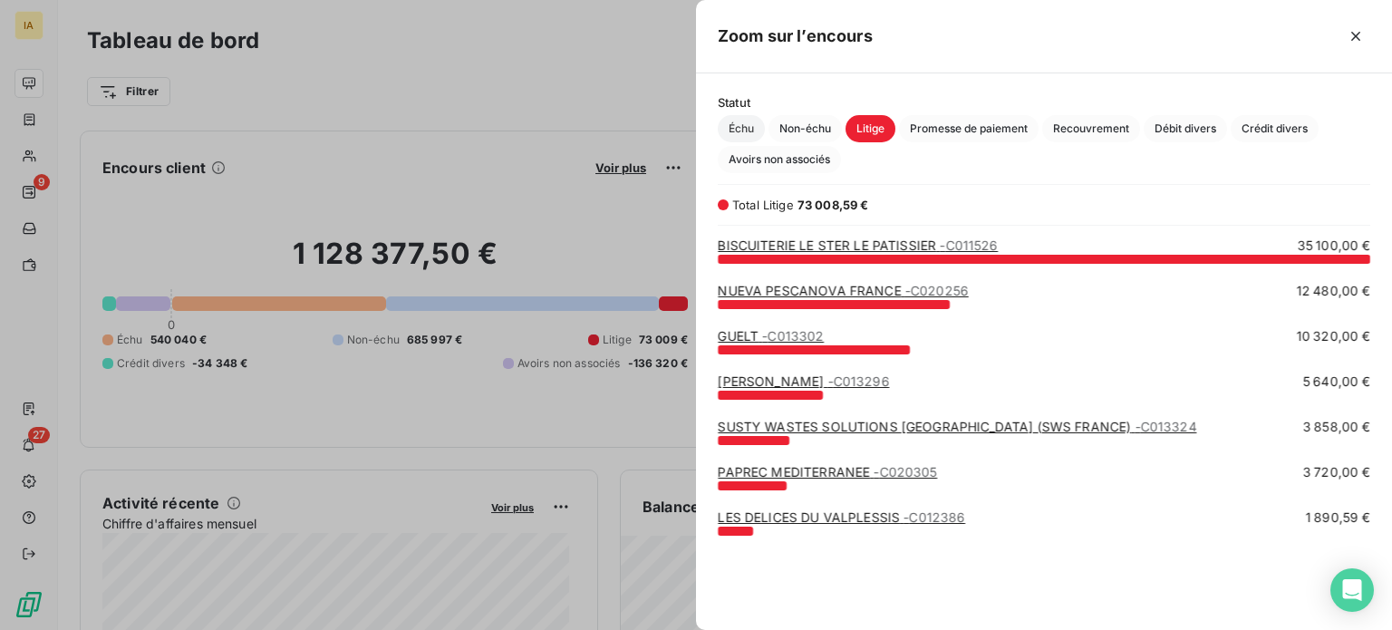
click at [739, 121] on span "Échu" at bounding box center [741, 128] width 47 height 27
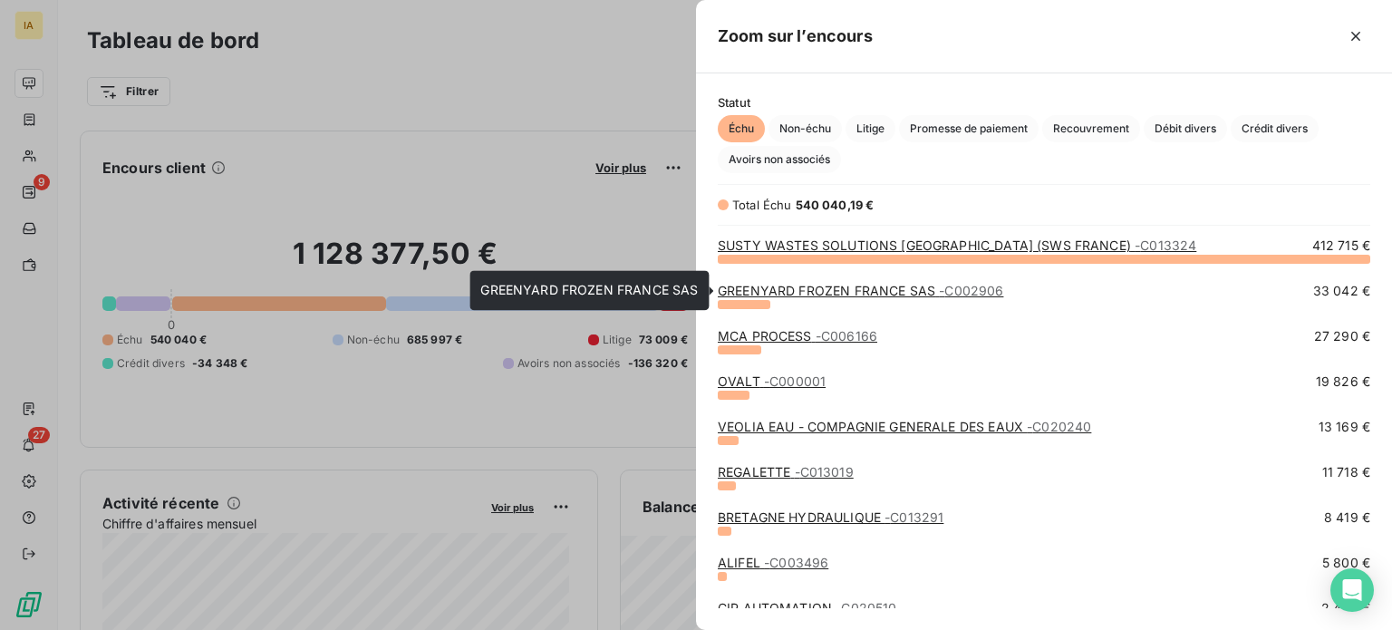
click at [790, 292] on link "GREENYARD FROZEN FRANCE SAS - C002906" at bounding box center [860, 290] width 285 height 15
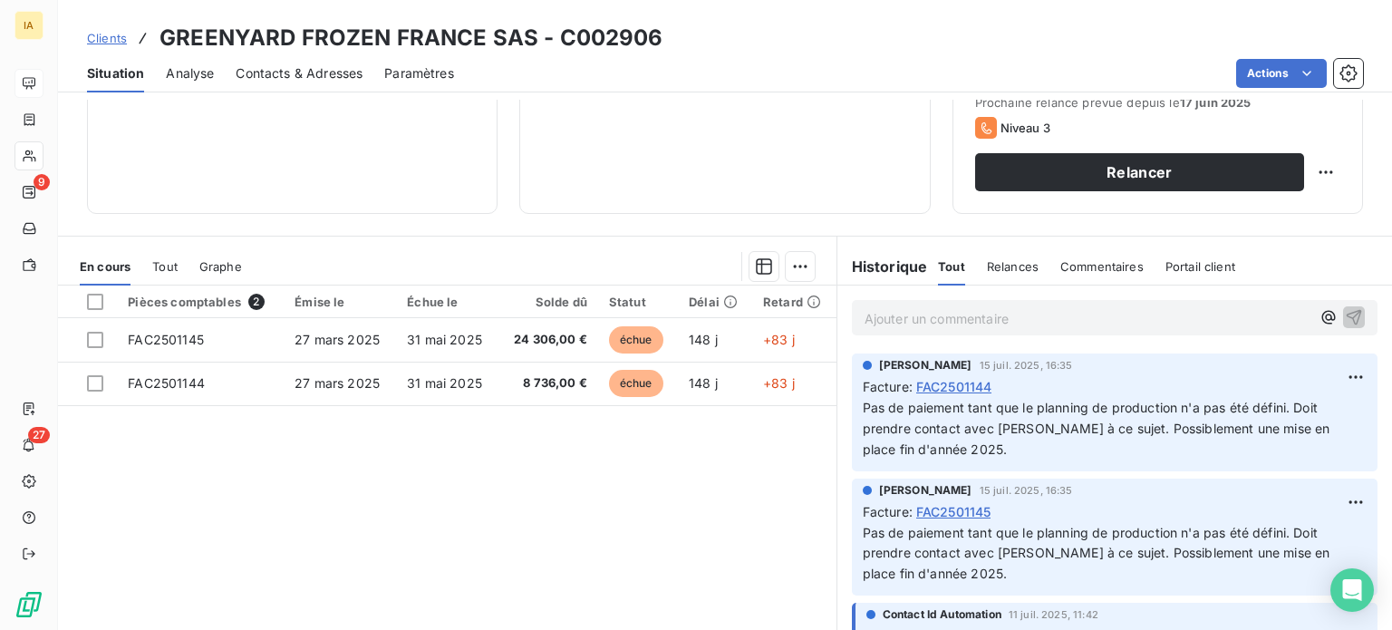
scroll to position [272, 0]
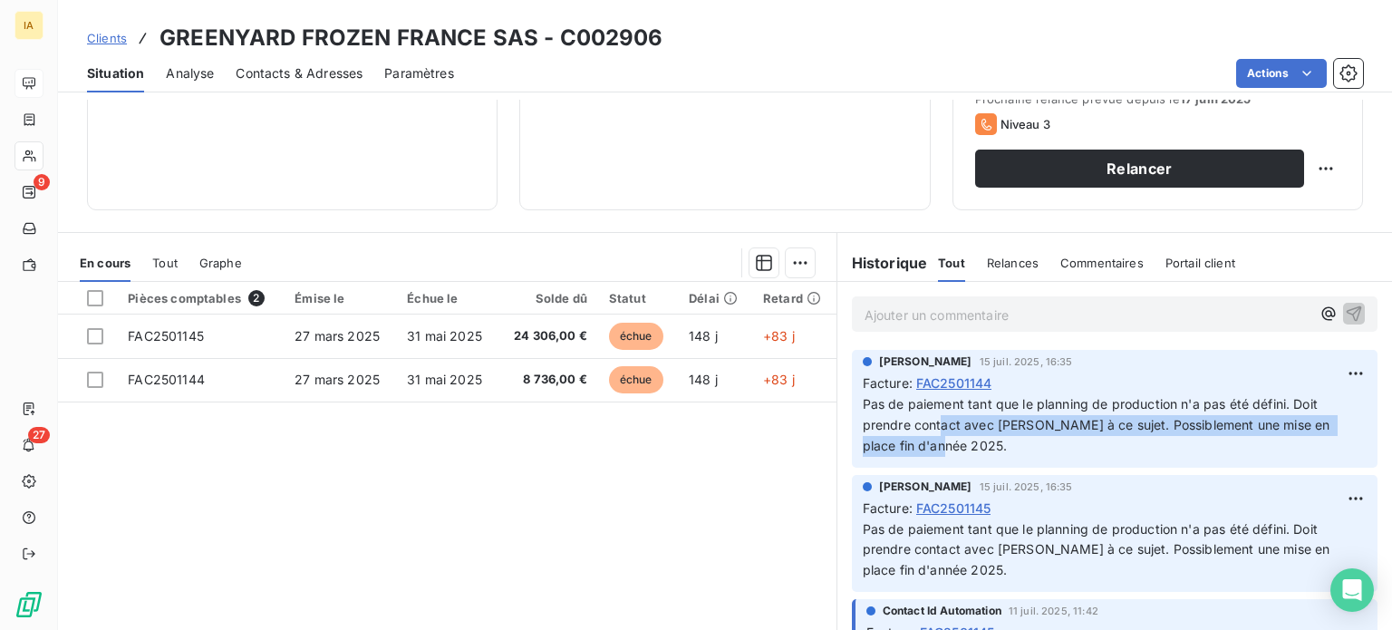
drag, startPoint x: 1153, startPoint y: 440, endPoint x: 931, endPoint y: 434, distance: 221.2
click at [931, 434] on p "Pas de paiement tant que le planning de production n'a pas été défini. Doit pre…" at bounding box center [1115, 425] width 504 height 63
click at [1109, 433] on p "Pas de paiement tant que le planning de production n'a pas été défini. Doit pre…" at bounding box center [1115, 425] width 504 height 63
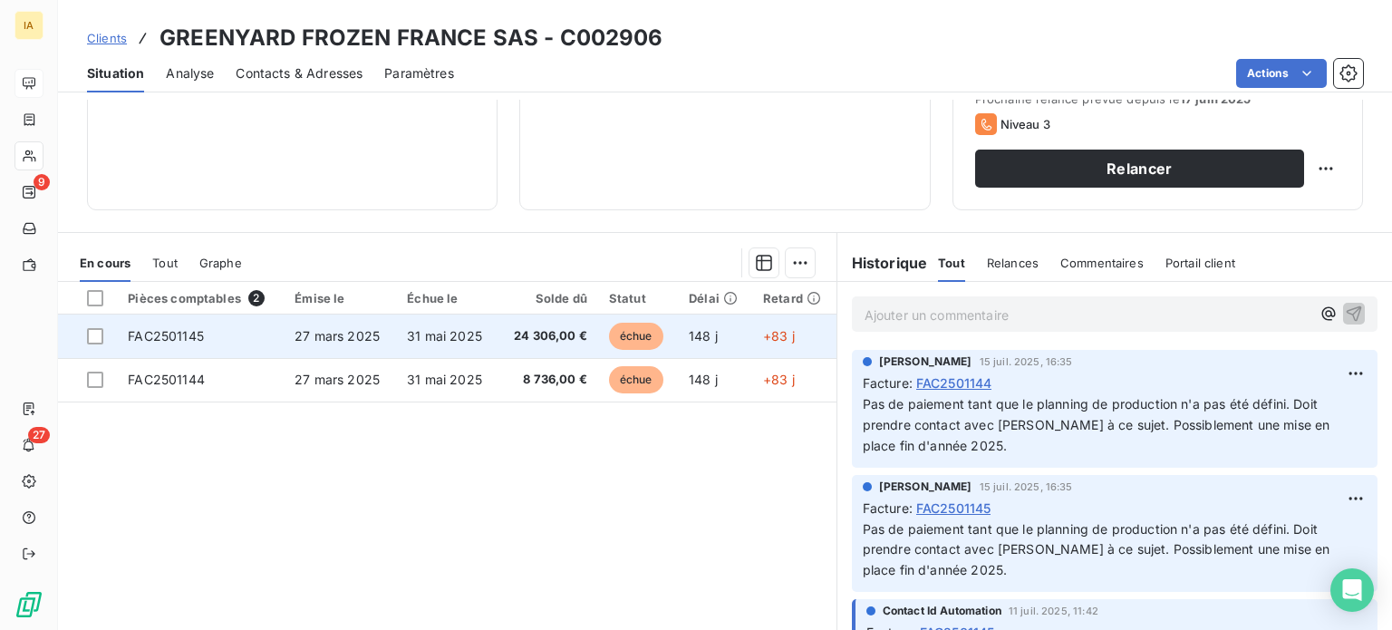
click at [450, 353] on td "31 mai 2025" at bounding box center [446, 335] width 101 height 43
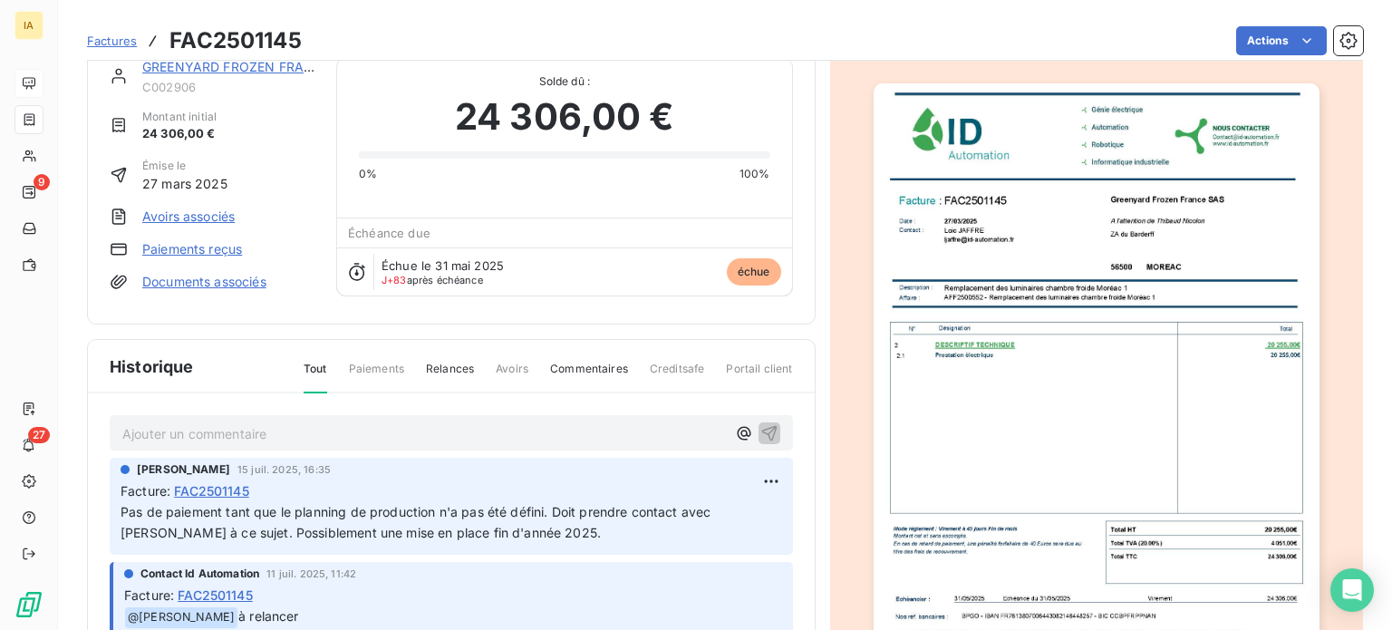
scroll to position [7, 0]
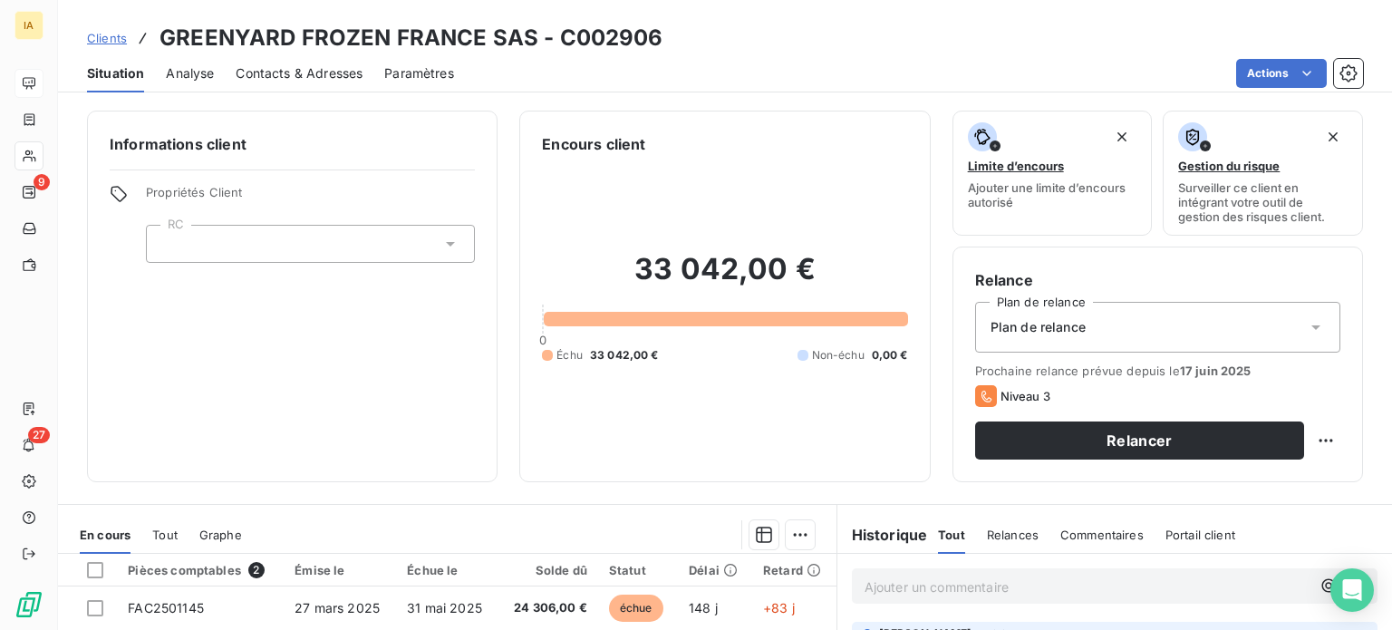
scroll to position [272, 0]
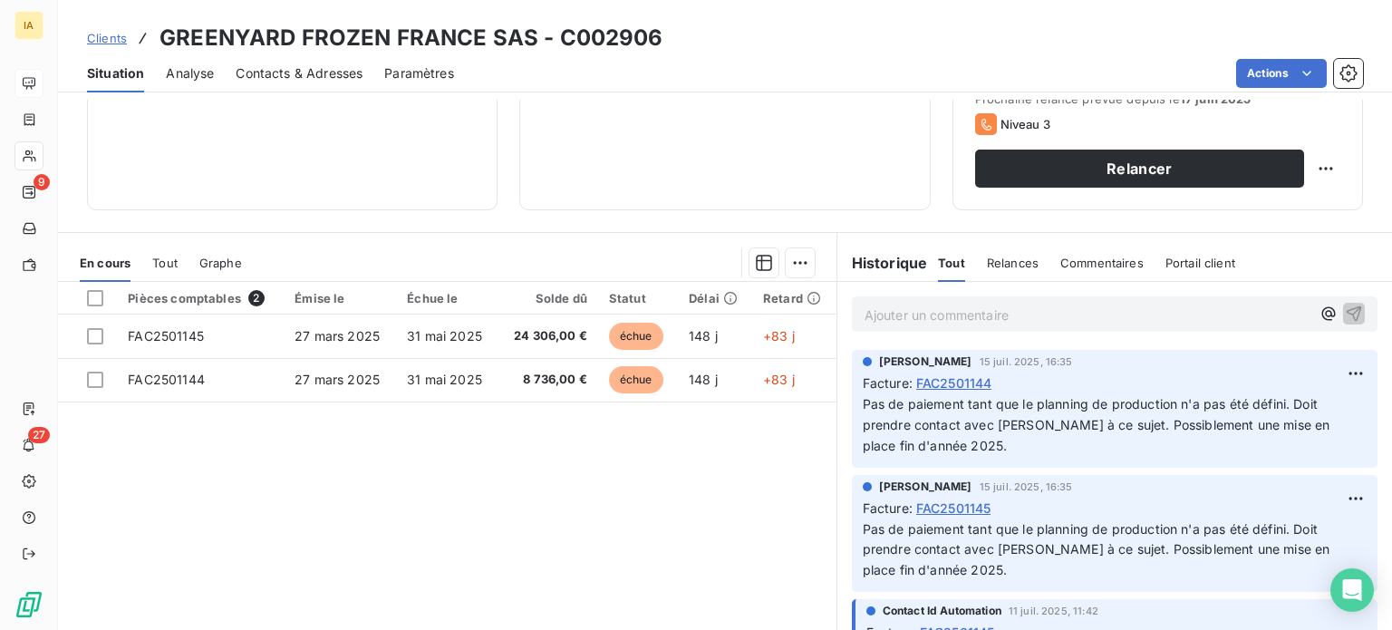
click at [688, 32] on div "Clients GREENYARD FROZEN FRANCE SAS - C002906 Situation Analyse Contacts & Adre…" at bounding box center [725, 315] width 1334 height 630
